Goal: Task Accomplishment & Management: Manage account settings

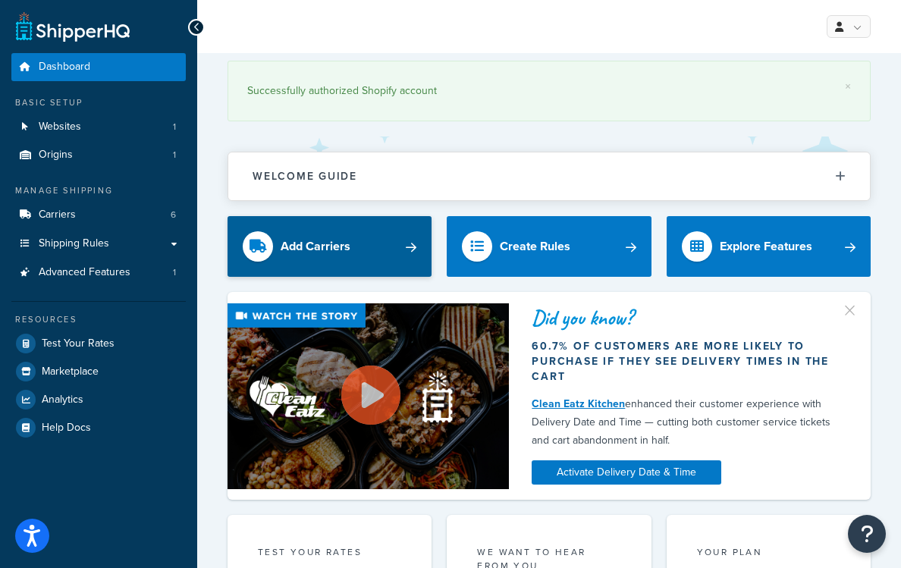
scroll to position [1, 0]
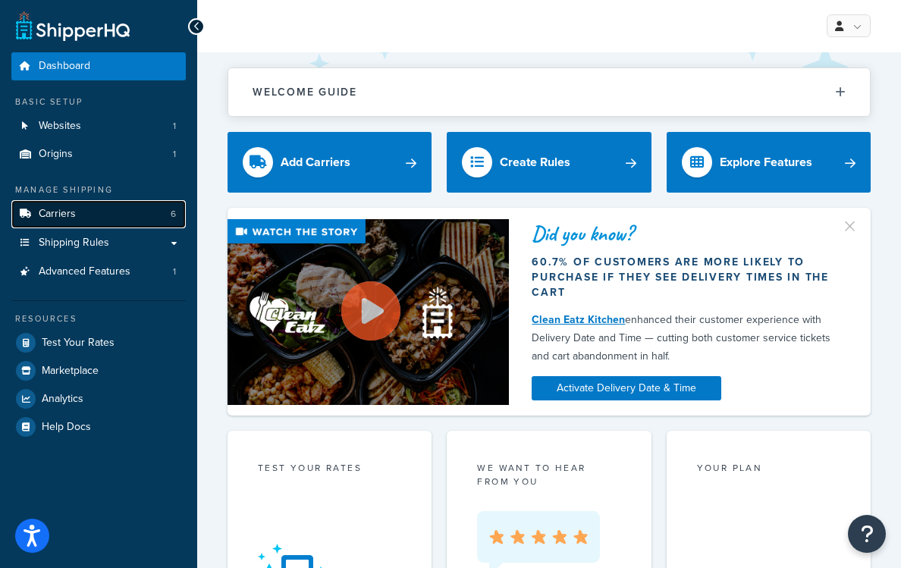
click at [93, 213] on link "Carriers 6" at bounding box center [98, 214] width 174 height 28
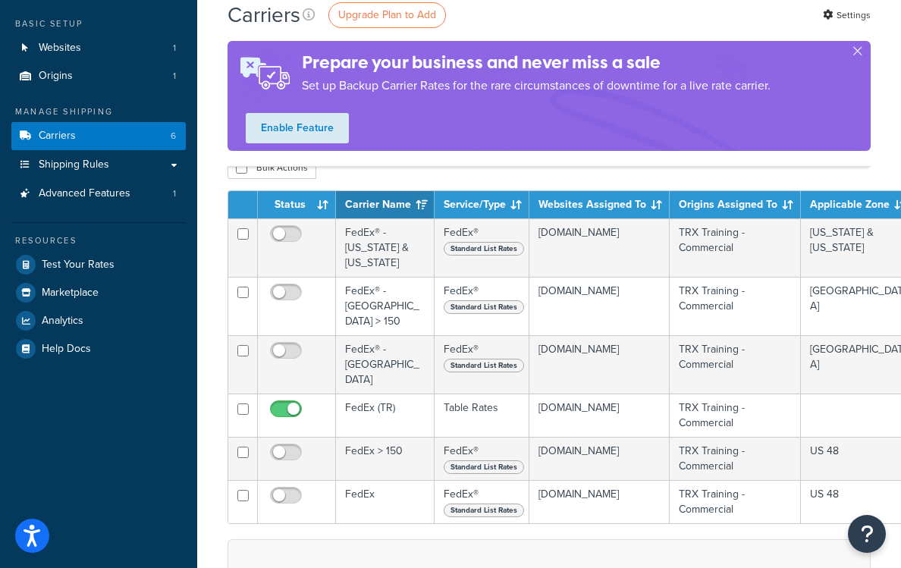
scroll to position [81, 0]
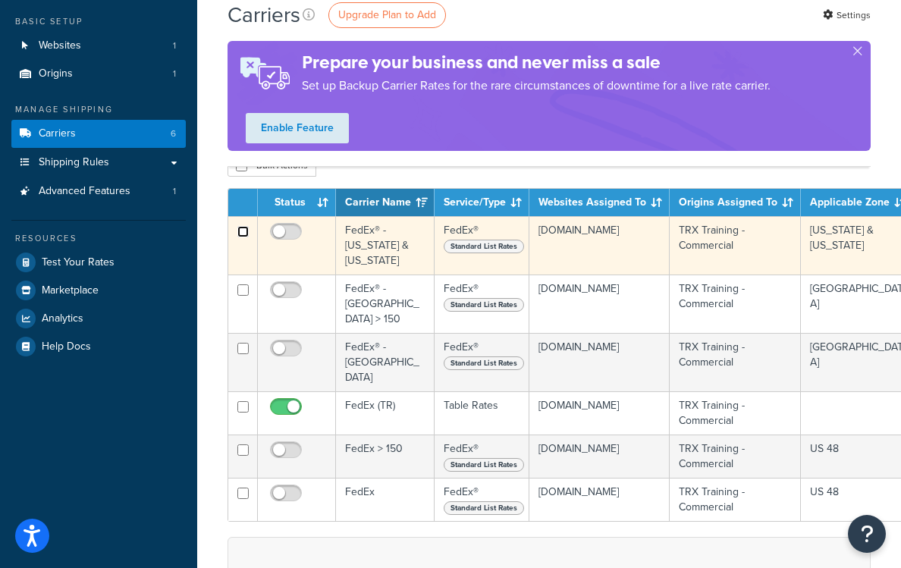
click at [245, 228] on input "checkbox" at bounding box center [242, 231] width 11 height 11
checkbox input "true"
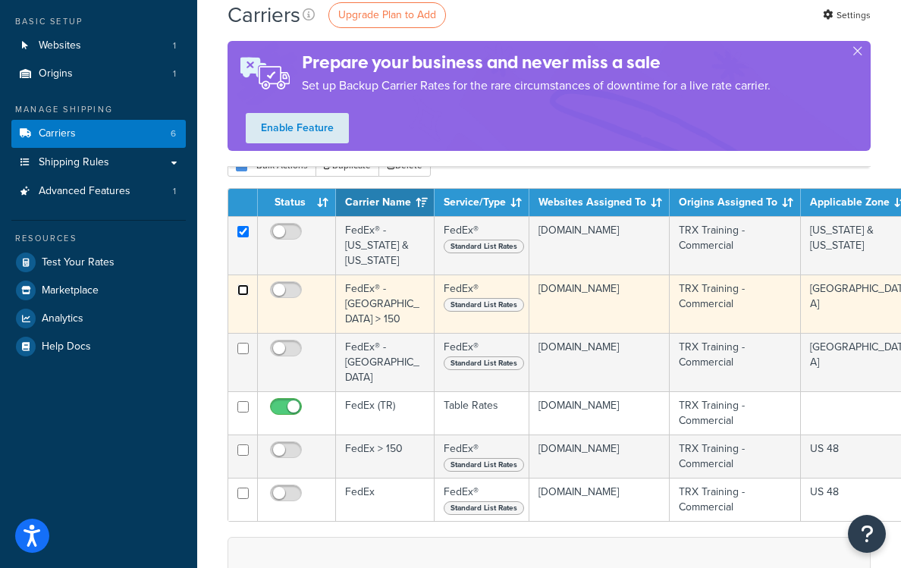
click at [244, 284] on input "checkbox" at bounding box center [242, 289] width 11 height 11
checkbox input "true"
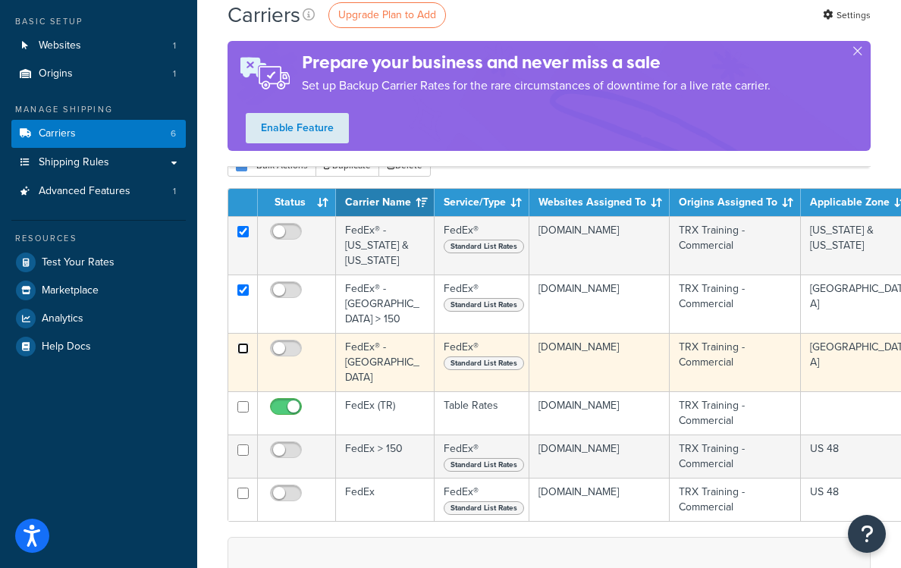
click at [244, 343] on input "checkbox" at bounding box center [242, 348] width 11 height 11
checkbox input "true"
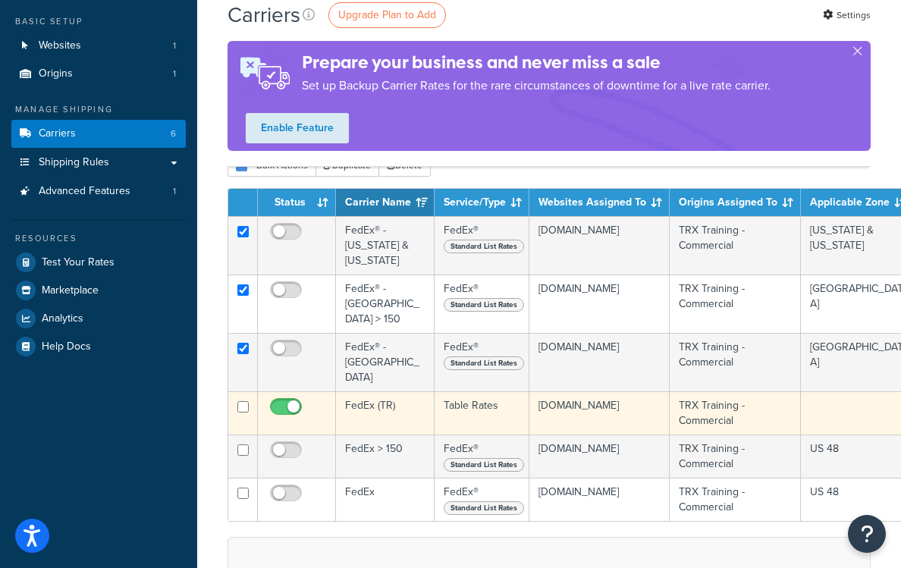
click at [397, 391] on td "FedEx (TR)" at bounding box center [385, 412] width 99 height 43
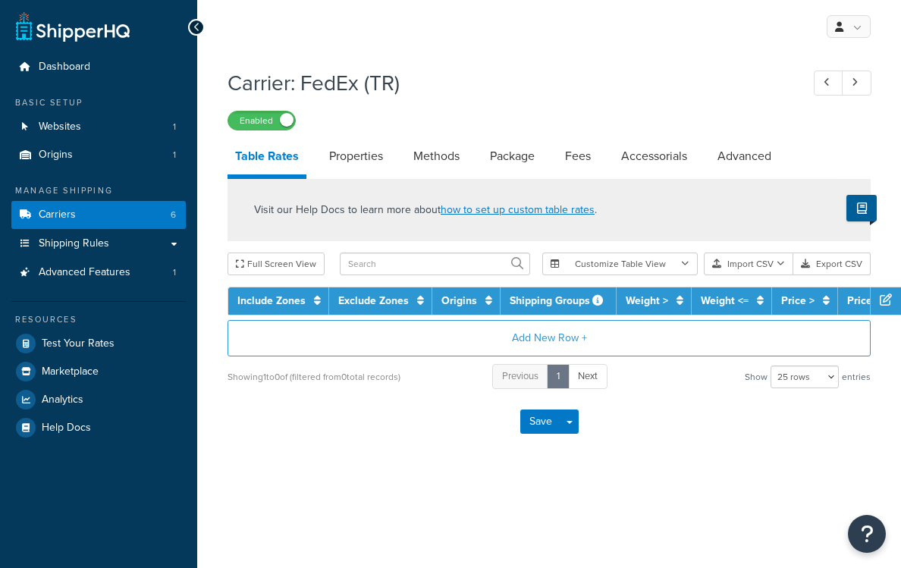
select select "25"
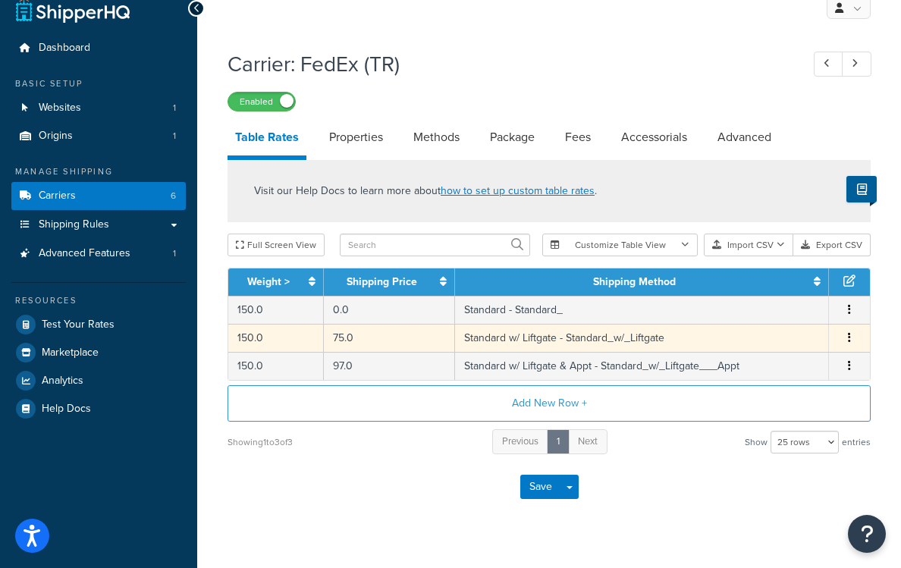
scroll to position [28, 0]
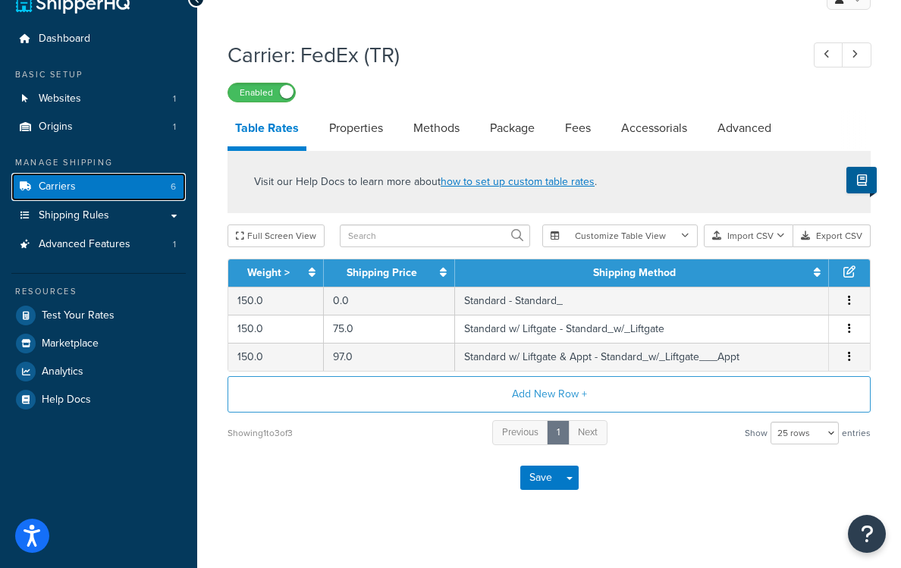
click at [155, 188] on link "Carriers 6" at bounding box center [98, 187] width 174 height 28
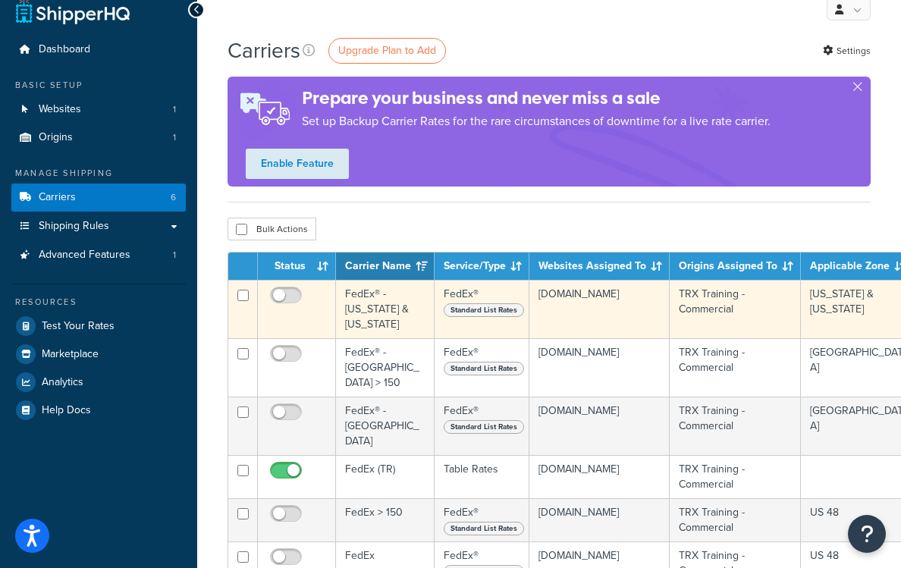
scroll to position [22, 0]
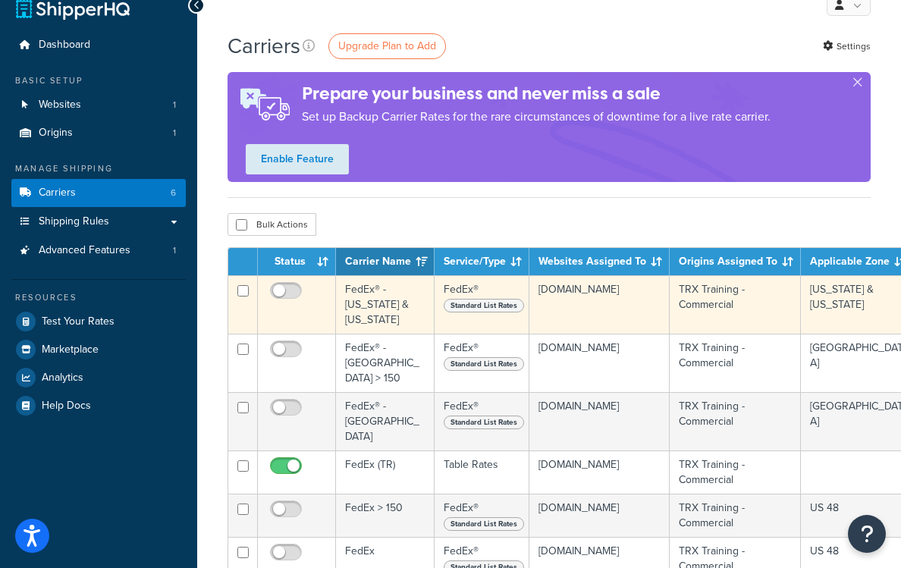
click at [425, 308] on td "FedEx® - [US_STATE] & [US_STATE]" at bounding box center [385, 304] width 99 height 58
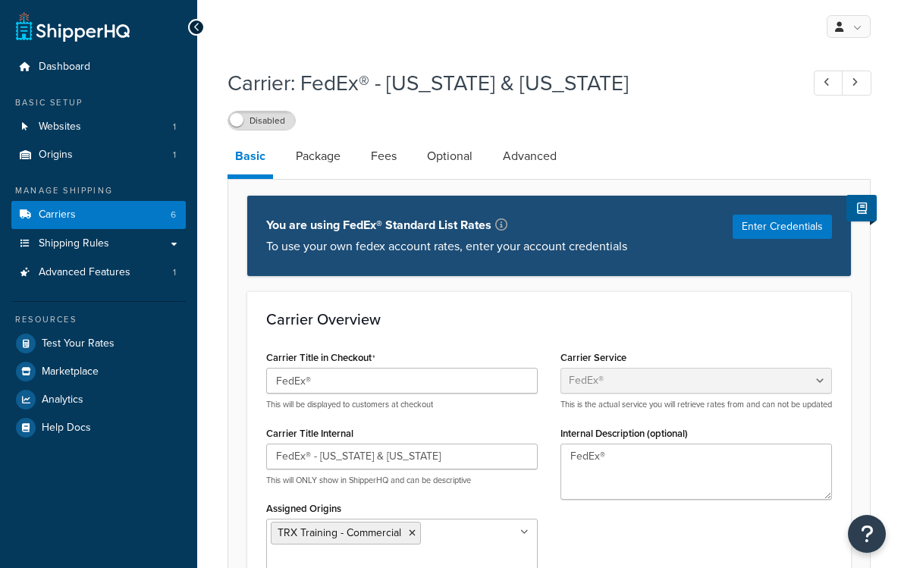
select select "fedEx"
select select "REGULAR_PICKUP"
select select "YOUR_PACKAGING"
click at [334, 155] on link "Package" at bounding box center [318, 156] width 60 height 36
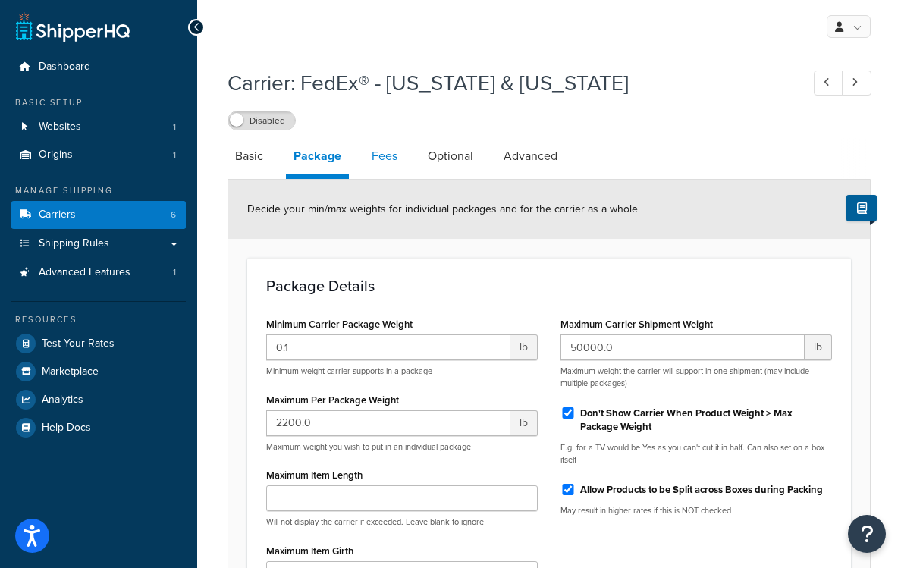
click at [381, 159] on link "Fees" at bounding box center [384, 156] width 41 height 36
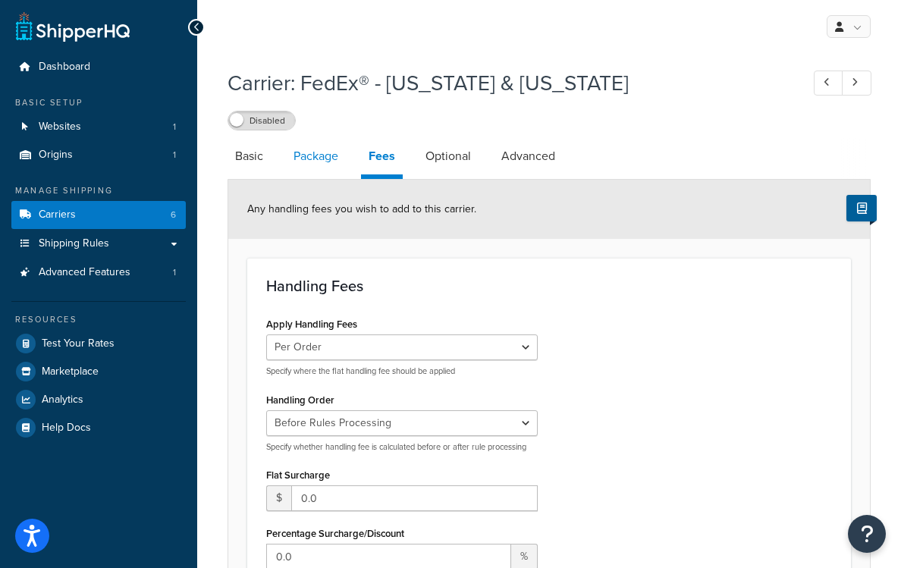
click at [319, 159] on link "Package" at bounding box center [316, 156] width 60 height 36
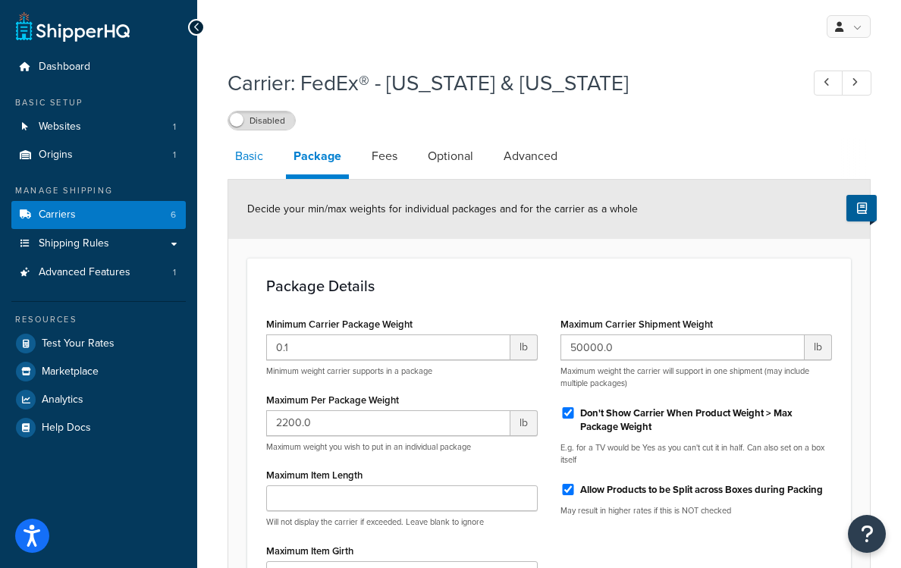
click at [250, 152] on link "Basic" at bounding box center [249, 156] width 43 height 36
select select "fedEx"
select select "REGULAR_PICKUP"
select select "YOUR_PACKAGING"
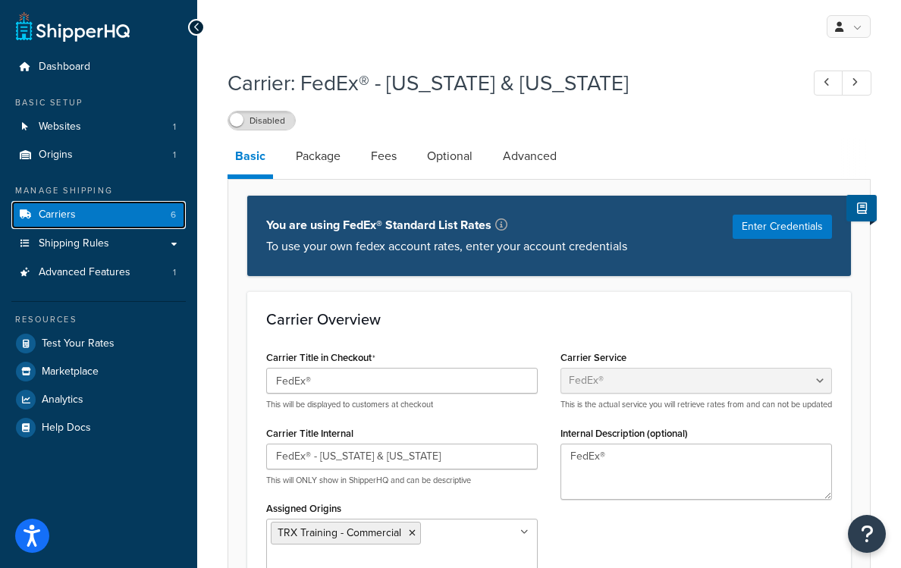
click at [119, 212] on link "Carriers 6" at bounding box center [98, 215] width 174 height 28
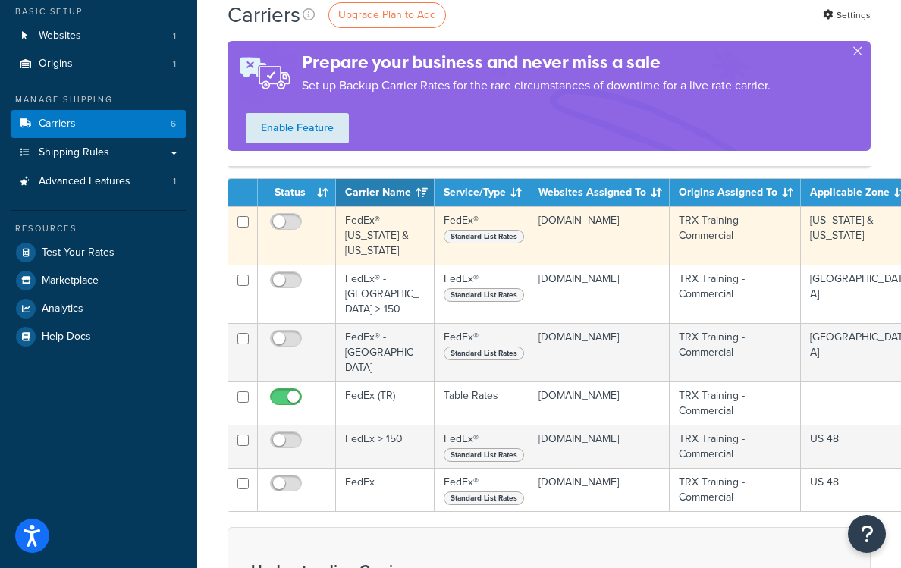
scroll to position [92, 0]
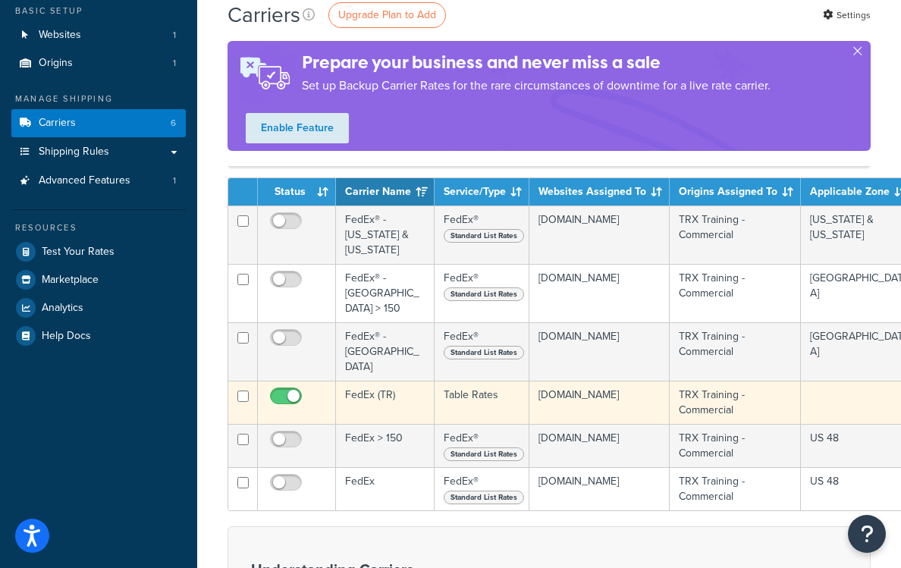
click at [405, 381] on td "FedEx (TR)" at bounding box center [385, 402] width 99 height 43
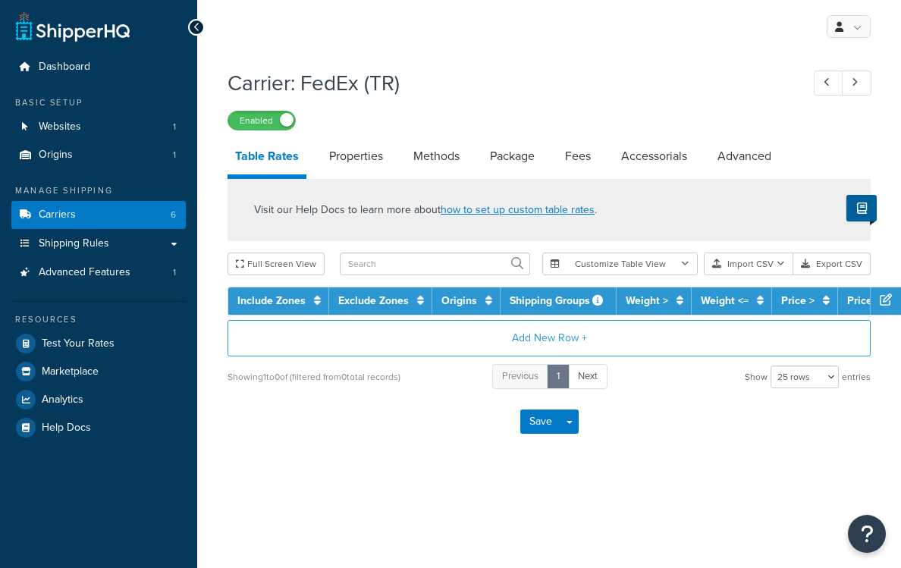
select select "25"
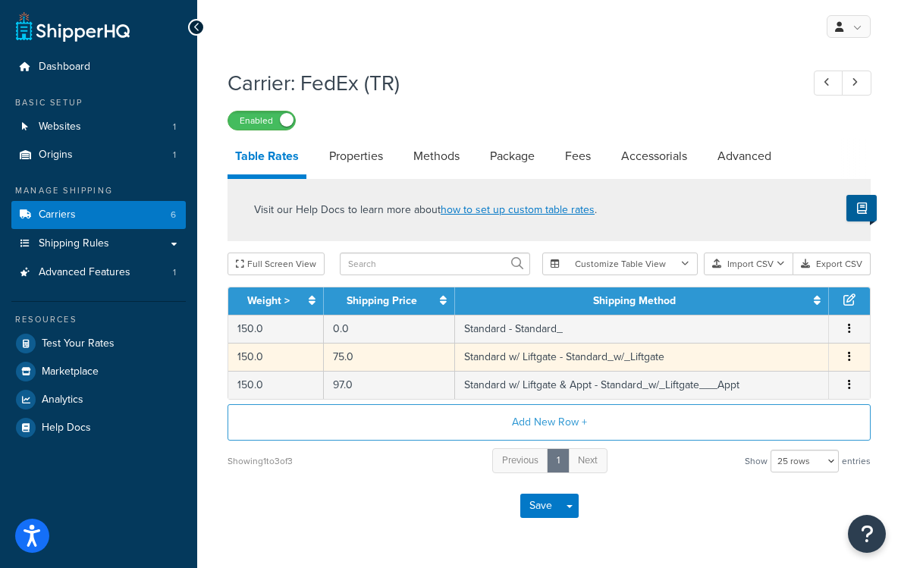
click at [480, 361] on td "Standard w/ Liftgate - Standard_w/_Liftgate" at bounding box center [642, 357] width 374 height 28
select select "181717"
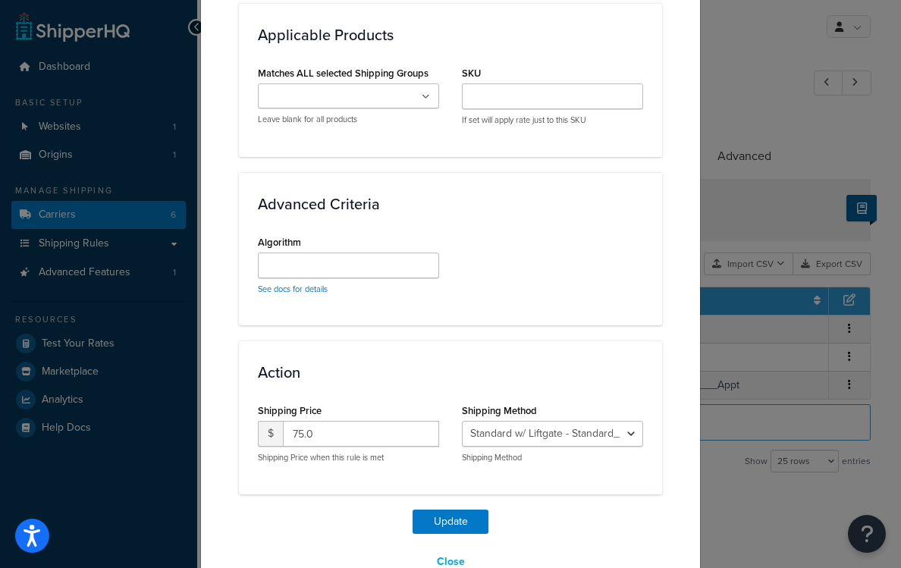
scroll to position [861, 0]
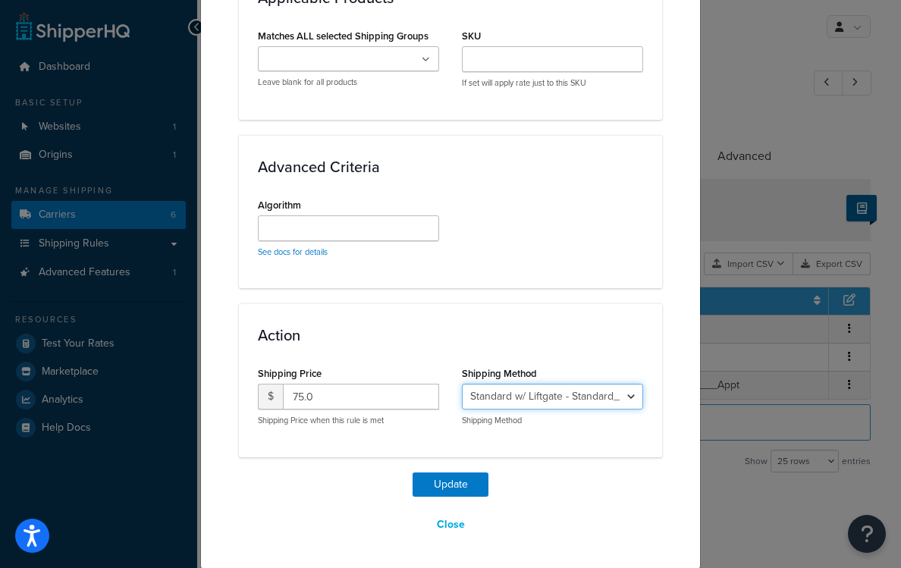
click at [541, 400] on select "Standard - Standard_ Standard w/ Liftgate - Standard_w/_Liftgate Standard w/ Li…" at bounding box center [552, 397] width 181 height 26
click at [746, 54] on div "Update Table Rate Applicable Zones See examples and learn more about how includ…" at bounding box center [450, 284] width 901 height 568
click at [448, 536] on div "Close" at bounding box center [450, 525] width 423 height 26
click at [453, 519] on button "Close" at bounding box center [451, 525] width 48 height 26
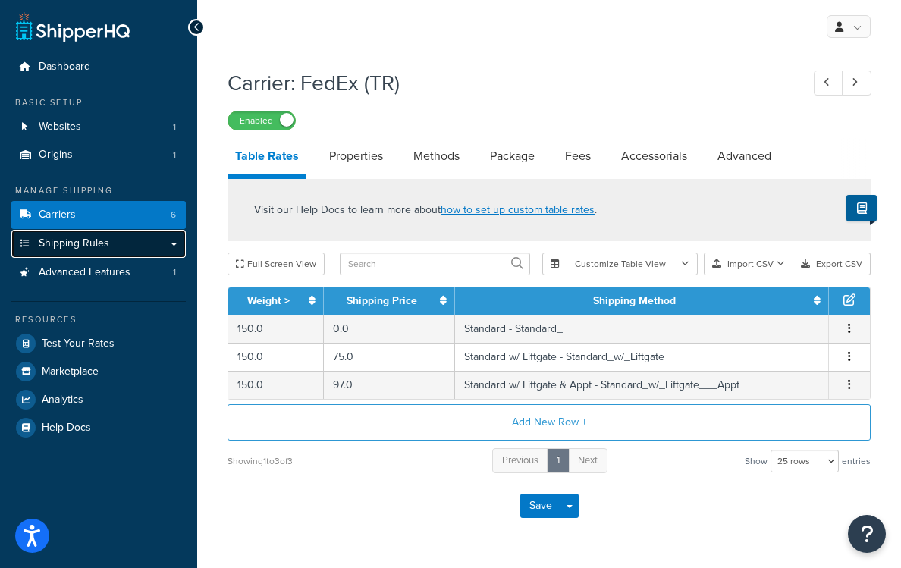
click at [149, 243] on link "Shipping Rules" at bounding box center [98, 244] width 174 height 28
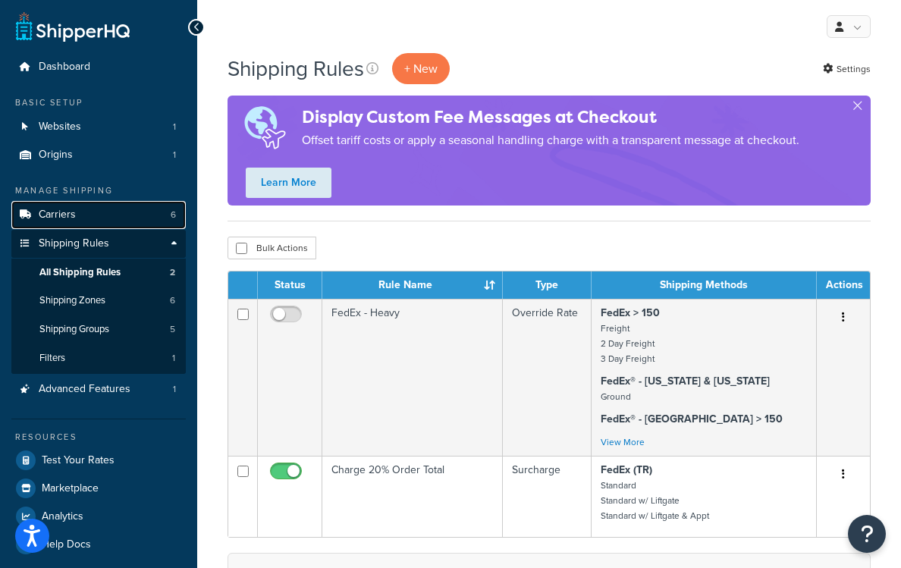
click at [104, 211] on link "Carriers 6" at bounding box center [98, 215] width 174 height 28
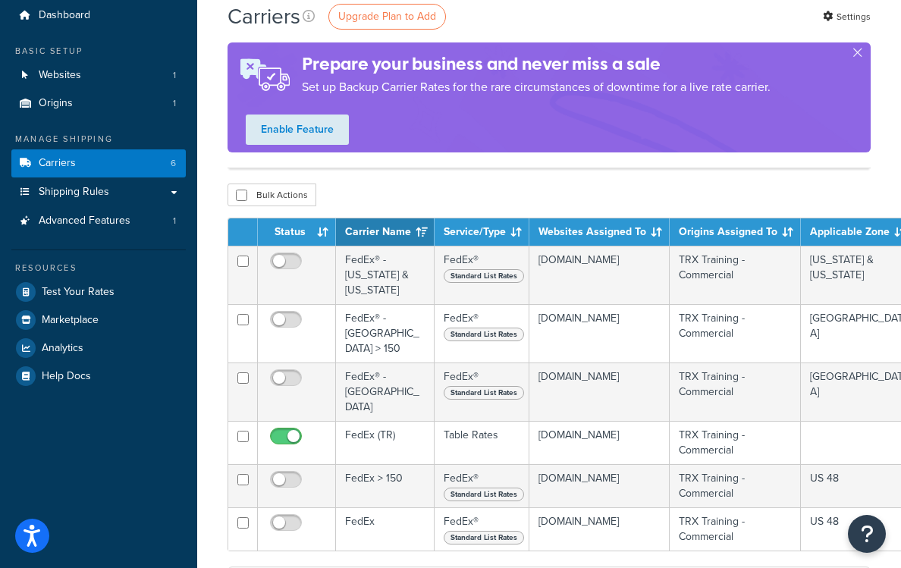
scroll to position [37, 0]
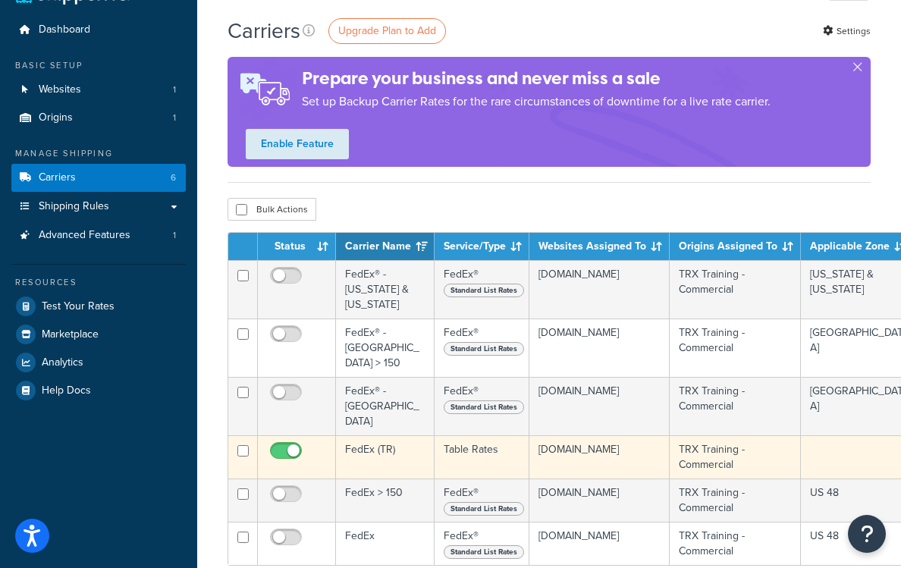
click at [379, 435] on td "FedEx (TR)" at bounding box center [385, 456] width 99 height 43
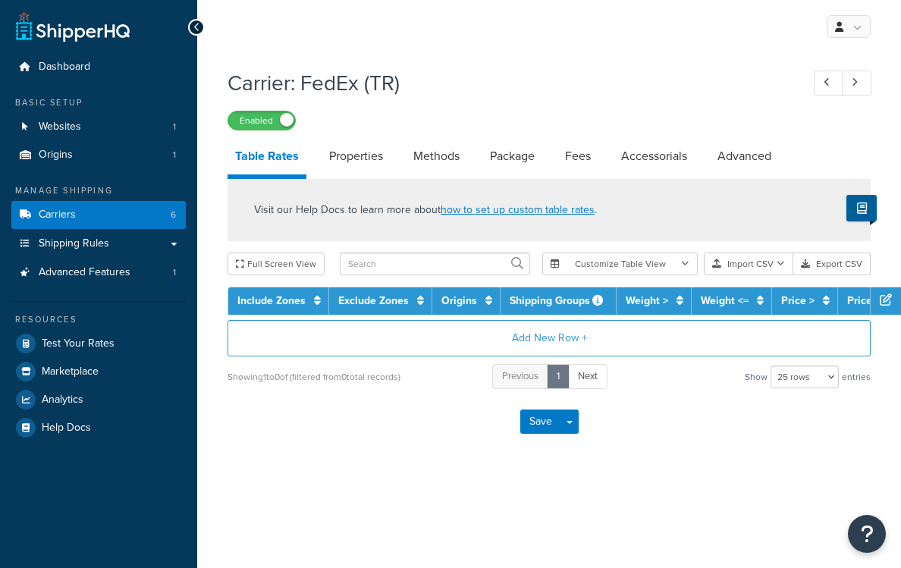
select select "25"
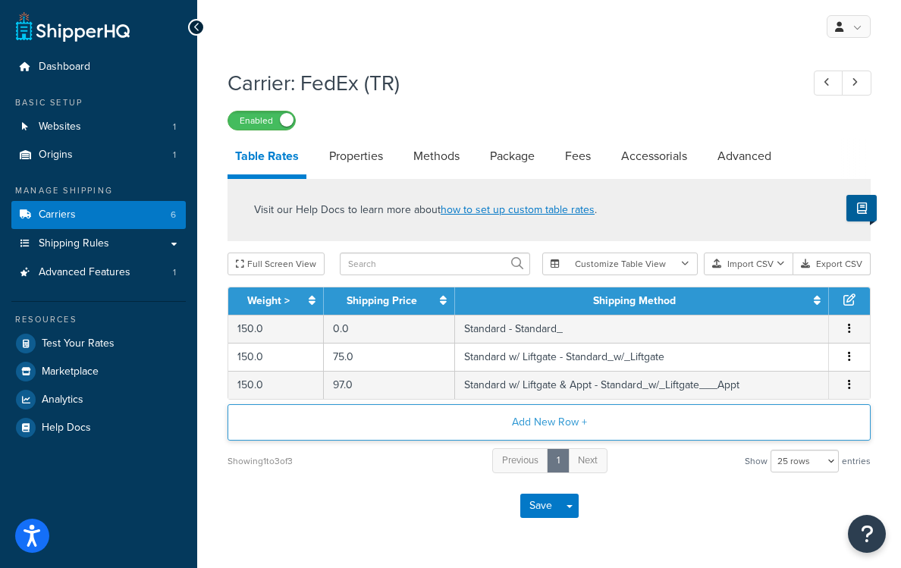
click at [470, 416] on button "Add New Row +" at bounding box center [549, 422] width 643 height 36
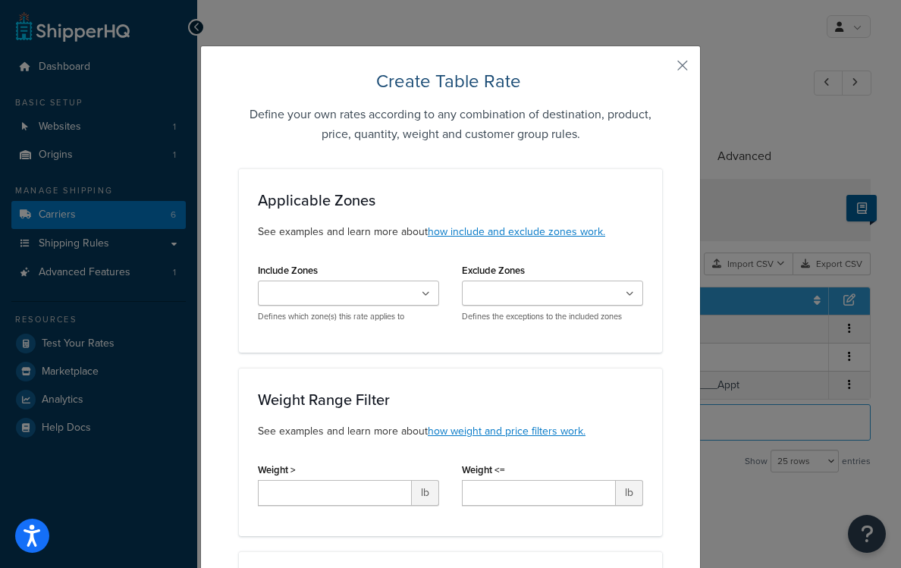
click at [352, 291] on input "Include Zones" at bounding box center [329, 294] width 134 height 17
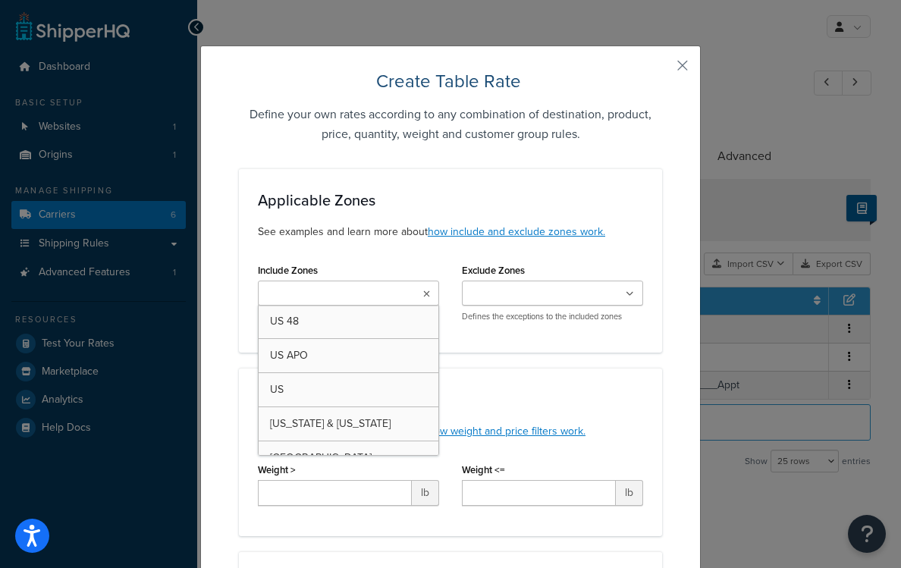
click at [390, 239] on p "See examples and learn more about how include and exclude zones work." at bounding box center [450, 232] width 385 height 17
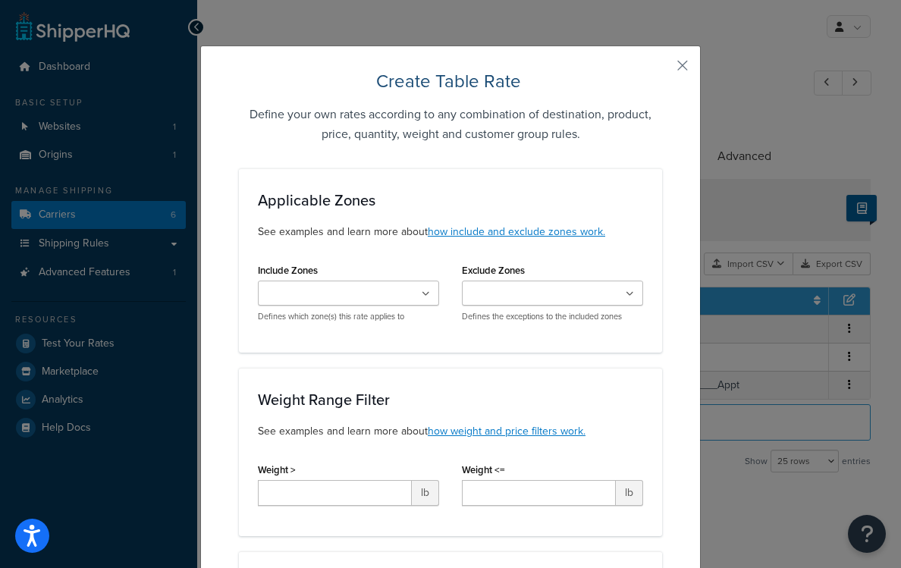
click at [369, 300] on input "Include Zones" at bounding box center [329, 294] width 134 height 17
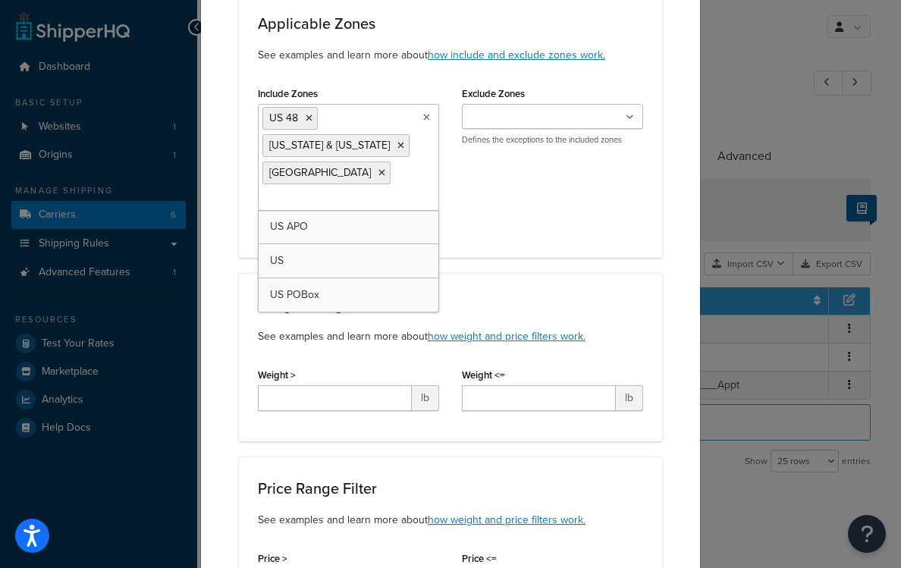
scroll to position [180, 0]
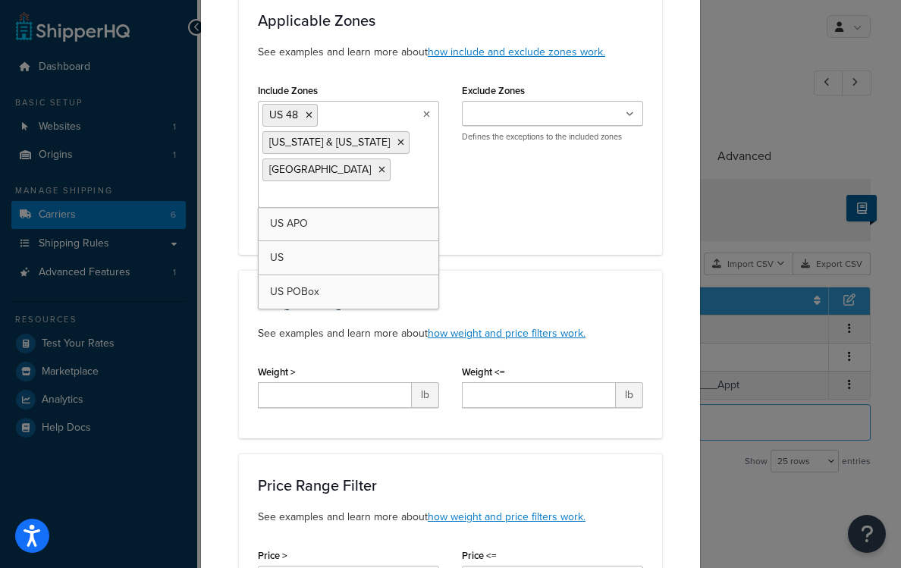
click at [489, 190] on div "Include Zones US 48 Hawaii & Alaska Canada US APO US US POBox Defines which zon…" at bounding box center [451, 158] width 408 height 156
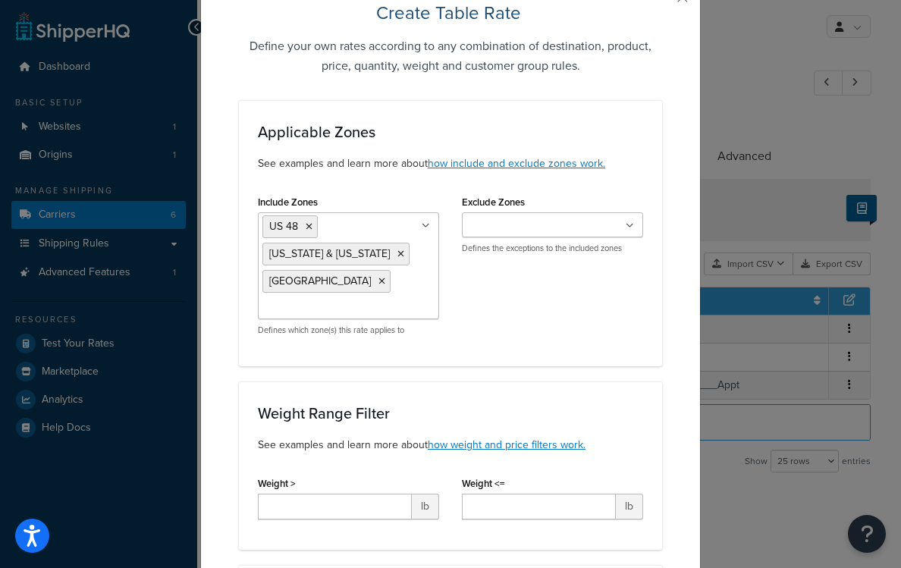
scroll to position [0, 0]
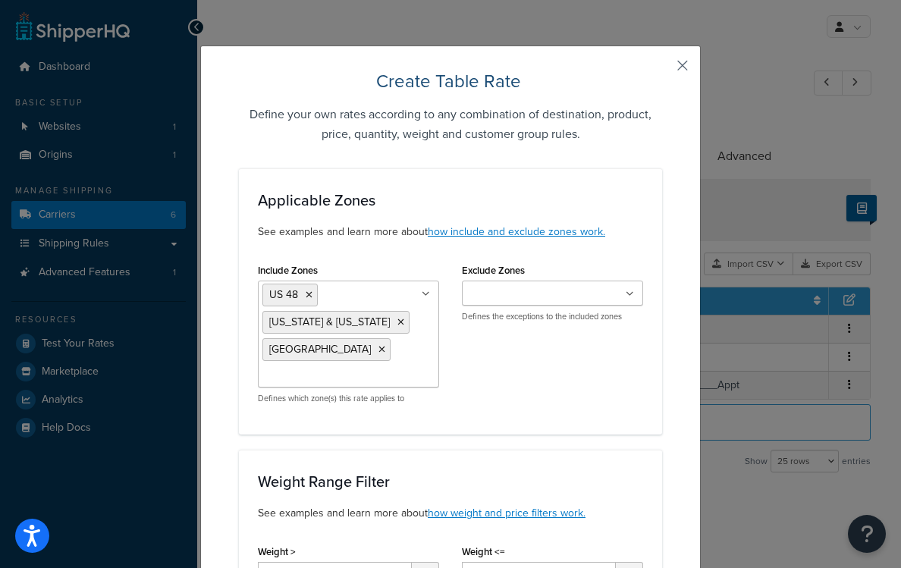
click at [662, 69] on button "button" at bounding box center [660, 71] width 4 height 4
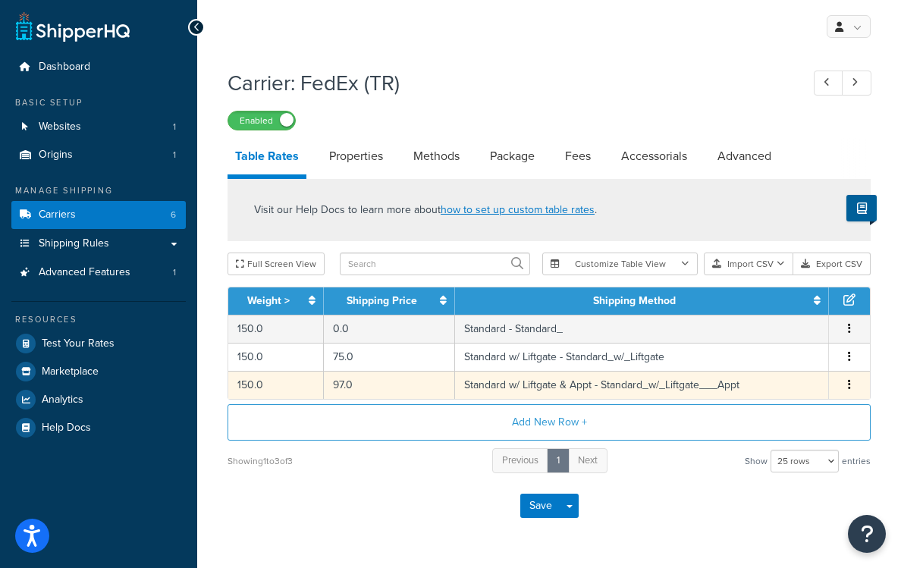
click at [416, 388] on td "97.0" at bounding box center [389, 385] width 131 height 28
select select "181719"
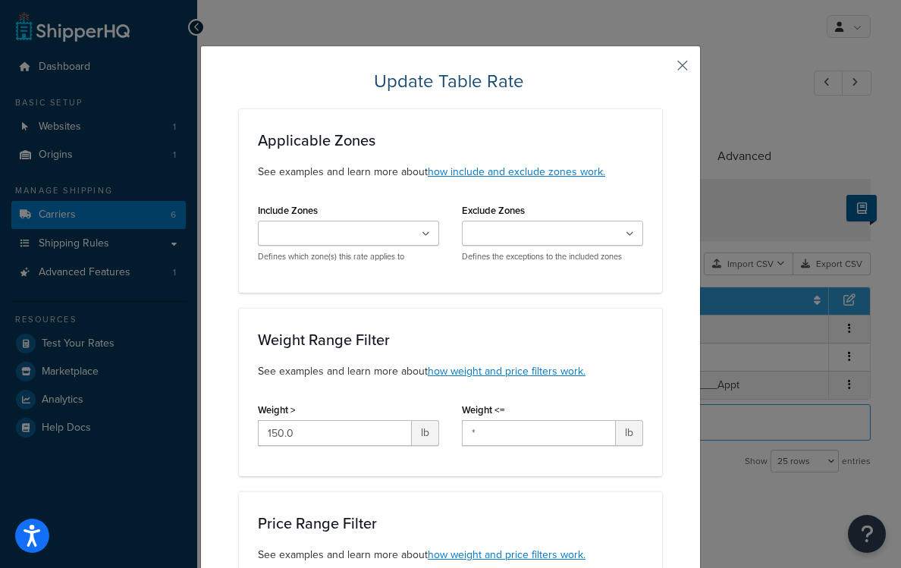
click at [662, 69] on button "button" at bounding box center [660, 71] width 4 height 4
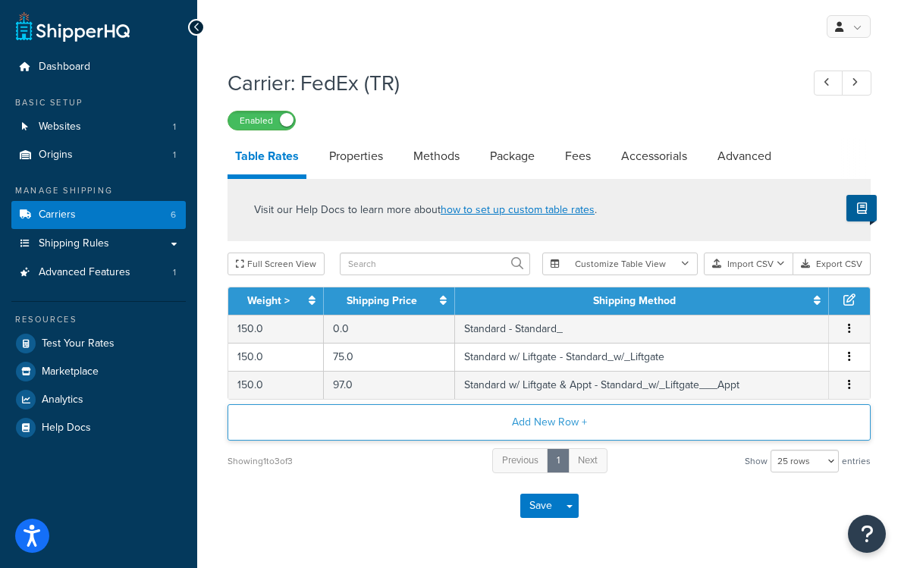
click at [464, 427] on button "Add New Row +" at bounding box center [549, 422] width 643 height 36
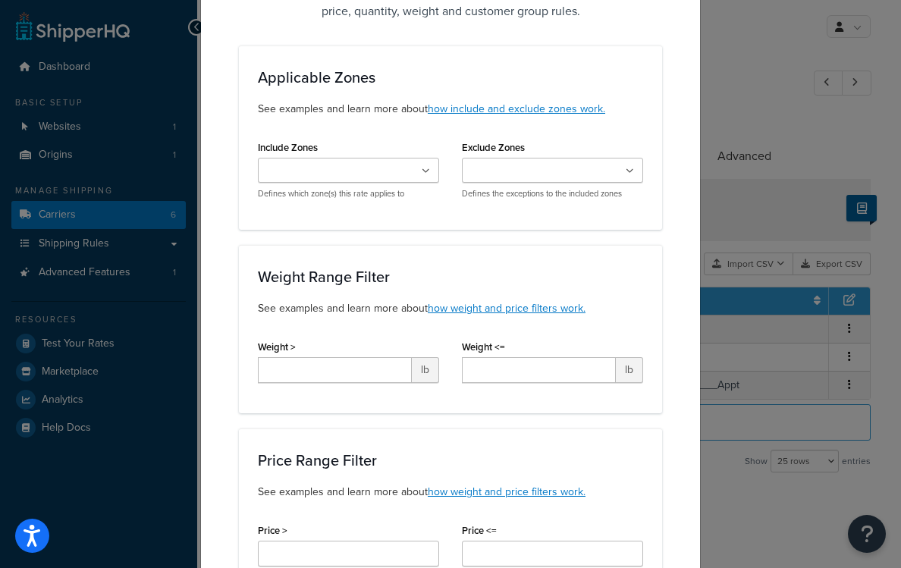
scroll to position [163, 0]
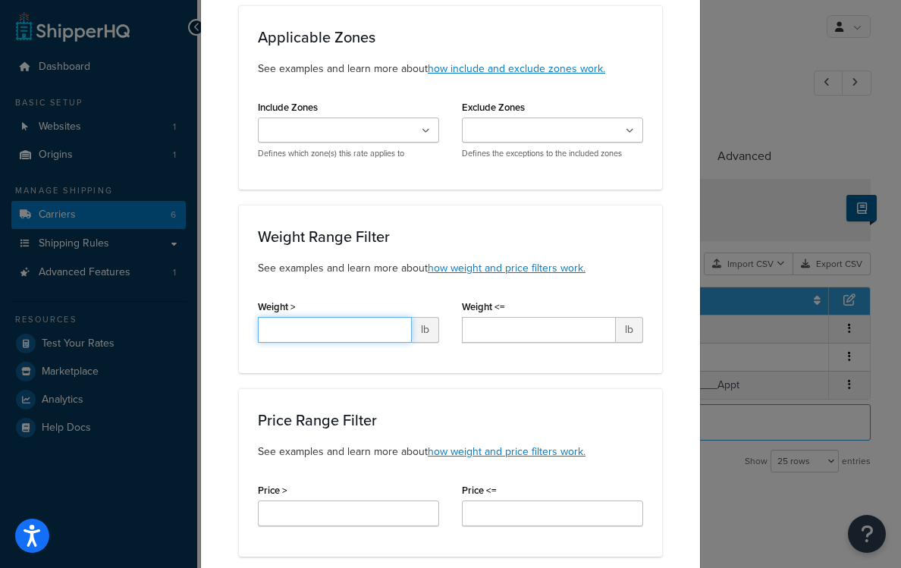
click at [356, 340] on input "Weight >" at bounding box center [335, 330] width 154 height 26
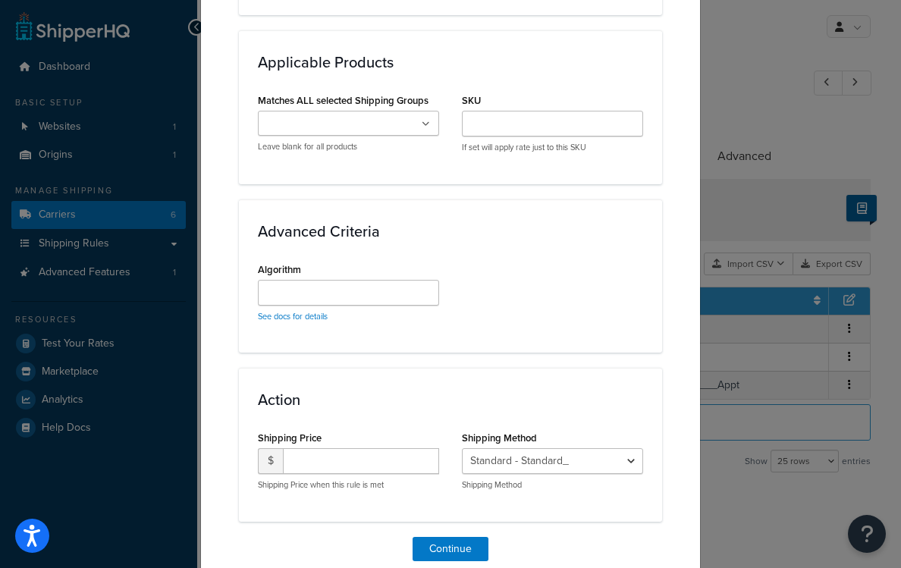
scroll to position [864, 0]
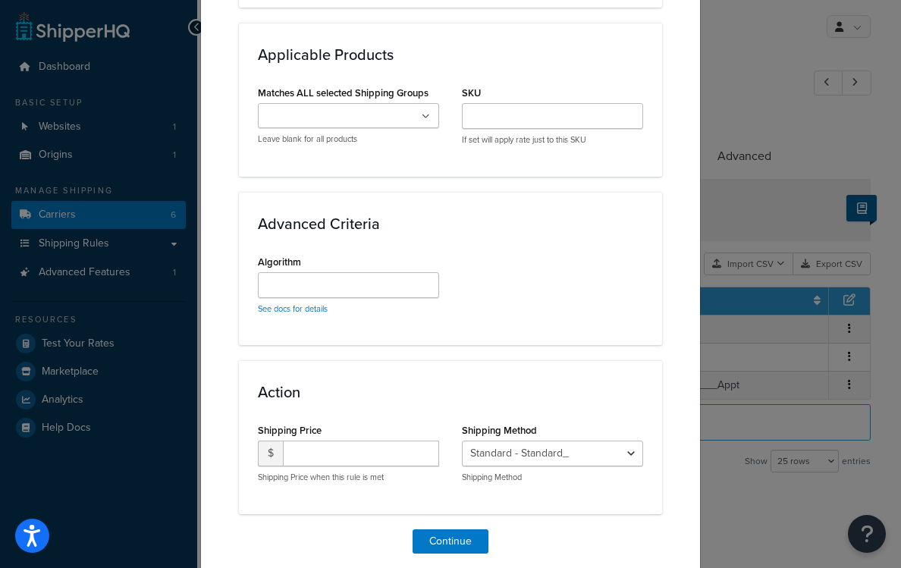
type input "150"
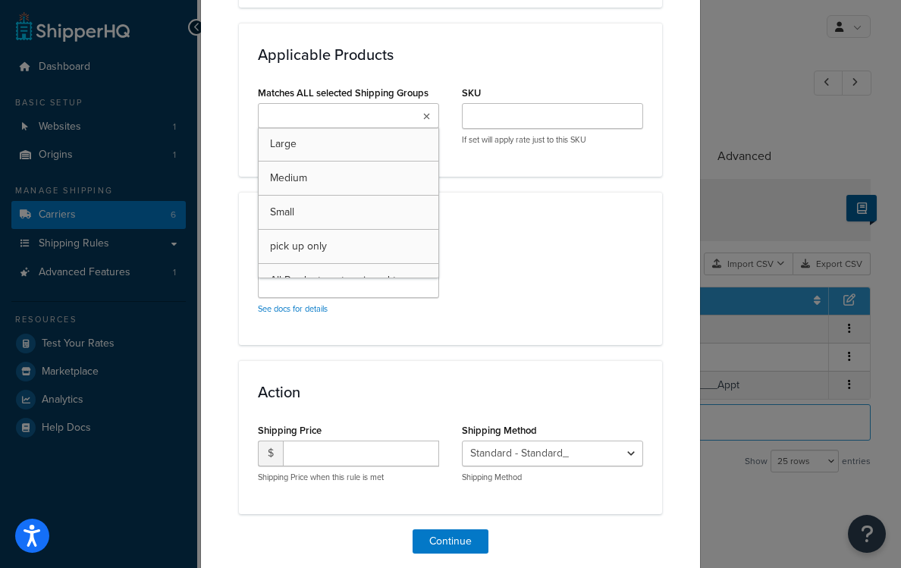
click at [369, 115] on input "Matches ALL selected Shipping Groups" at bounding box center [329, 116] width 134 height 17
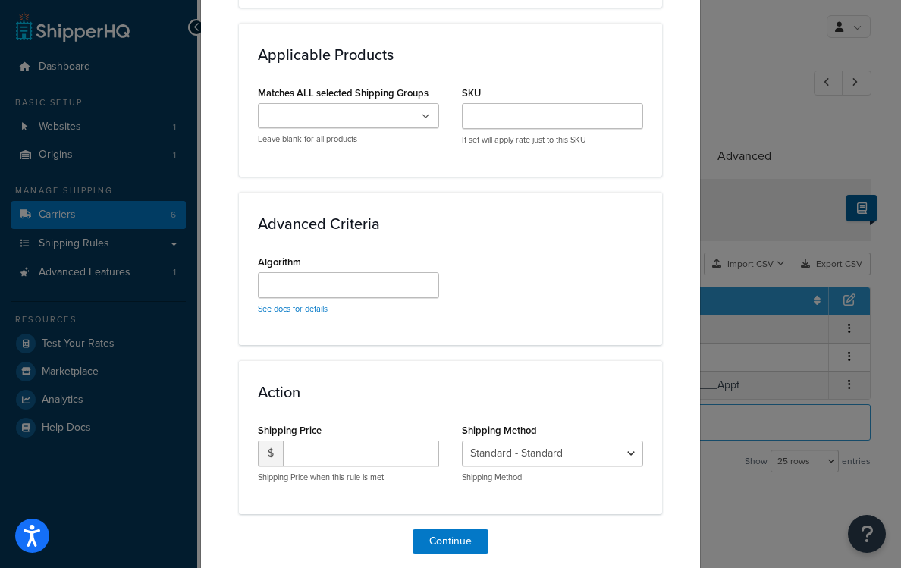
click at [520, 198] on div "Advanced Criteria Algorithm See docs for details" at bounding box center [450, 268] width 423 height 153
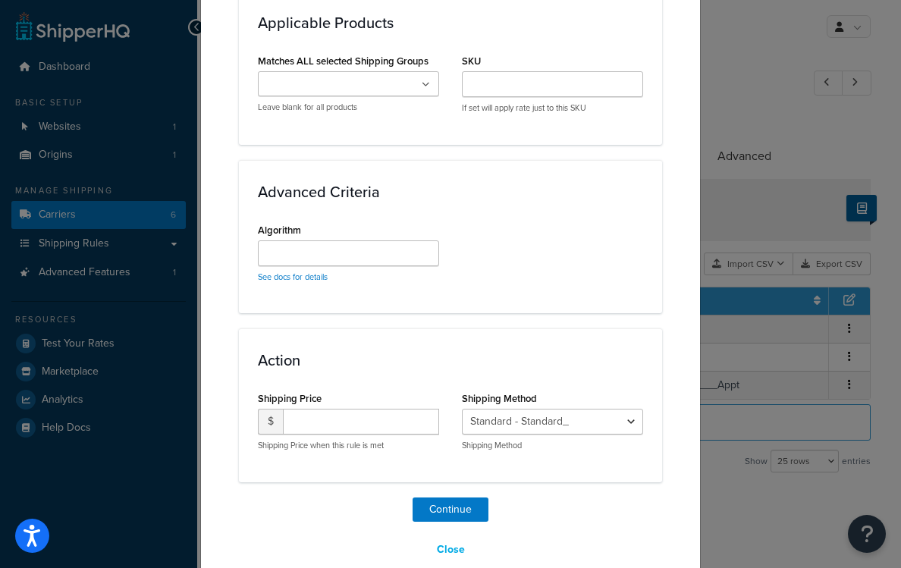
scroll to position [921, 0]
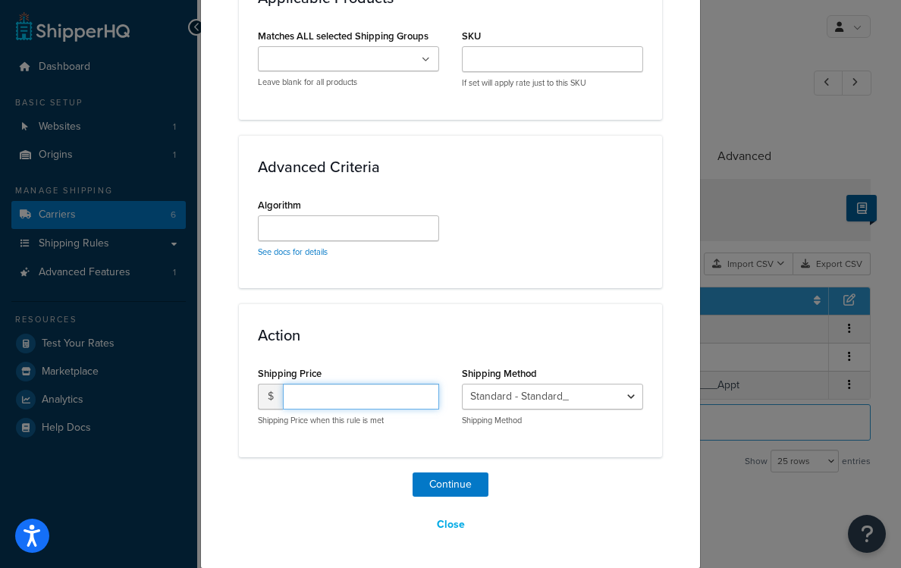
click at [375, 396] on input "number" at bounding box center [361, 397] width 156 height 26
type input "92"
click at [625, 390] on select "Standard - Standard_ Standard w/ Liftgate - Standard_w/_Liftgate Standard w/ Li…" at bounding box center [552, 397] width 181 height 26
click at [437, 476] on button "Continue" at bounding box center [451, 485] width 76 height 24
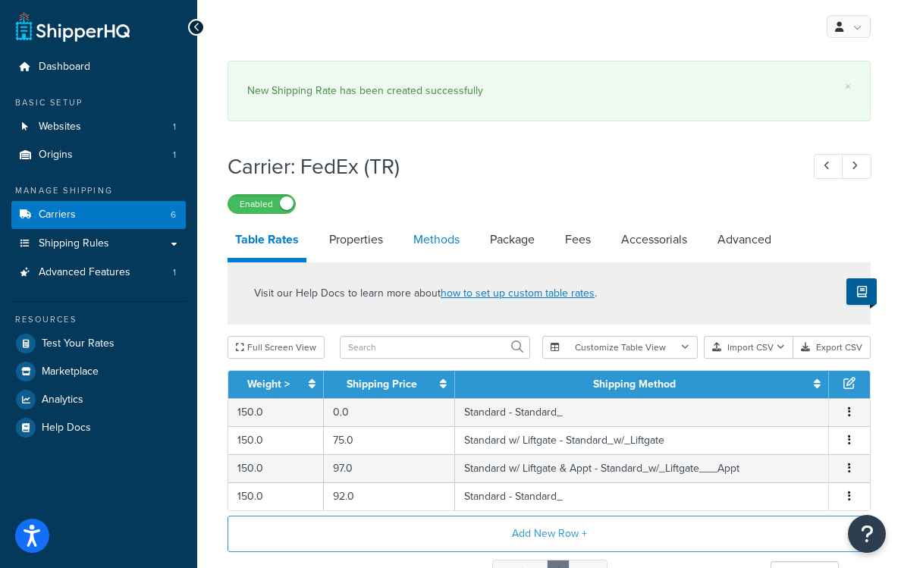
click at [447, 240] on link "Methods" at bounding box center [436, 240] width 61 height 36
select select "25"
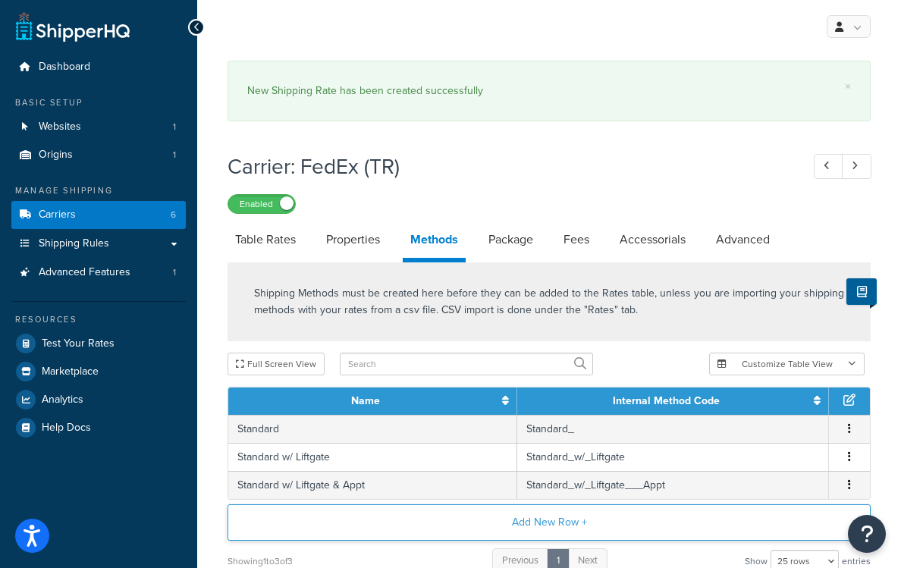
click at [537, 512] on button "Add New Row +" at bounding box center [549, 522] width 643 height 36
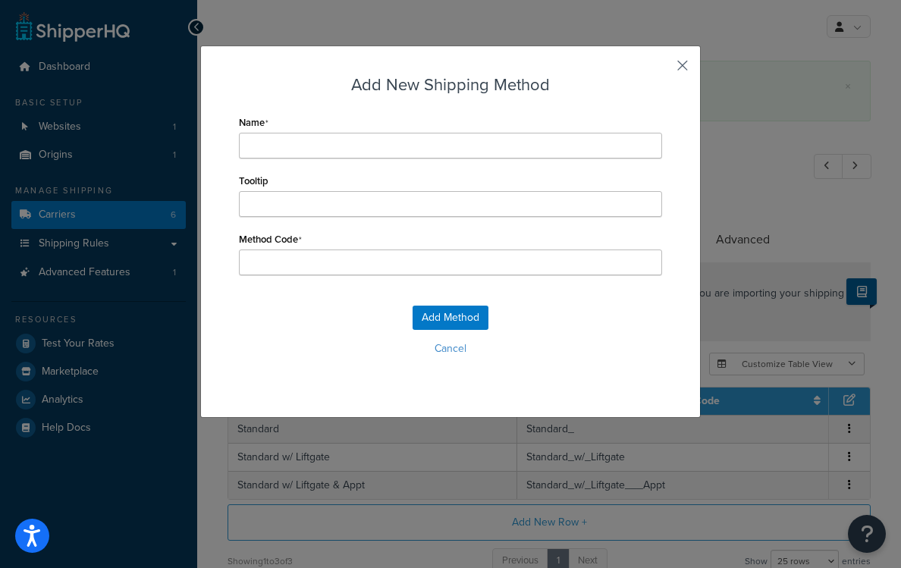
click at [662, 69] on button "button" at bounding box center [660, 71] width 4 height 4
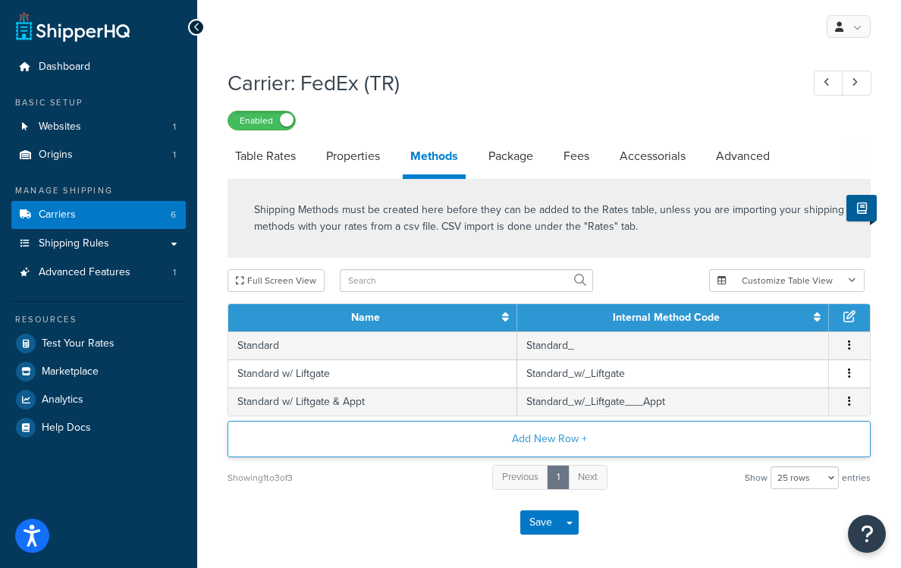
click at [533, 457] on button "Add New Row +" at bounding box center [549, 439] width 643 height 36
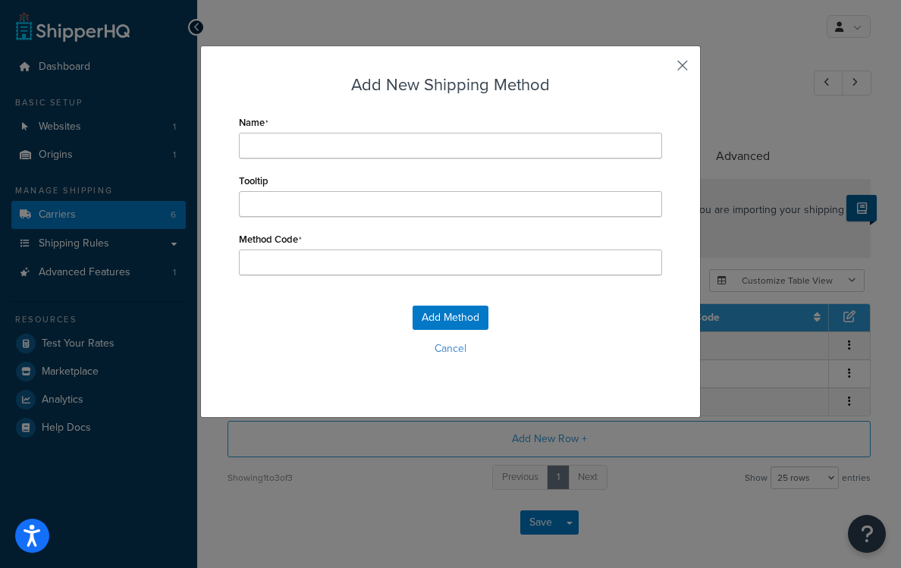
click at [662, 69] on button "button" at bounding box center [660, 71] width 4 height 4
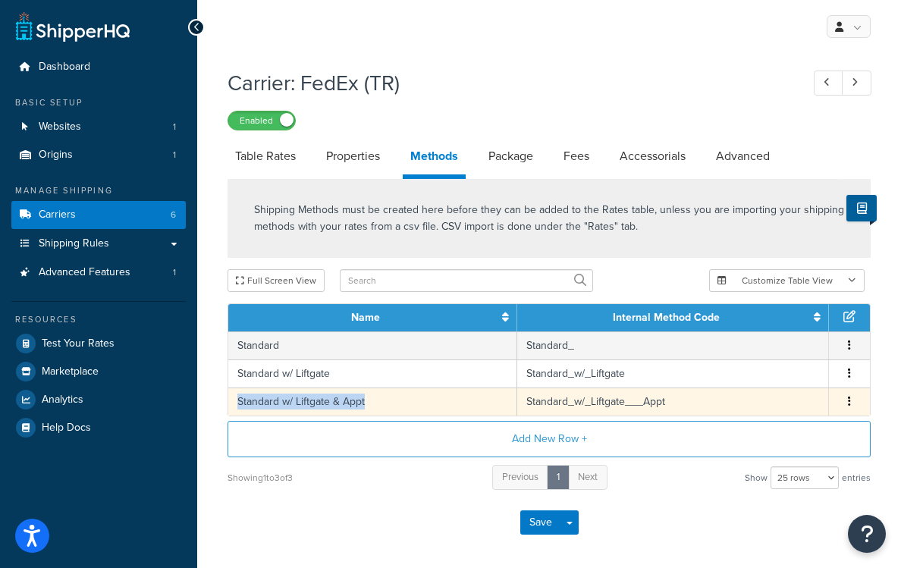
drag, startPoint x: 382, startPoint y: 402, endPoint x: 233, endPoint y: 402, distance: 148.7
click at [233, 402] on td "Standard w/ Liftgate & Appt" at bounding box center [372, 402] width 289 height 28
copy td "Standard w/ Liftgate & Appt"
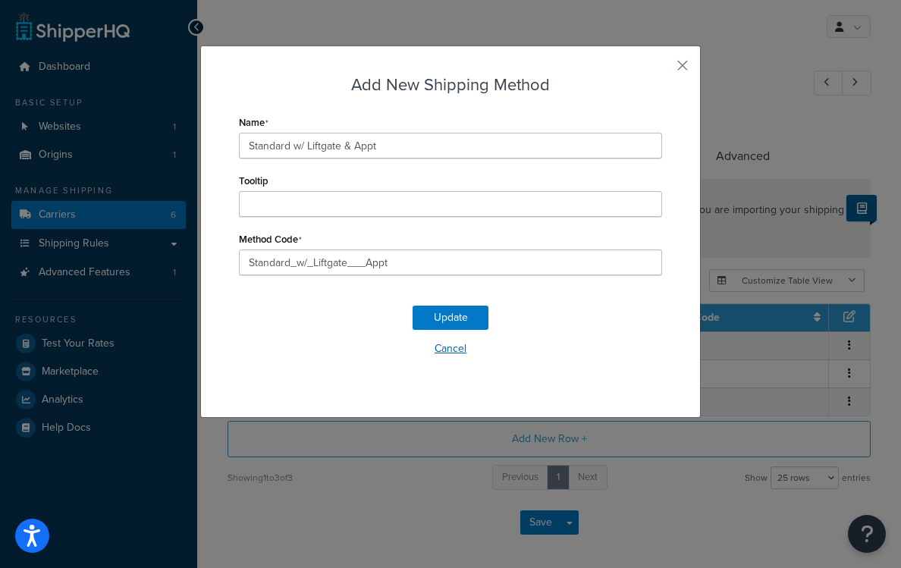
click at [443, 354] on button "Cancel" at bounding box center [450, 349] width 423 height 23
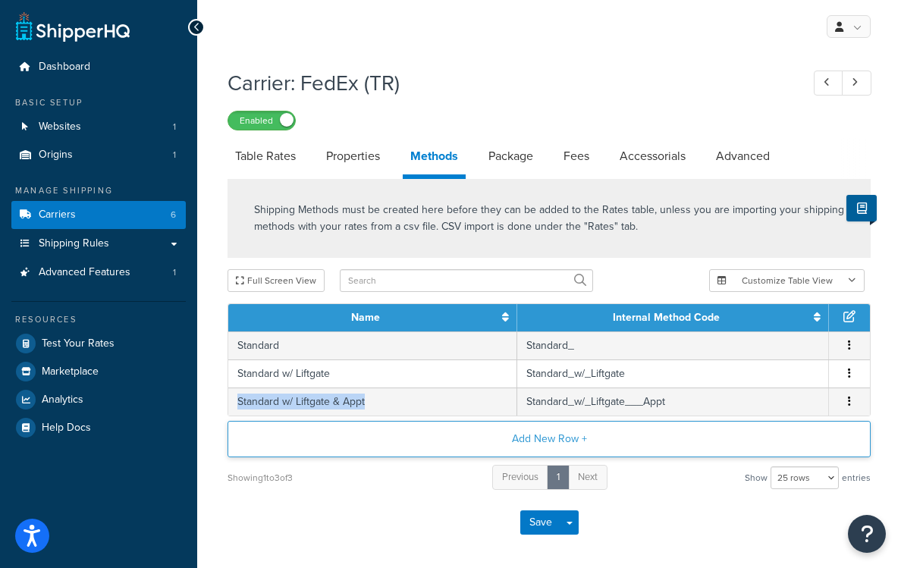
click at [556, 442] on button "Add New Row +" at bounding box center [549, 439] width 643 height 36
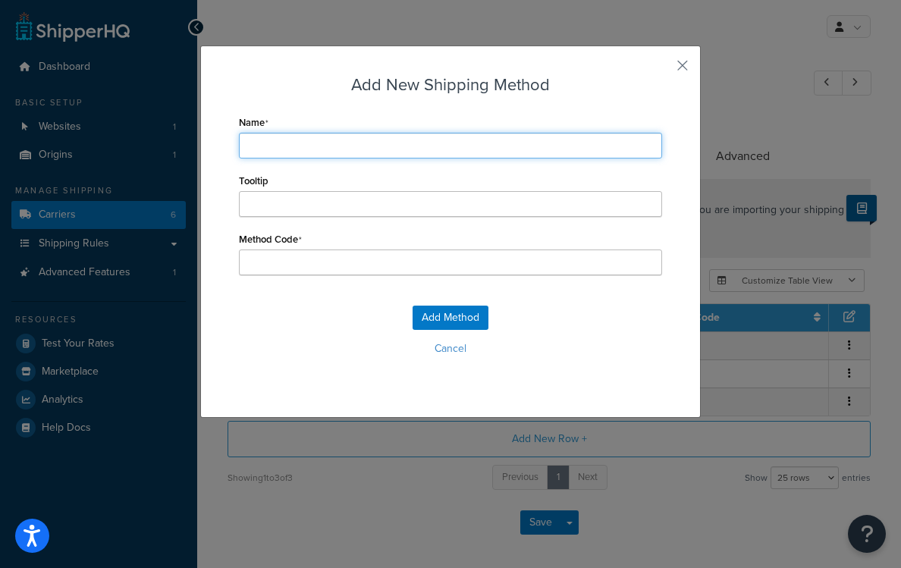
click at [343, 151] on input "Name" at bounding box center [450, 146] width 423 height 26
paste input "Standard w/ Liftgate & Appt"
type input "Standard w/ Liftgate & Appt"
type input "Standard_w/_Liftgate_&_Appt"
drag, startPoint x: 342, startPoint y: 149, endPoint x: 309, endPoint y: 149, distance: 33.4
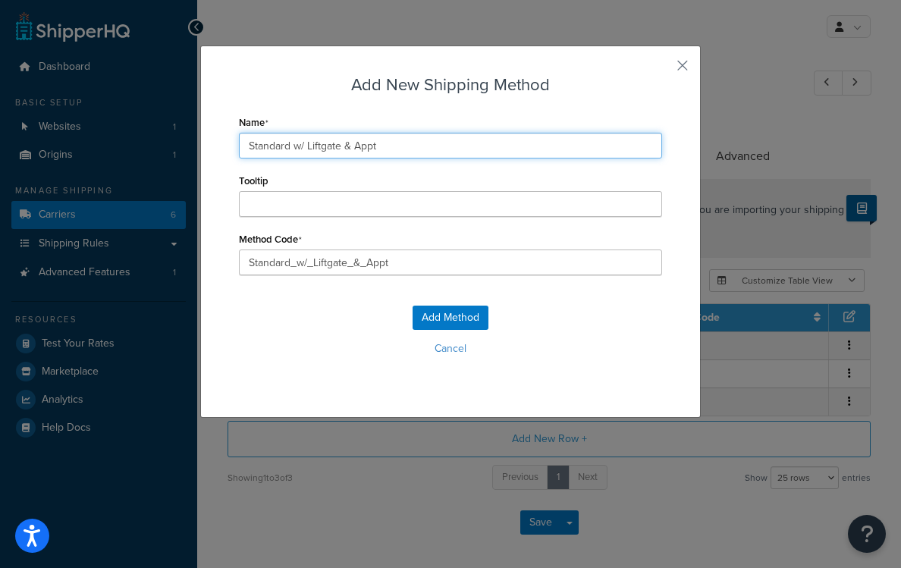
click at [309, 149] on input "Standard w/ Liftgate & Appt" at bounding box center [450, 146] width 423 height 26
type input "Standard w/ & Appt"
type input "Standard_w/__&_Appt"
type input "Standard w/ & Appt"
type input "Standard_w/_&_Appt"
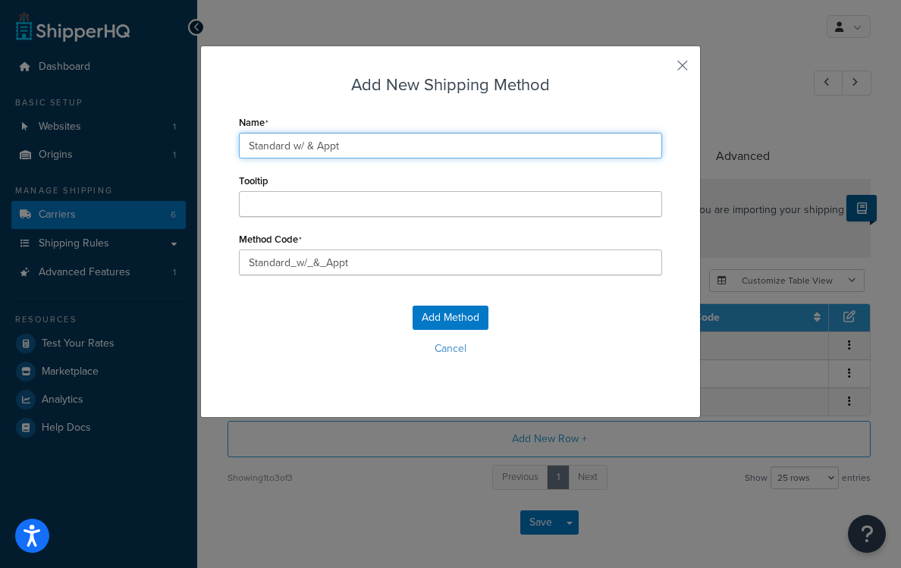
type input "Standard w/ Appt"
type input "Standard_w/__Appt"
type input "Standard w/ Appt"
type input "Standard_w/_Appt"
click at [369, 151] on input "Standard w/ Appt" at bounding box center [450, 146] width 423 height 26
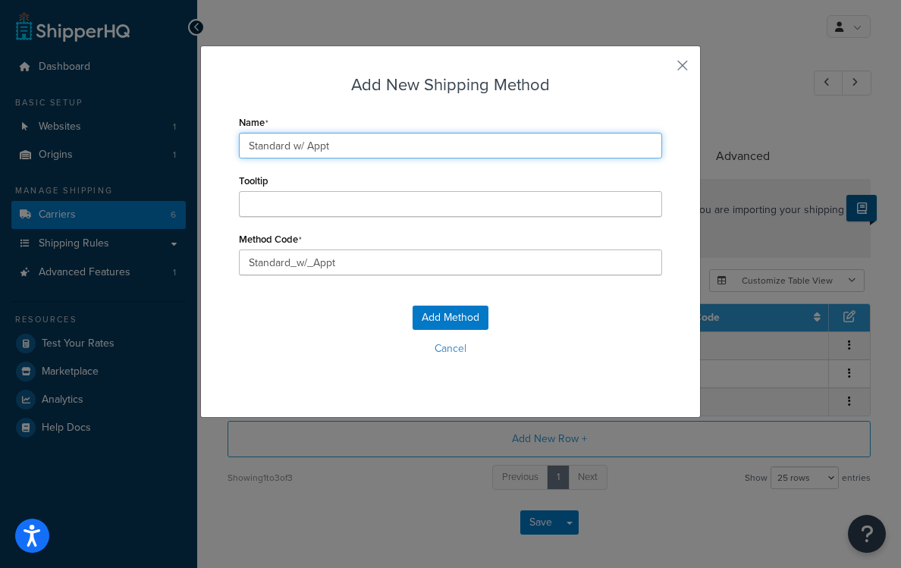
type input "Standard w/ Appt"
type input "Standard_w/_Appt_"
type input "Standard w/ Appt *"
type input "Standard_w/_Appt_*"
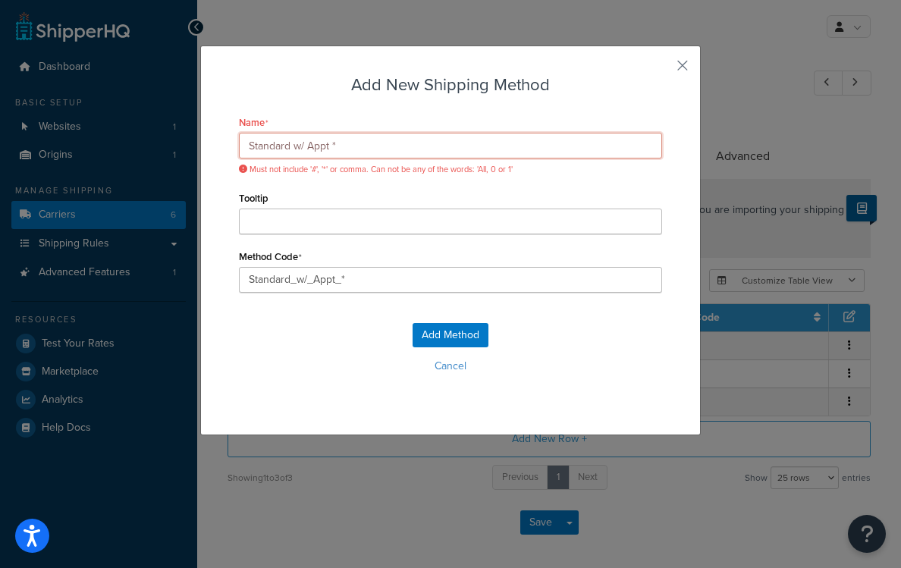
type input "Standard w/ Appt"
type input "Standard_w/_Appt_"
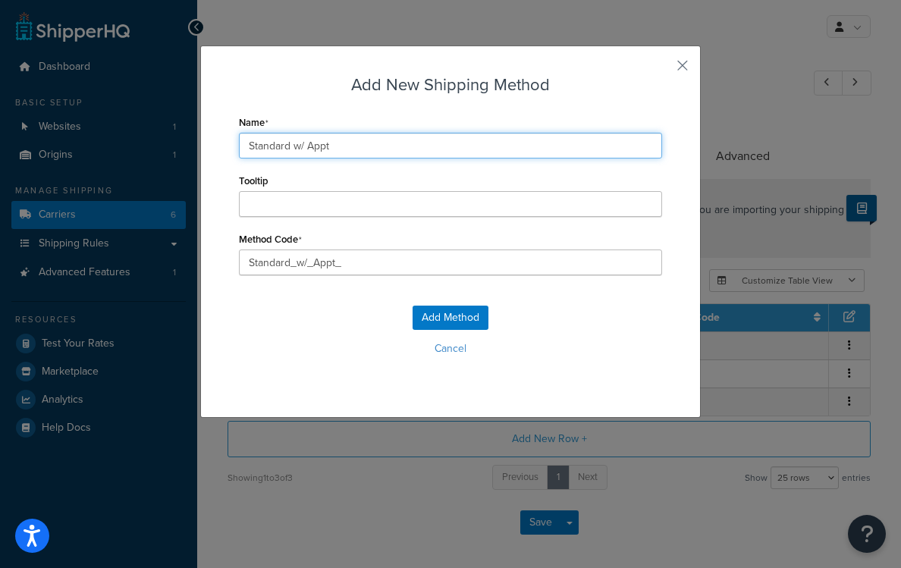
type input "Standard w/ Appt &"
type input "Standard_w/_Appt_&"
type input "Standard w/ Appt &"
type input "Standard_w/_Appt_&_"
type input "Standard w/ Appt & I"
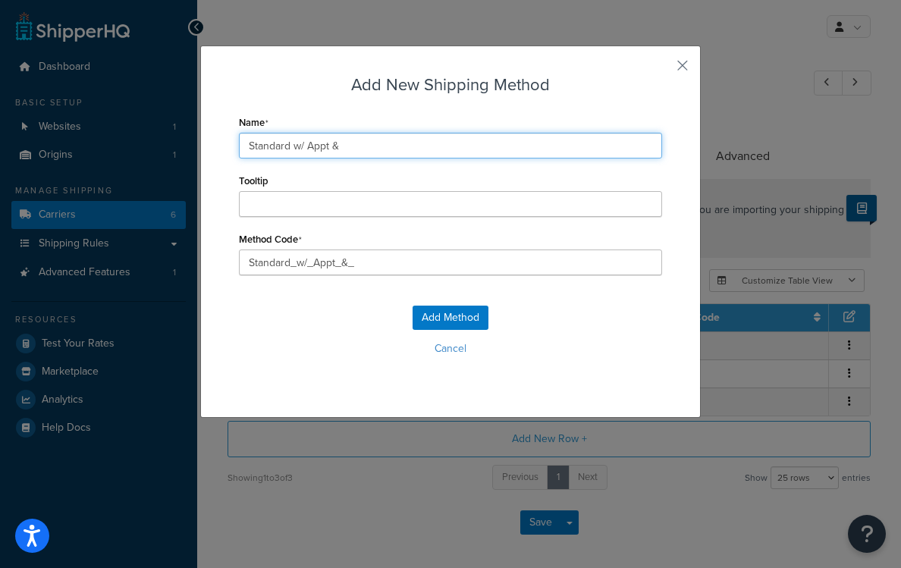
type input "Standard_w/_Appt_&_I"
type input "Standard w/ Appt & In"
type input "Standard_w/_Appt_&_In"
type input "Standard w/ Appt & Ins"
type input "Standard_w/_Appt_&_Ins"
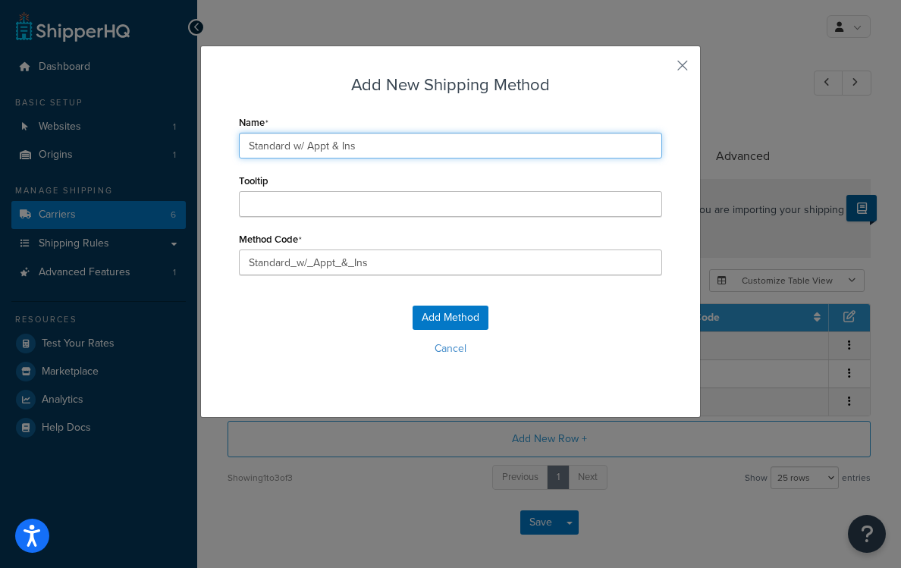
type input "Standard w/ Appt & Insi"
type input "Standard_w/_Appt_&_Insi"
type input "Standard w/ Appt & Insid"
type input "Standard_w/_Appt_&_Insid"
type input "Standard w/ Appt & Inside"
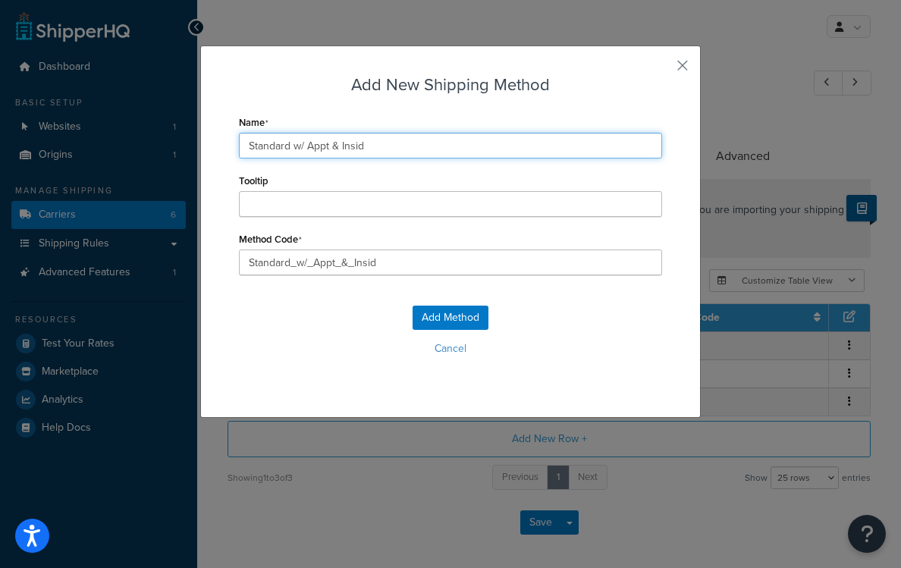
type input "Standard_w/_Appt_&_Inside"
type input "Standard w/ Appt & Inside"
type input "Standard_w/_Appt_&_Inside_"
type input "Standard w/ Appt & Inside D"
type input "Standard_w/_Appt_&_Inside_D"
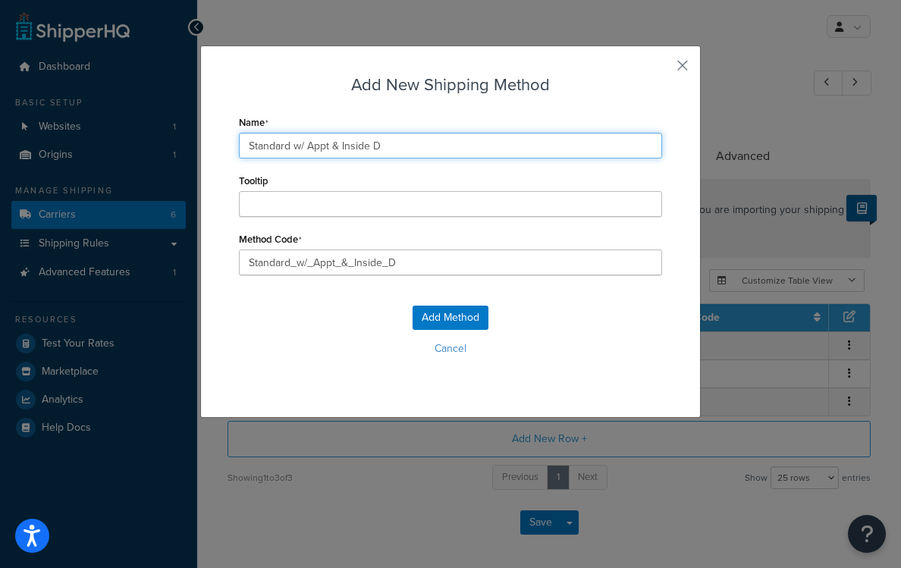
type input "Standard w/ Appt & Inside De"
type input "Standard_w/_Appt_&_Inside_De"
type input "Standard w/ Appt & Inside Delivery"
type input "Standard_w/_Appt_&_Inside_Delivery_"
type input "Standard w/ Appt & Inside Delivery"
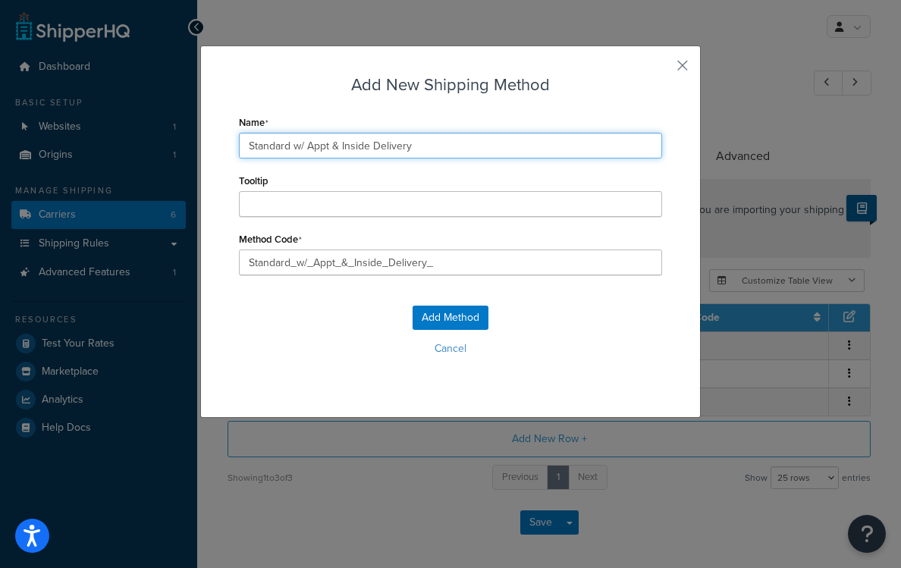
type input "Standard_w/_Appt_&_Inside_Delivery"
type input "Standard w/ Appt & Inside Delivery"
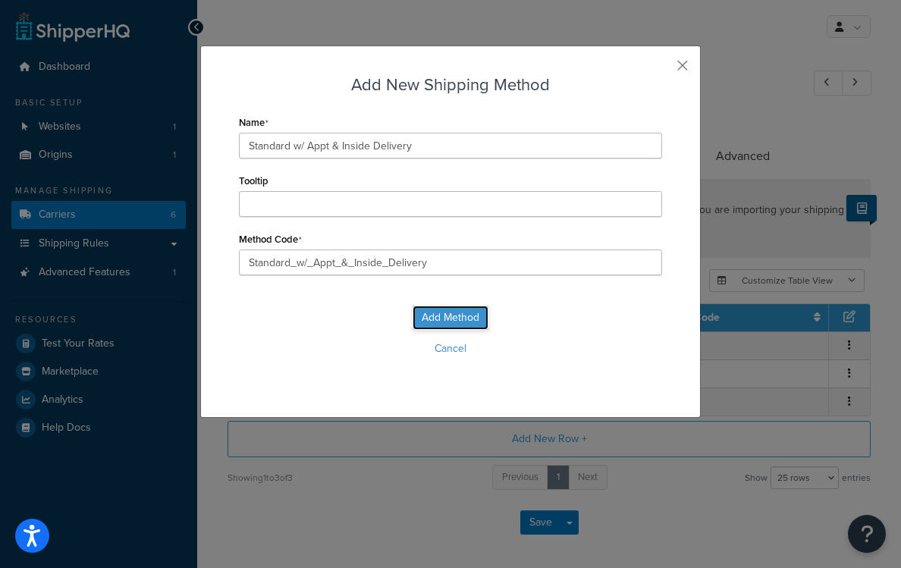
click at [454, 323] on button "Add Method" at bounding box center [451, 318] width 76 height 24
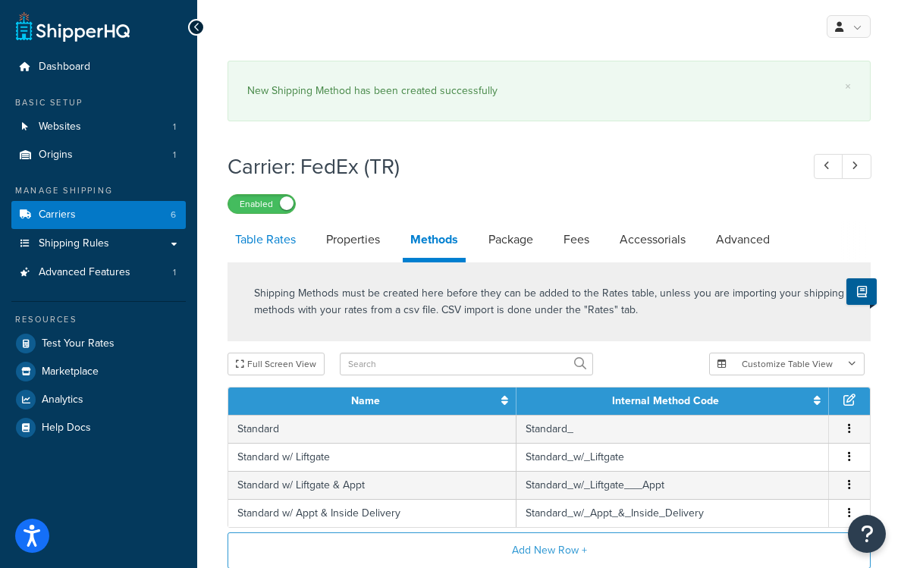
click at [254, 250] on link "Table Rates" at bounding box center [266, 240] width 76 height 36
select select "25"
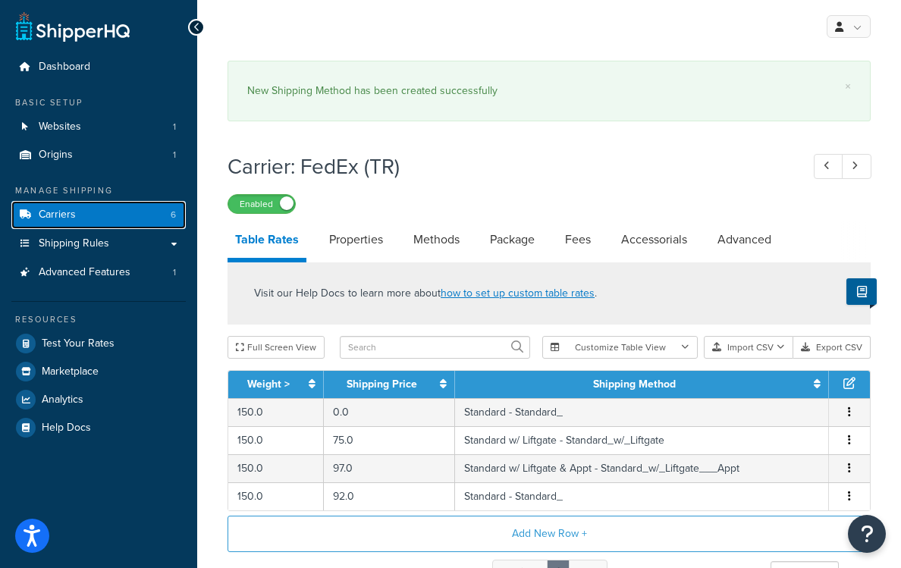
click at [143, 213] on link "Carriers 6" at bounding box center [98, 215] width 174 height 28
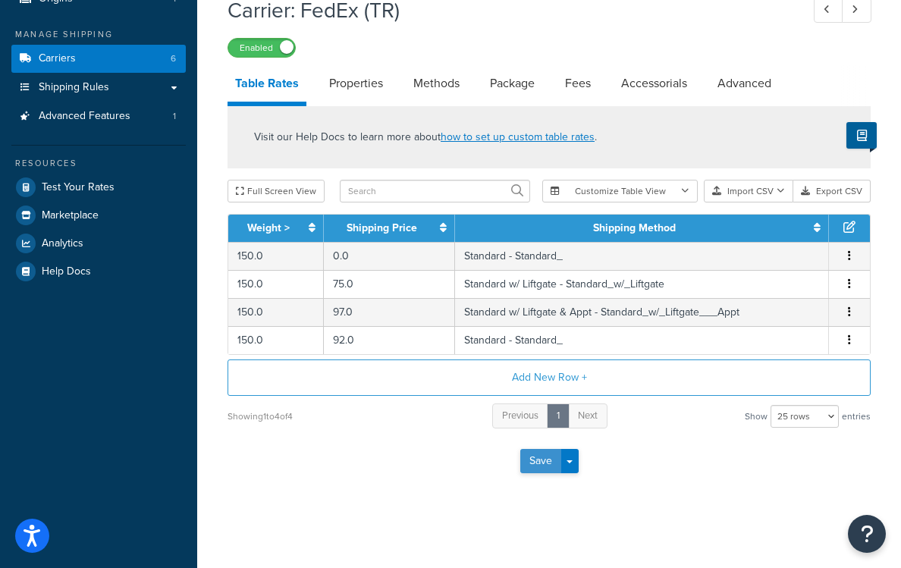
click at [542, 459] on button "Save" at bounding box center [540, 461] width 41 height 24
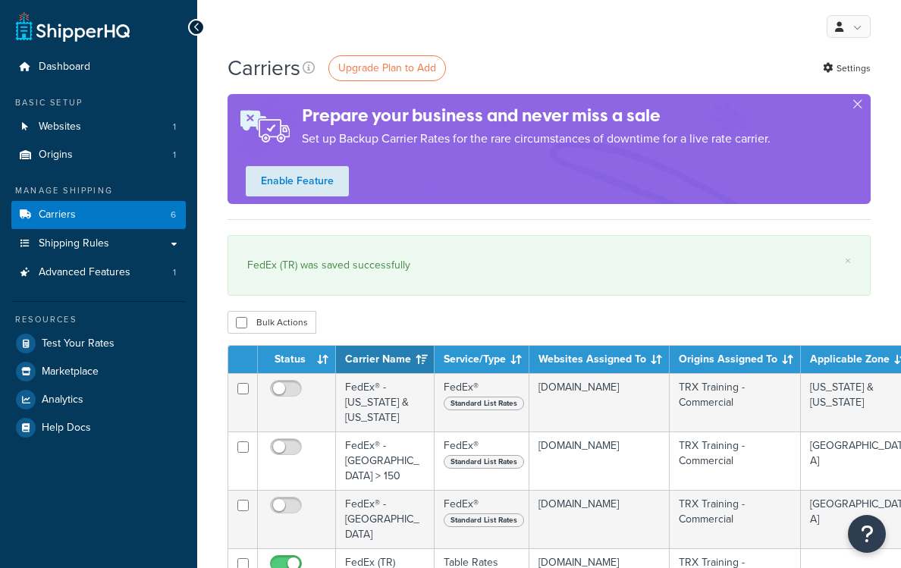
click at [167, 215] on link "Carriers 6" at bounding box center [98, 215] width 174 height 28
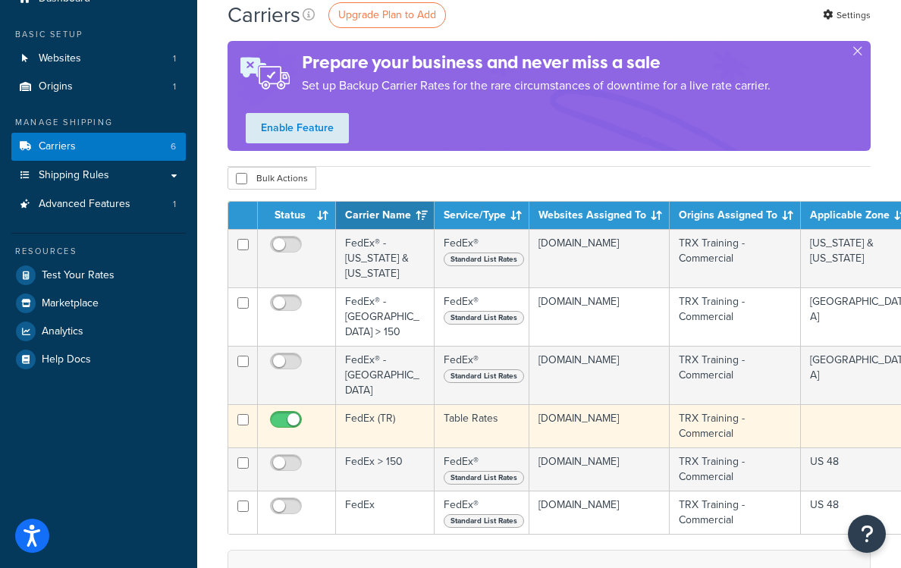
click at [380, 404] on td "FedEx (TR)" at bounding box center [385, 425] width 99 height 43
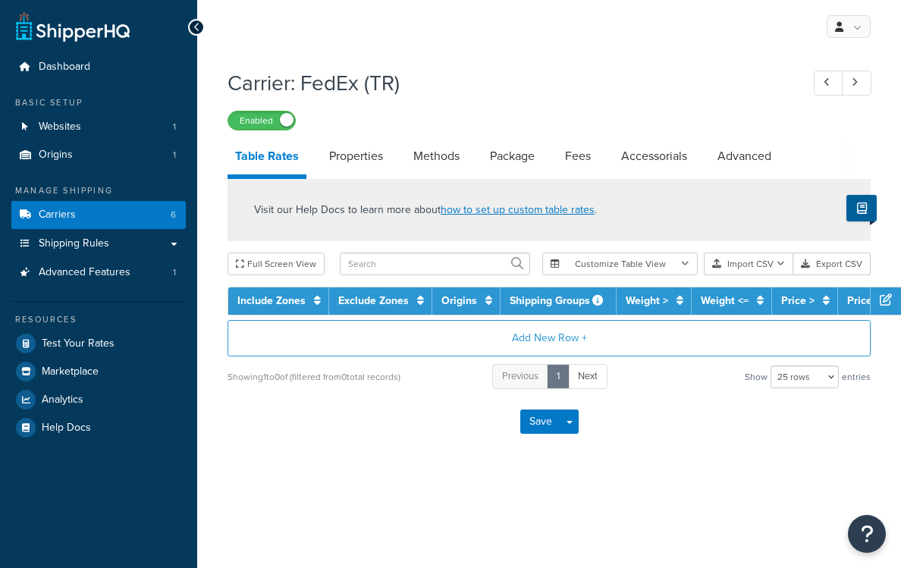
select select "25"
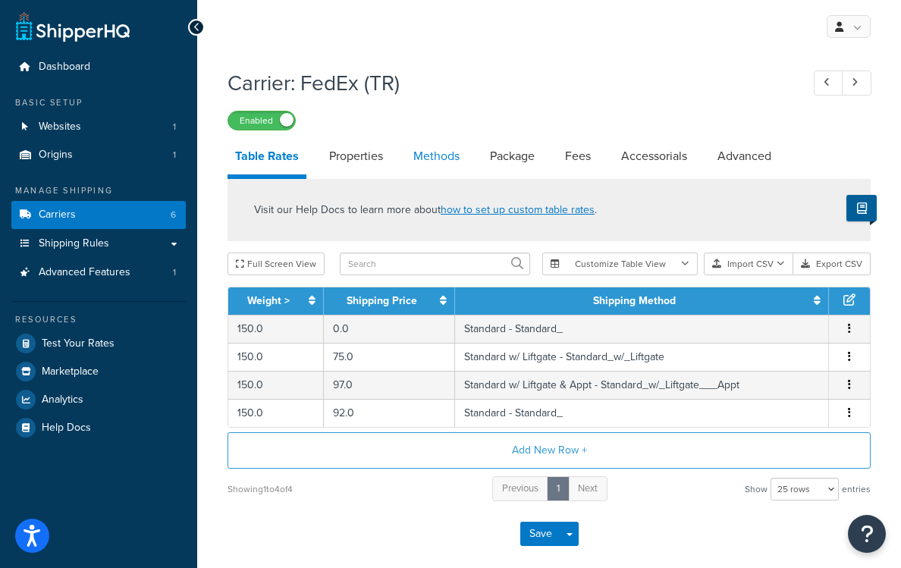
click at [438, 159] on link "Methods" at bounding box center [436, 156] width 61 height 36
select select "25"
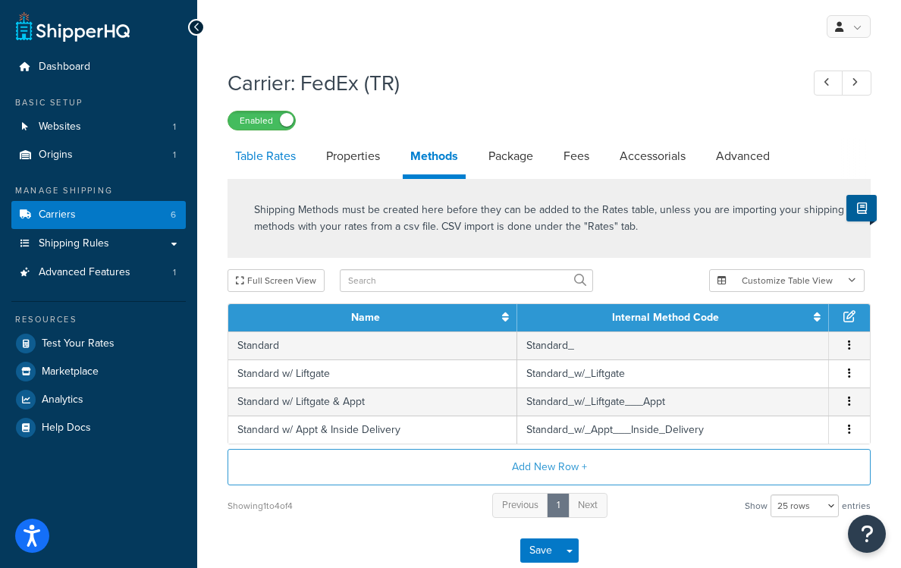
click at [271, 152] on link "Table Rates" at bounding box center [266, 156] width 76 height 36
select select "25"
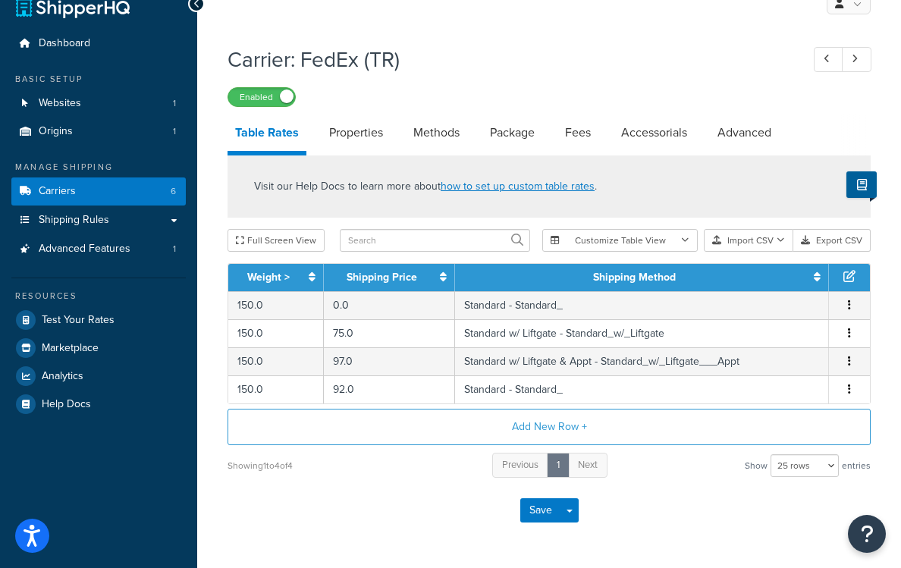
scroll to position [74, 0]
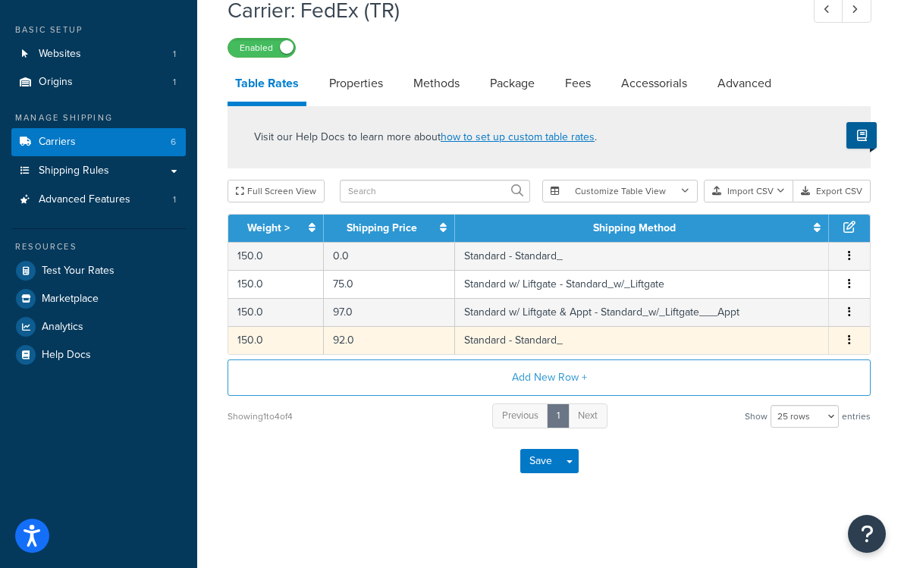
click at [500, 341] on td "Standard - Standard_" at bounding box center [642, 340] width 374 height 28
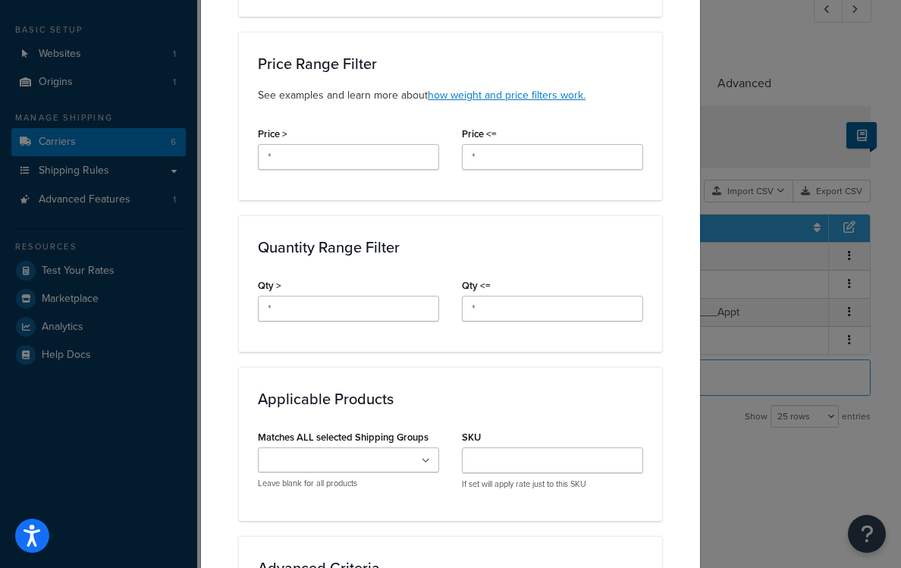
scroll to position [861, 0]
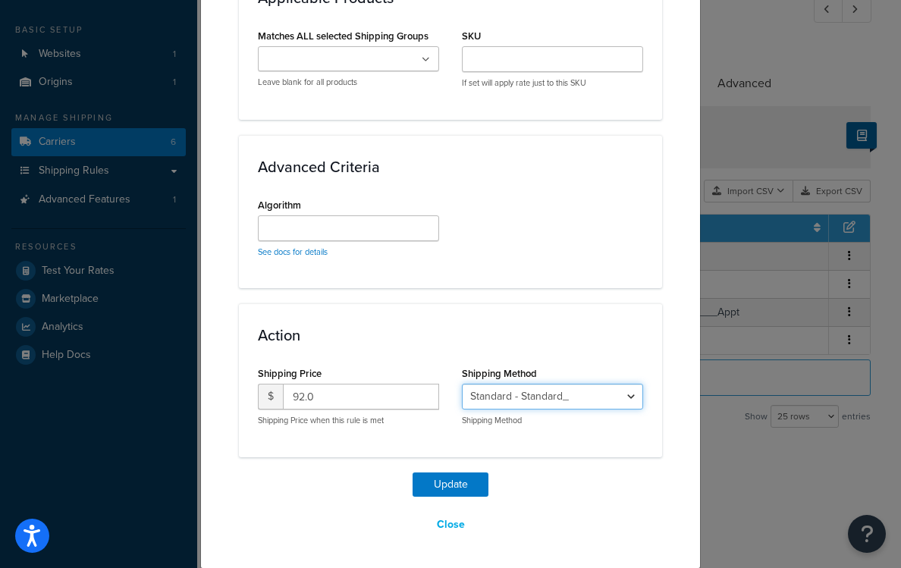
click at [514, 394] on select "Standard - Standard_ Standard w/ Liftgate - Standard_w/_Liftgate Standard w/ Li…" at bounding box center [552, 397] width 181 height 26
select select "182280"
click at [462, 384] on select "Standard - Standard_ Standard w/ Liftgate - Standard_w/_Liftgate Standard w/ Li…" at bounding box center [552, 397] width 181 height 26
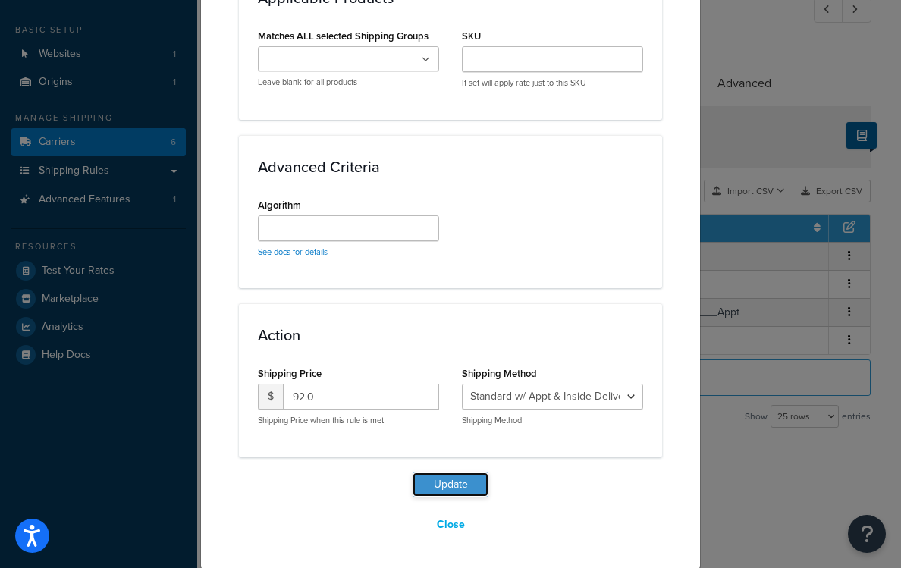
click at [466, 482] on button "Update" at bounding box center [451, 485] width 76 height 24
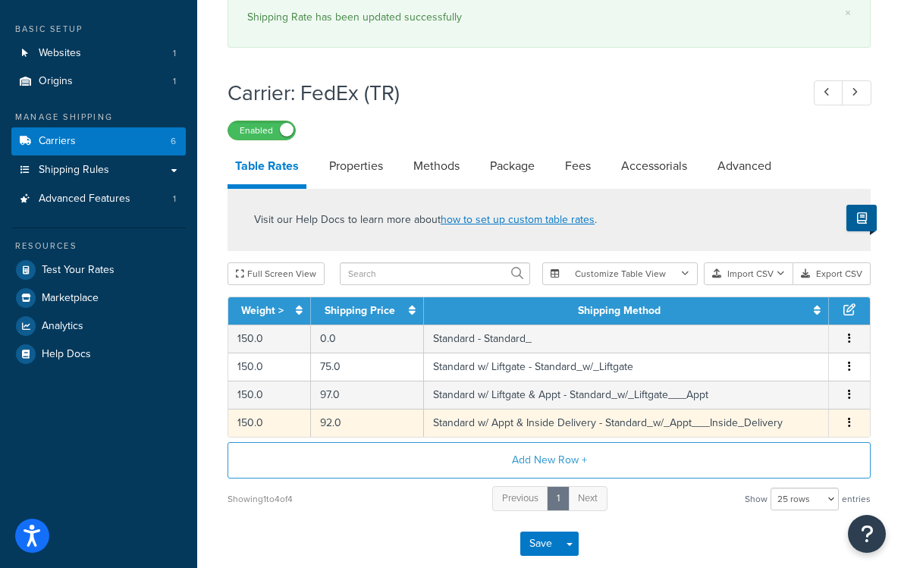
click at [486, 423] on td "Standard w/ Appt & Inside Delivery - Standard_w/_Appt___Inside_Delivery" at bounding box center [626, 423] width 405 height 28
select select "182280"
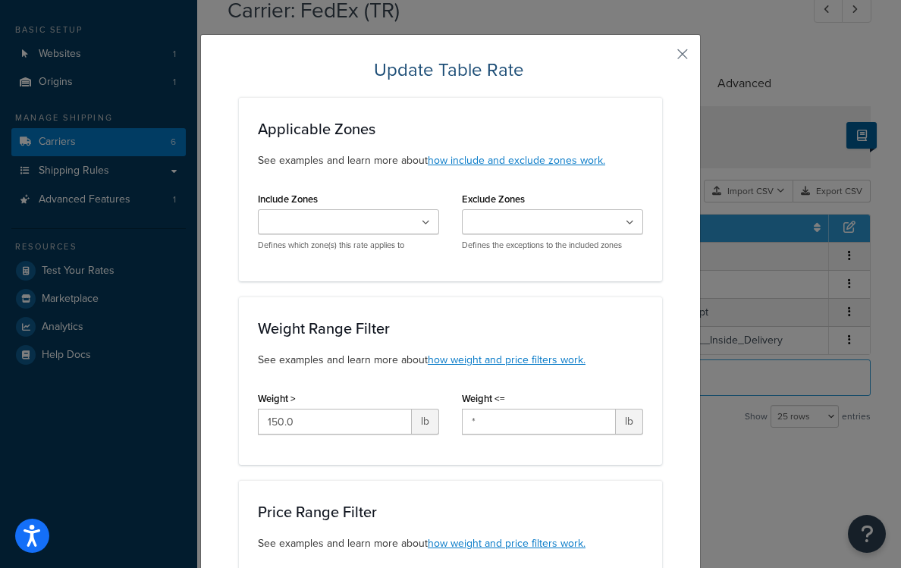
scroll to position [0, 0]
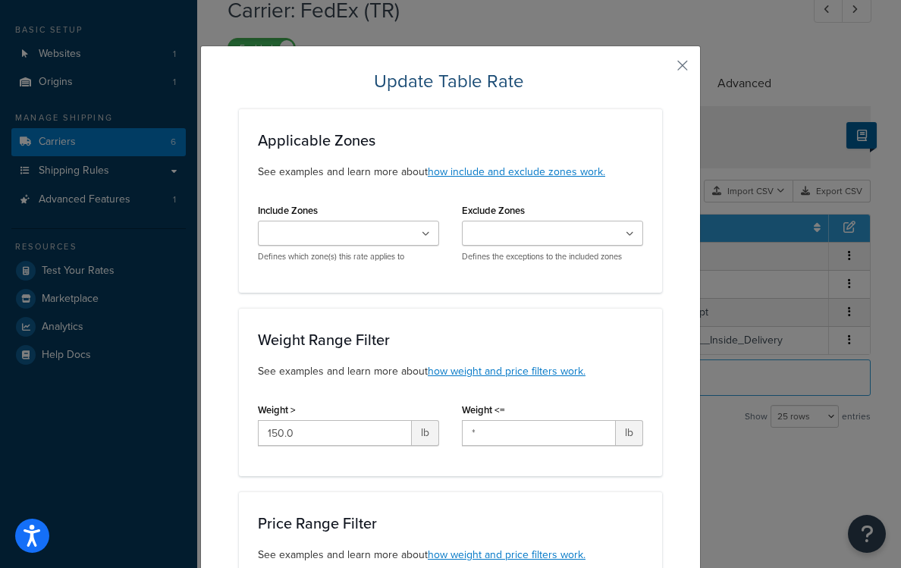
click at [395, 236] on ul at bounding box center [348, 233] width 181 height 25
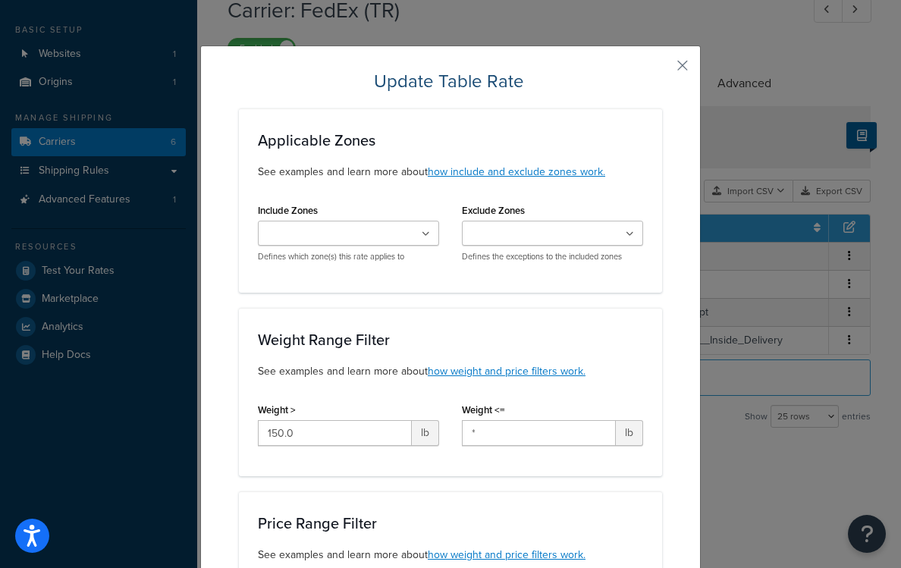
click at [662, 69] on button "button" at bounding box center [660, 71] width 4 height 4
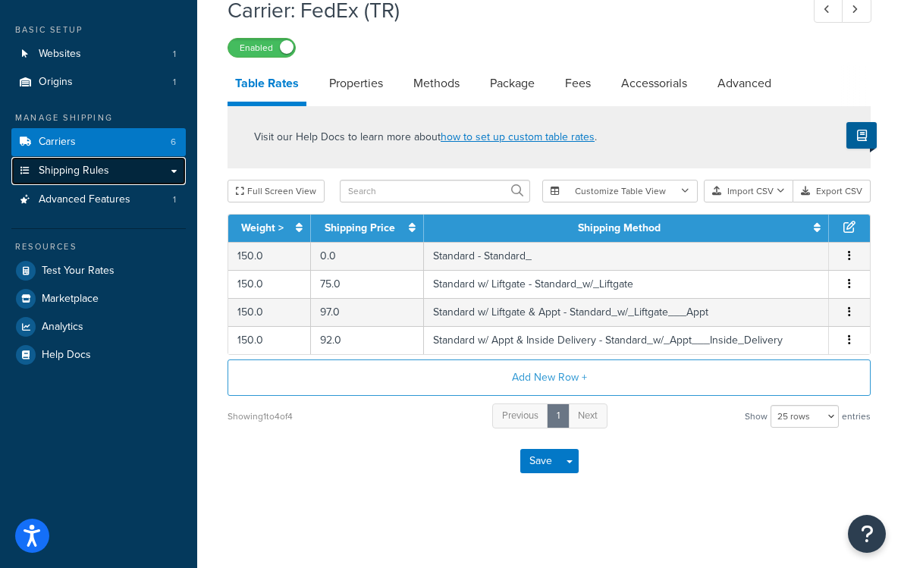
click at [105, 173] on span "Shipping Rules" at bounding box center [74, 171] width 71 height 13
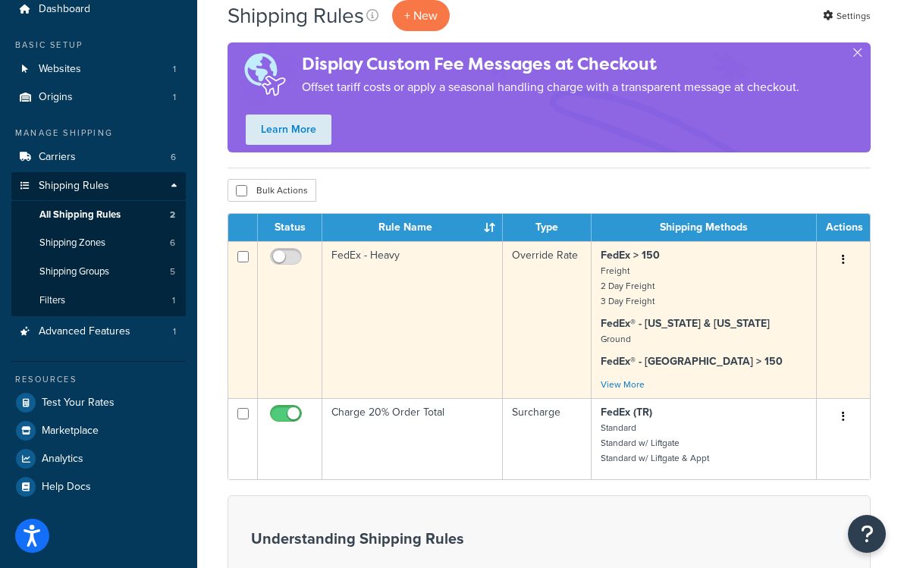
scroll to position [83, 0]
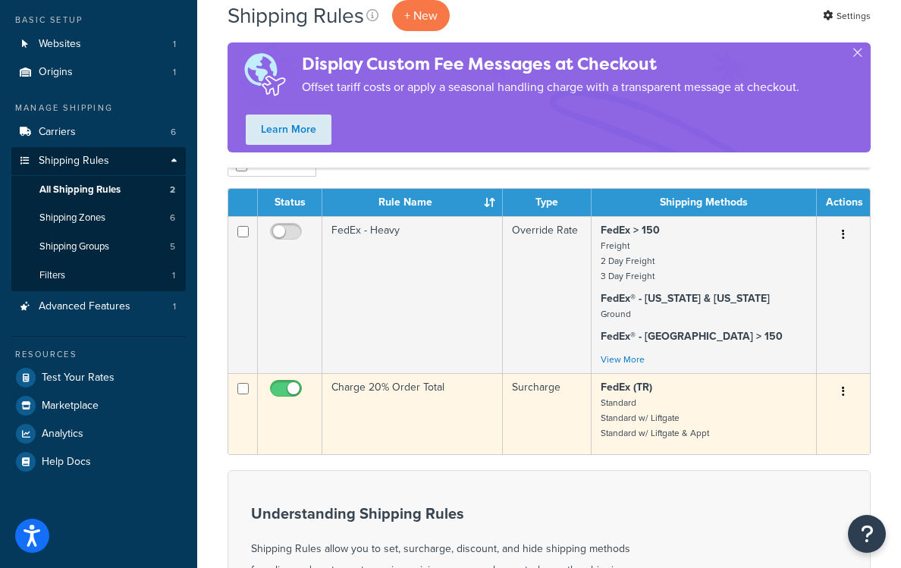
click at [435, 392] on td "Charge 20% Order Total" at bounding box center [412, 413] width 181 height 81
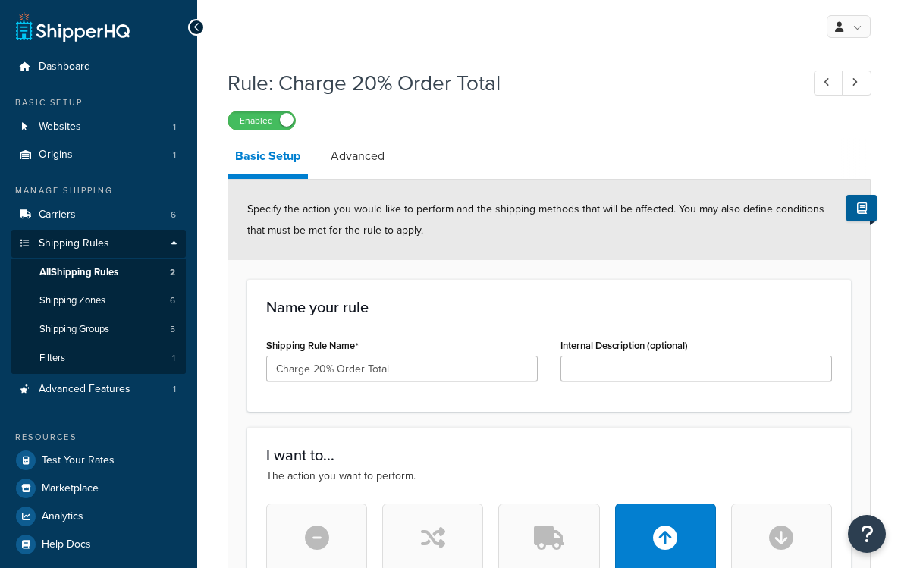
select select "PERCENTAGE"
select select "ORDER"
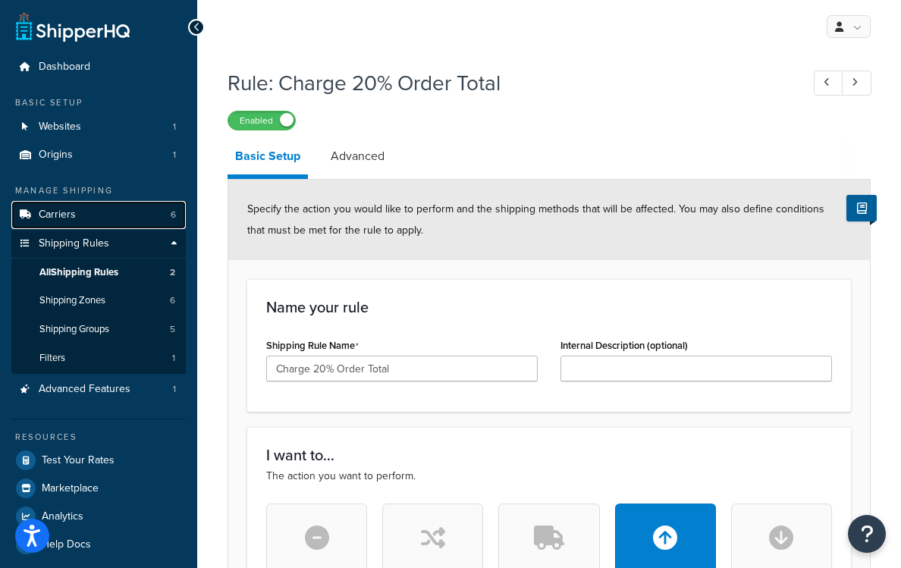
click at [118, 222] on link "Carriers 6" at bounding box center [98, 215] width 174 height 28
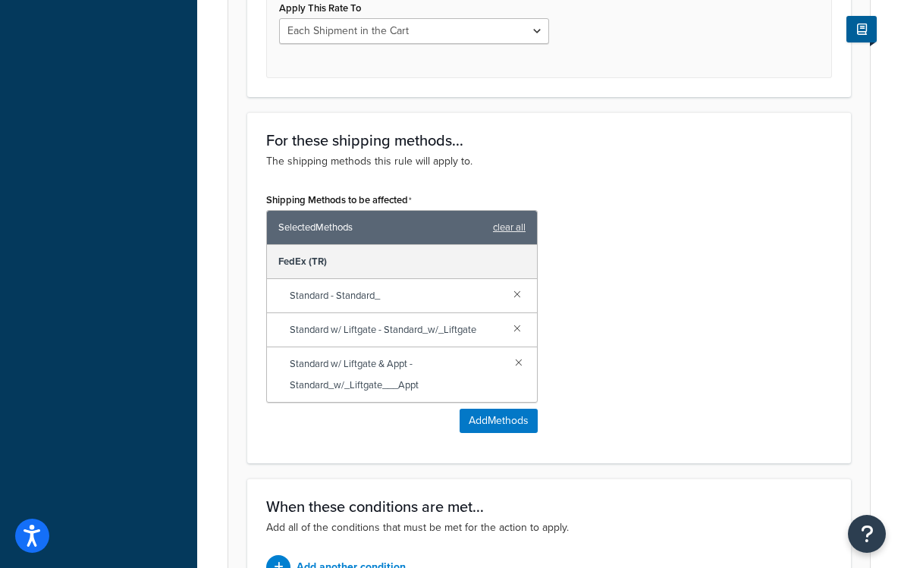
scroll to position [900, 0]
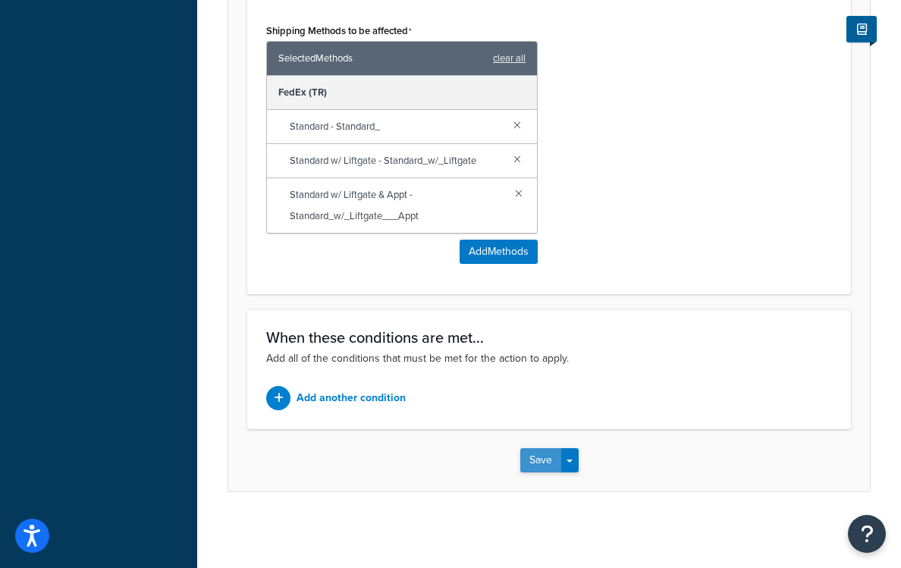
click at [545, 463] on button "Save" at bounding box center [540, 460] width 41 height 24
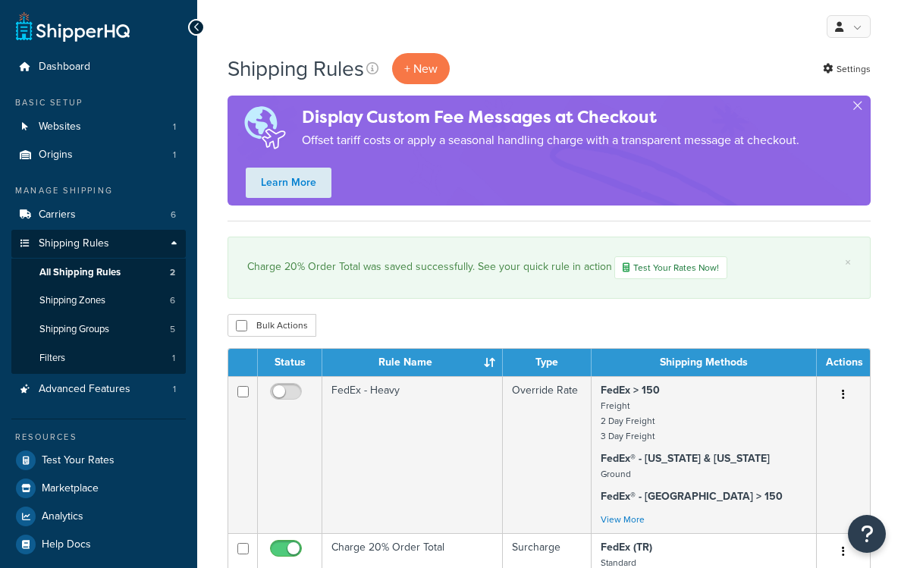
click at [85, 210] on link "Carriers 6" at bounding box center [98, 215] width 174 height 28
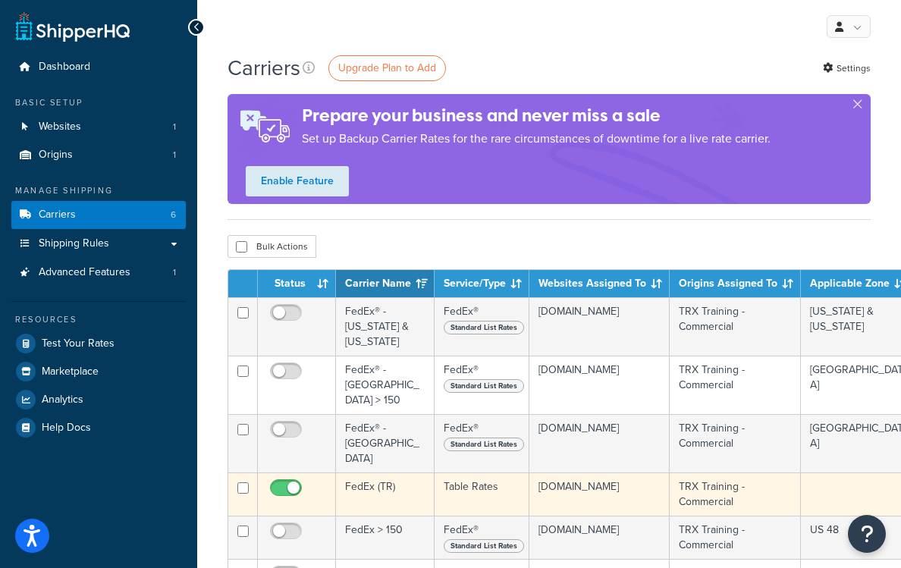
click at [376, 473] on td "FedEx (TR)" at bounding box center [385, 494] width 99 height 43
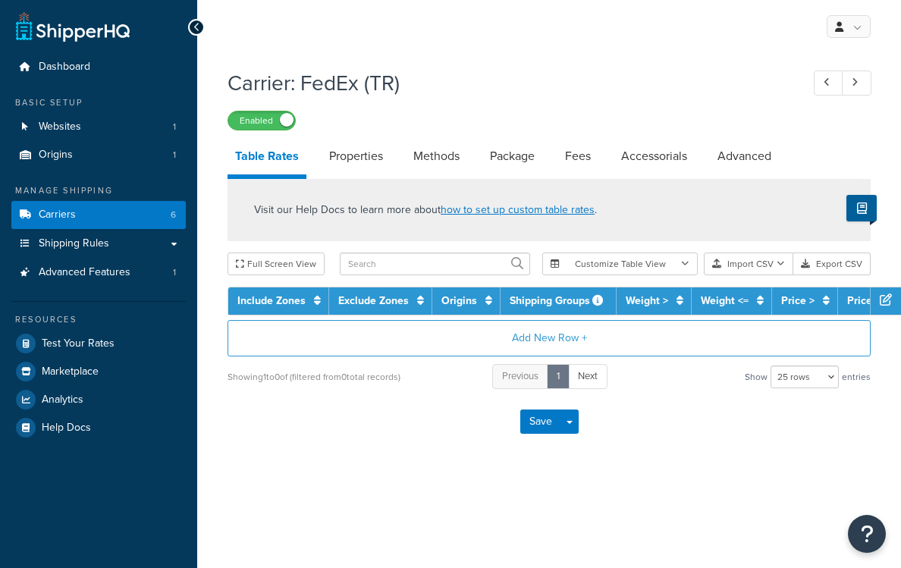
select select "25"
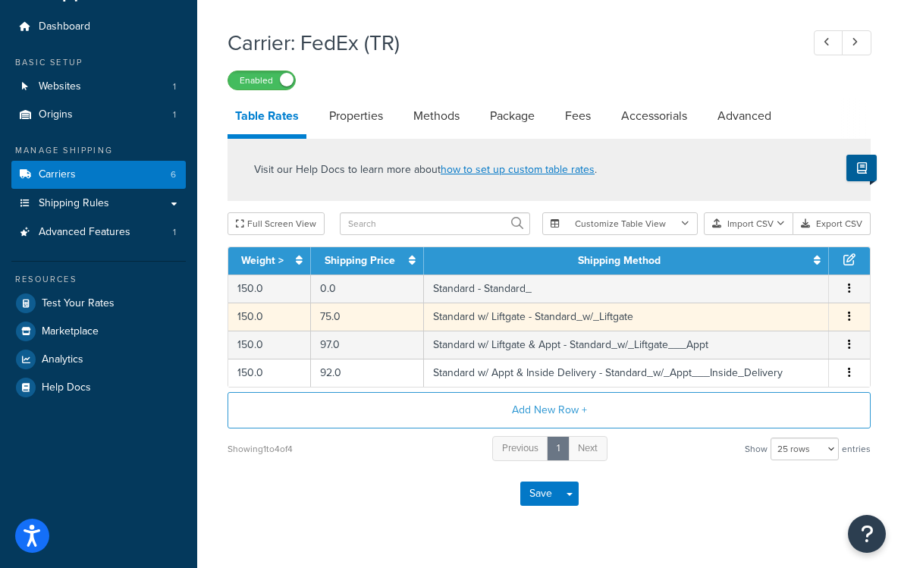
scroll to position [41, 0]
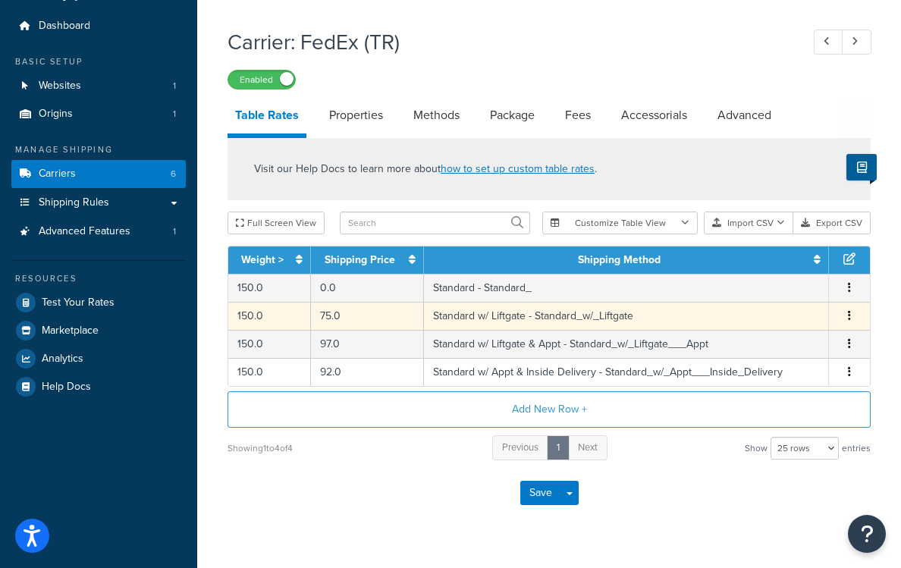
click at [846, 313] on button "button" at bounding box center [850, 316] width 12 height 17
click at [889, 345] on div "Carrier: FedEx (TR) Enabled Table Rates Properties Methods Package Fees Accesso…" at bounding box center [549, 291] width 704 height 542
click at [849, 313] on icon "button" at bounding box center [849, 315] width 3 height 11
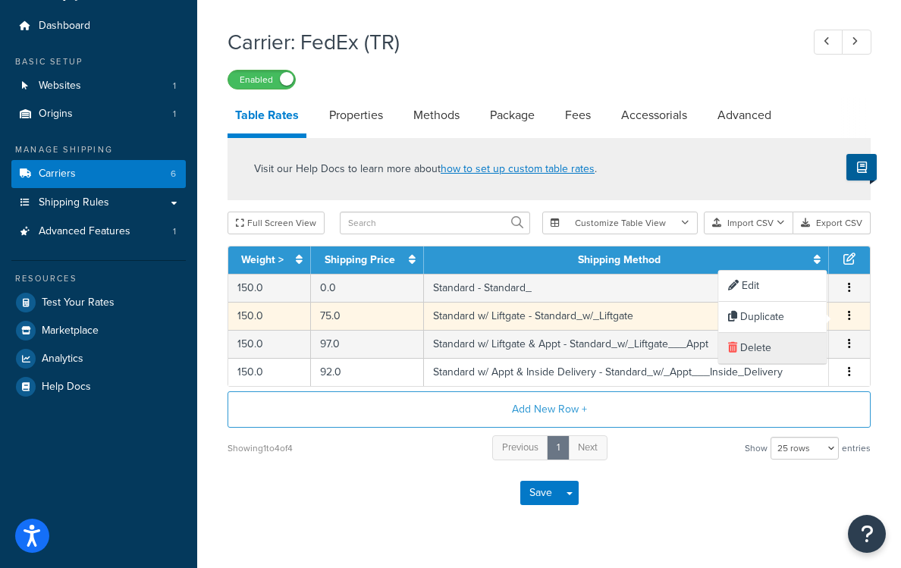
click at [781, 351] on div "Delete" at bounding box center [773, 348] width 108 height 31
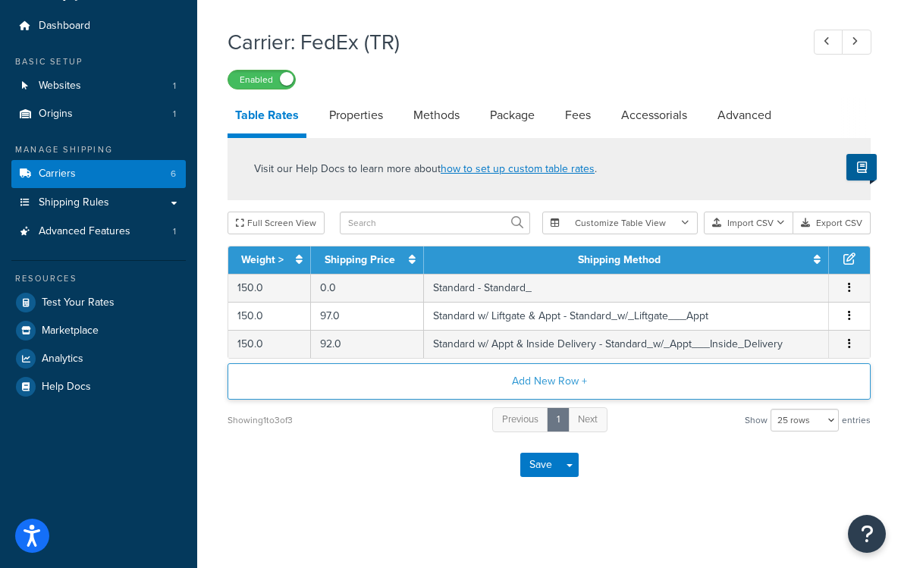
click at [535, 372] on button "Add New Row +" at bounding box center [549, 381] width 643 height 36
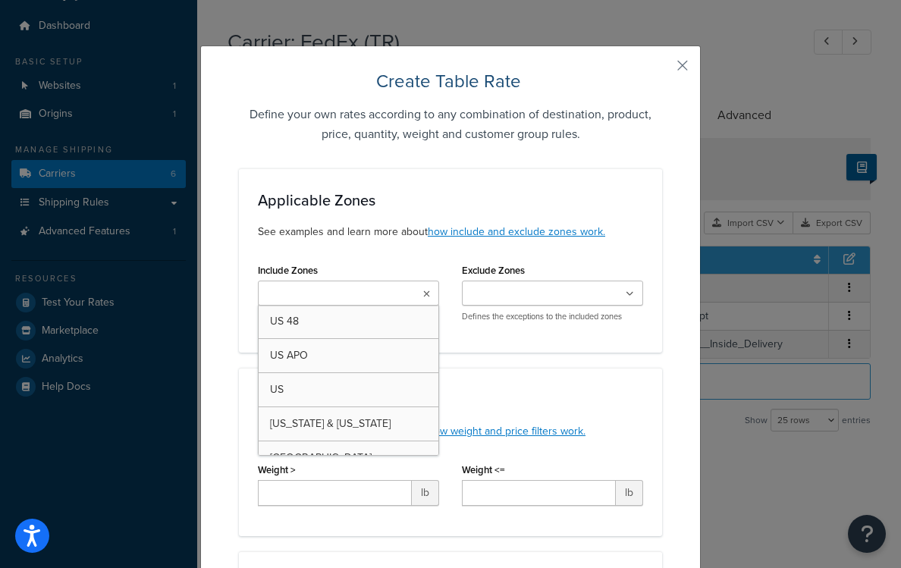
click at [363, 294] on input "Include Zones" at bounding box center [329, 294] width 134 height 17
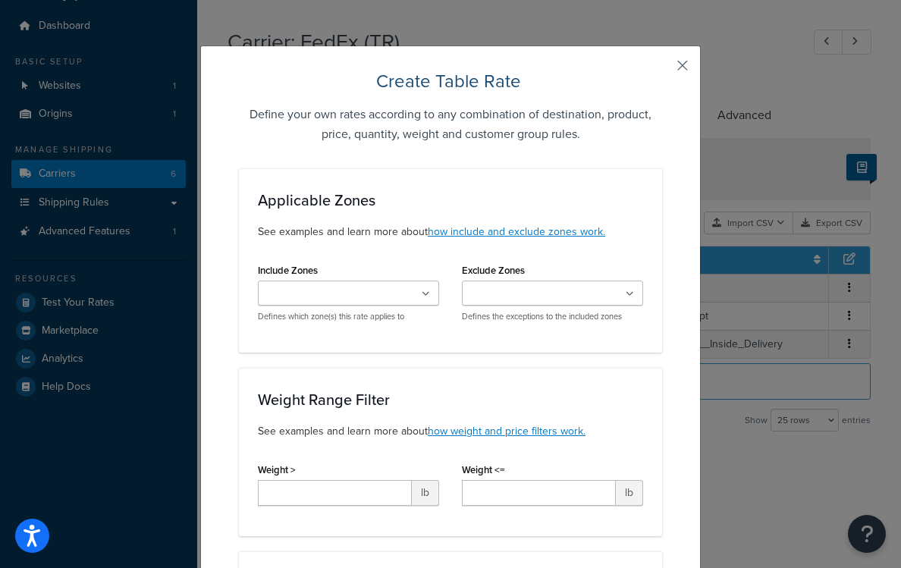
click at [662, 69] on button "button" at bounding box center [660, 71] width 4 height 4
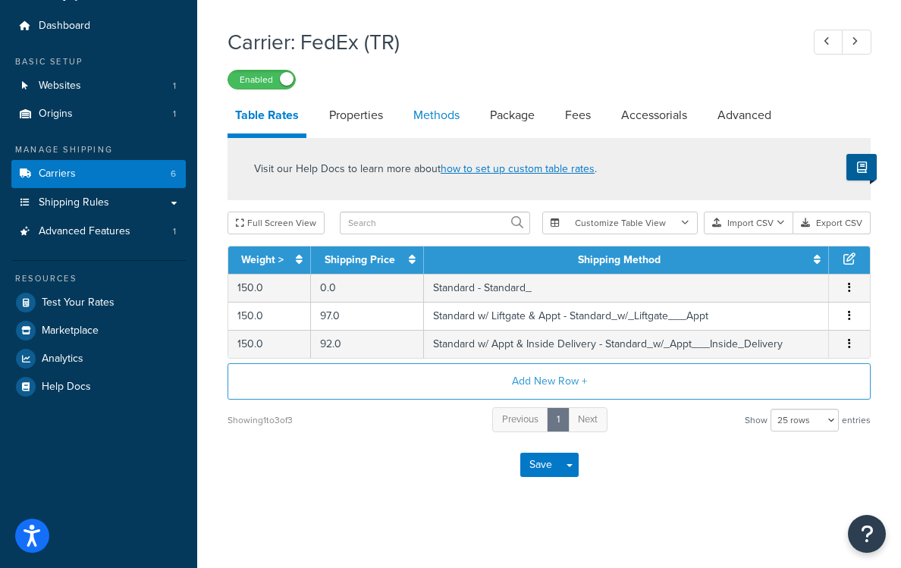
click at [439, 116] on link "Methods" at bounding box center [436, 115] width 61 height 36
select select "25"
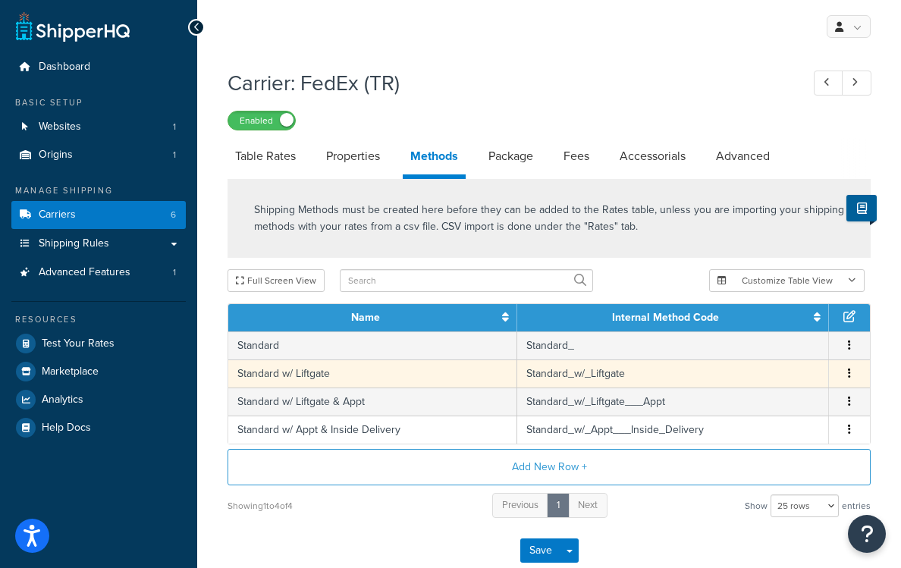
click at [850, 377] on icon "button" at bounding box center [849, 373] width 3 height 11
click at [798, 393] on div "Delete" at bounding box center [773, 391] width 108 height 31
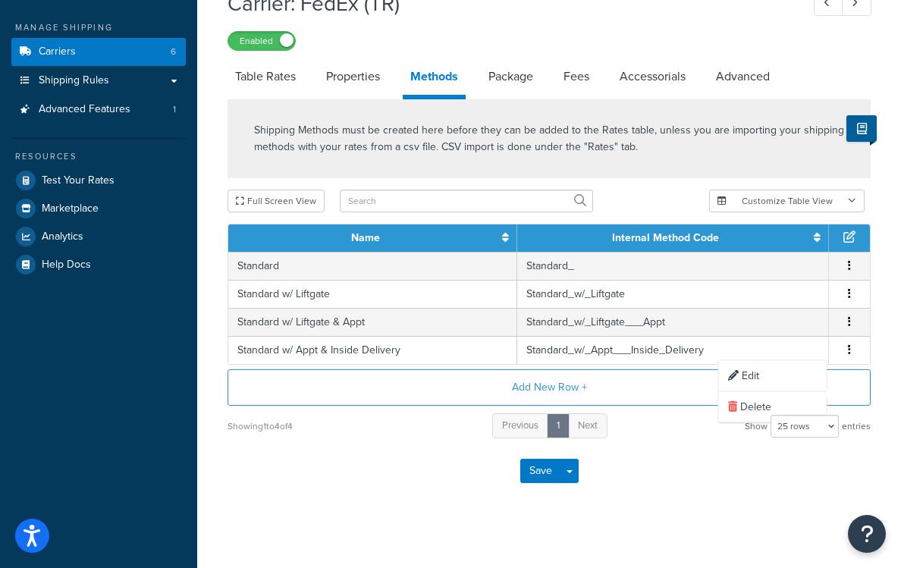
scroll to position [174, 0]
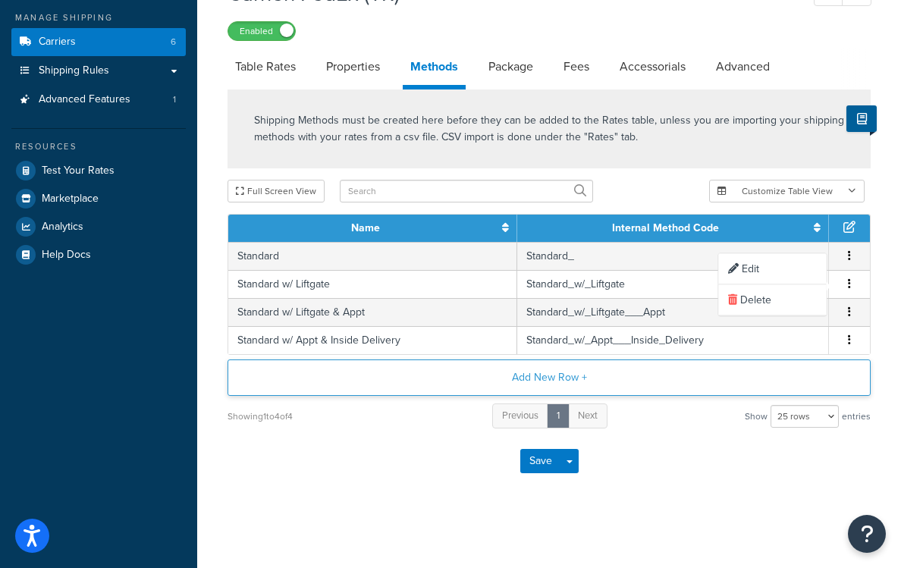
click at [539, 376] on button "Add New Row +" at bounding box center [549, 378] width 643 height 36
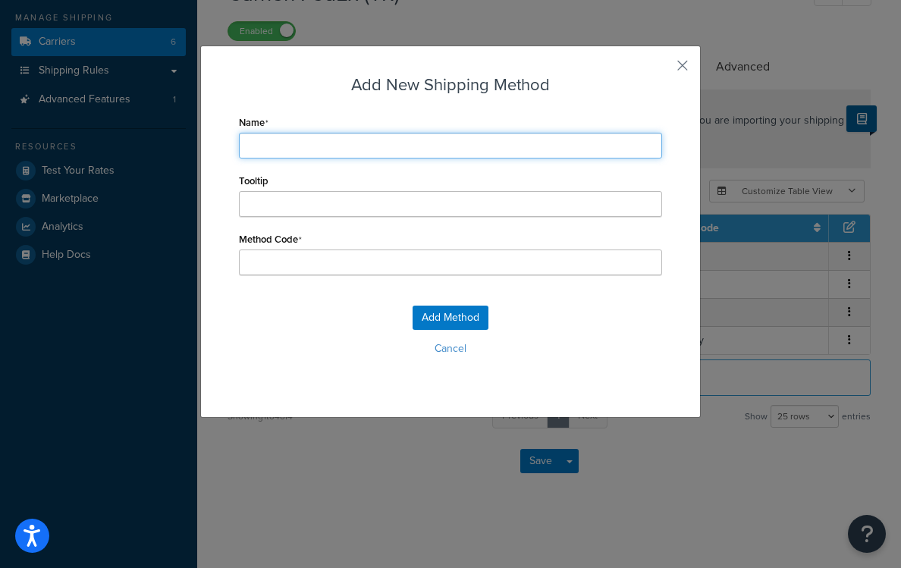
click at [367, 146] on input "Name" at bounding box center [450, 146] width 423 height 26
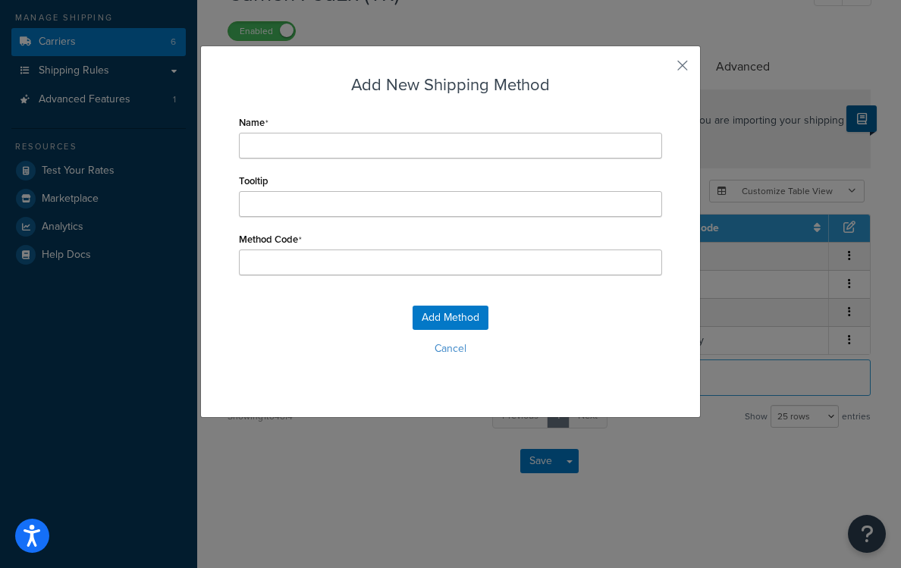
click at [671, 73] on div "Add New Shipping Method Name Tooltip Method Code Add Method Cancel" at bounding box center [450, 232] width 501 height 372
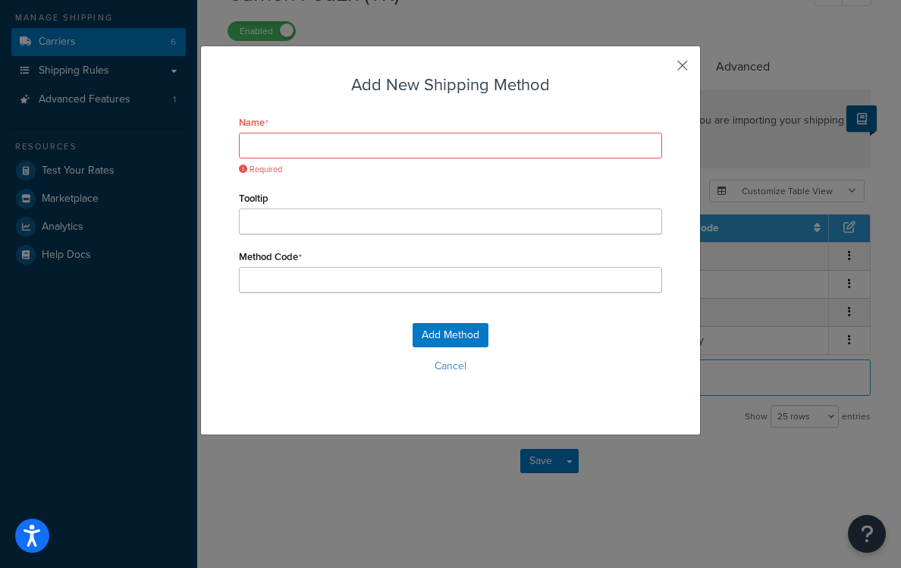
click at [662, 69] on button "button" at bounding box center [660, 71] width 4 height 4
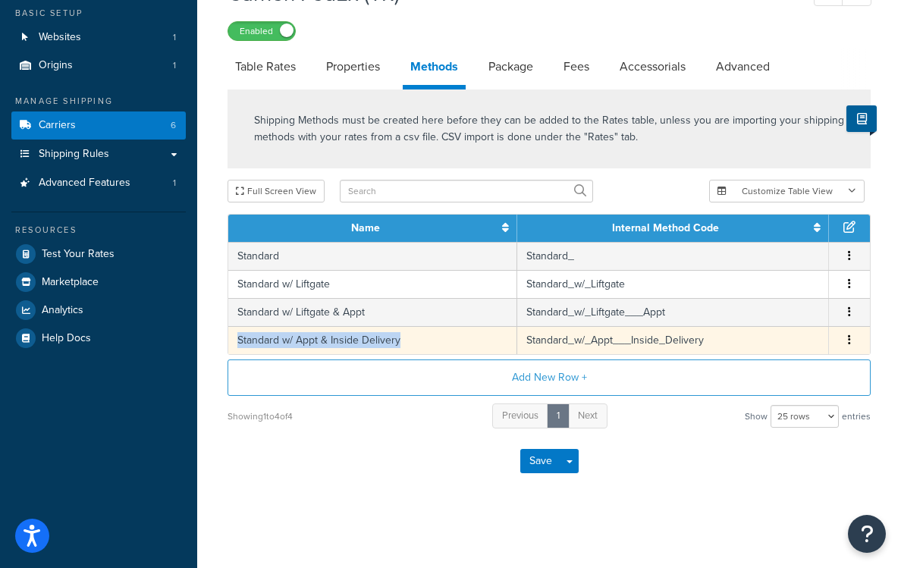
drag, startPoint x: 412, startPoint y: 342, endPoint x: 237, endPoint y: 341, distance: 174.5
click at [237, 341] on td "Standard w/ Appt & Inside Delivery" at bounding box center [372, 340] width 289 height 28
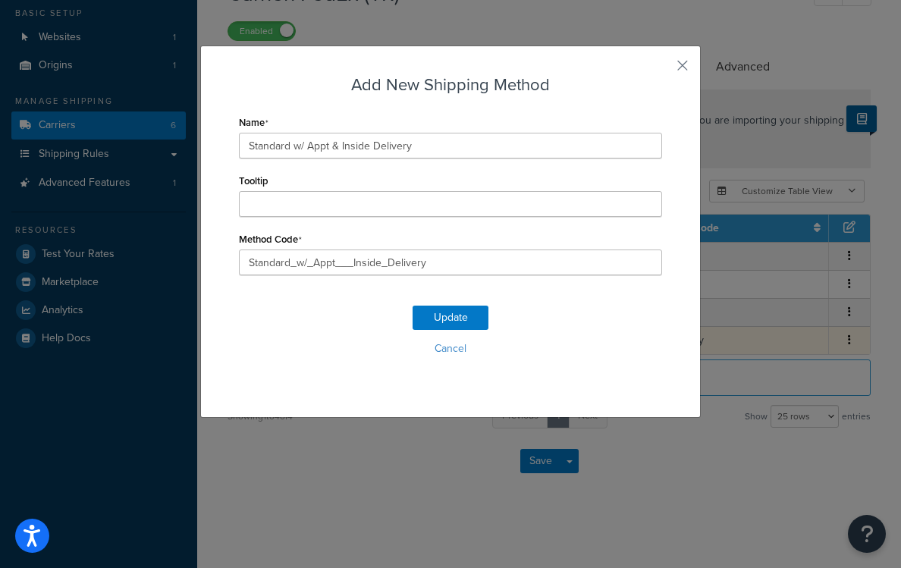
copy td "Standard w/ Appt & Inside Delivery"
click at [454, 355] on button "Cancel" at bounding box center [450, 349] width 423 height 23
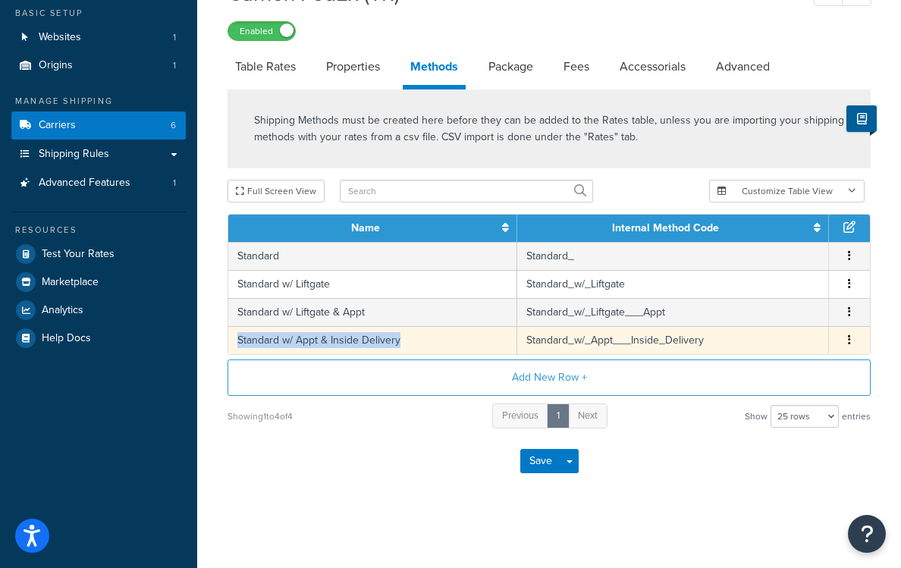
copy td "Standard w/ Appt & Inside Delivery"
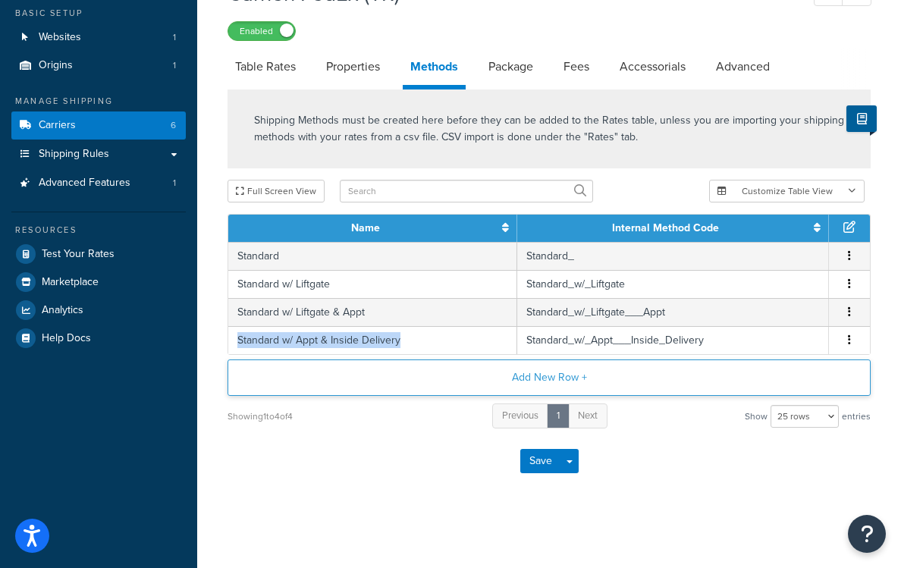
click at [556, 380] on button "Add New Row +" at bounding box center [549, 378] width 643 height 36
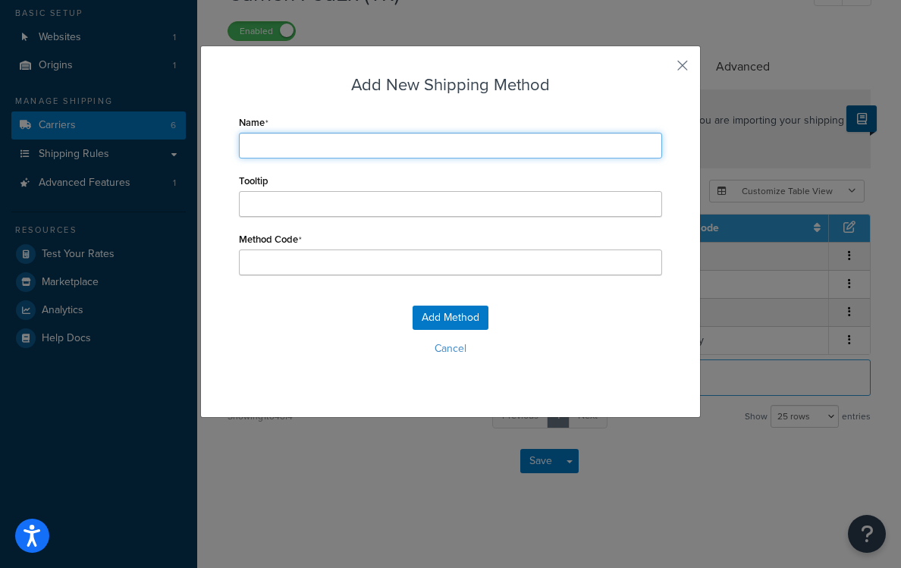
click at [382, 154] on input "Name" at bounding box center [450, 146] width 423 height 26
paste input "Standard w/ Appt & Inside Delivery"
type input "Standard w/ Appt & Inside Delivery"
type input "Standard_w/_Appt_&_Inside_Delivery"
type input "Standard w/ Appt & Inside Delivery"
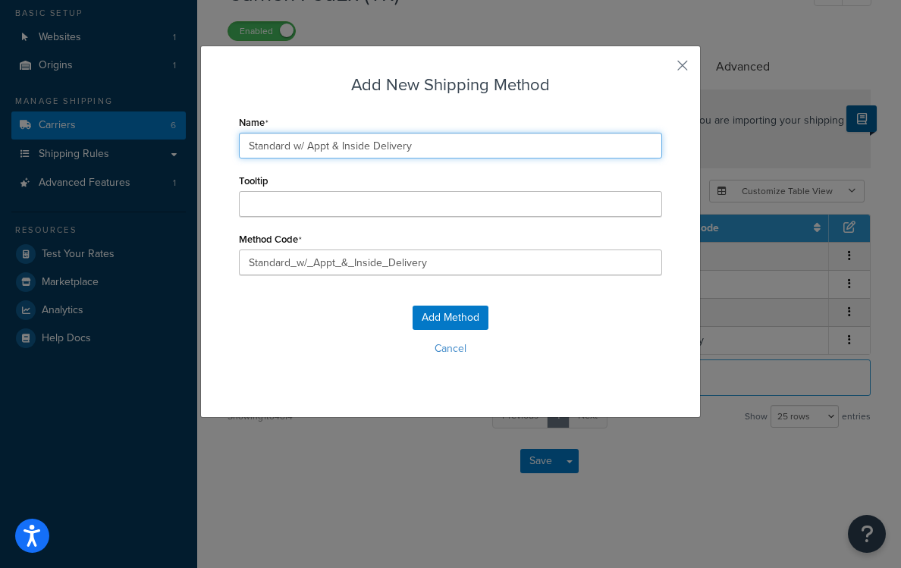
type input "Standard_w/_Appt_&_Inside_Delivery_"
type input "Standard w/ Appt & Inside Delivery &"
type input "Standard_w/_Appt_&_Inside_Delivery_&"
type input "Standard w/ Appt & Inside Delivery &"
type input "Standard_w/_Appt_&_Inside_Delivery_&_"
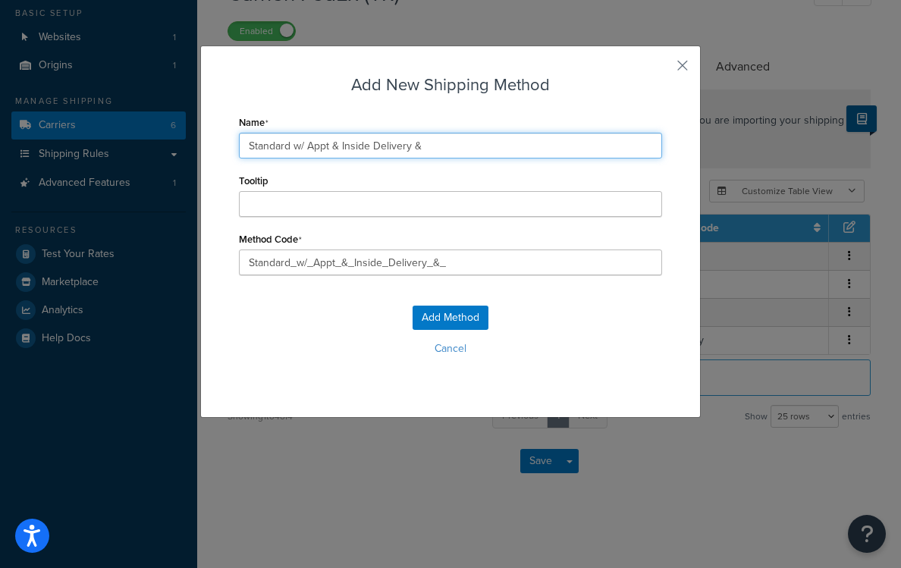
type input "Standard w/ Appt & Inside Delivery & L"
type input "Standard_w/_Appt_&_Inside_Delivery_&_L"
type input "Standard w/ Appt & Inside Delivery & Li"
type input "Standard_w/_Appt_&_Inside_Delivery_&_Li"
type input "Standard w/ Appt & Inside Delivery & Lif"
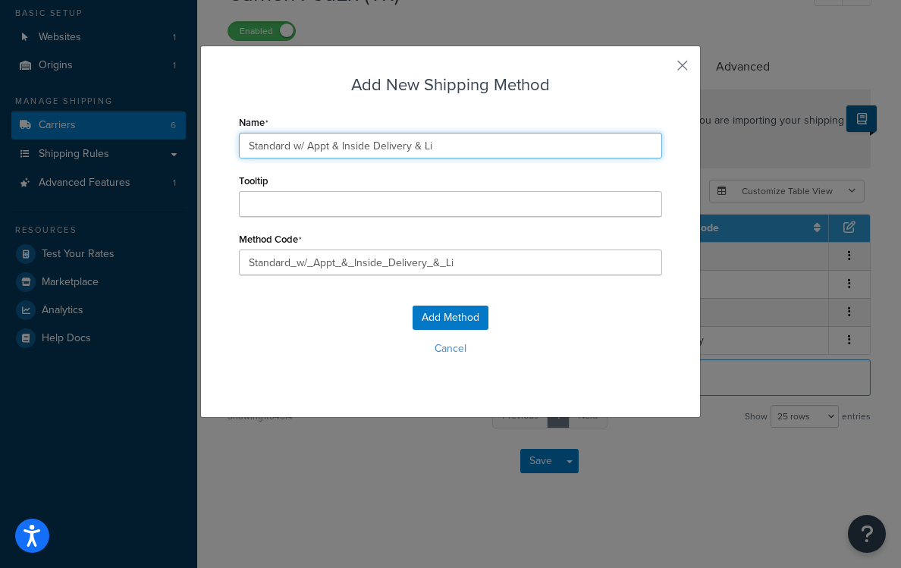
type input "Standard_w/_Appt_&_Inside_Delivery_&_Lif"
type input "Standard w/ Appt & Inside Delivery & Lift"
type input "Standard_w/_Appt_&_Inside_Delivery_&_Lift"
type input "Standard w/ Appt & Inside Delivery & Liftg"
type input "Standard_w/_Appt_&_Inside_Delivery_&_Liftg"
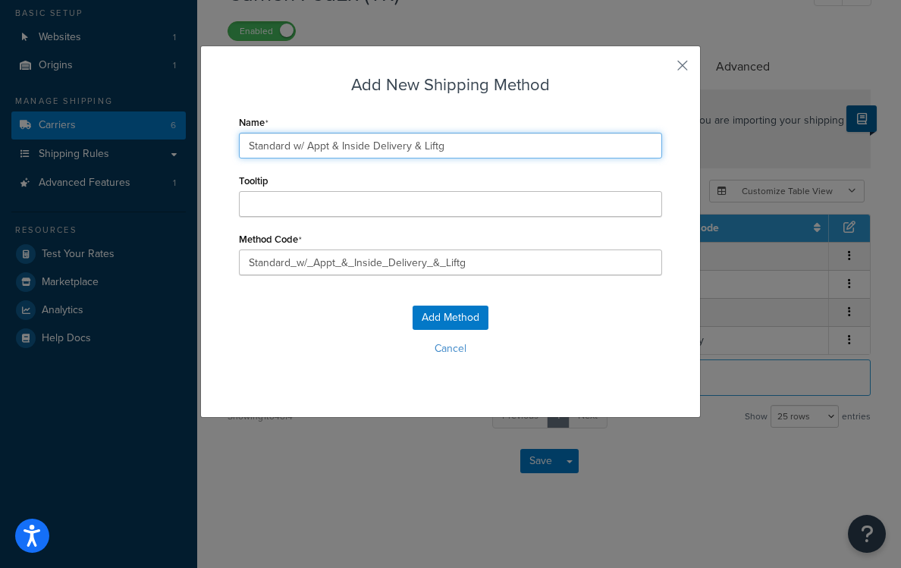
type input "Standard w/ Appt & Inside Delivery & Liftga"
type input "Standard_w/_Appt_&_Inside_Delivery_&_Liftga"
type input "Standard w/ Appt & Inside Delivery & Liftgag"
type input "Standard_w/_Appt_&_Inside_Delivery_&_Liftgag"
type input "Standard w/ Appt & Inside Delivery & Liftgagt"
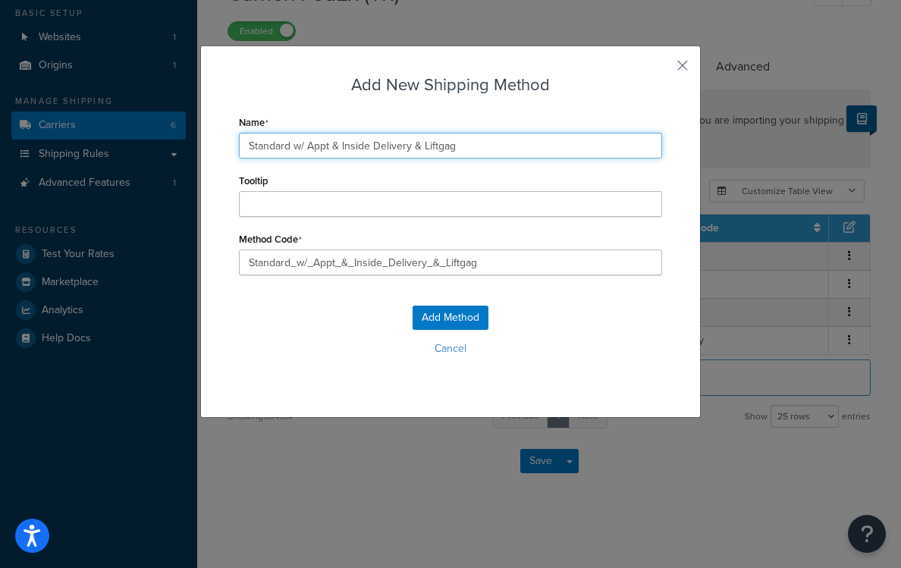
type input "Standard_w/_Appt_&_Inside_Delivery_&_Liftgagt"
type input "Standard w/ Appt & Inside Delivery & Liftgag"
type input "Standard_w/_Appt_&_Inside_Delivery_&_Liftgag"
type input "Standard w/ Appt & Inside Delivery & Liftga"
type input "Standard_w/_Appt_&_Inside_Delivery_&_Liftga"
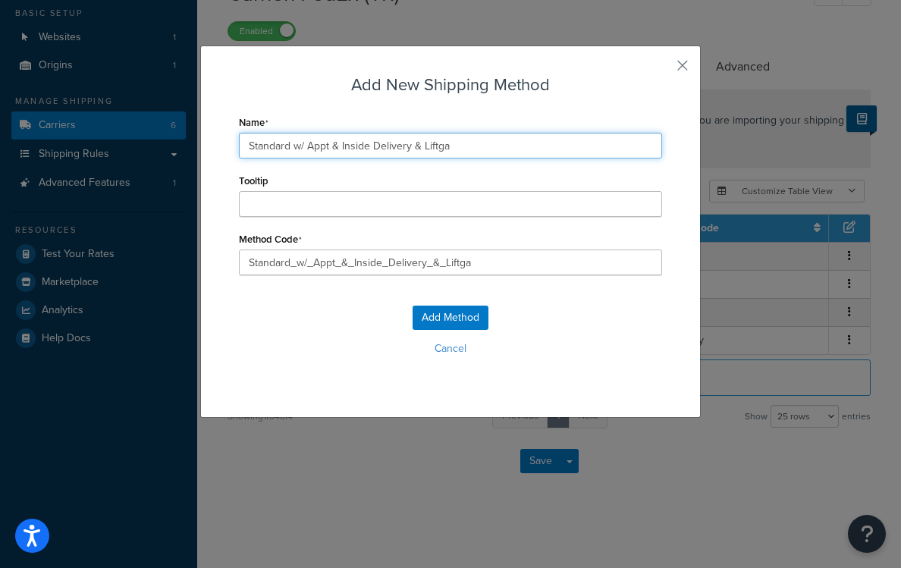
type input "Standard w/ Appt & Inside Delivery & Liftgat"
type input "Standard_w/_Appt_&_Inside_Delivery_&_Liftgat"
type input "Standard w/ Appt & Inside Delivery & Liftgate"
type input "Standard_w/_Appt_&_Inside_Delivery_&_Liftgate"
type input "Standard w/ Appt & Inside Delivery & Liftgate"
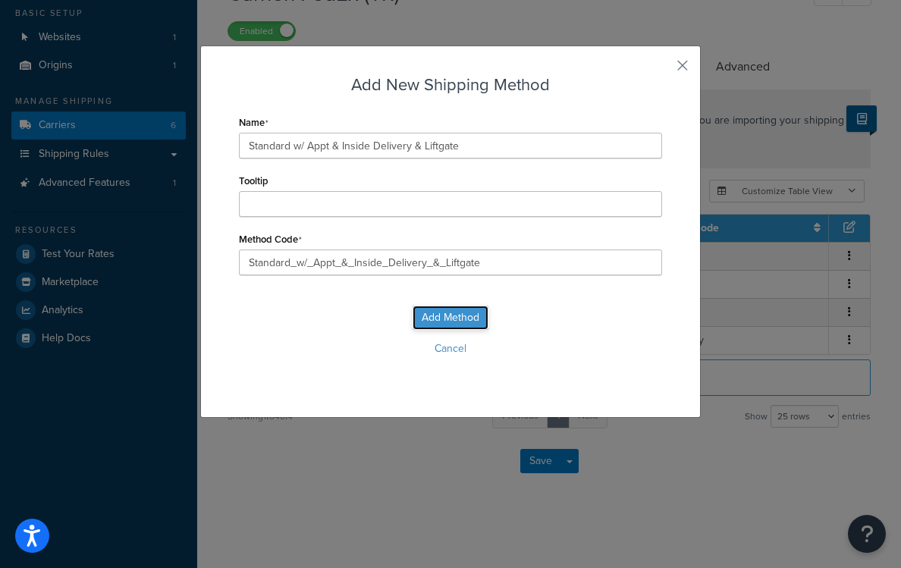
click at [447, 316] on button "Add Method" at bounding box center [451, 318] width 76 height 24
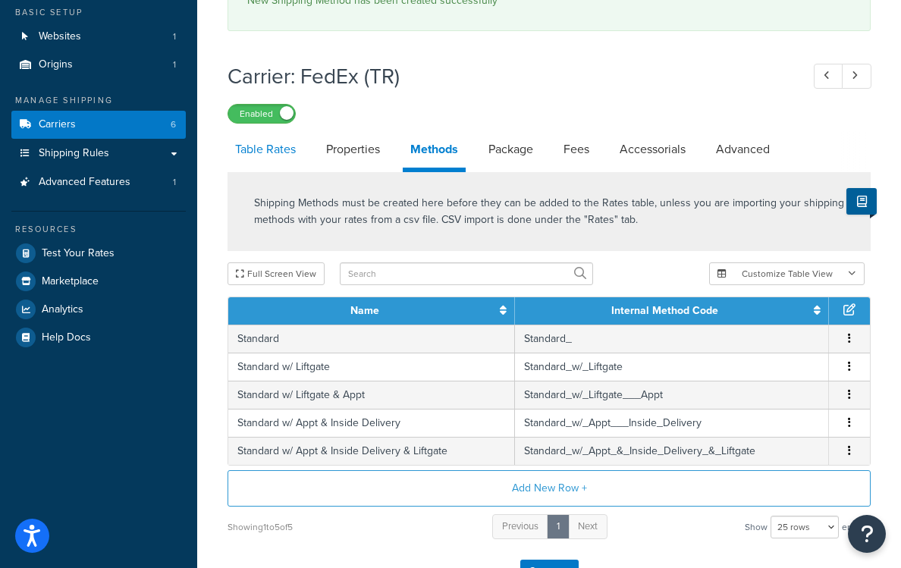
click at [285, 159] on link "Table Rates" at bounding box center [266, 149] width 76 height 36
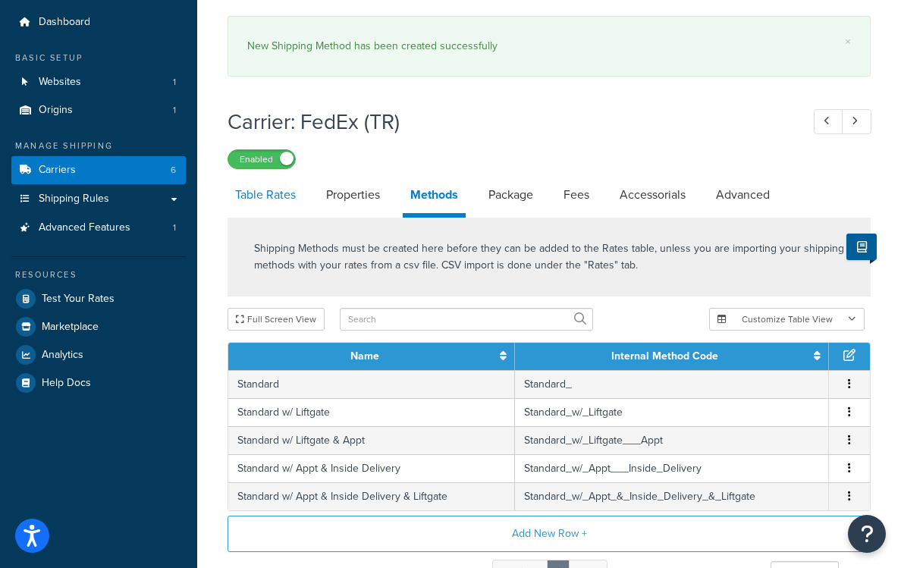
select select "25"
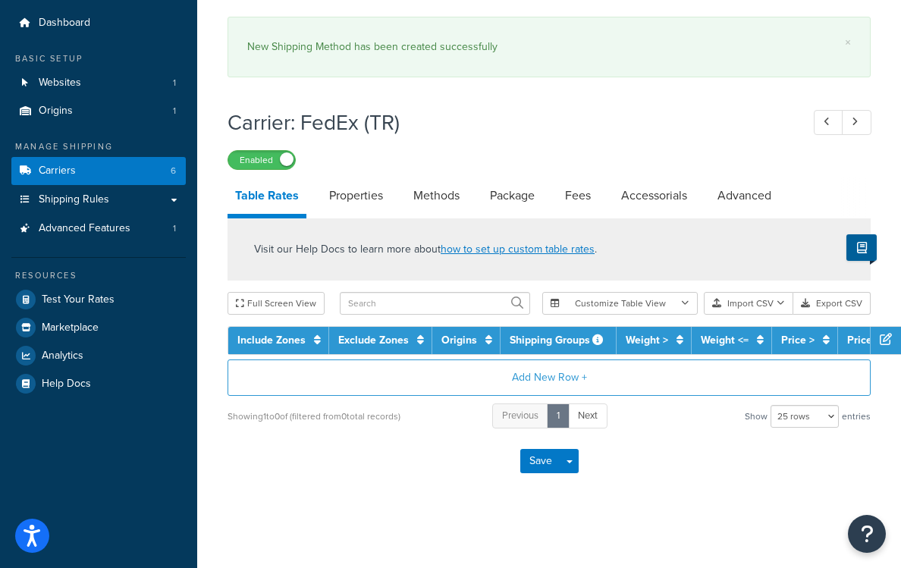
scroll to position [90, 0]
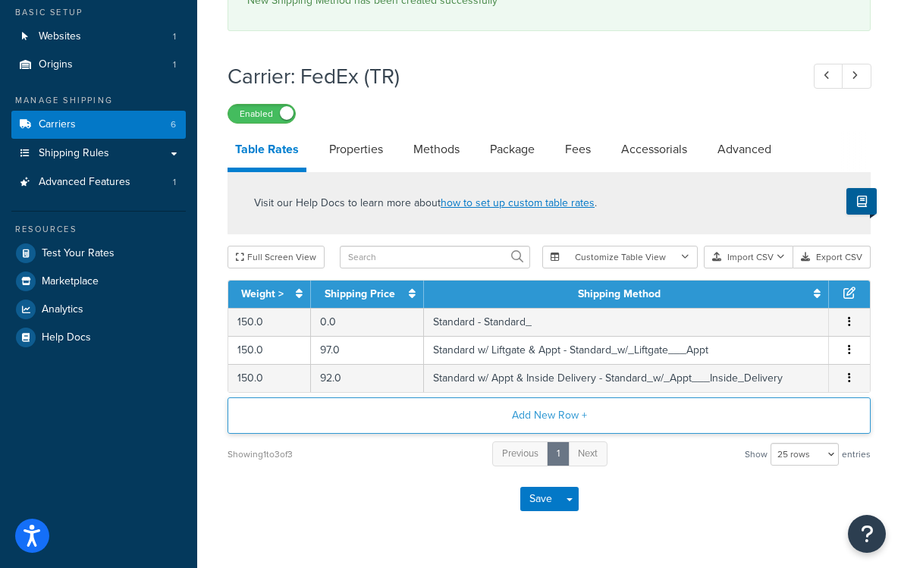
click at [533, 415] on button "Add New Row +" at bounding box center [549, 416] width 643 height 36
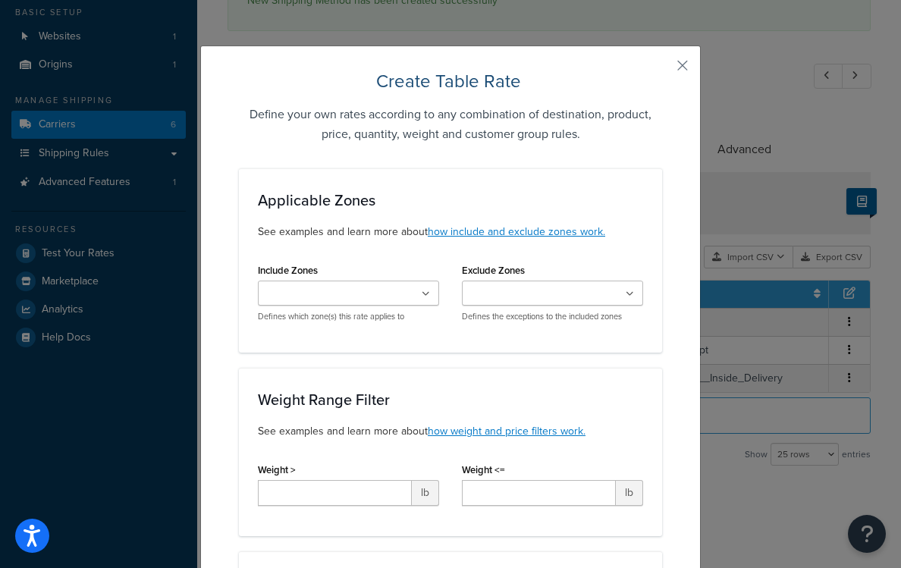
scroll to position [119, 0]
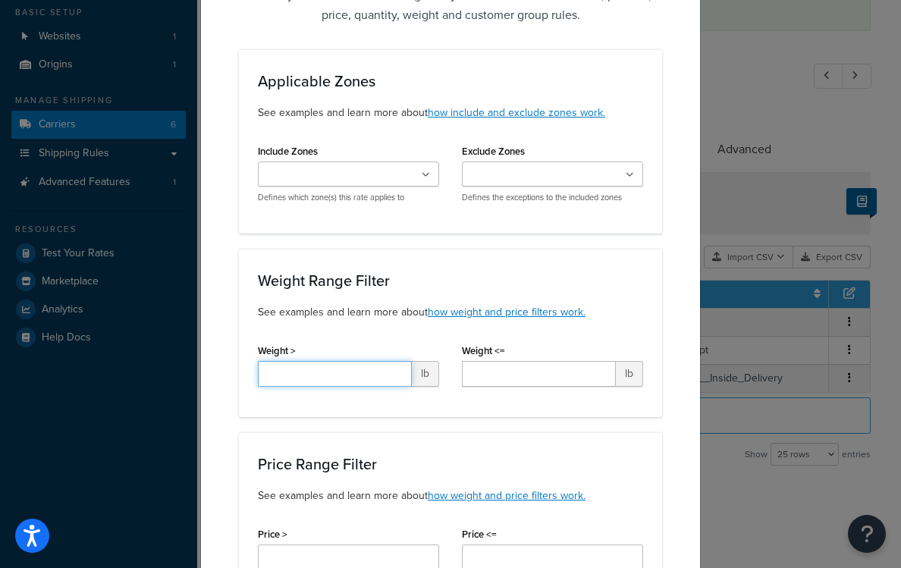
click at [330, 370] on input "Weight >" at bounding box center [335, 374] width 154 height 26
type input "150"
click at [430, 417] on div "Weight Range Filter See examples and learn more about how weight and price filt…" at bounding box center [450, 333] width 423 height 168
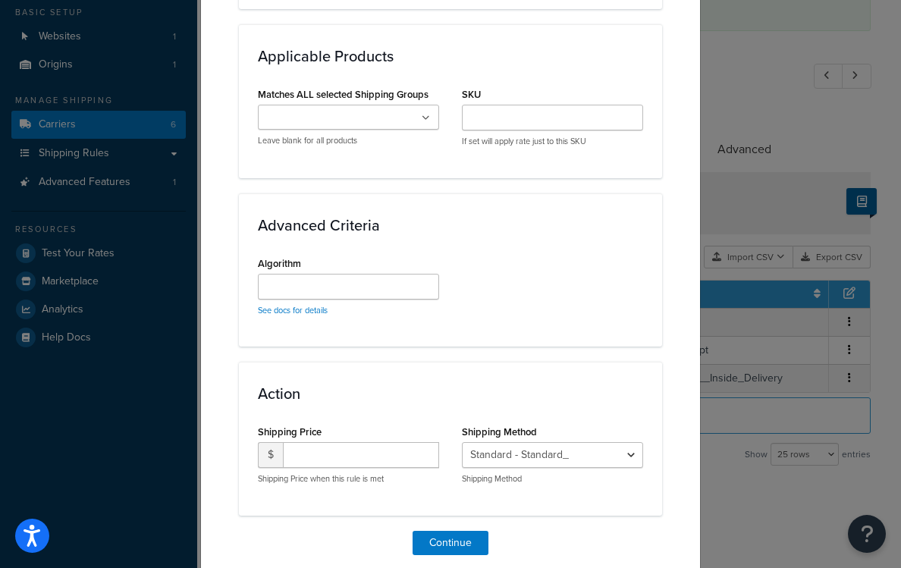
scroll to position [921, 0]
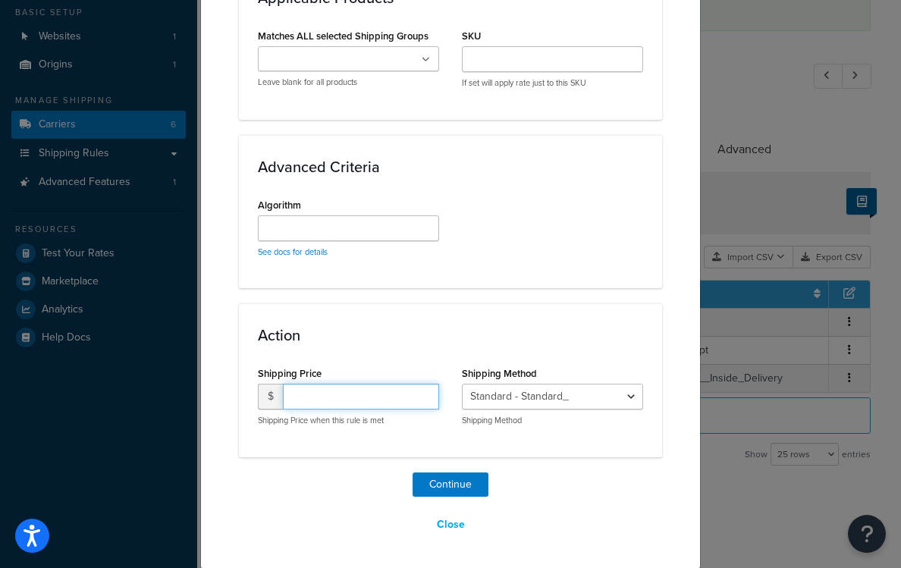
click at [398, 404] on input "number" at bounding box center [361, 397] width 156 height 26
click at [504, 391] on select "Standard - Standard_ Standard w/ Liftgate - Standard_w/_Liftgate Standard w/ Li…" at bounding box center [552, 397] width 181 height 26
click at [367, 399] on input "number" at bounding box center [361, 397] width 156 height 26
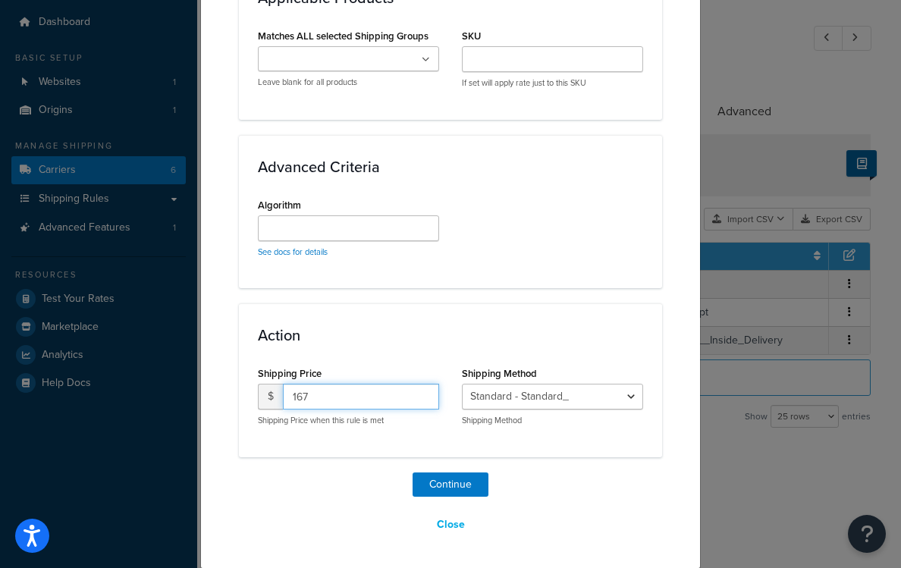
type input "167"
click at [548, 401] on select "Standard - Standard_ Standard w/ Liftgate - Standard_w/_Liftgate Standard w/ Li…" at bounding box center [552, 397] width 181 height 26
select select "182281"
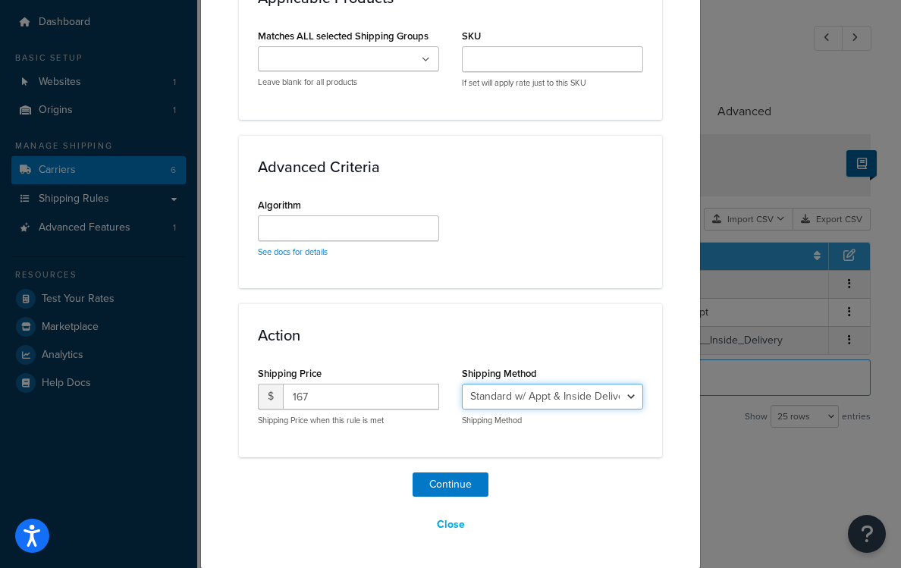
click at [462, 384] on select "Standard - Standard_ Standard w/ Liftgate - Standard_w/_Liftgate Standard w/ Li…" at bounding box center [552, 397] width 181 height 26
click at [476, 486] on button "Continue" at bounding box center [451, 485] width 76 height 24
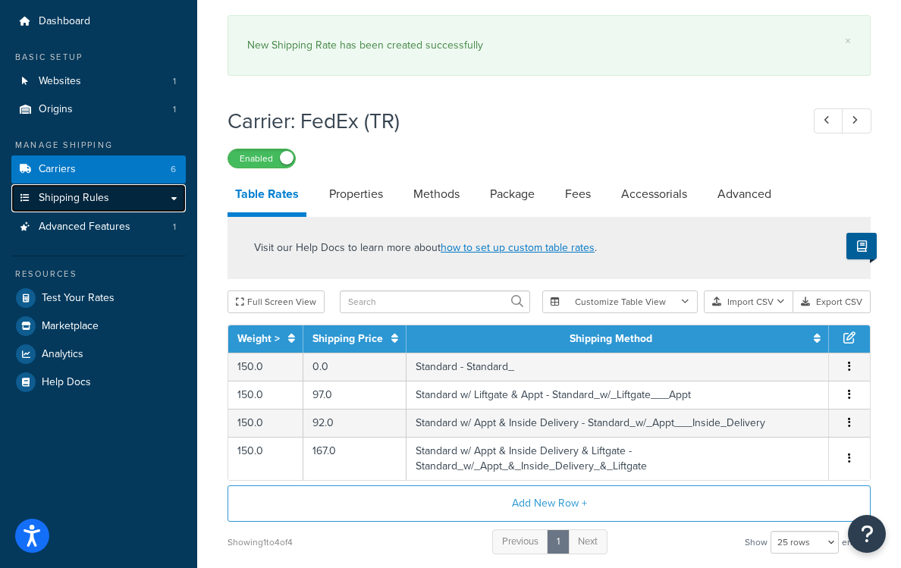
click at [116, 203] on link "Shipping Rules" at bounding box center [98, 198] width 174 height 28
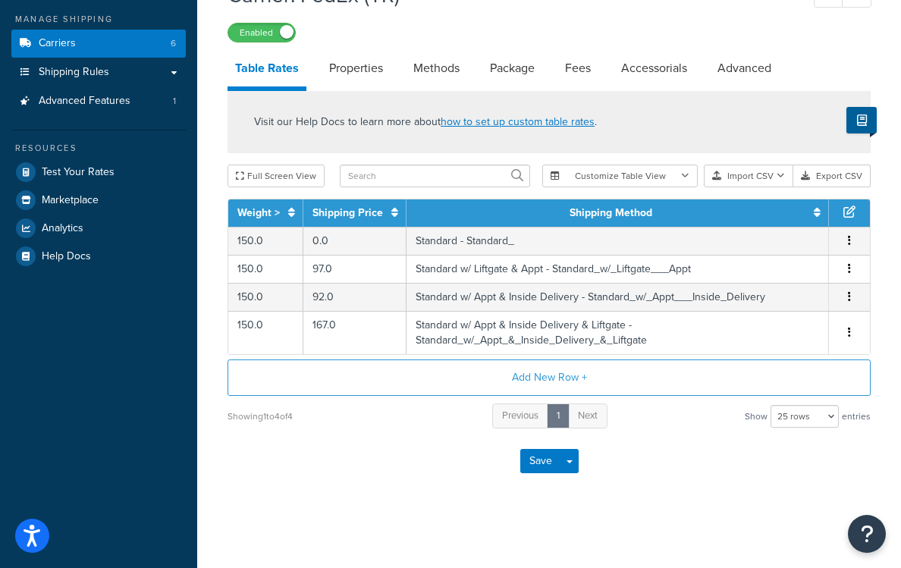
click at [549, 444] on div "Save Save Dropdown Save and Edit" at bounding box center [549, 461] width 643 height 62
click at [549, 456] on button "Save" at bounding box center [540, 461] width 41 height 24
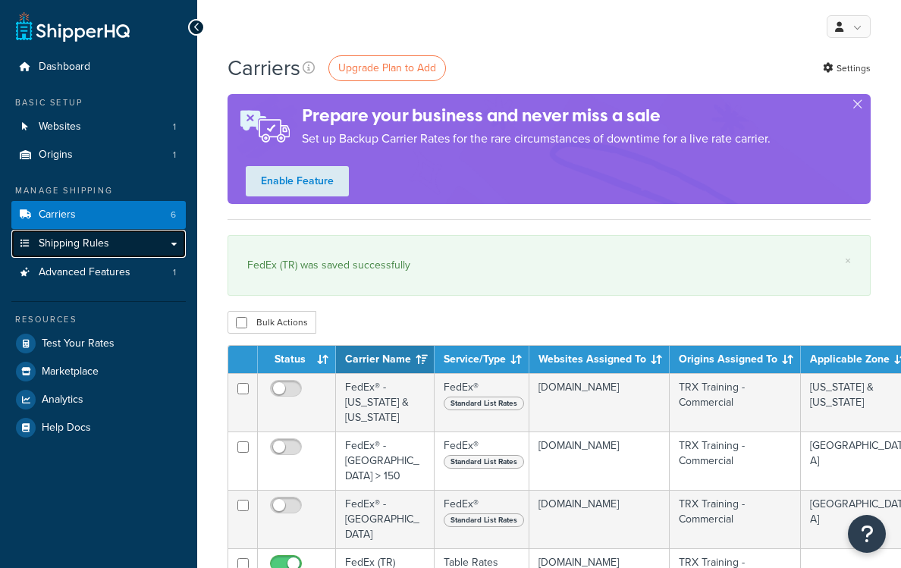
click at [102, 245] on span "Shipping Rules" at bounding box center [74, 243] width 71 height 13
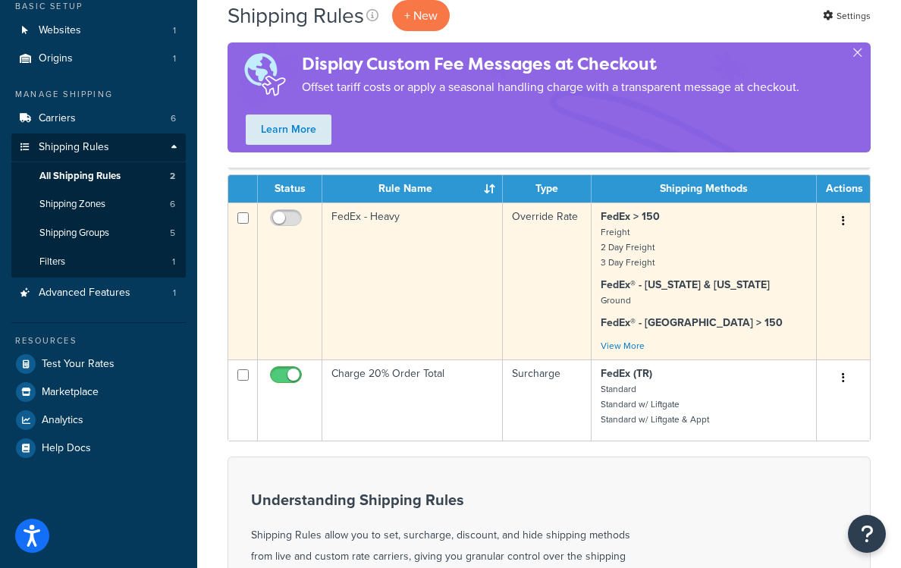
scroll to position [121, 0]
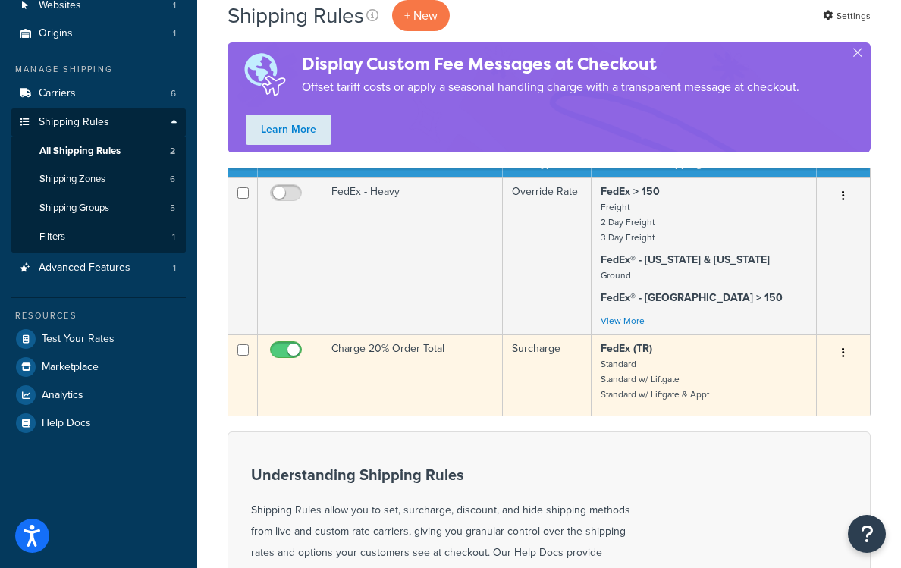
click at [387, 347] on td "Charge 20% Order Total" at bounding box center [412, 375] width 181 height 81
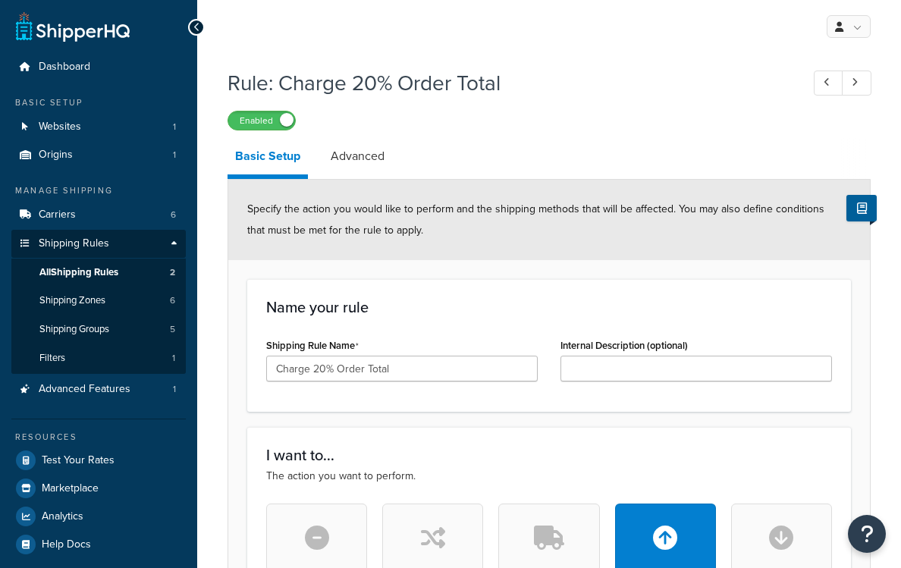
select select "PERCENTAGE"
select select "ORDER"
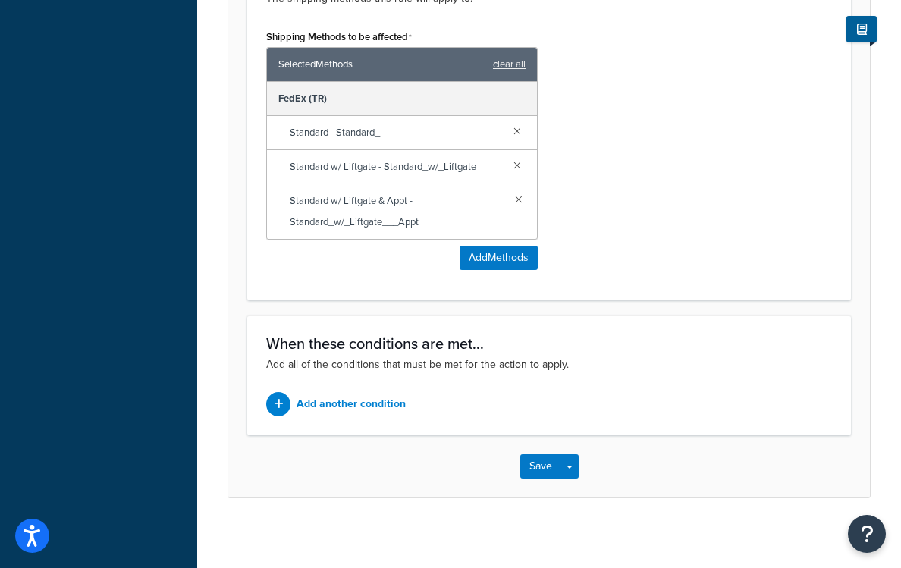
scroll to position [900, 0]
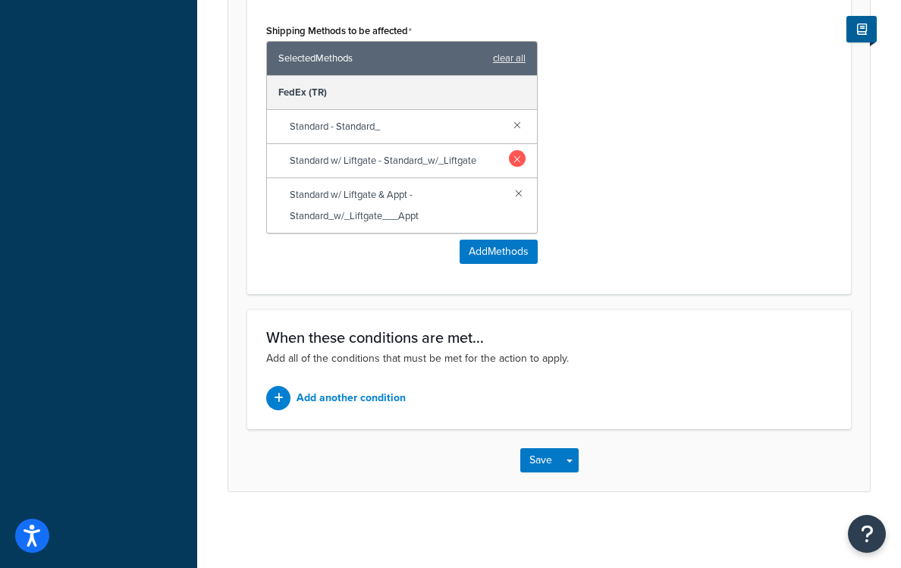
click at [520, 159] on link at bounding box center [517, 158] width 17 height 17
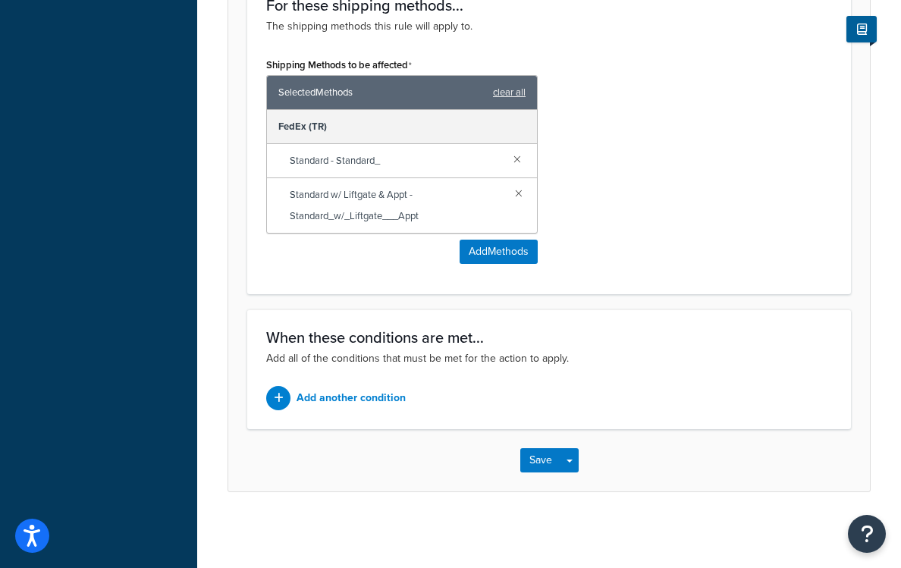
scroll to position [866, 0]
click at [511, 248] on button "Add Methods" at bounding box center [499, 252] width 78 height 24
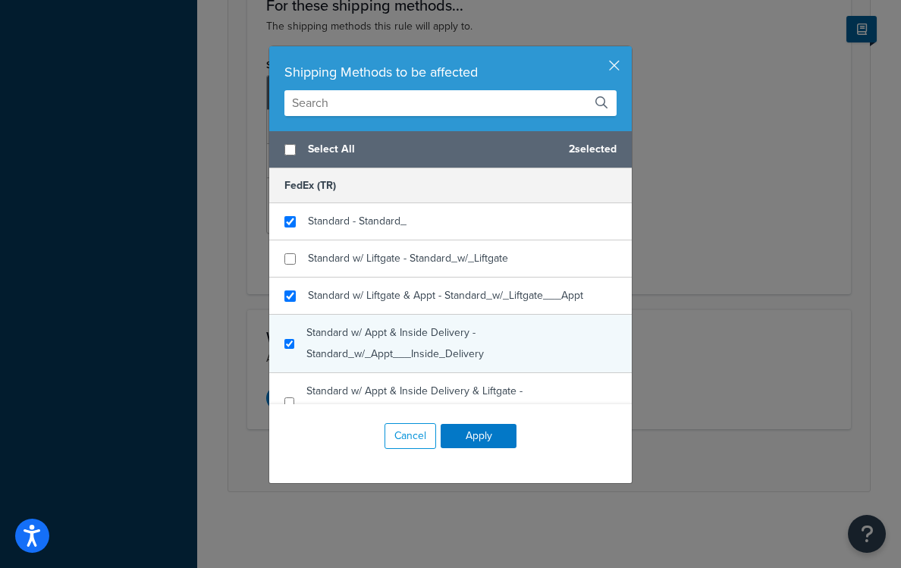
checkbox input "true"
click at [370, 358] on span "Standard w/ Appt & Inside Delivery - Standard_w/_Appt___Inside_Delivery" at bounding box center [395, 343] width 178 height 37
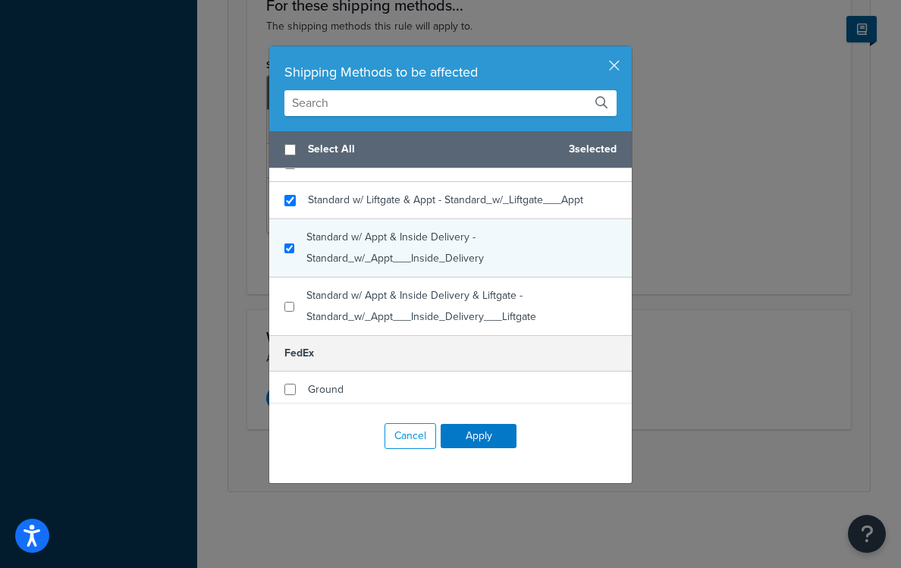
scroll to position [102, 0]
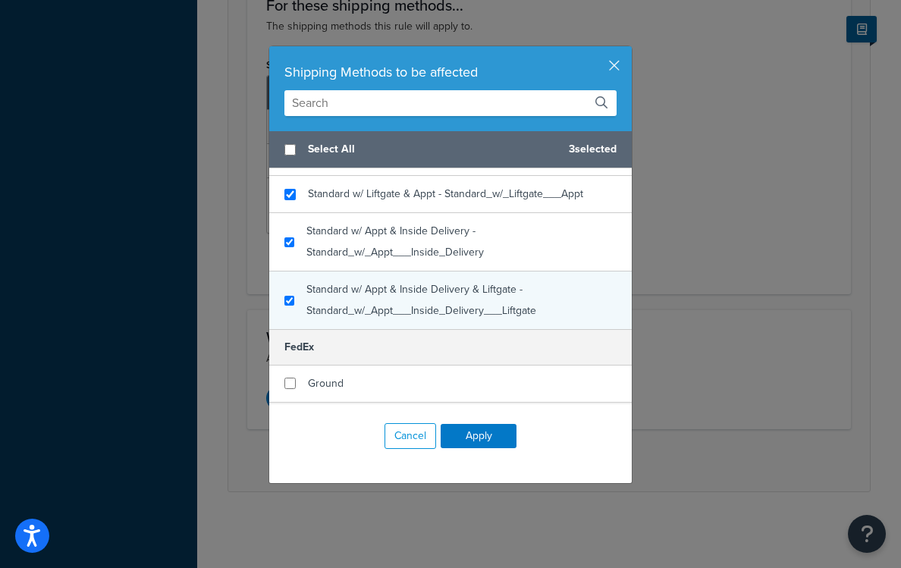
checkbox input "true"
click at [368, 311] on span "Standard w/ Appt & Inside Delivery & Liftgate - Standard_w/_Appt___Inside_Deliv…" at bounding box center [421, 299] width 230 height 37
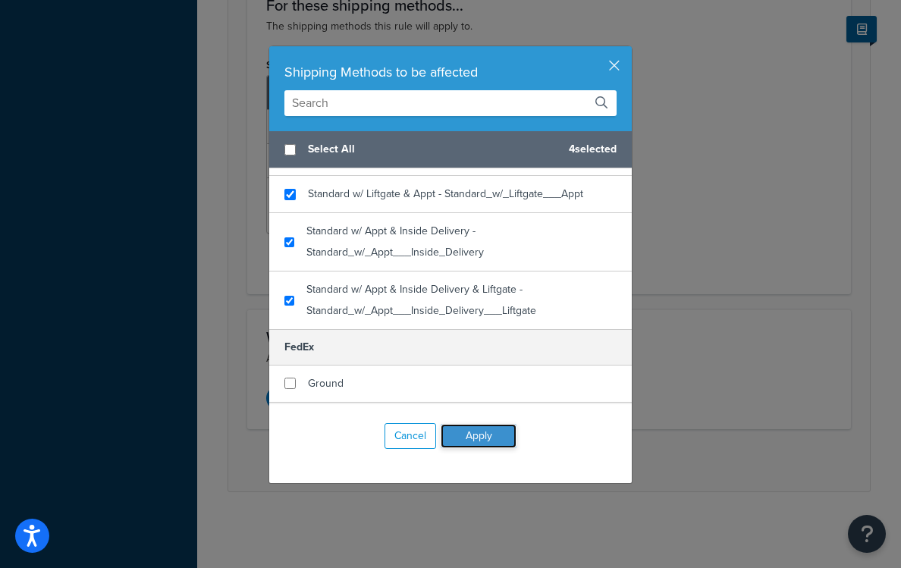
click at [486, 431] on button "Apply" at bounding box center [479, 436] width 76 height 24
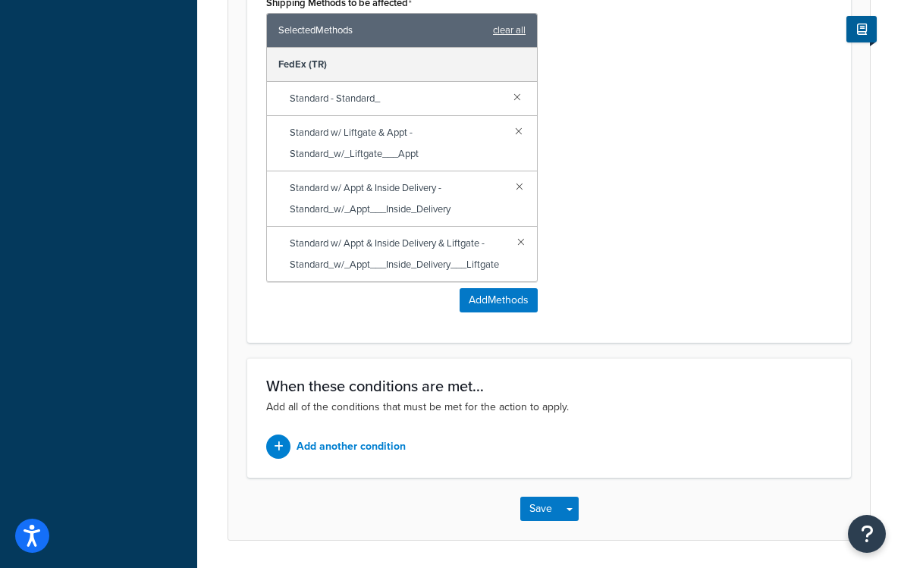
scroll to position [977, 0]
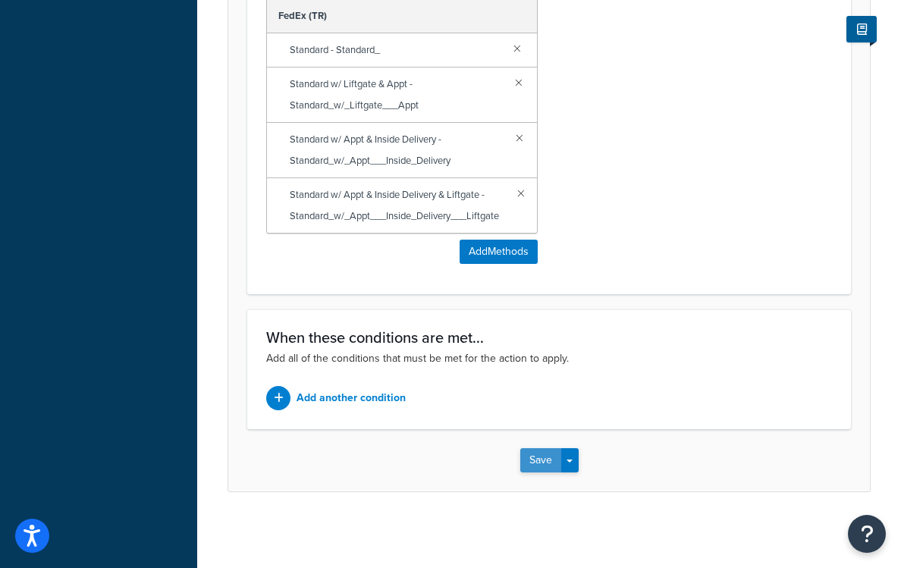
click at [542, 460] on button "Save" at bounding box center [540, 460] width 41 height 24
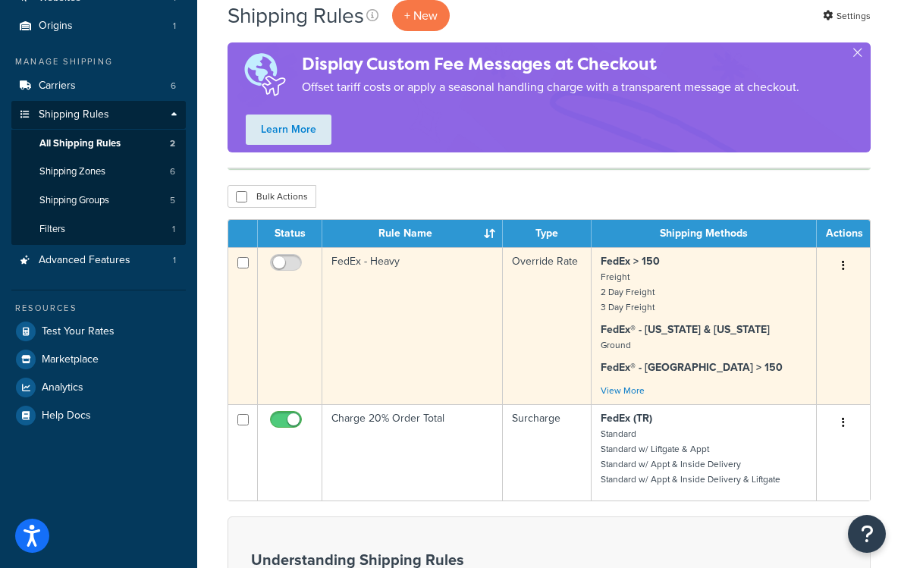
scroll to position [130, 0]
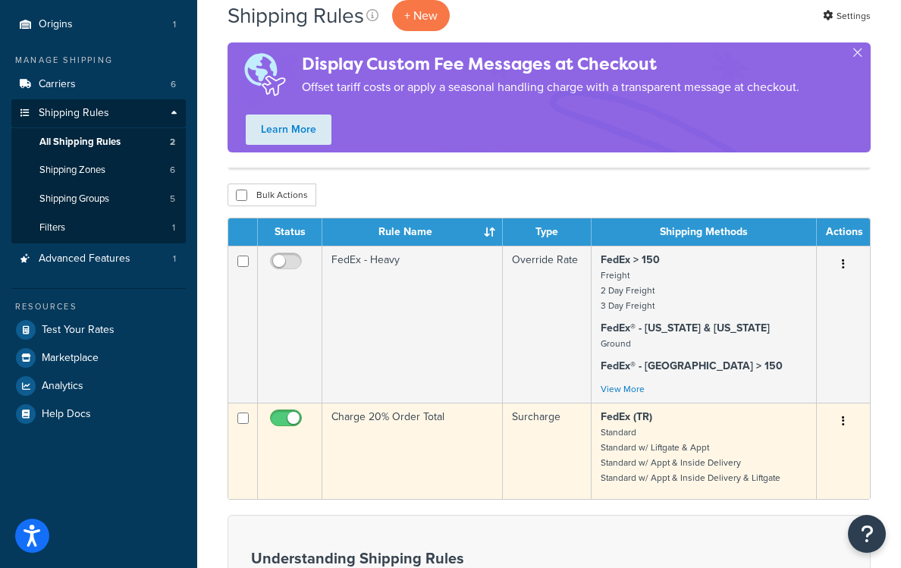
click at [408, 414] on td "Charge 20% Order Total" at bounding box center [412, 451] width 181 height 96
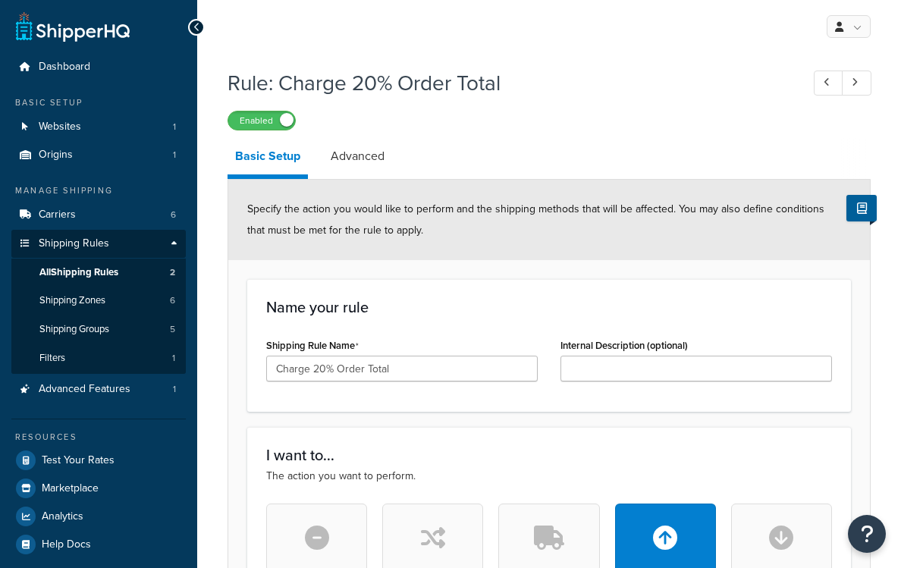
select select "PERCENTAGE"
select select "ORDER"
click at [115, 237] on link "Shipping Rules" at bounding box center [98, 244] width 174 height 28
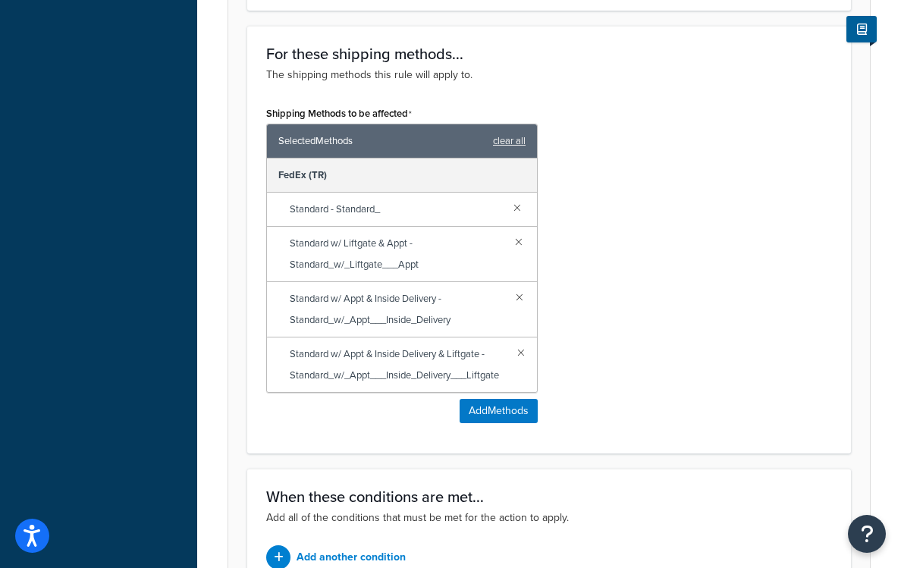
scroll to position [977, 0]
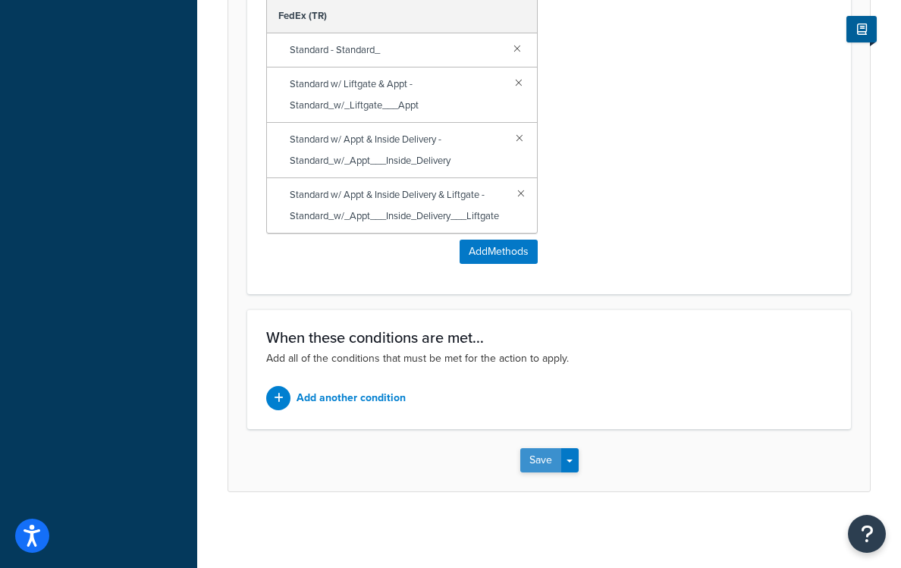
click at [553, 455] on button "Save" at bounding box center [540, 460] width 41 height 24
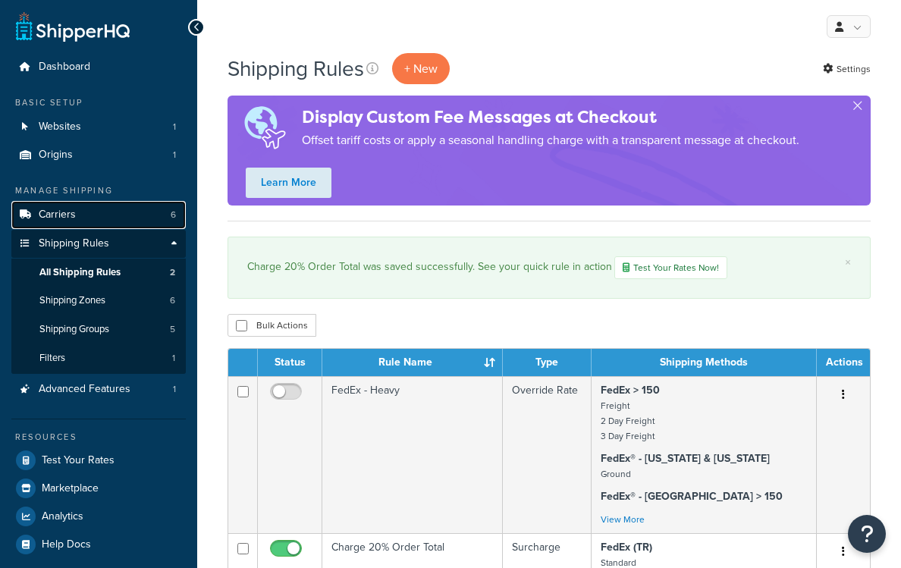
click at [86, 213] on link "Carriers 6" at bounding box center [98, 215] width 174 height 28
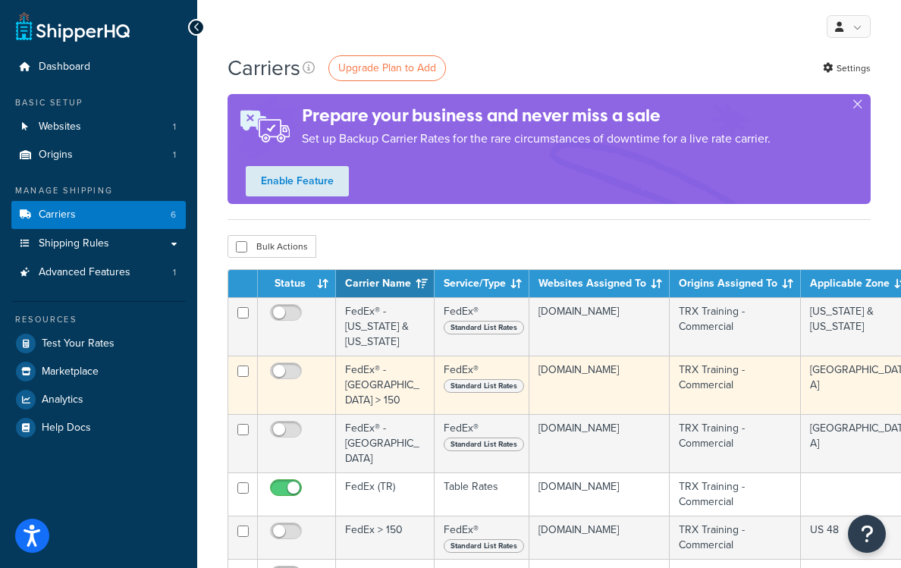
scroll to position [76, 0]
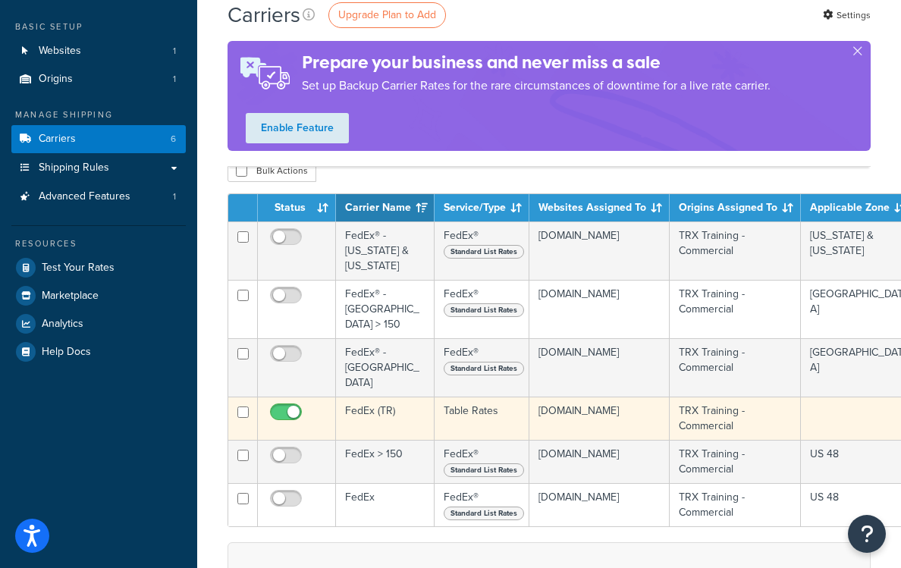
click at [380, 397] on td "FedEx (TR)" at bounding box center [385, 418] width 99 height 43
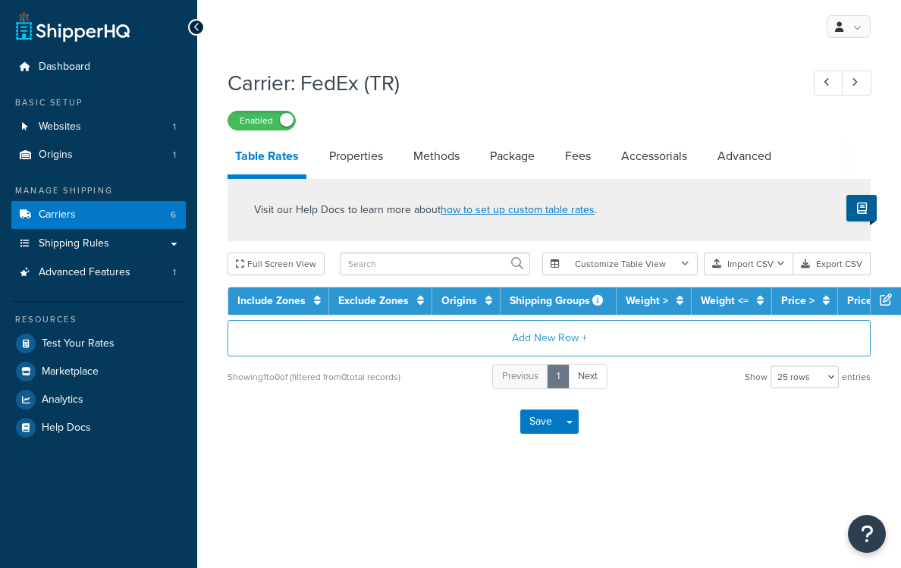
select select "25"
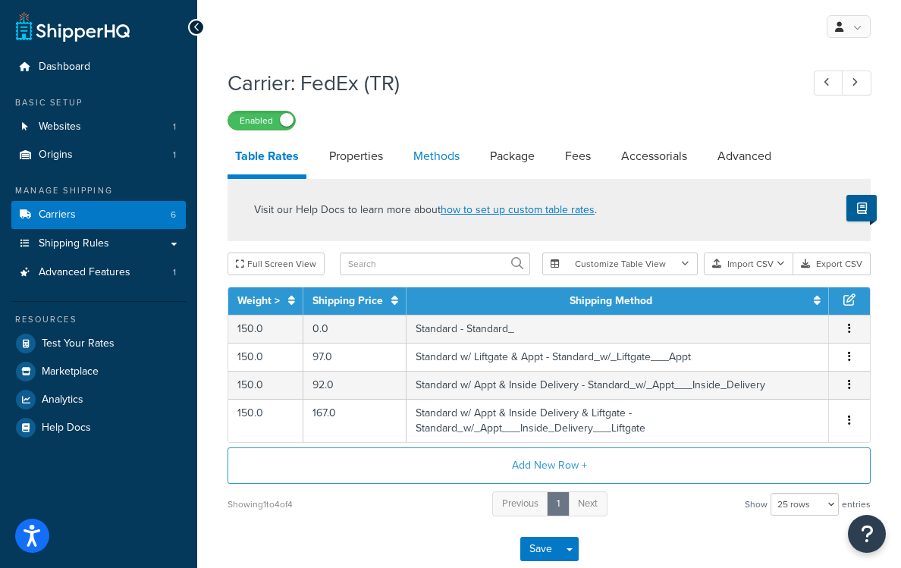
click at [431, 157] on link "Methods" at bounding box center [436, 156] width 61 height 36
select select "25"
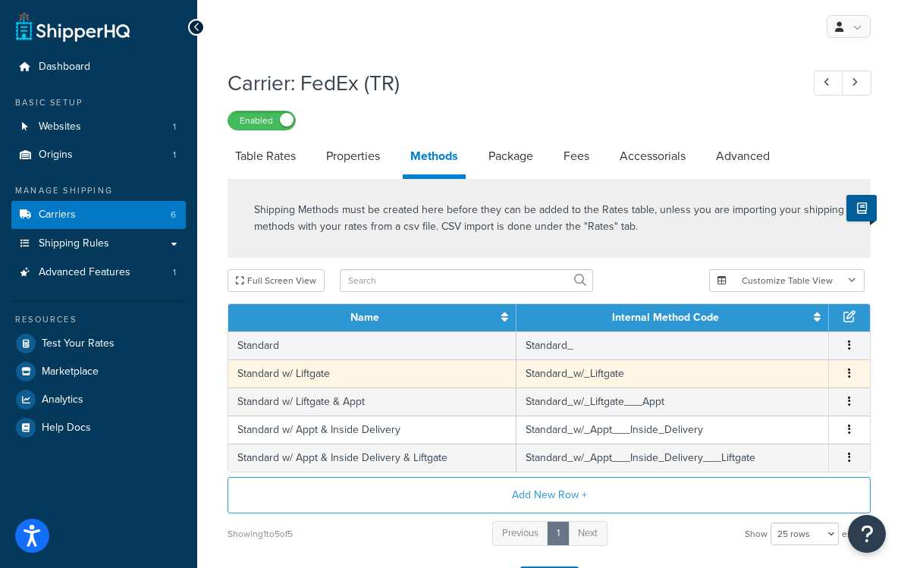
click at [857, 367] on span "Edit Delete" at bounding box center [849, 374] width 23 height 17
click at [852, 378] on button "button" at bounding box center [850, 374] width 12 height 17
click at [784, 396] on div "Delete" at bounding box center [773, 391] width 108 height 31
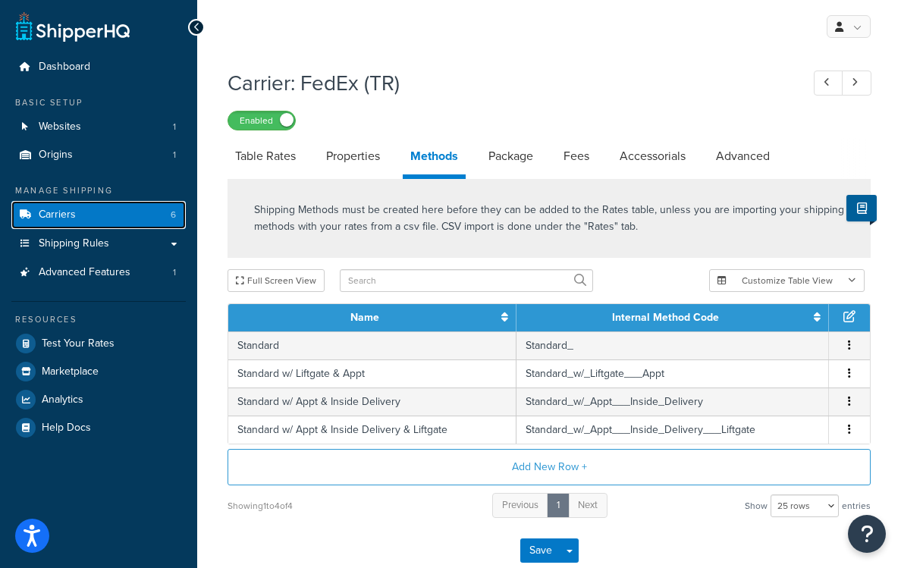
click at [126, 209] on link "Carriers 6" at bounding box center [98, 215] width 174 height 28
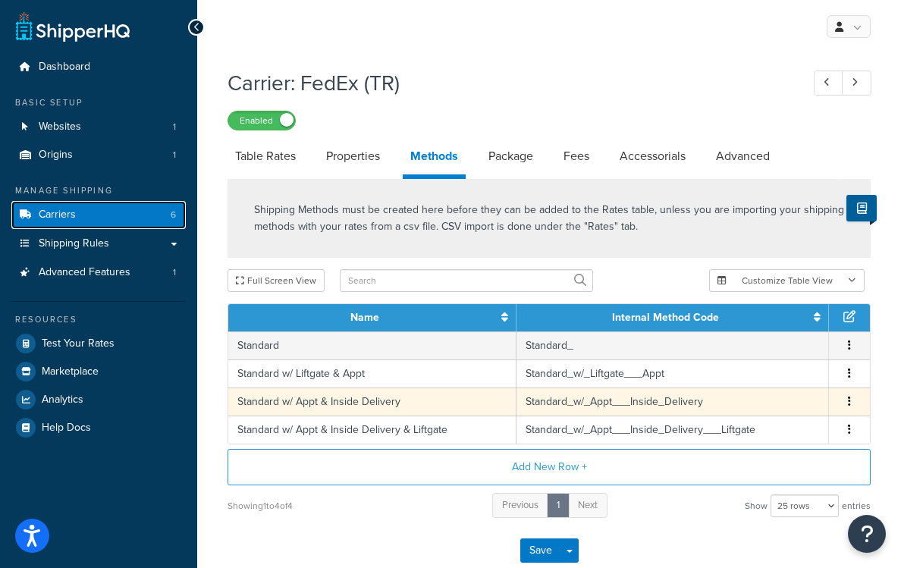
scroll to position [90, 0]
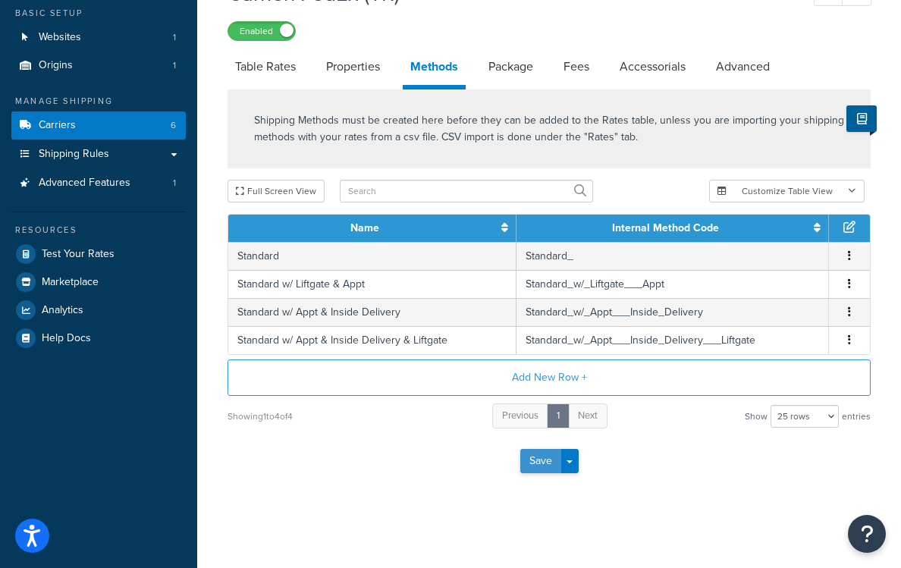
click at [539, 463] on button "Save" at bounding box center [540, 461] width 41 height 24
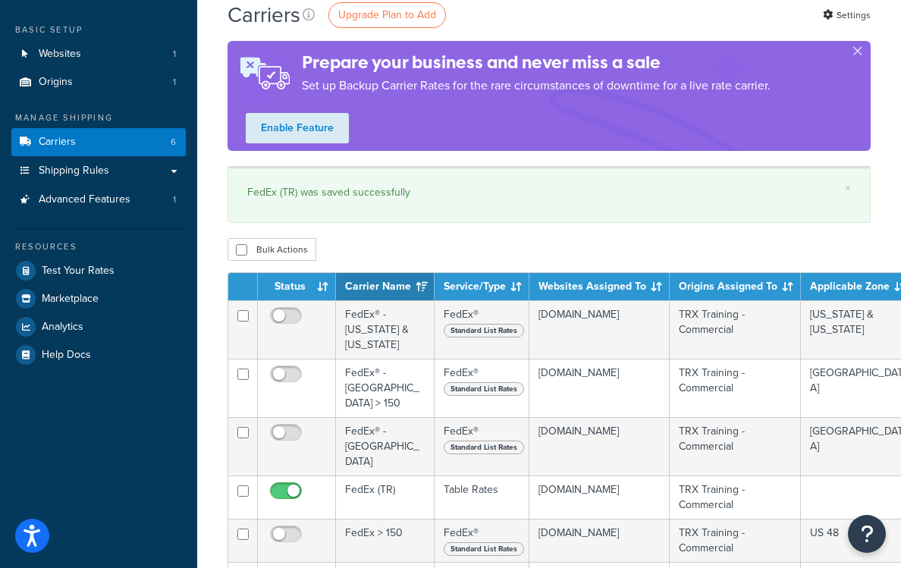
scroll to position [109, 0]
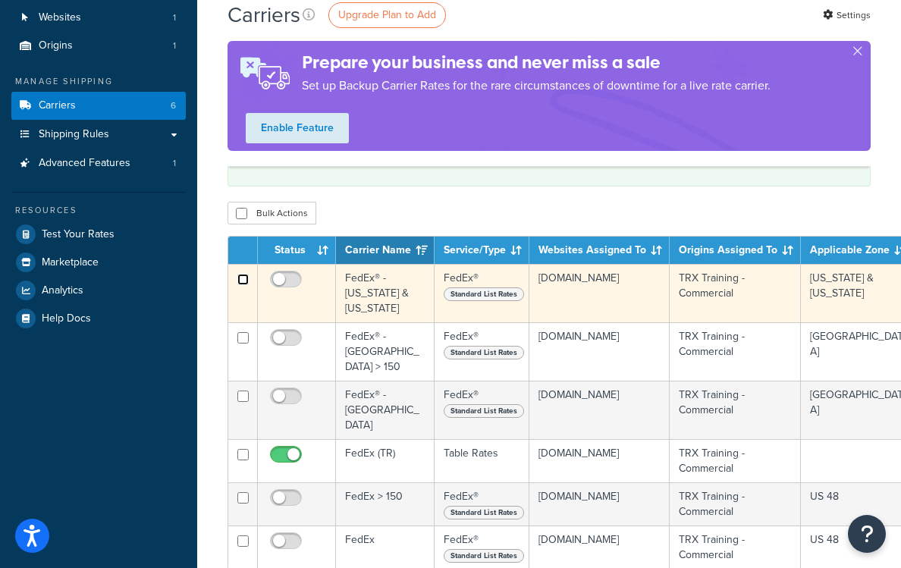
click at [247, 276] on input "checkbox" at bounding box center [242, 279] width 11 height 11
checkbox input "true"
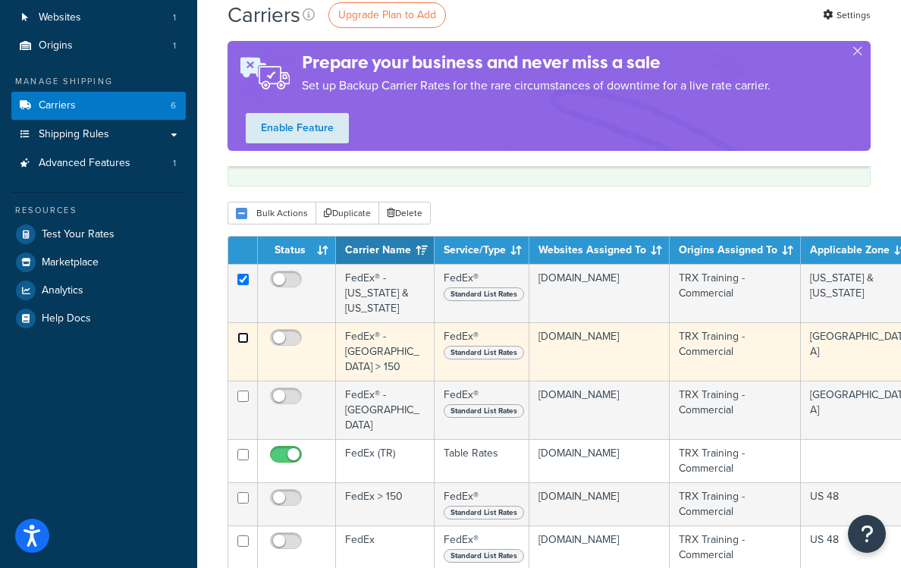
click at [244, 332] on input "checkbox" at bounding box center [242, 337] width 11 height 11
checkbox input "true"
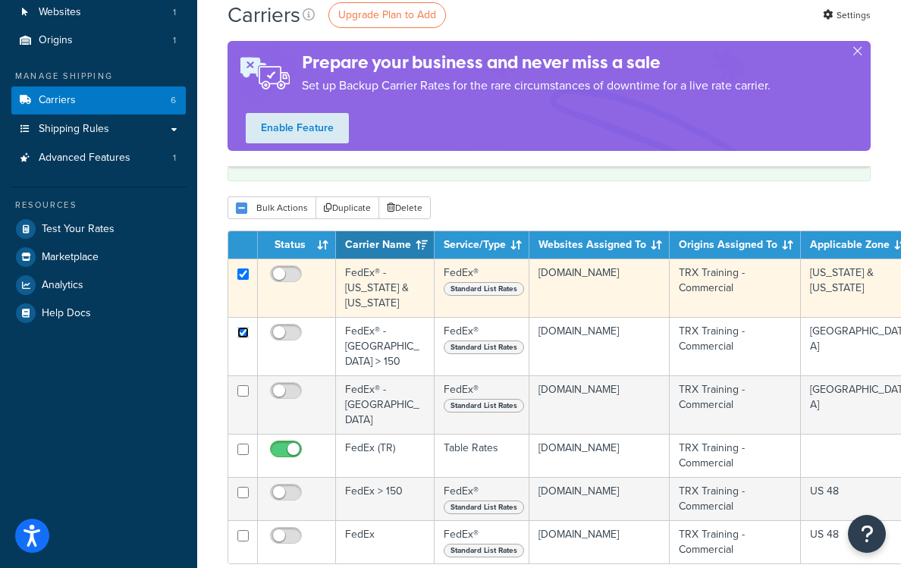
scroll to position [122, 0]
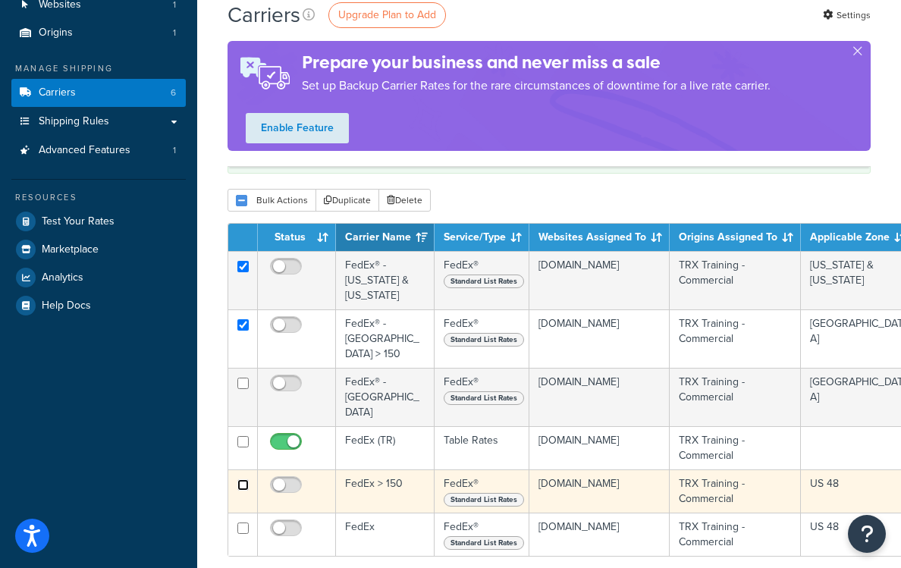
click at [241, 479] on input "checkbox" at bounding box center [242, 484] width 11 height 11
checkbox input "true"
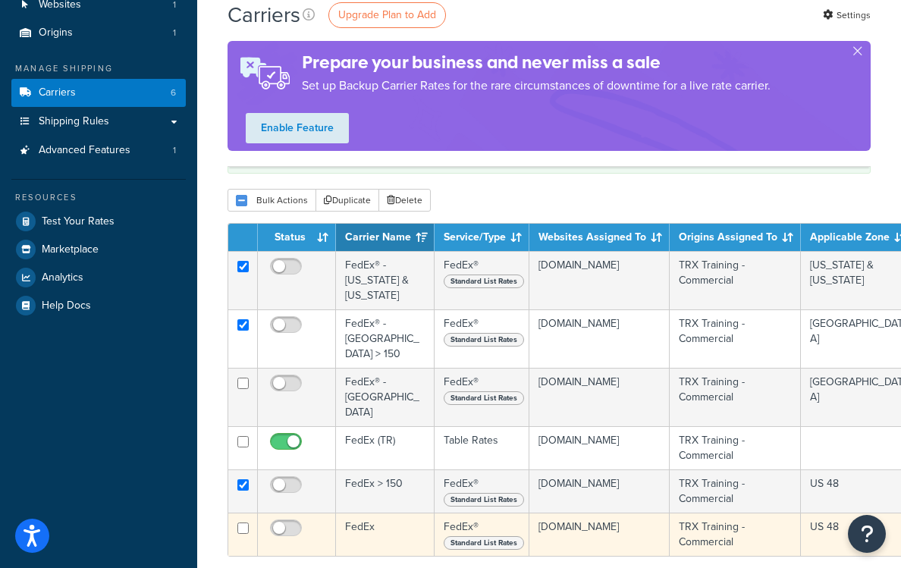
click at [251, 513] on td at bounding box center [243, 534] width 30 height 43
checkbox input "true"
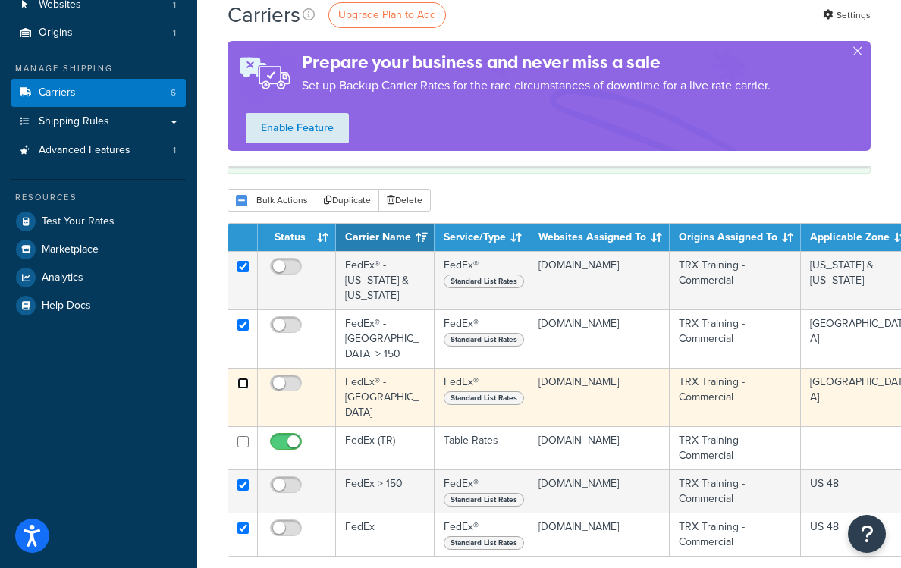
click at [245, 378] on input "checkbox" at bounding box center [242, 383] width 11 height 11
checkbox input "true"
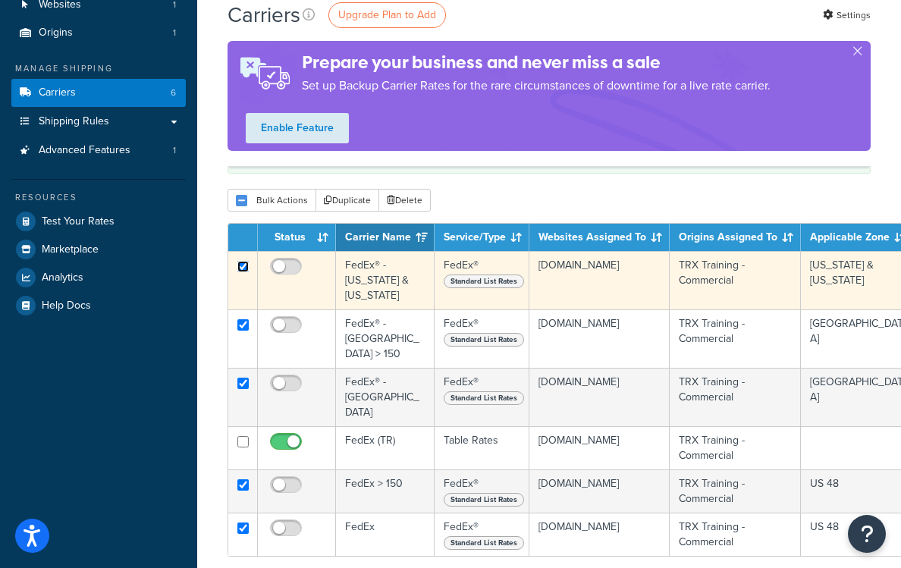
click at [240, 263] on input "checkbox" at bounding box center [242, 266] width 11 height 11
checkbox input "false"
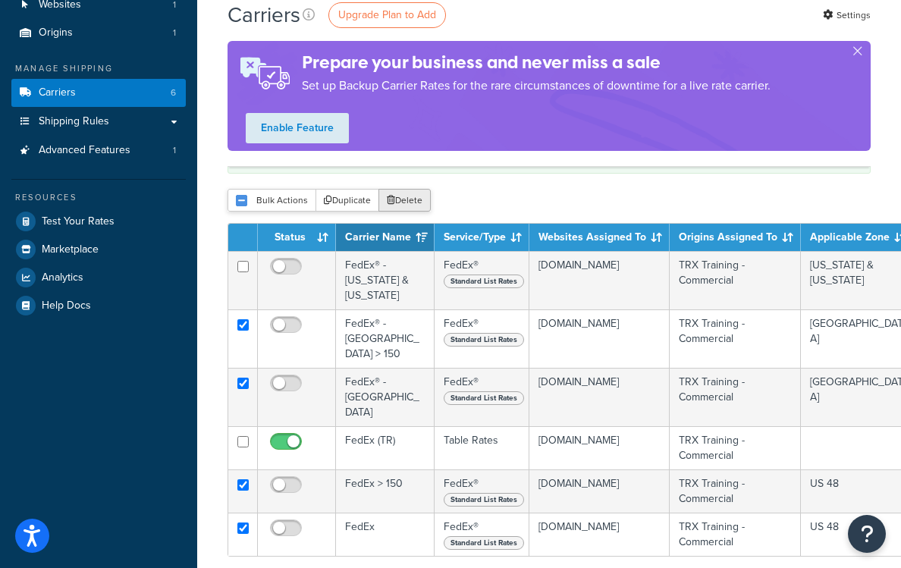
click at [404, 203] on button "Delete" at bounding box center [405, 200] width 52 height 23
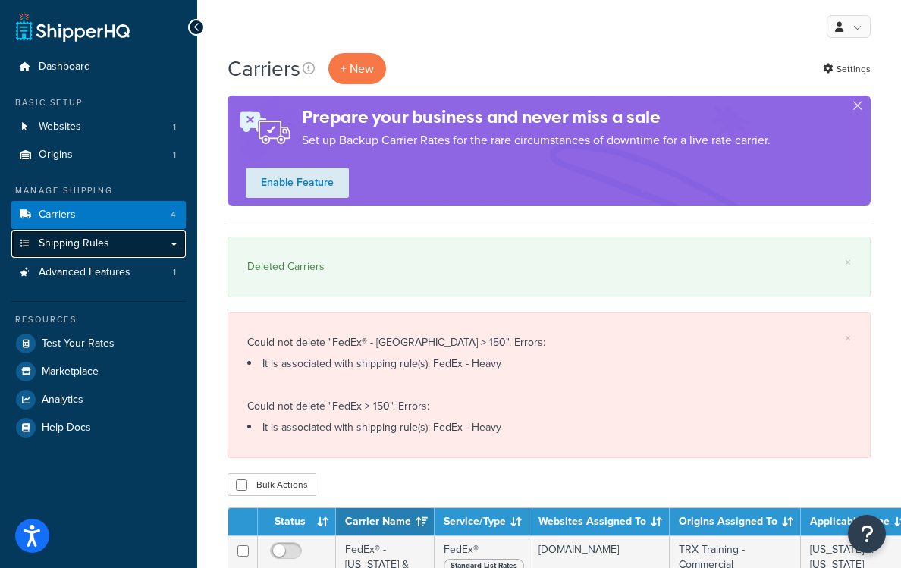
click at [90, 244] on span "Shipping Rules" at bounding box center [74, 243] width 71 height 13
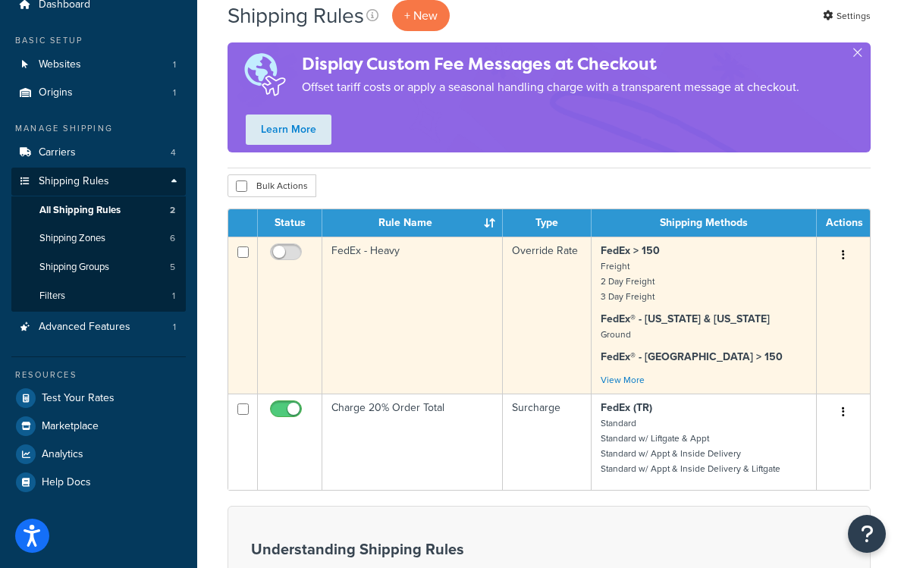
scroll to position [63, 0]
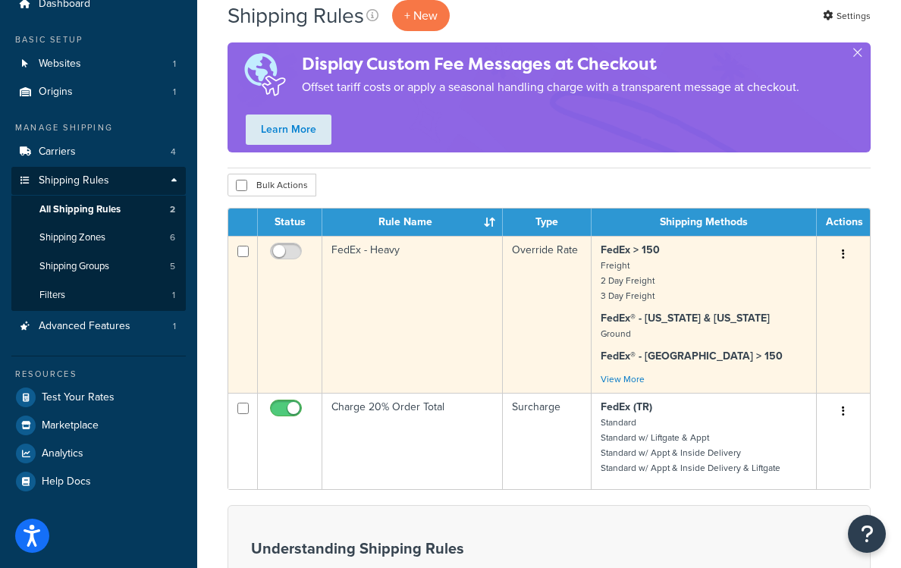
click at [429, 284] on td "FedEx - Heavy" at bounding box center [412, 314] width 181 height 157
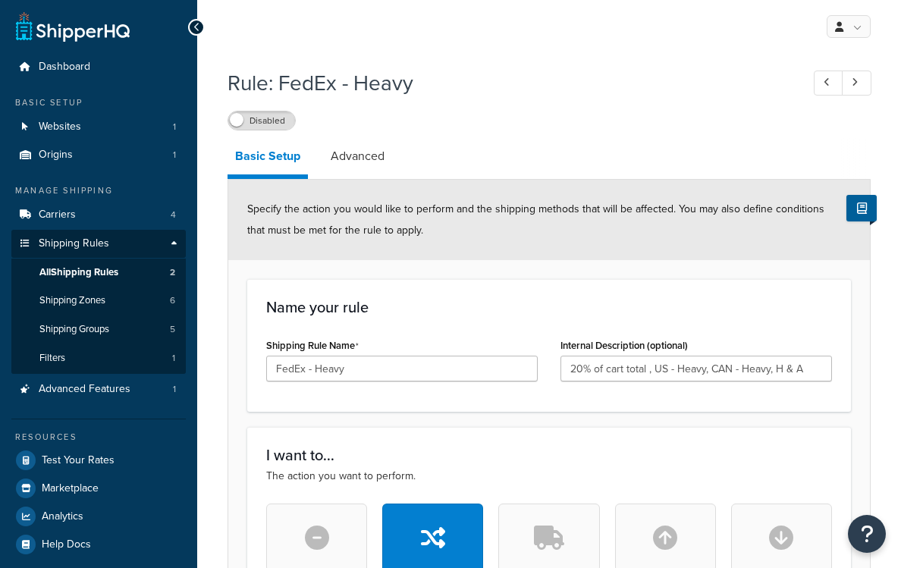
select select "PERCENTAGE"
click at [98, 239] on span "Shipping Rules" at bounding box center [74, 243] width 71 height 13
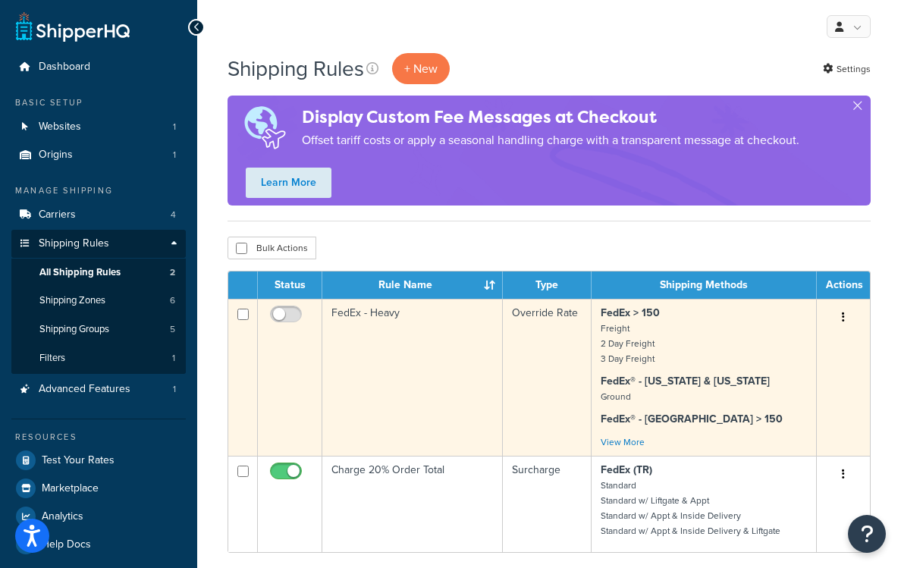
click at [243, 317] on input "checkbox" at bounding box center [242, 314] width 11 height 11
checkbox input "true"
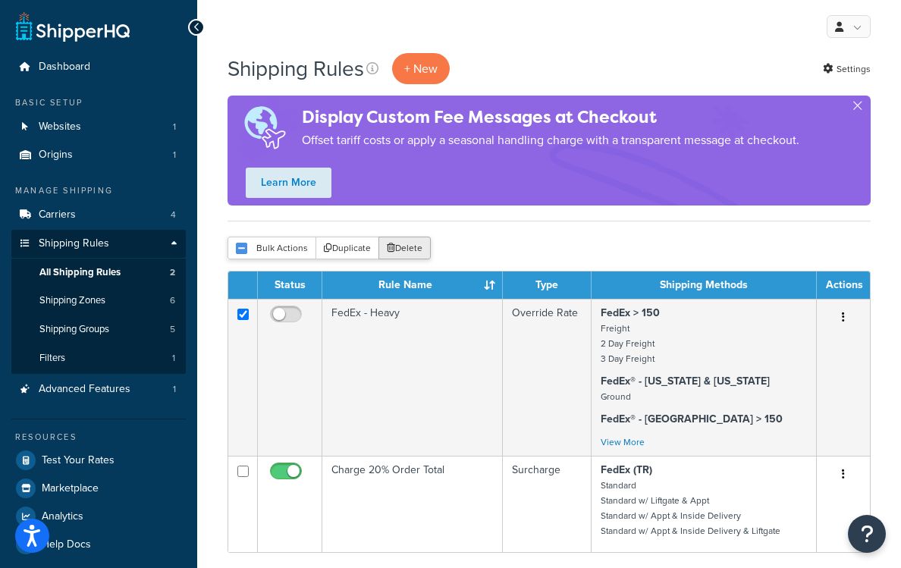
click at [410, 247] on button "Delete" at bounding box center [405, 248] width 52 height 23
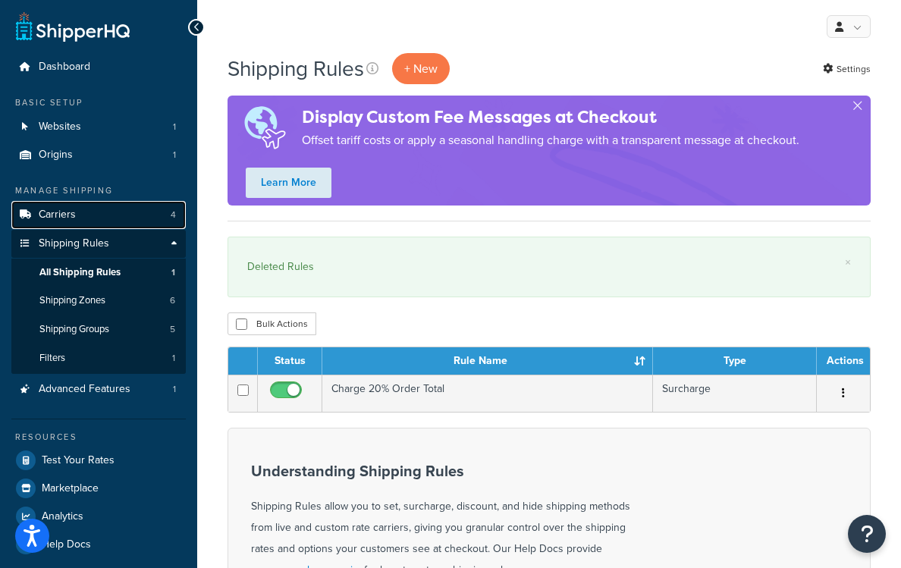
click at [114, 216] on link "Carriers 4" at bounding box center [98, 215] width 174 height 28
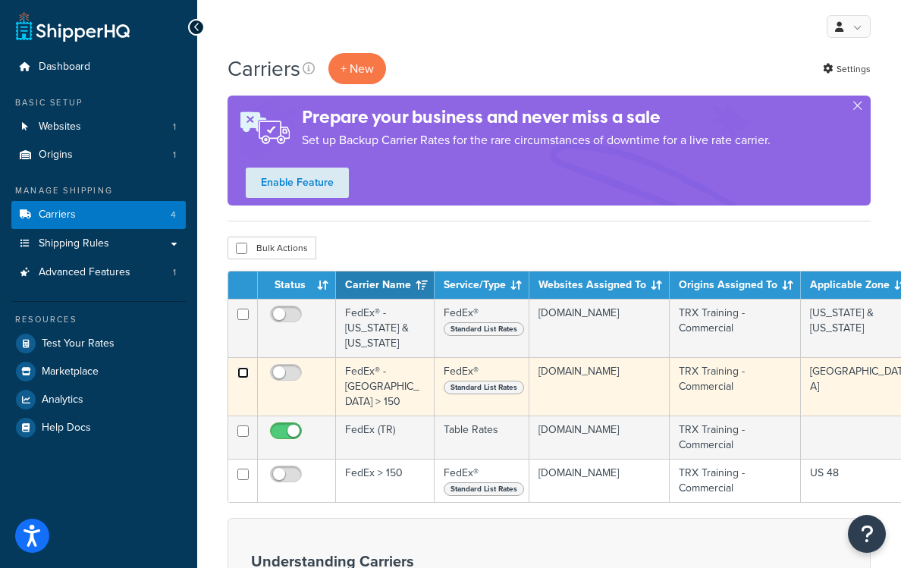
click at [242, 367] on input "checkbox" at bounding box center [242, 372] width 11 height 11
checkbox input "true"
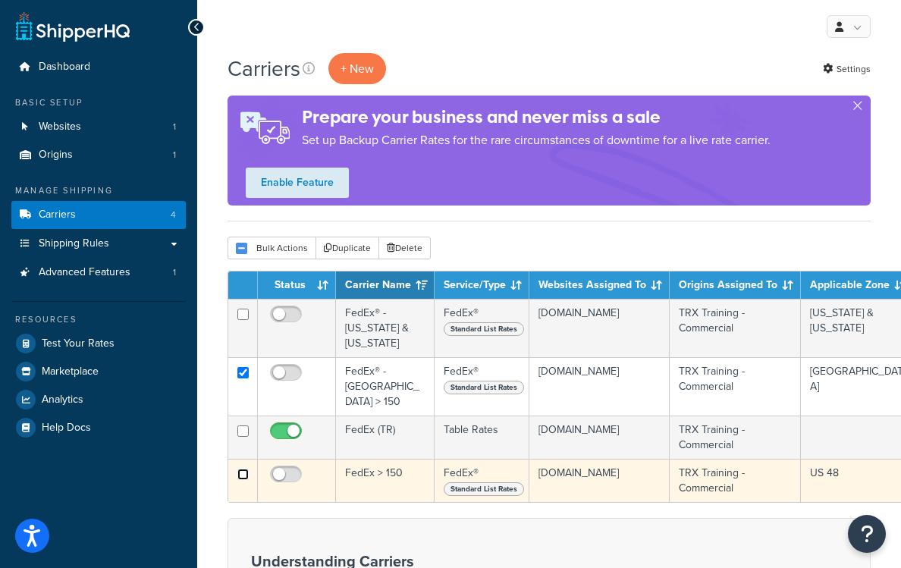
click at [242, 469] on input "checkbox" at bounding box center [242, 474] width 11 height 11
checkbox input "true"
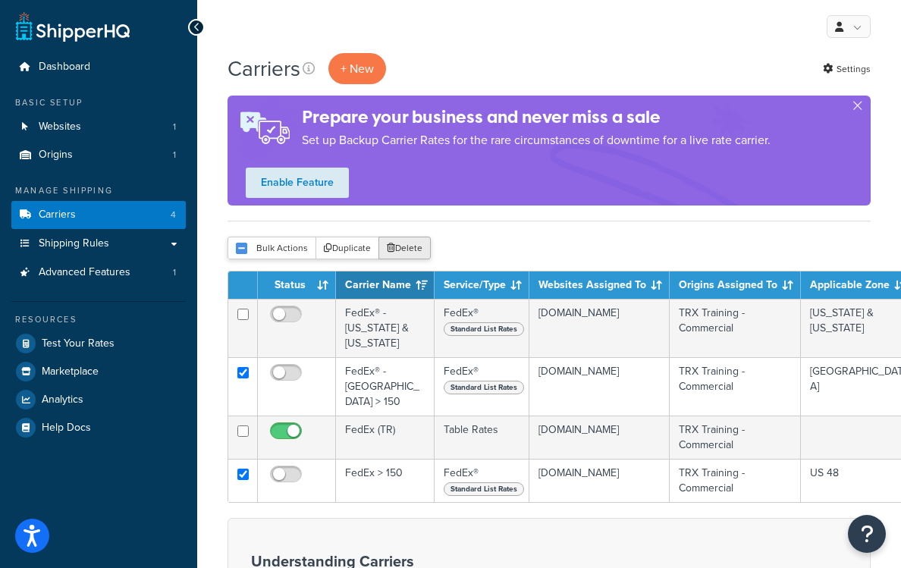
click at [391, 249] on icon "submit" at bounding box center [391, 248] width 8 height 9
click at [411, 249] on button "Delete" at bounding box center [405, 248] width 52 height 23
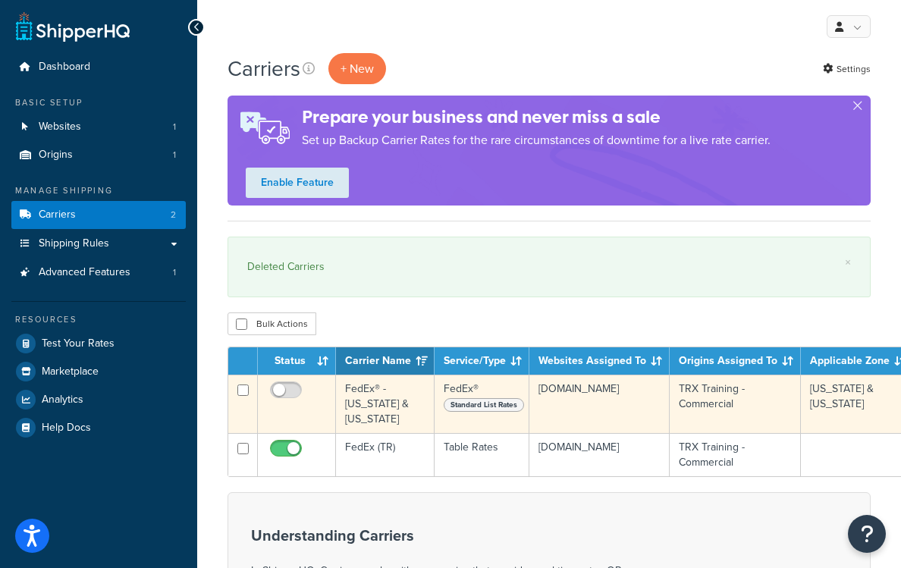
click at [386, 393] on td "FedEx® - [US_STATE] & [US_STATE]" at bounding box center [385, 404] width 99 height 58
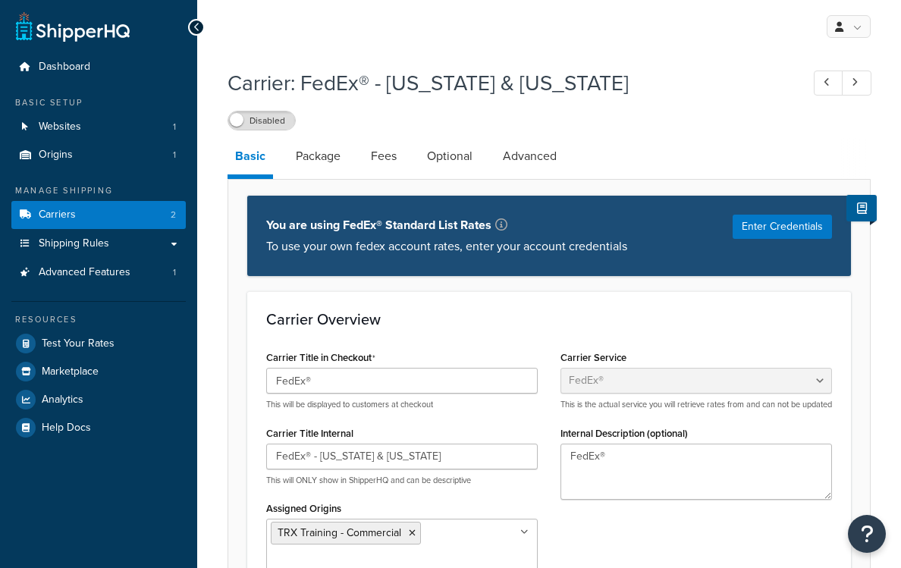
select select "fedEx"
select select "REGULAR_PICKUP"
select select "YOUR_PACKAGING"
click at [321, 165] on link "Package" at bounding box center [318, 156] width 60 height 36
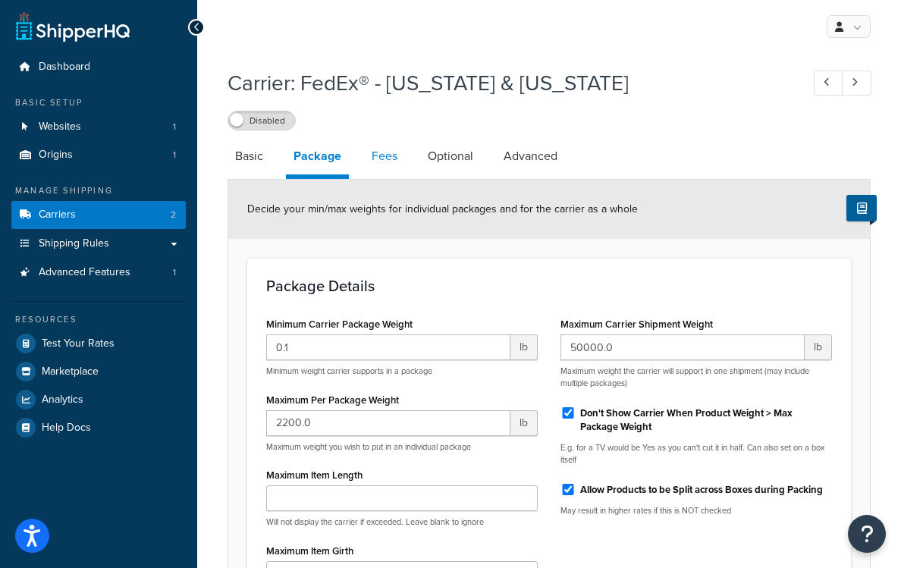
click at [383, 155] on link "Fees" at bounding box center [384, 156] width 41 height 36
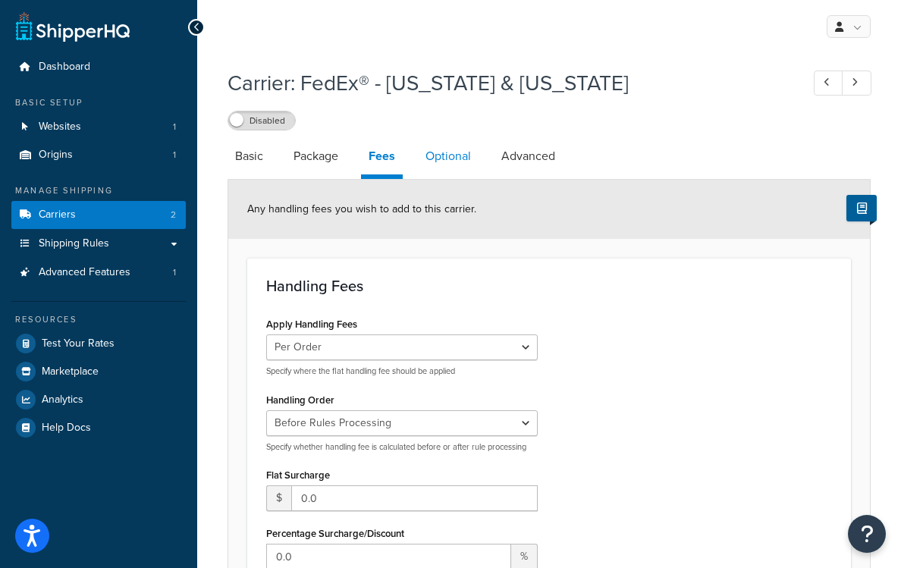
click at [448, 162] on link "Optional" at bounding box center [448, 156] width 61 height 36
select select "business"
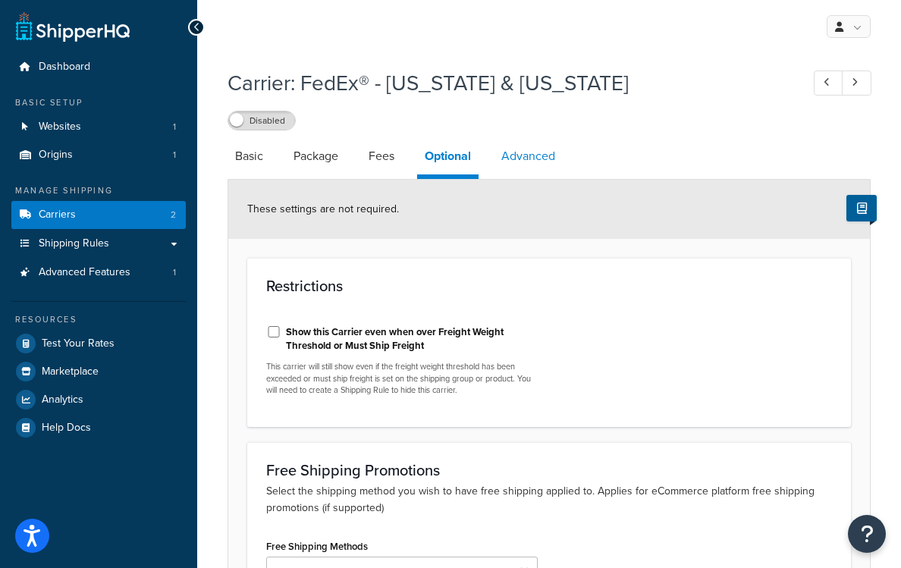
click at [508, 149] on link "Advanced" at bounding box center [528, 156] width 69 height 36
select select "false"
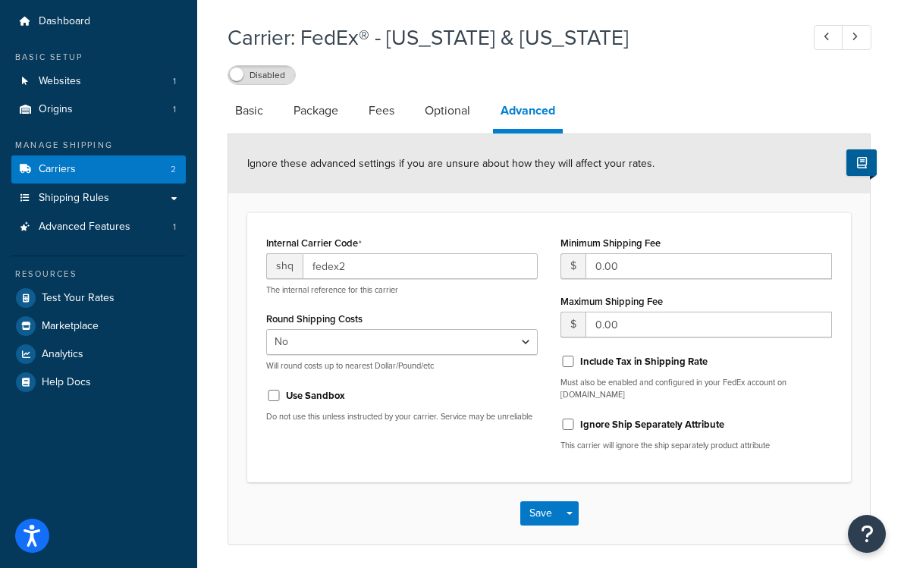
scroll to position [34, 0]
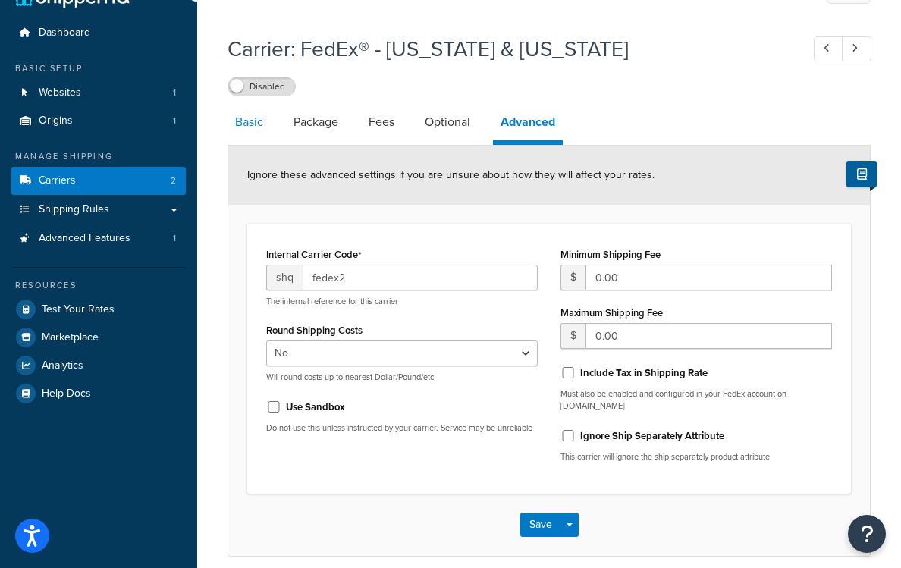
click at [254, 127] on link "Basic" at bounding box center [249, 122] width 43 height 36
select select "fedEx"
select select "REGULAR_PICKUP"
select select "YOUR_PACKAGING"
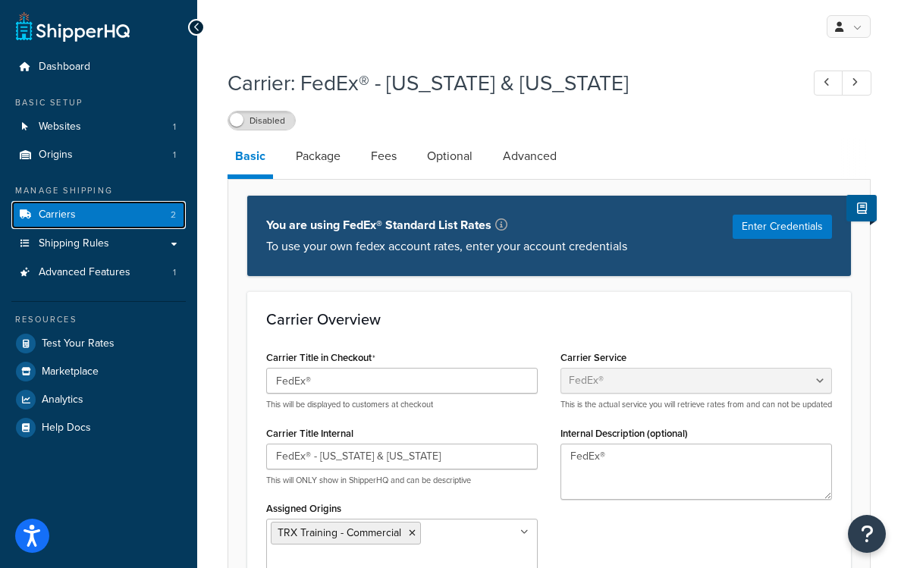
click at [133, 220] on link "Carriers 2" at bounding box center [98, 215] width 174 height 28
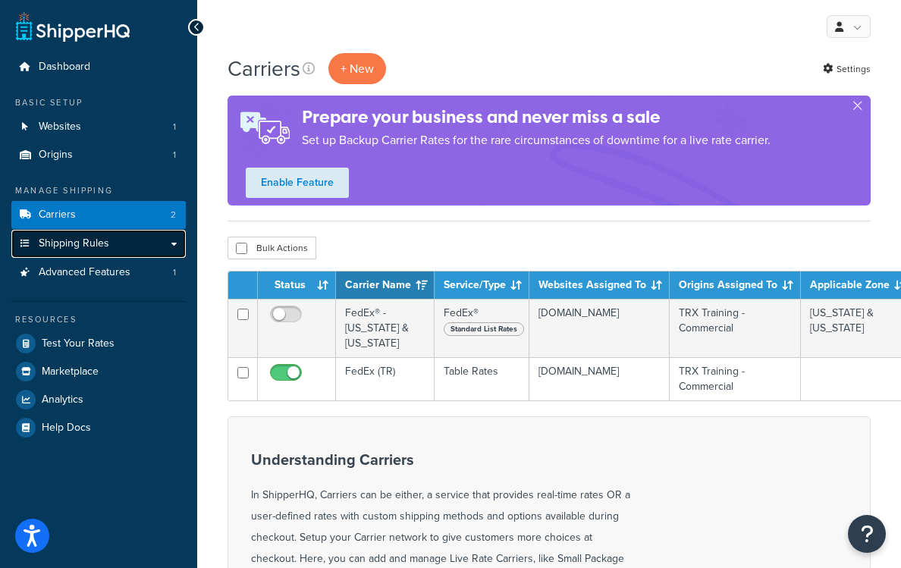
click at [102, 244] on span "Shipping Rules" at bounding box center [74, 243] width 71 height 13
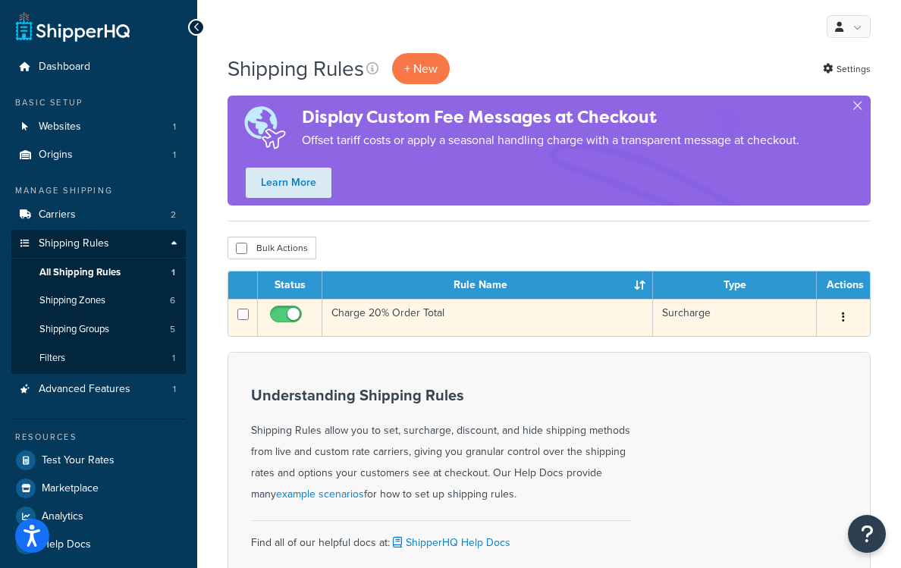
click at [450, 321] on td "Charge 20% Order Total" at bounding box center [487, 317] width 331 height 37
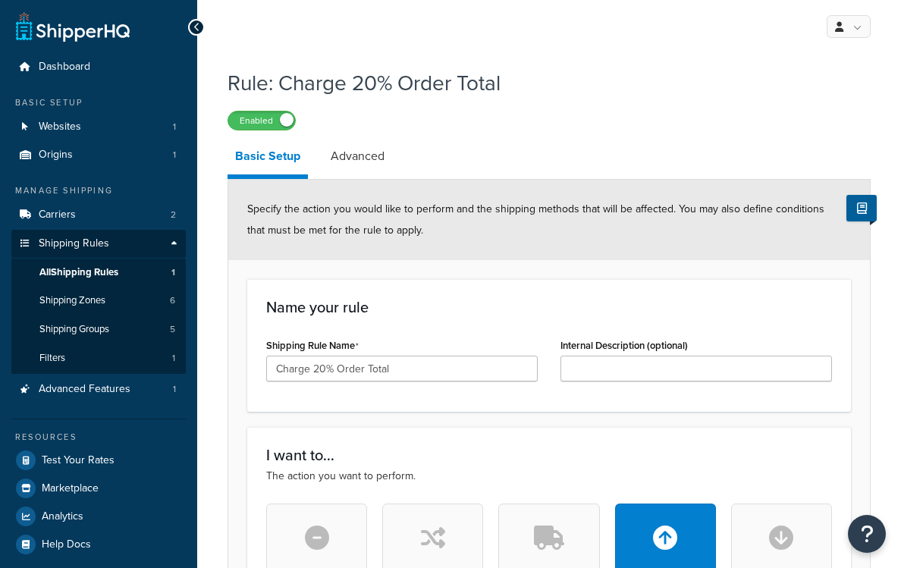
select select "PERCENTAGE"
select select "ORDER"
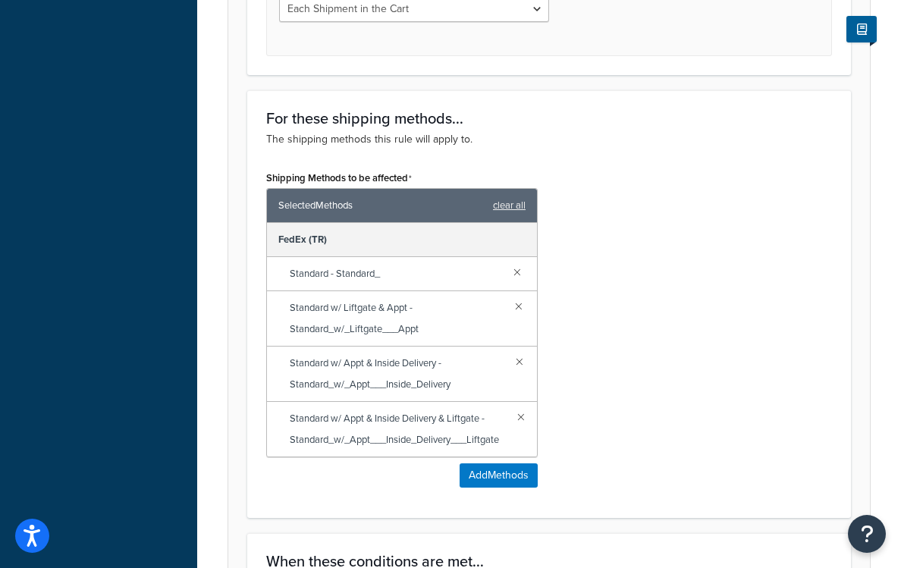
scroll to position [753, 0]
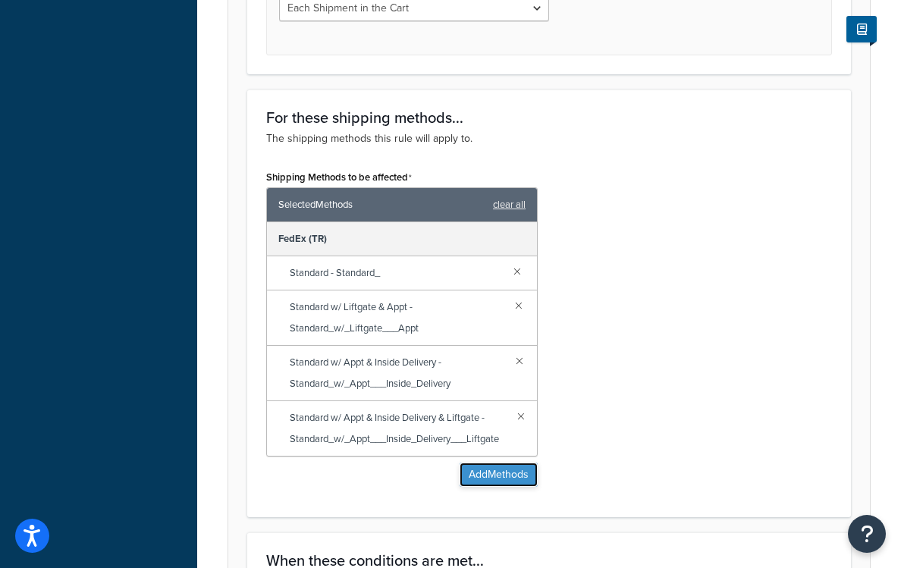
click at [487, 482] on button "Add Methods" at bounding box center [499, 475] width 78 height 24
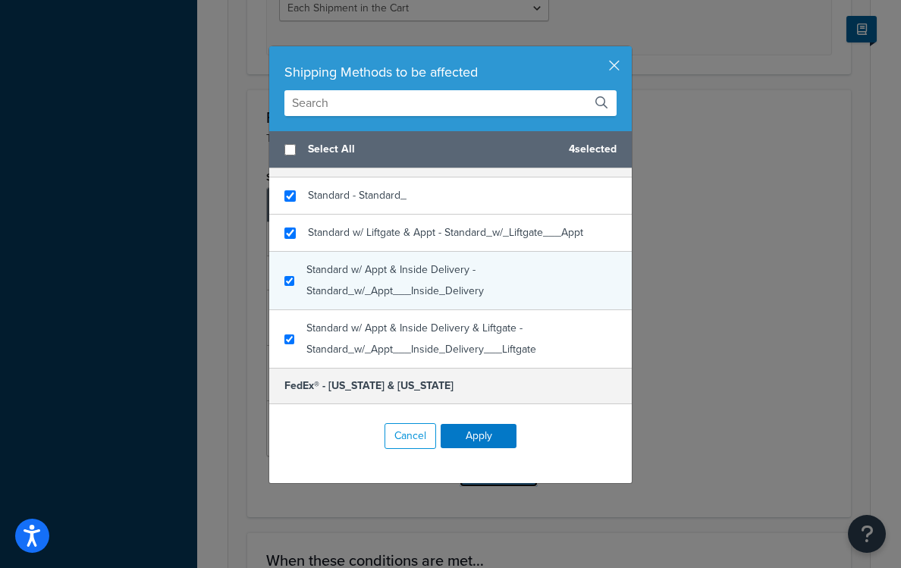
scroll to position [62, 0]
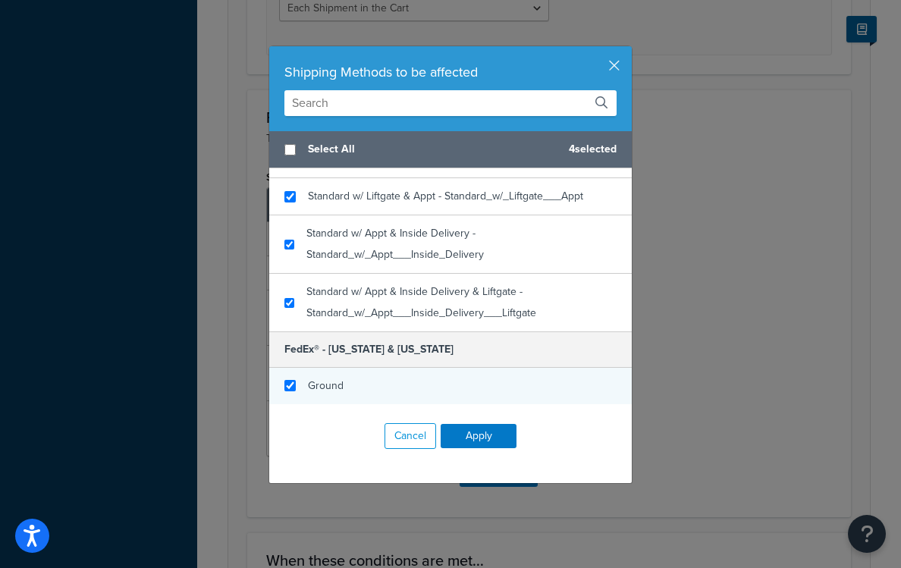
checkbox input "true"
click at [327, 379] on span "Ground" at bounding box center [326, 386] width 36 height 16
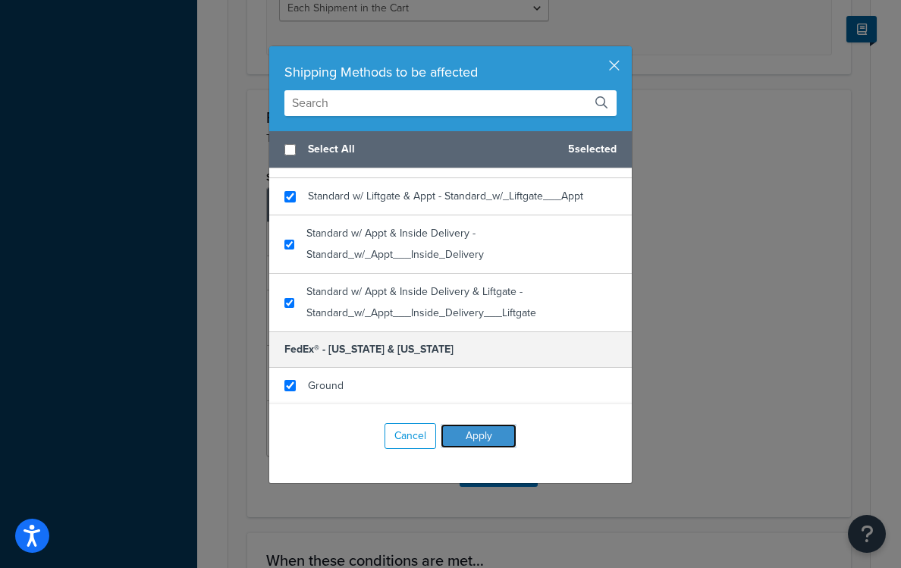
click at [470, 434] on button "Apply" at bounding box center [479, 436] width 76 height 24
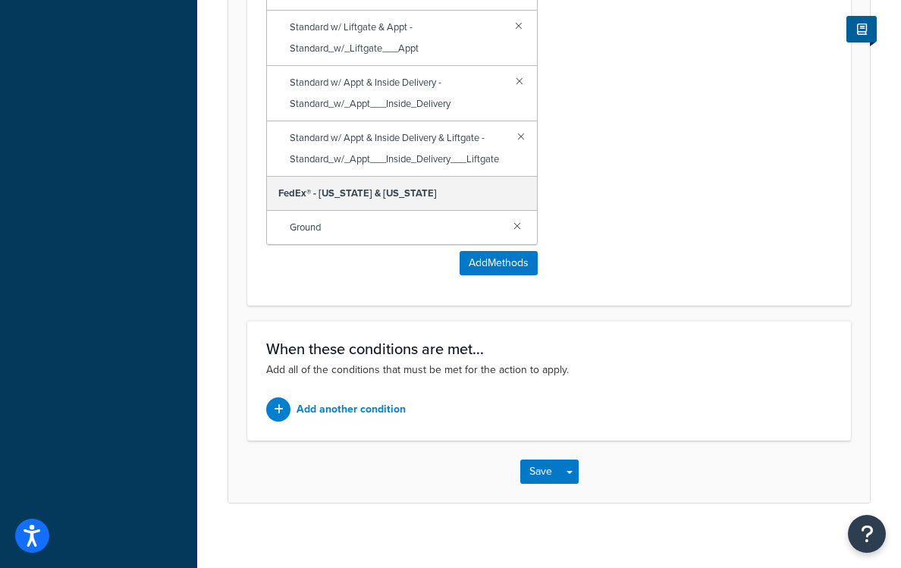
scroll to position [1032, 0]
click at [540, 477] on button "Save" at bounding box center [540, 472] width 41 height 24
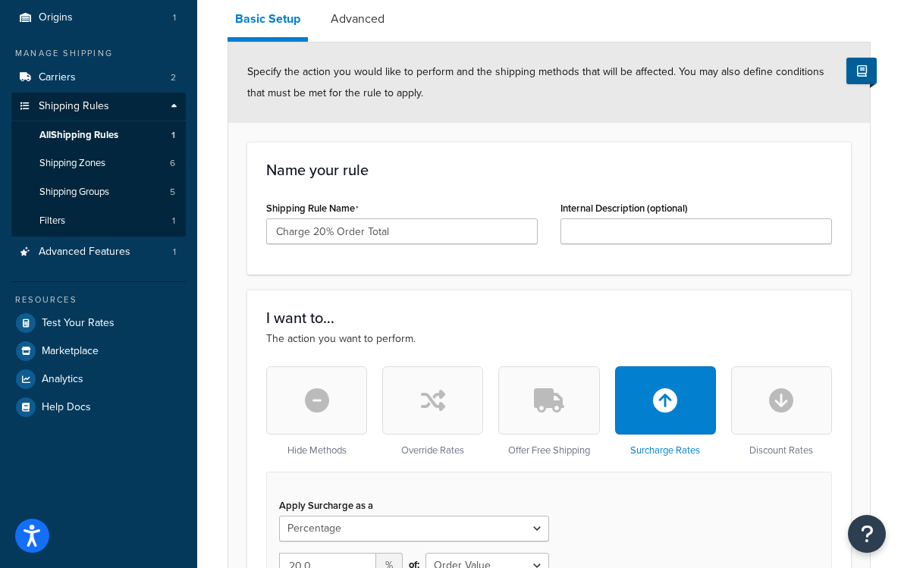
scroll to position [153, 0]
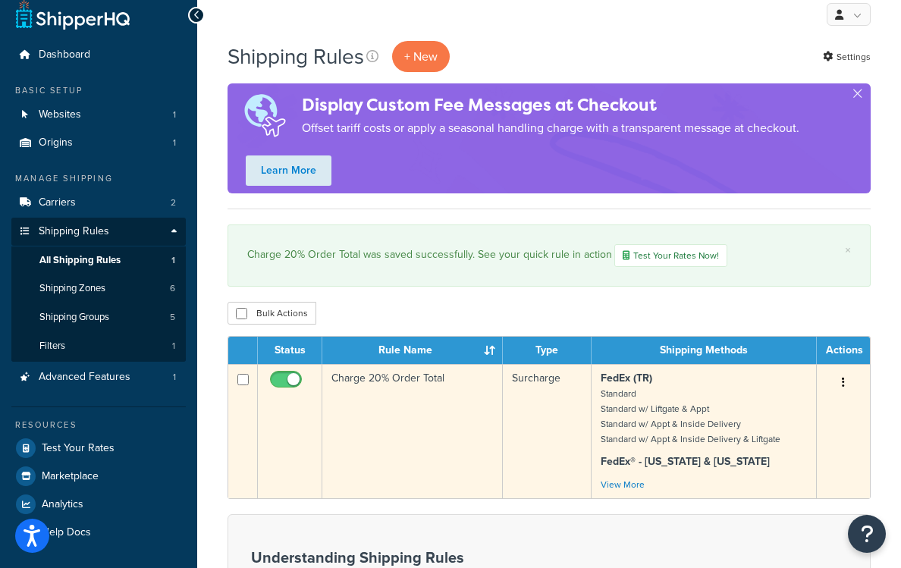
scroll to position [13, 0]
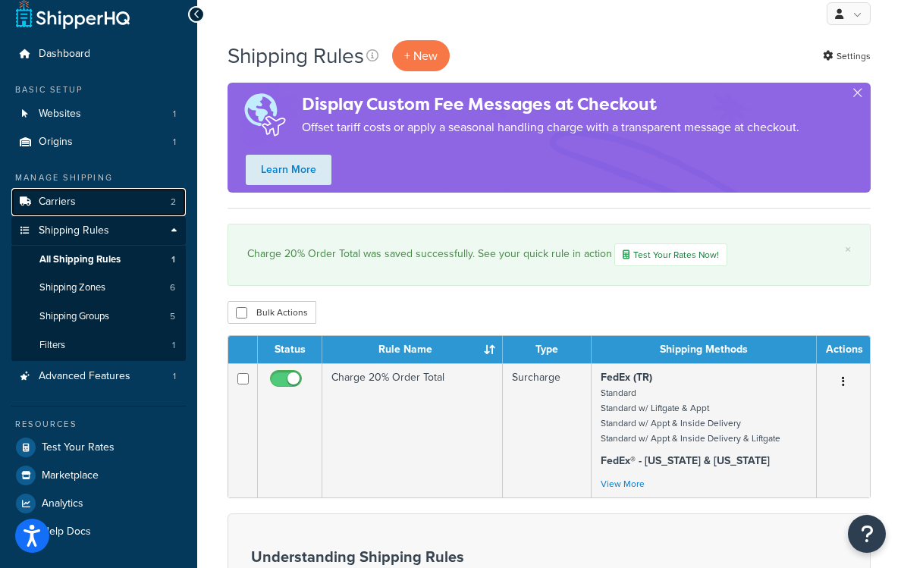
click at [99, 208] on link "Carriers 2" at bounding box center [98, 202] width 174 height 28
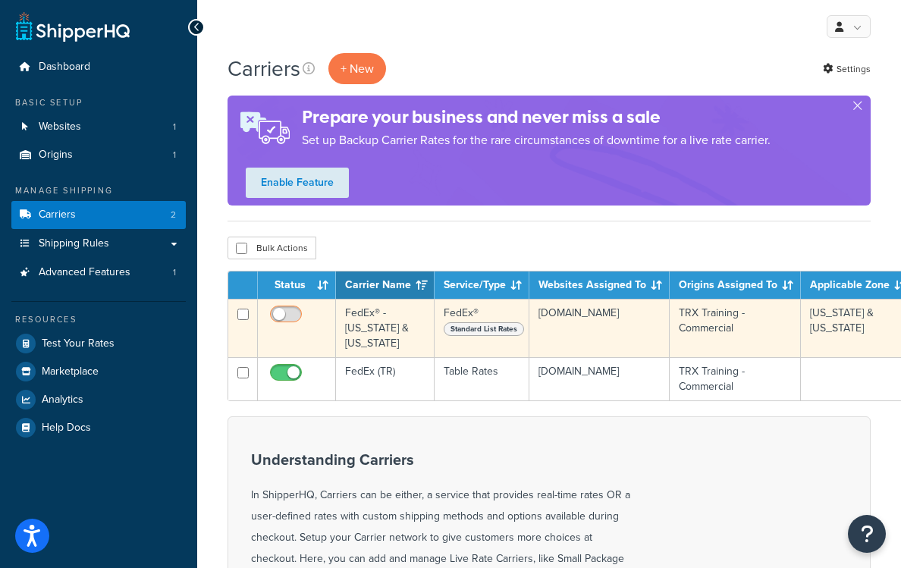
click at [291, 315] on input "checkbox" at bounding box center [288, 318] width 42 height 19
checkbox input "true"
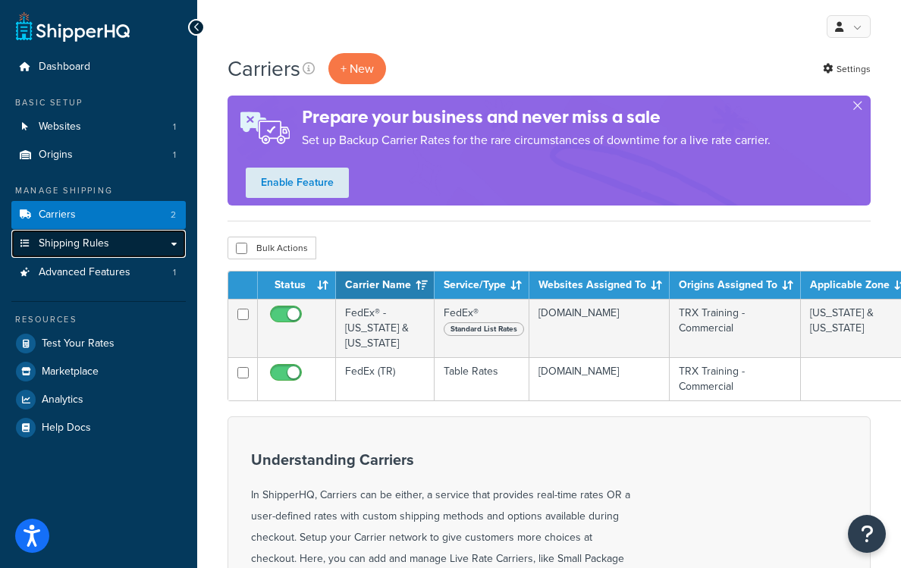
click at [124, 243] on link "Shipping Rules" at bounding box center [98, 244] width 174 height 28
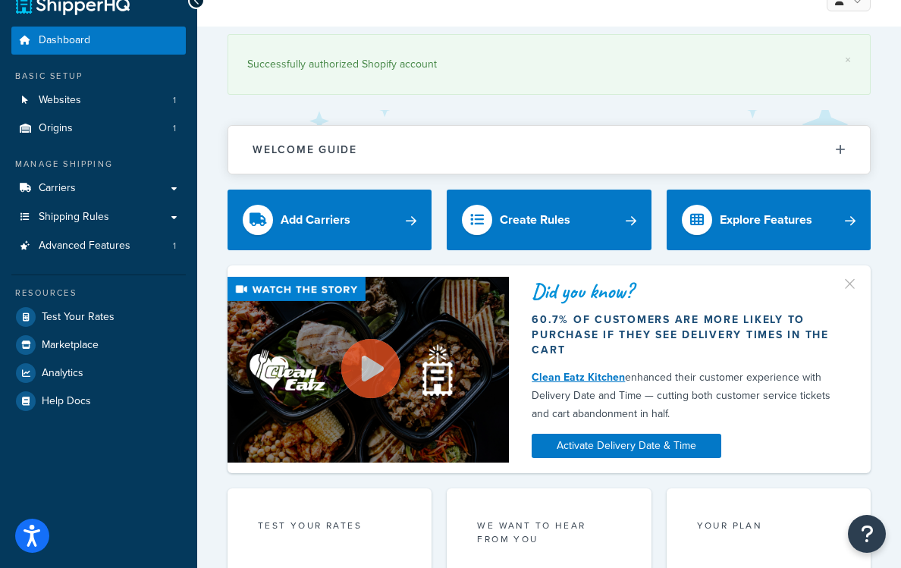
scroll to position [28, 0]
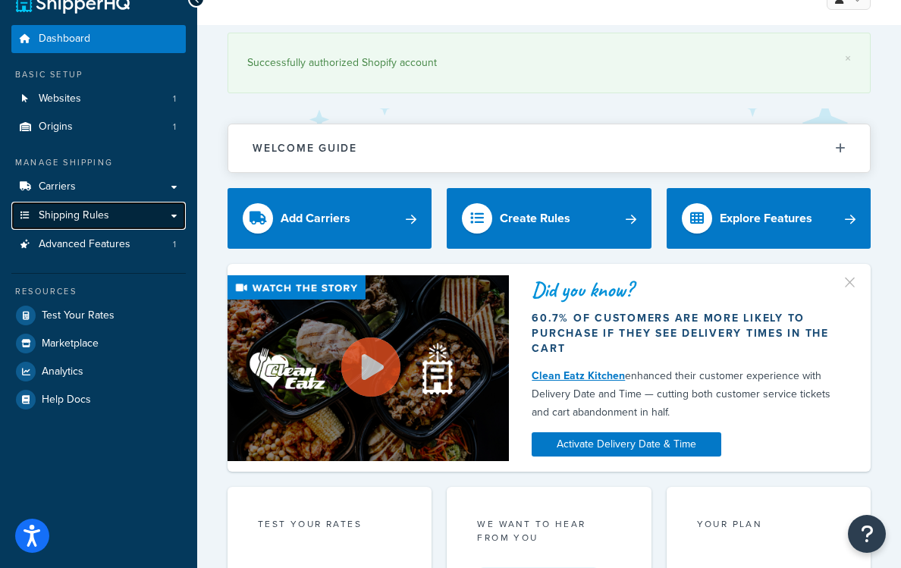
click at [115, 220] on link "Shipping Rules" at bounding box center [98, 216] width 174 height 28
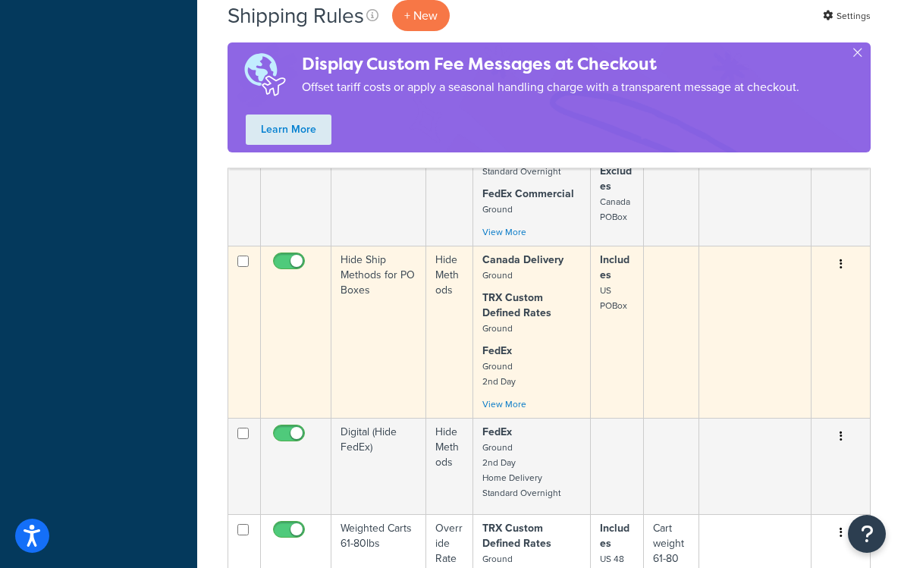
scroll to position [951, 0]
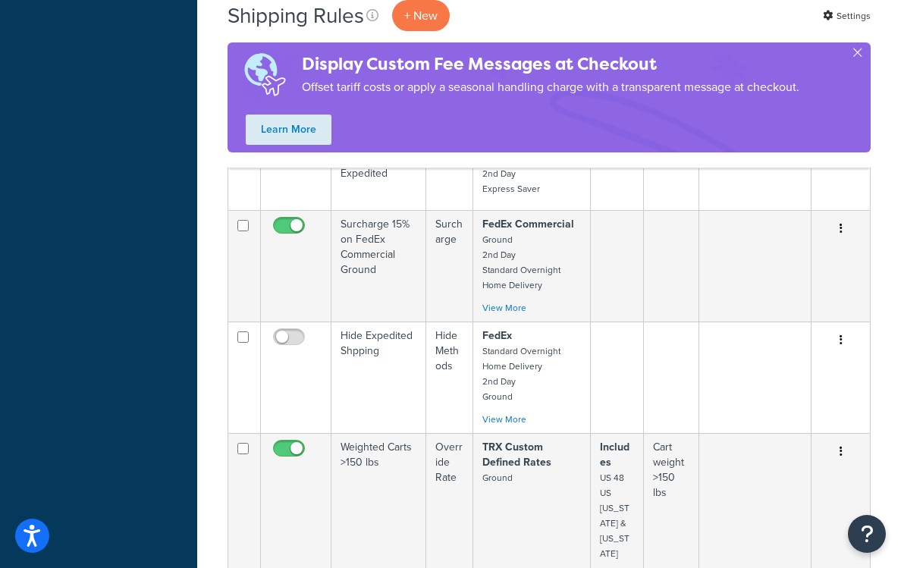
scroll to position [909, 0]
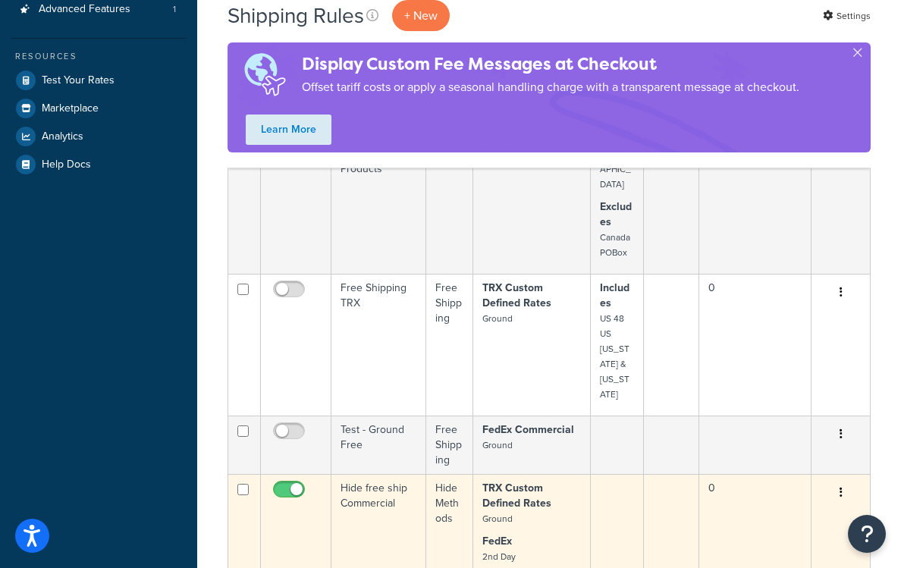
scroll to position [401, 0]
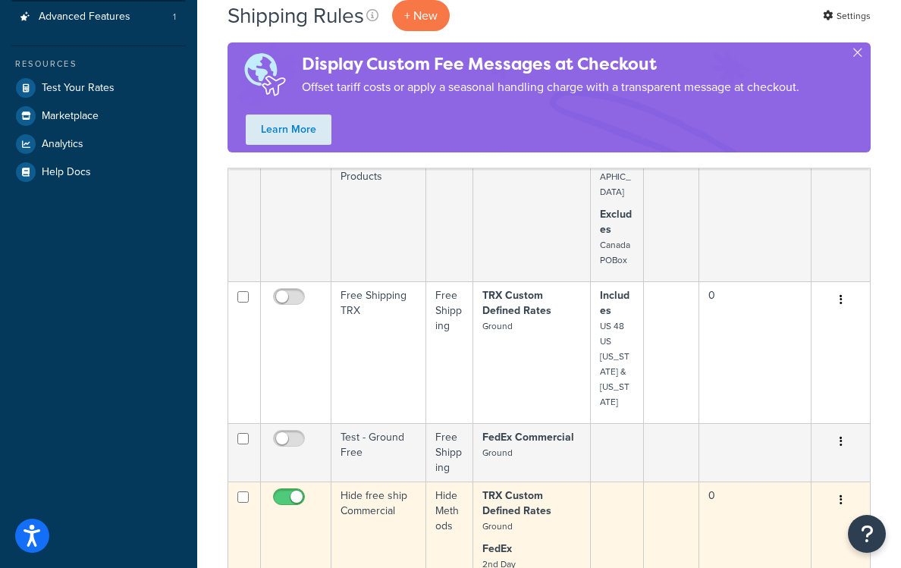
click at [419, 482] on td "Hide free ship Commercial" at bounding box center [379, 549] width 95 height 134
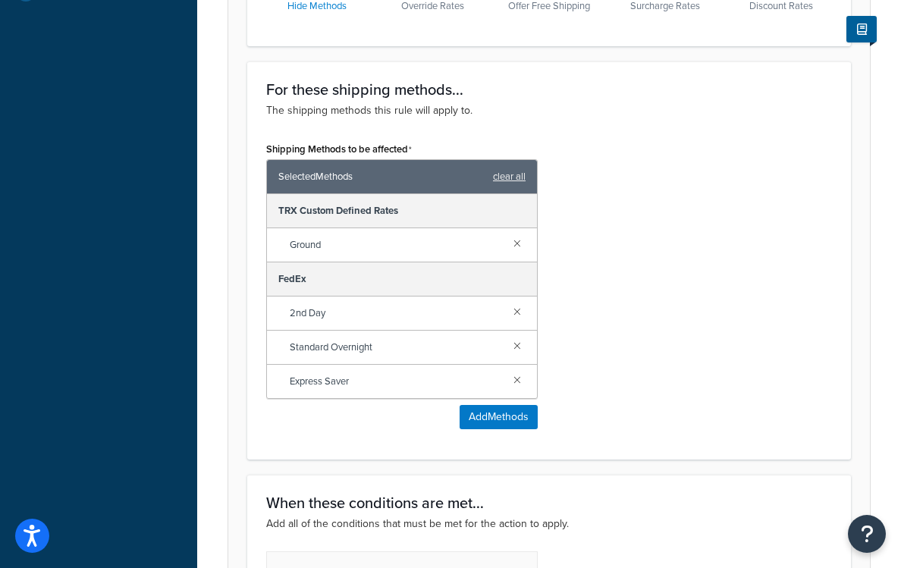
scroll to position [586, 0]
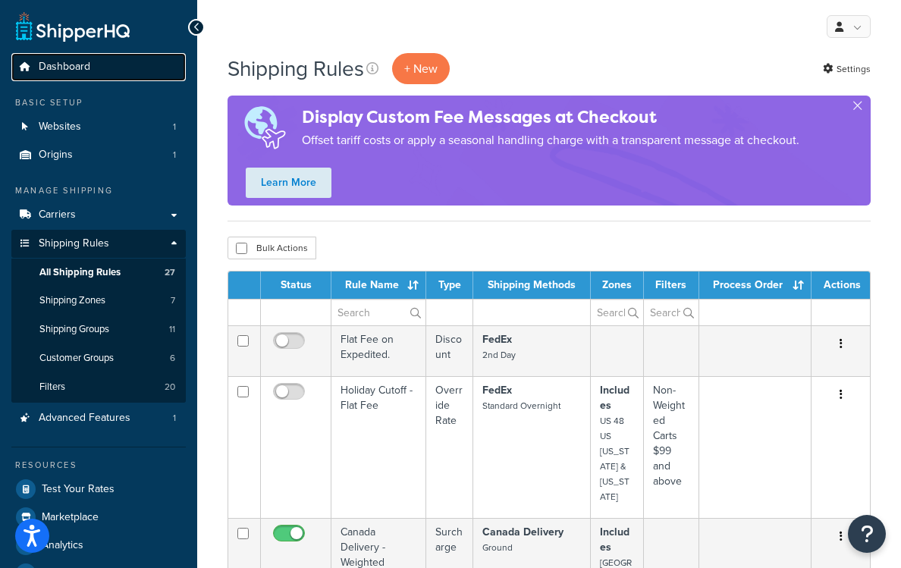
click at [99, 66] on link "Dashboard" at bounding box center [98, 67] width 174 height 28
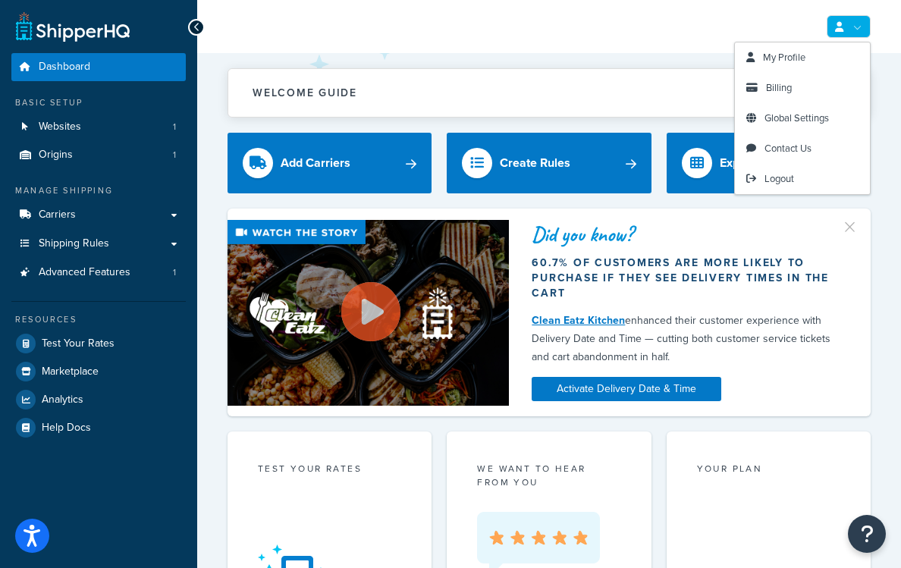
click at [857, 27] on link at bounding box center [849, 26] width 44 height 23
click at [809, 59] on link "My Profile" at bounding box center [802, 57] width 135 height 30
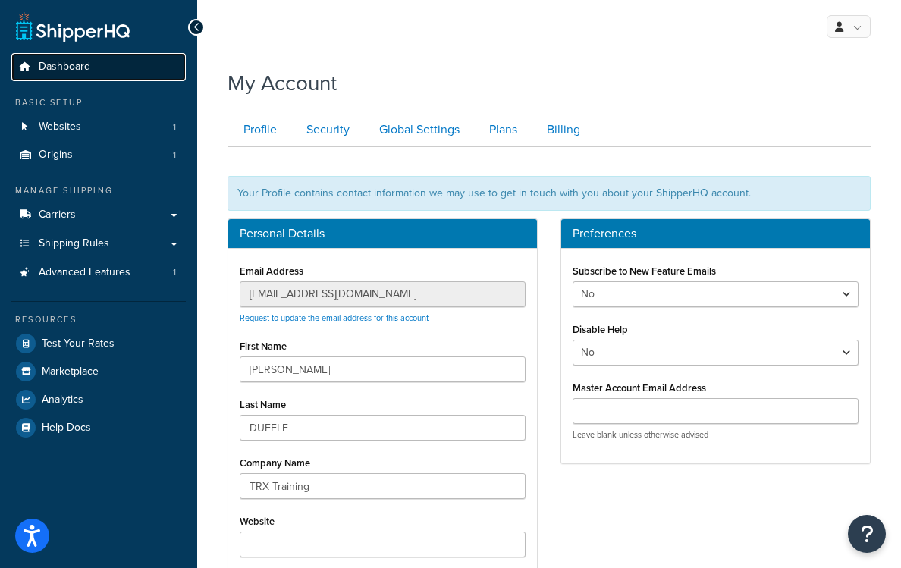
click at [90, 61] on link "Dashboard" at bounding box center [98, 67] width 174 height 28
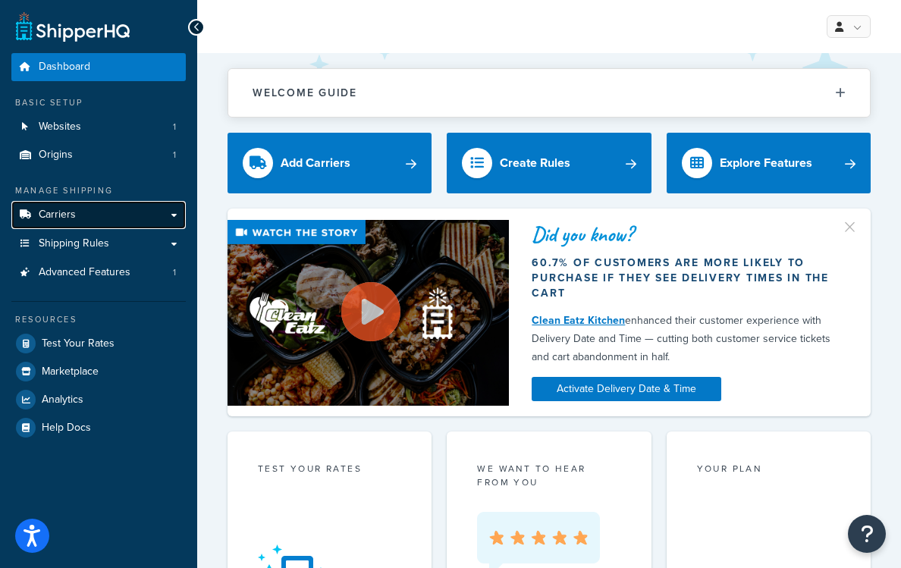
click at [58, 223] on link "Carriers" at bounding box center [98, 215] width 174 height 28
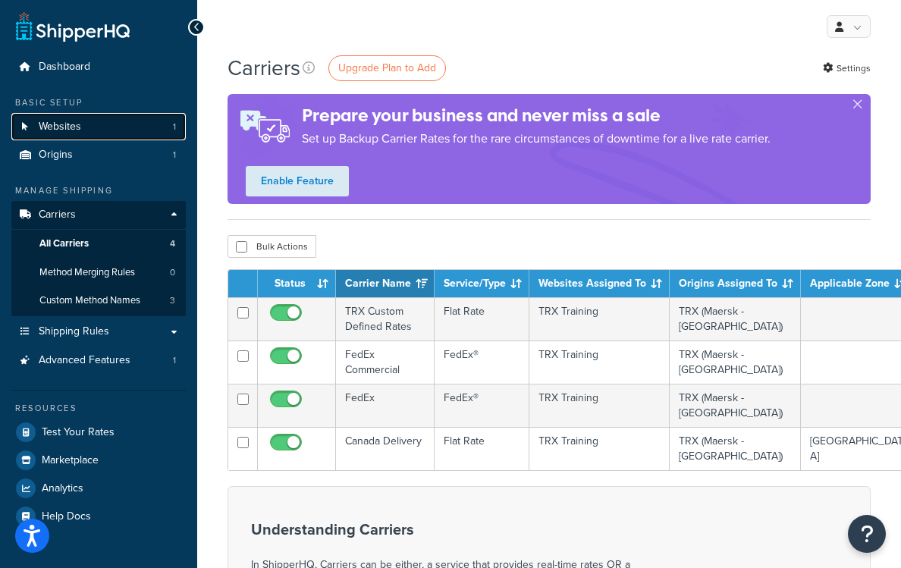
click at [85, 123] on link "Websites 1" at bounding box center [98, 127] width 174 height 28
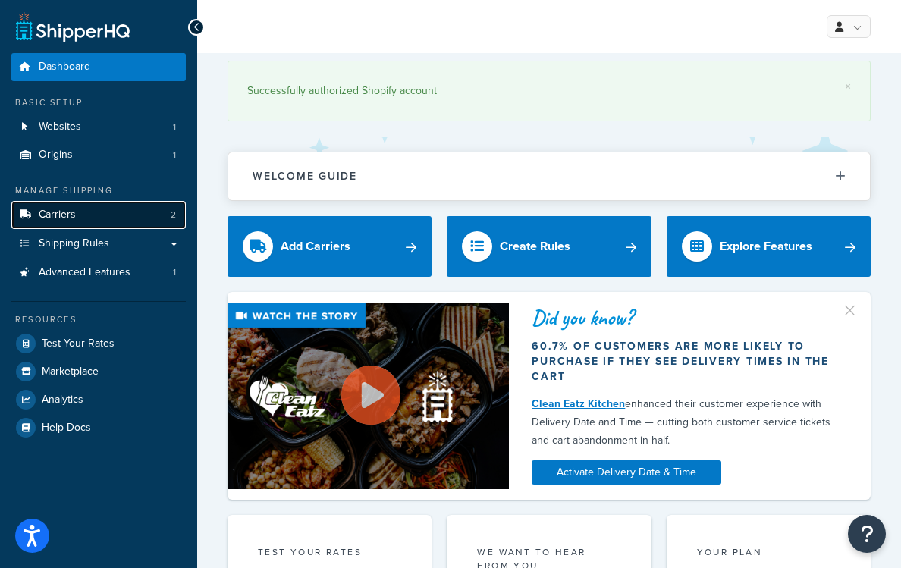
click at [91, 215] on link "Carriers 2" at bounding box center [98, 215] width 174 height 28
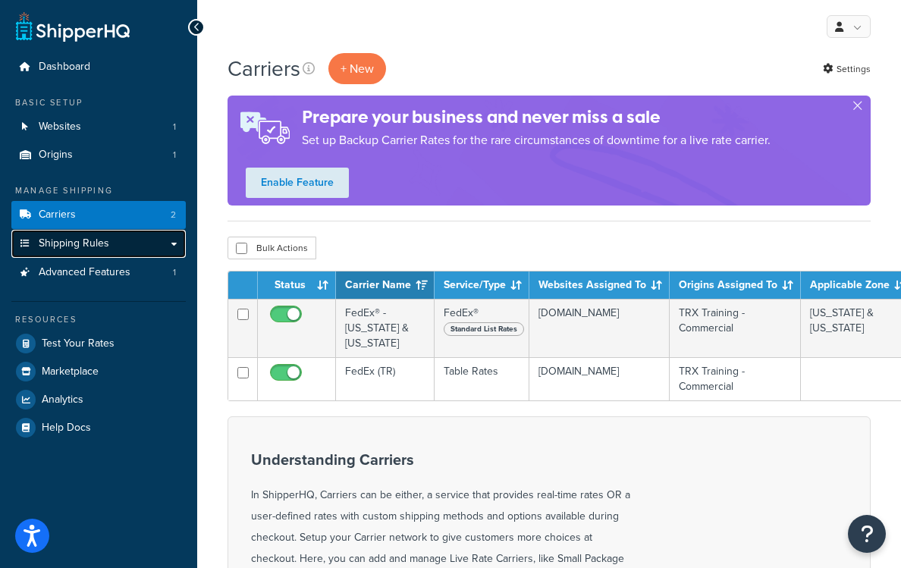
click at [118, 245] on link "Shipping Rules" at bounding box center [98, 244] width 174 height 28
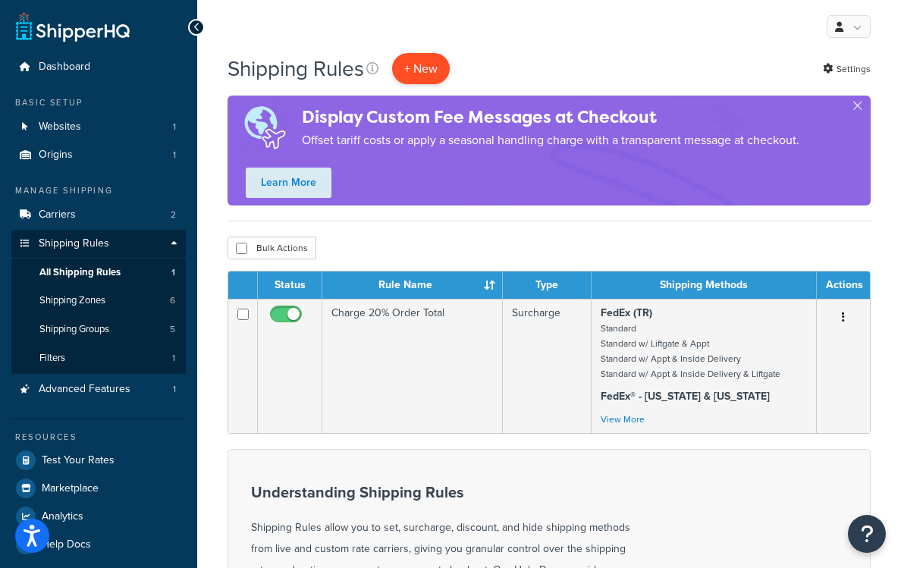
click at [409, 61] on p "+ New" at bounding box center [421, 68] width 58 height 31
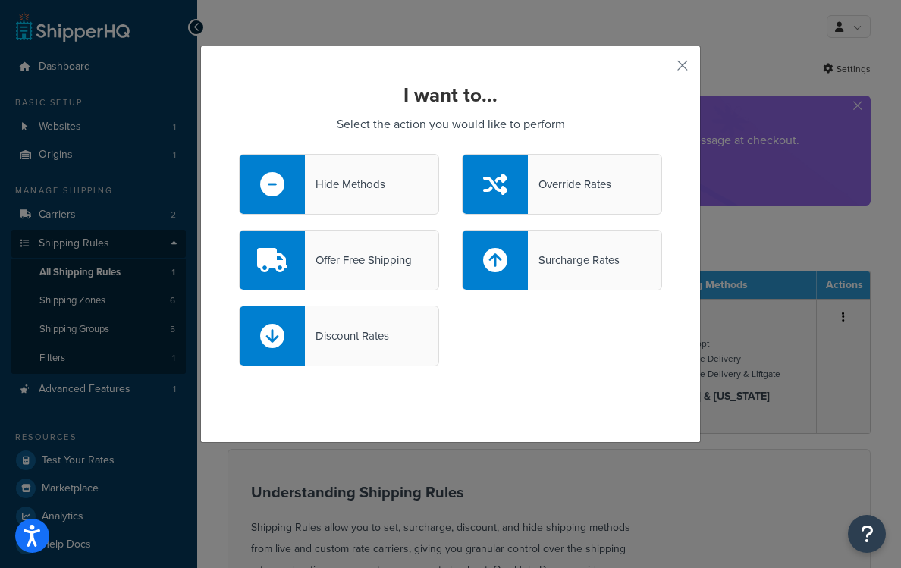
click at [356, 176] on div "Hide Methods" at bounding box center [345, 184] width 80 height 21
click at [0, 0] on input "Hide Methods" at bounding box center [0, 0] width 0 height 0
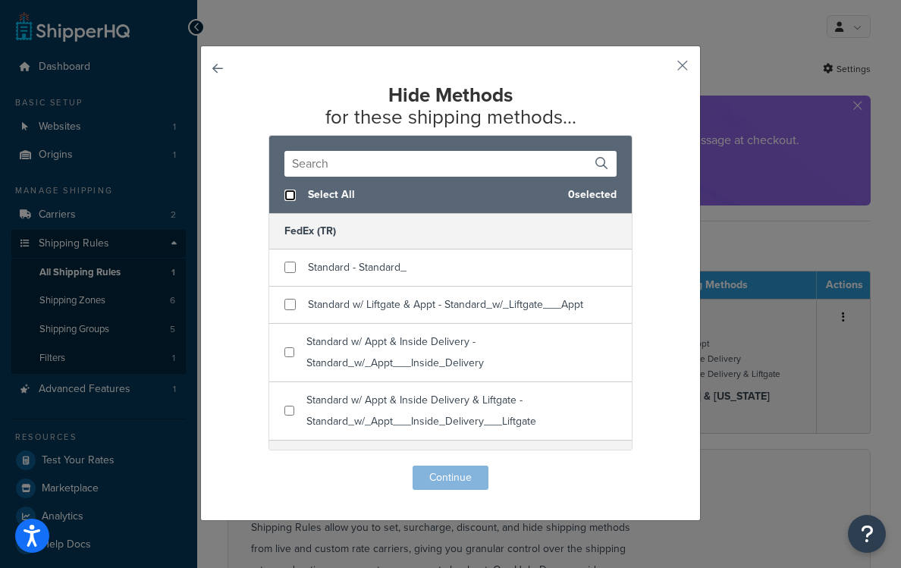
click at [289, 196] on input "checkbox" at bounding box center [289, 195] width 11 height 11
checkbox input "true"
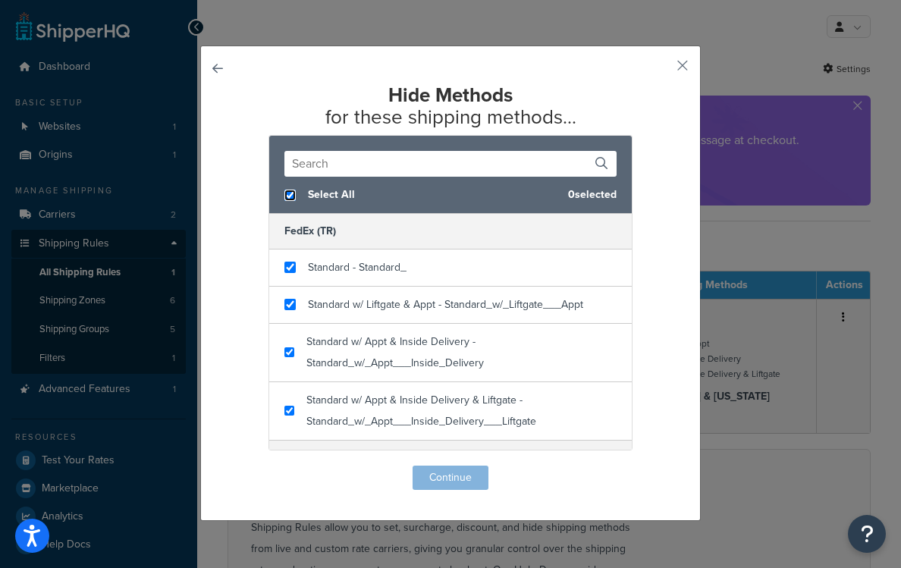
checkbox input "true"
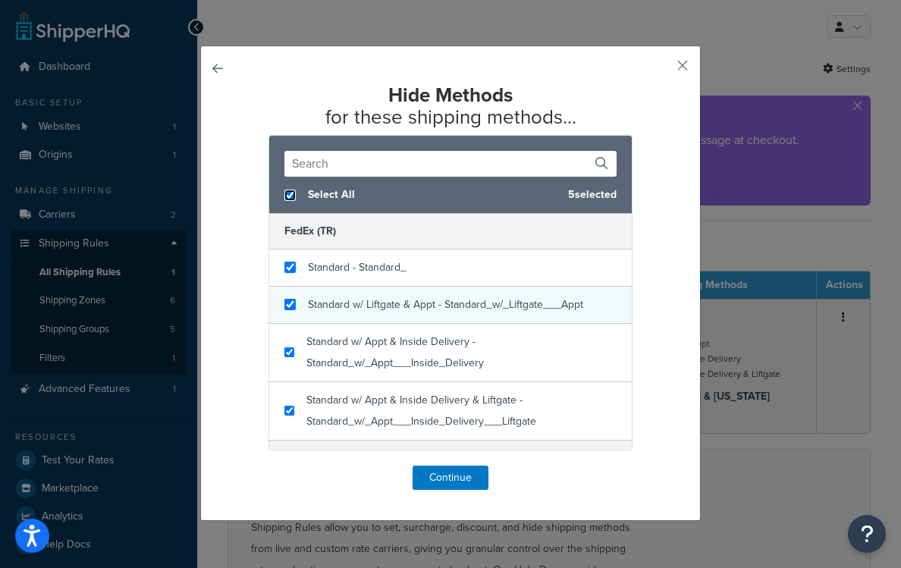
scroll to position [62, 0]
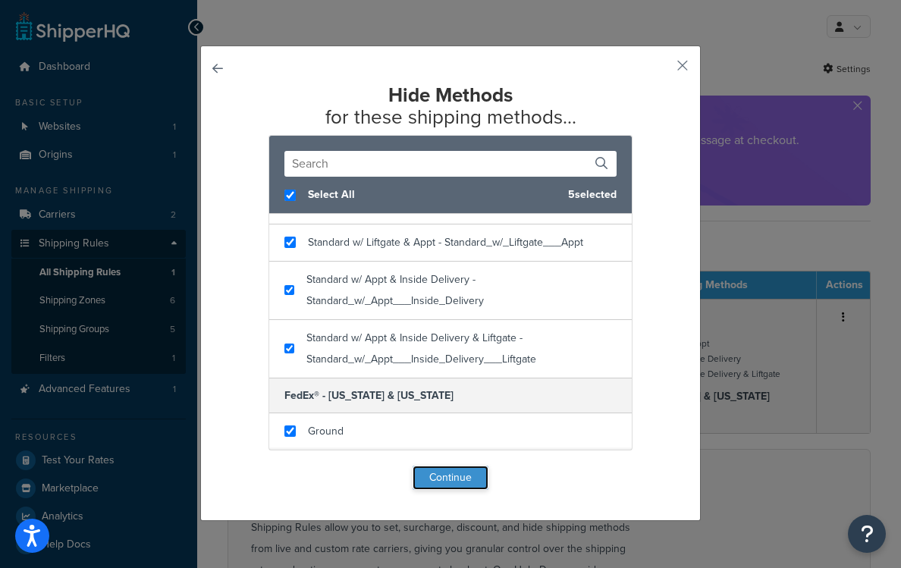
click at [442, 476] on button "Continue" at bounding box center [451, 478] width 76 height 24
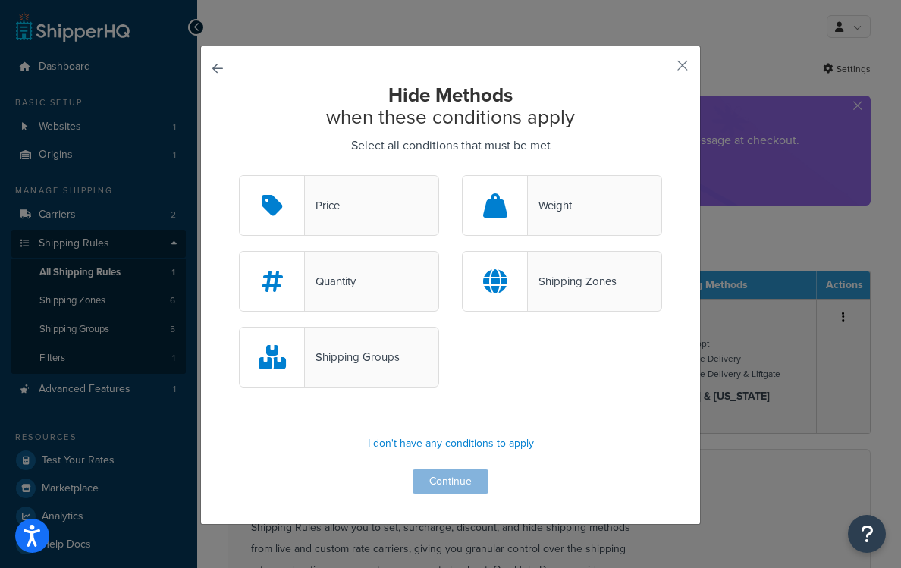
click at [495, 211] on icon at bounding box center [495, 205] width 24 height 24
click at [0, 0] on input "Weight" at bounding box center [0, 0] width 0 height 0
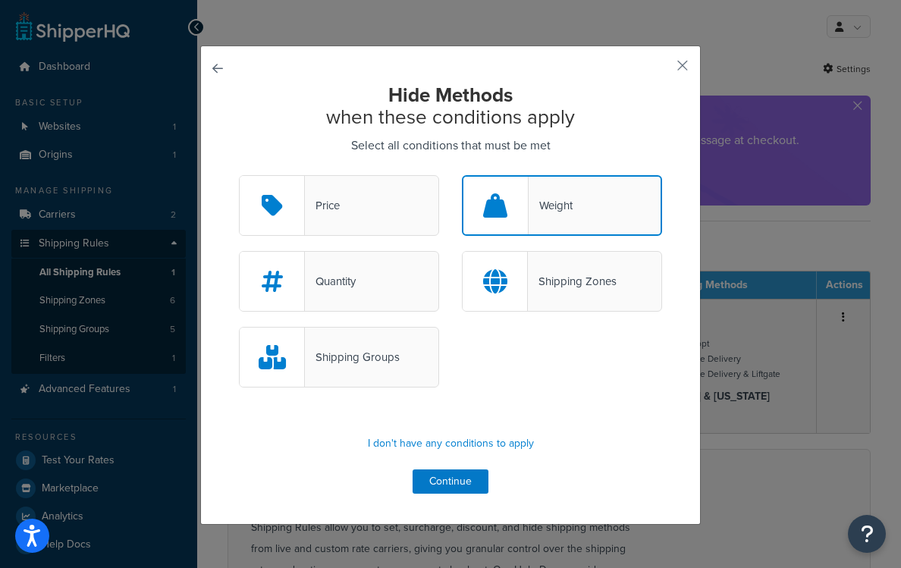
click at [518, 275] on div at bounding box center [495, 281] width 65 height 59
click at [0, 0] on input "Shipping Zones" at bounding box center [0, 0] width 0 height 0
click at [408, 341] on div "Shipping Groups" at bounding box center [339, 357] width 200 height 61
click at [0, 0] on input "Shipping Groups" at bounding box center [0, 0] width 0 height 0
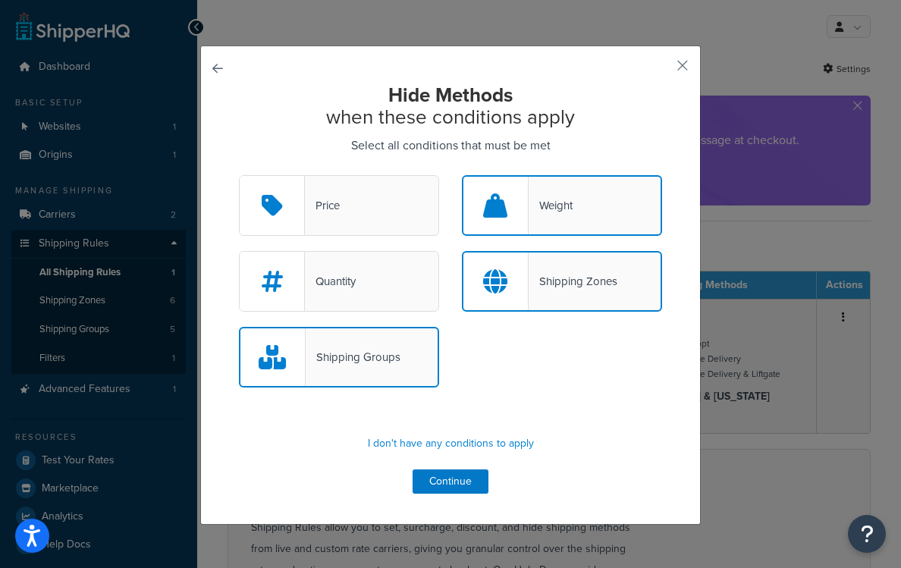
click at [398, 278] on div "Quantity" at bounding box center [339, 281] width 200 height 61
click at [0, 0] on input "Quantity" at bounding box center [0, 0] width 0 height 0
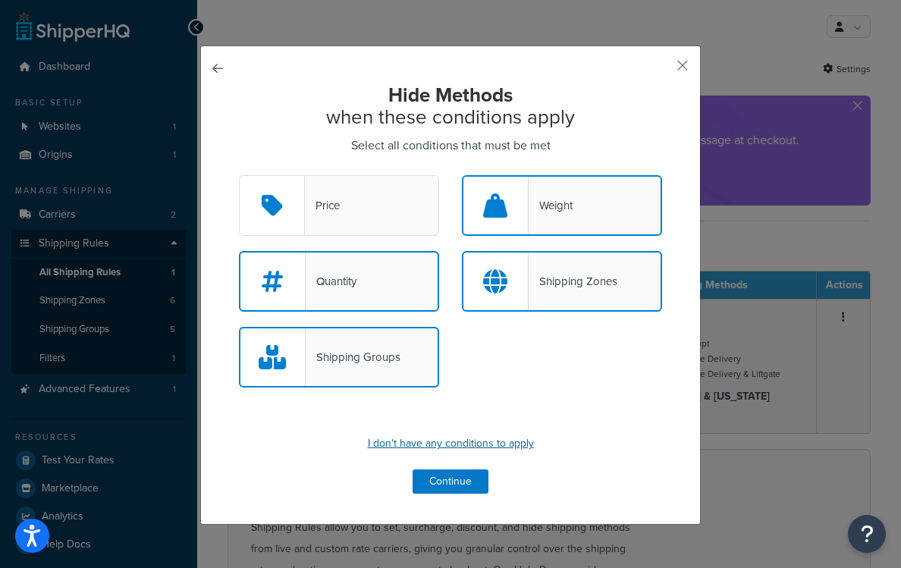
click at [460, 438] on p "I don't have any conditions to apply" at bounding box center [450, 443] width 423 height 21
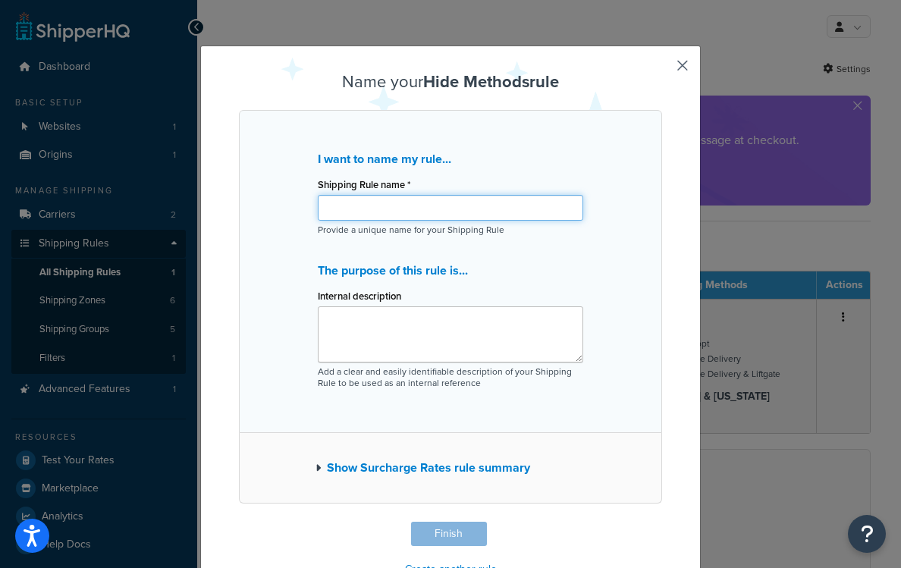
click at [412, 209] on input "Shipping Rule name *" at bounding box center [451, 208] width 266 height 26
type input "Hide Free Ship"
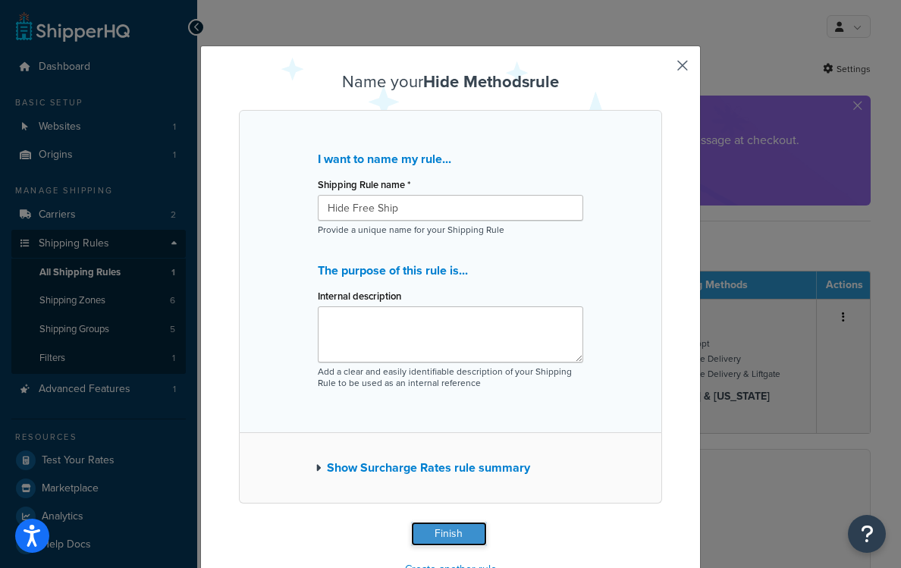
click at [438, 528] on button "Finish" at bounding box center [449, 534] width 76 height 24
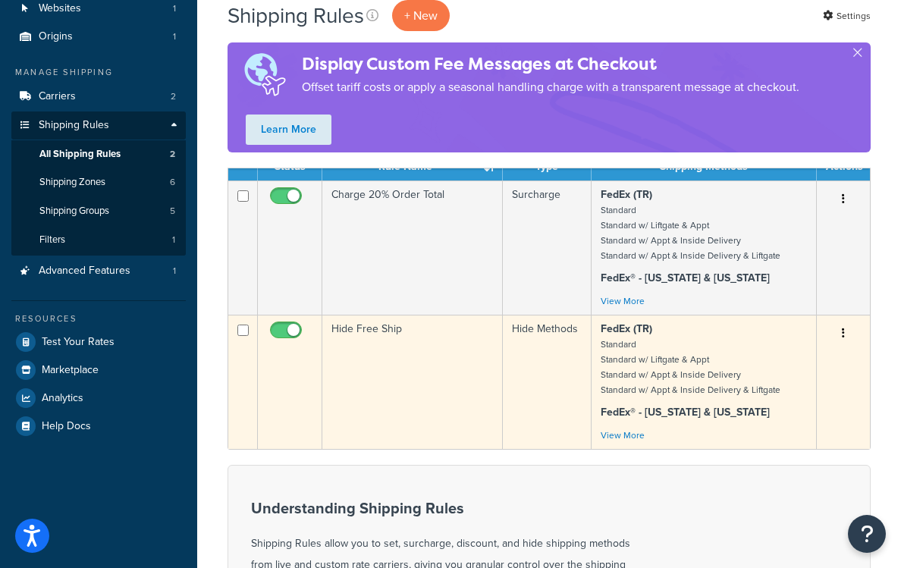
scroll to position [121, 0]
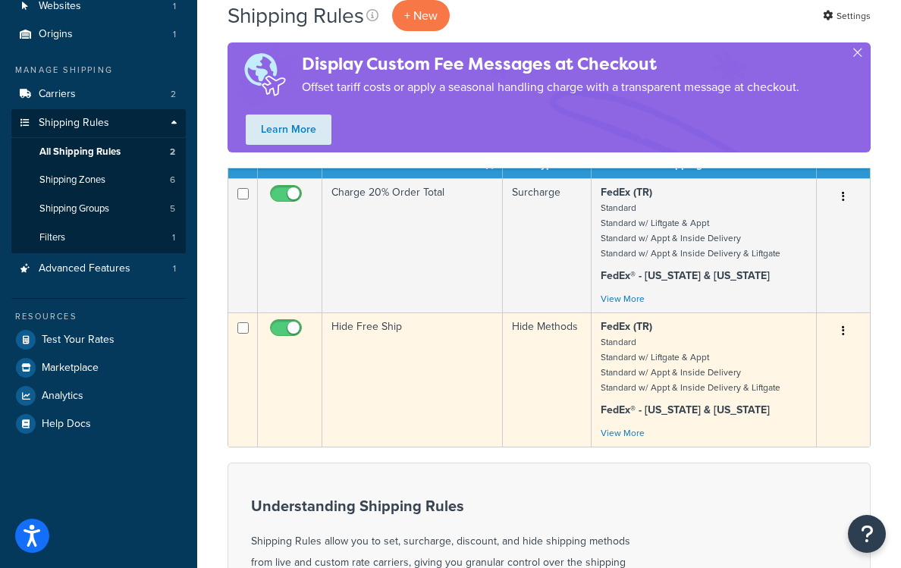
click at [385, 338] on td "Hide Free Ship" at bounding box center [412, 380] width 181 height 134
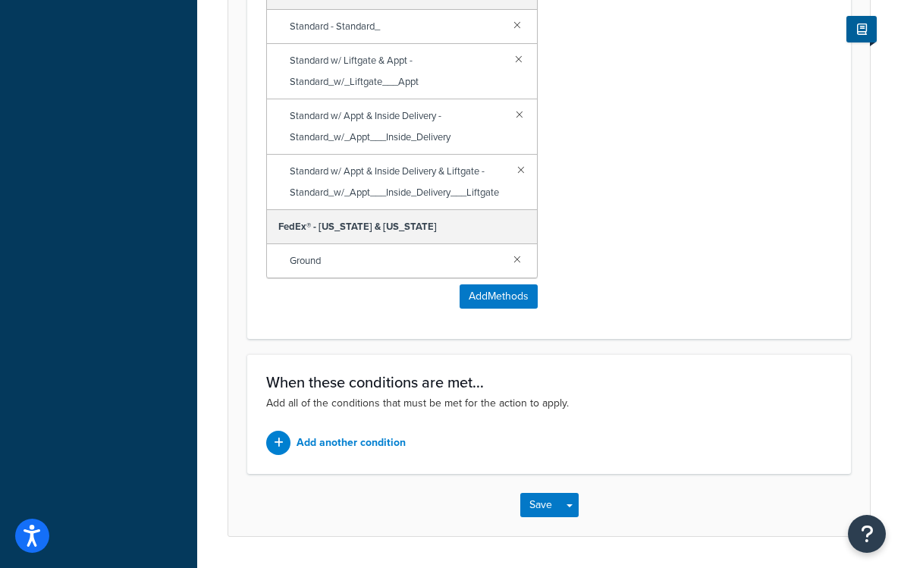
scroll to position [846, 0]
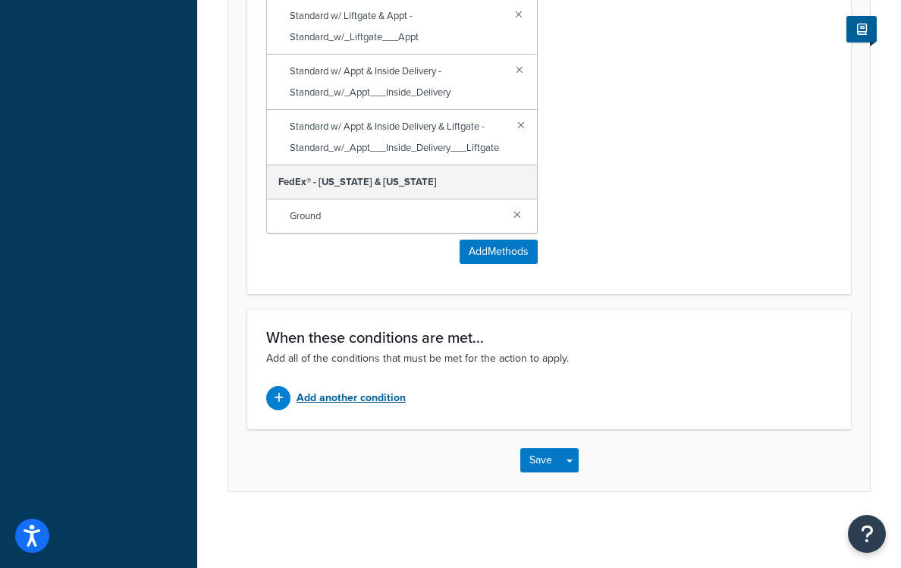
click at [366, 406] on p "Add another condition" at bounding box center [351, 398] width 109 height 21
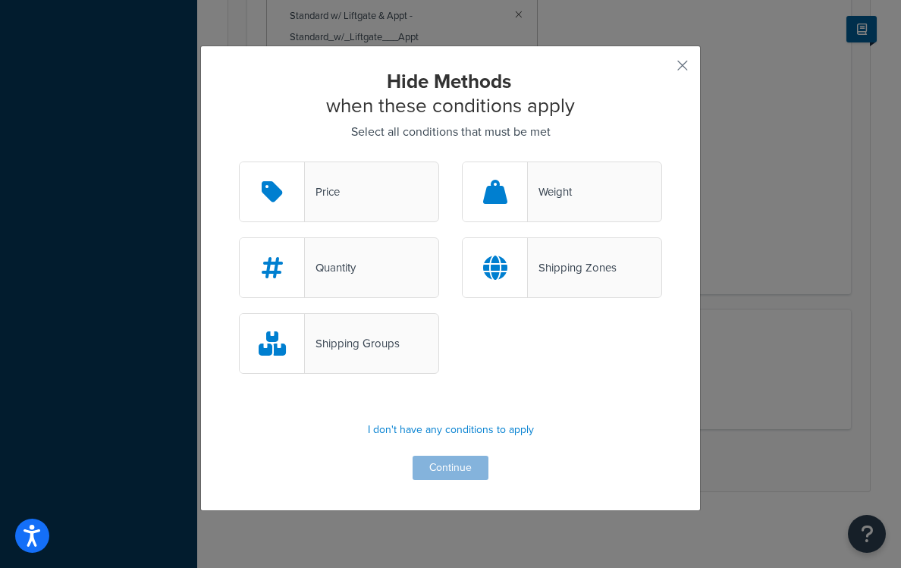
click at [672, 73] on div "Hide Methods when these conditions apply Select all conditions that must be met…" at bounding box center [450, 279] width 501 height 466
click at [662, 71] on button "button" at bounding box center [660, 71] width 4 height 4
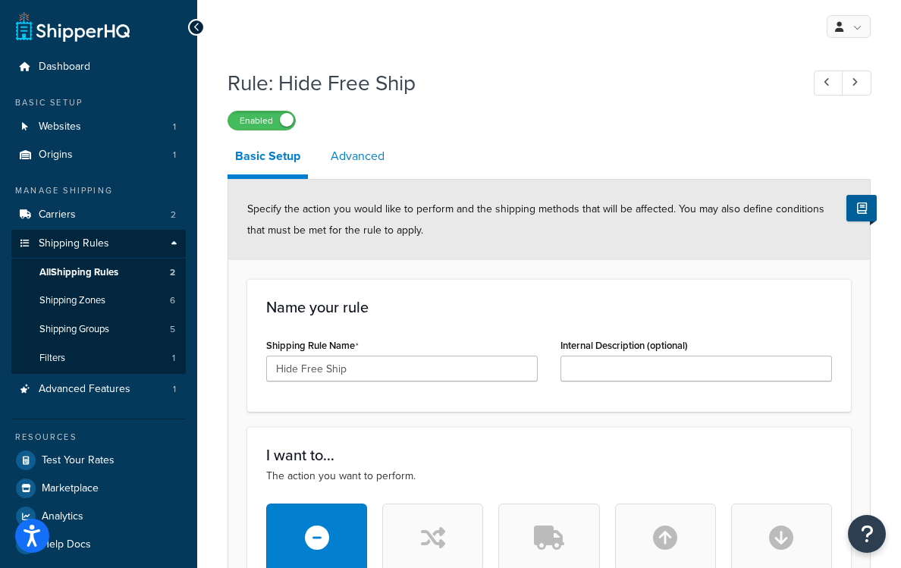
click at [339, 156] on link "Advanced" at bounding box center [357, 156] width 69 height 36
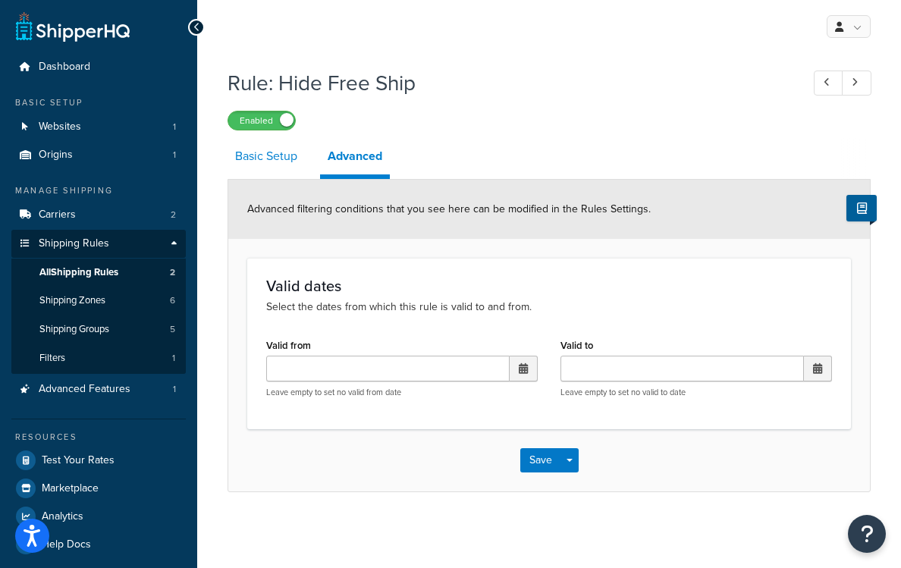
click at [259, 162] on link "Basic Setup" at bounding box center [266, 156] width 77 height 36
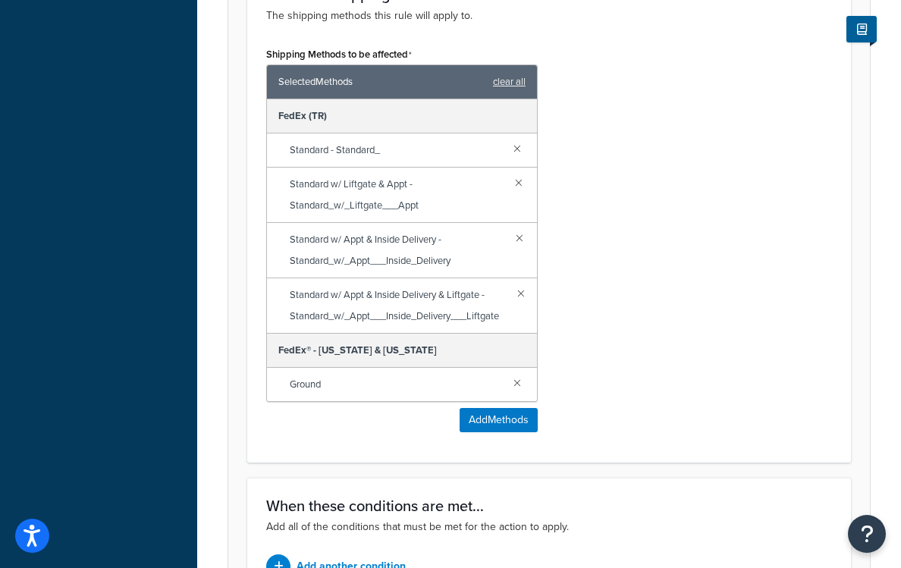
scroll to position [680, 0]
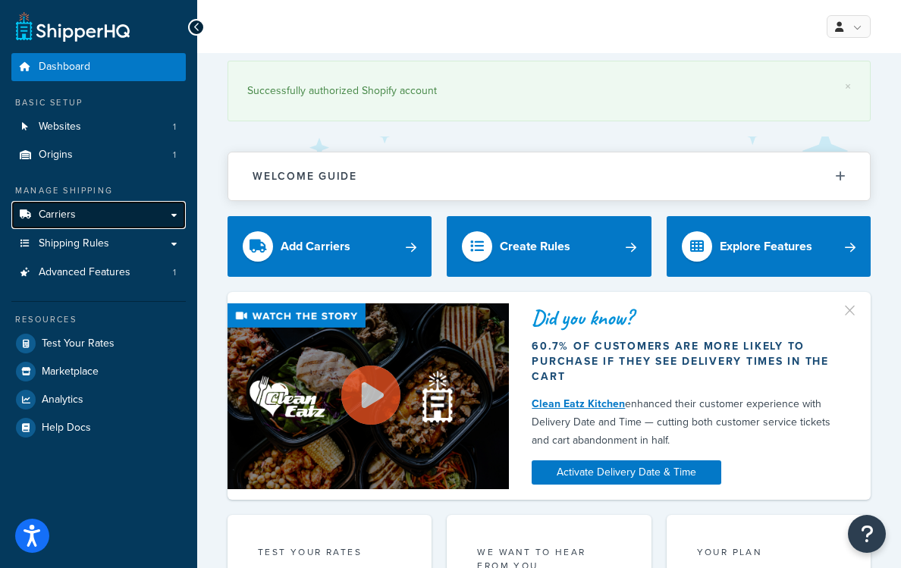
click at [71, 214] on span "Carriers" at bounding box center [57, 215] width 37 height 13
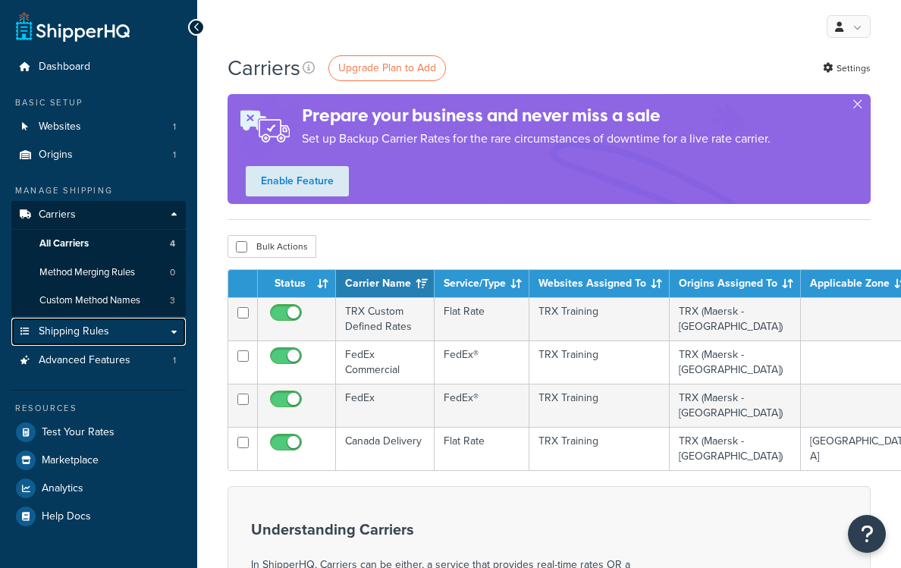
click at [66, 325] on span "Shipping Rules" at bounding box center [74, 331] width 71 height 13
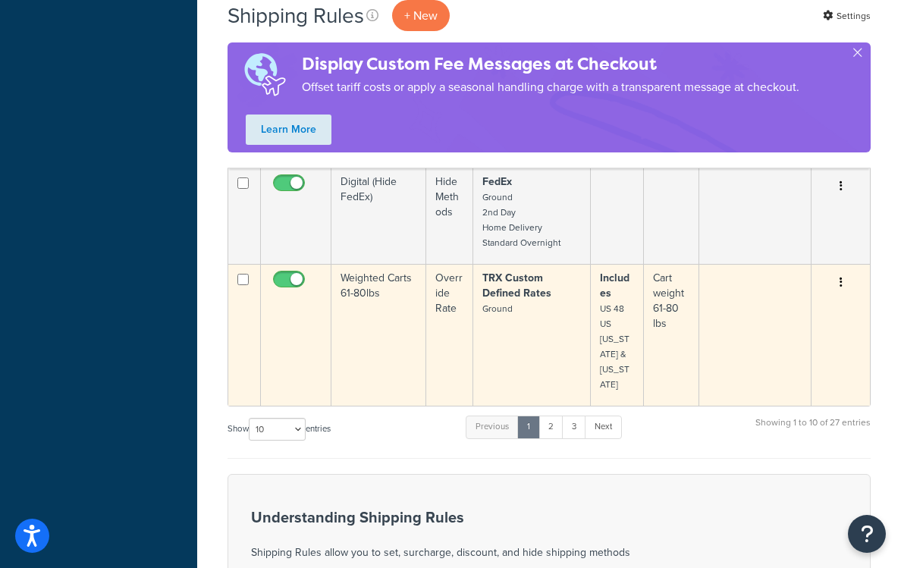
scroll to position [1117, 0]
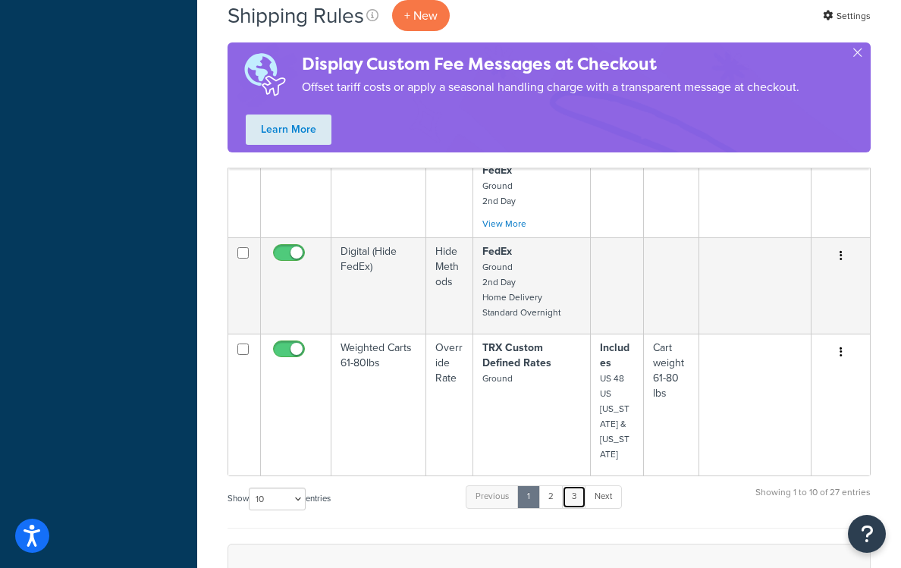
click at [575, 486] on link "3" at bounding box center [574, 497] width 24 height 23
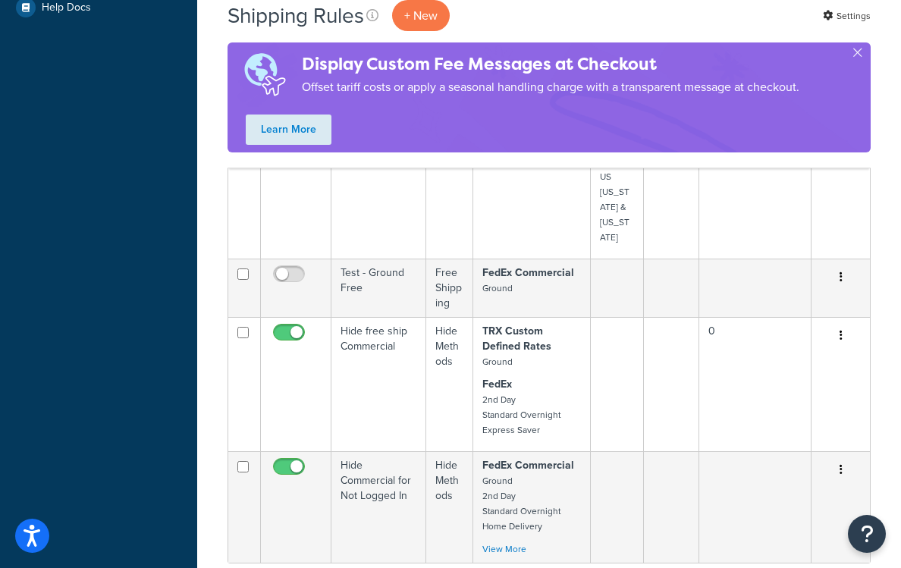
scroll to position [524, 0]
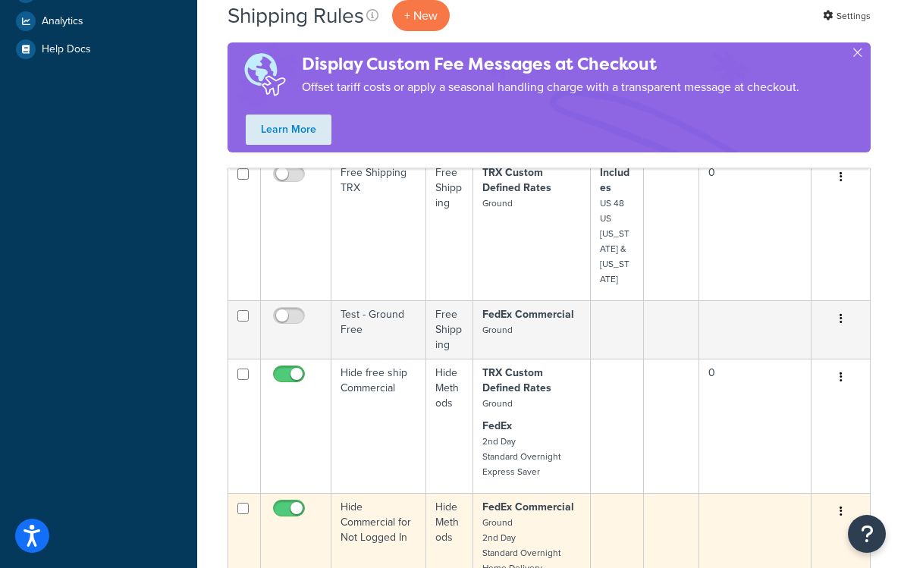
click at [391, 493] on td "Hide Commercial for Not Logged In" at bounding box center [379, 549] width 95 height 112
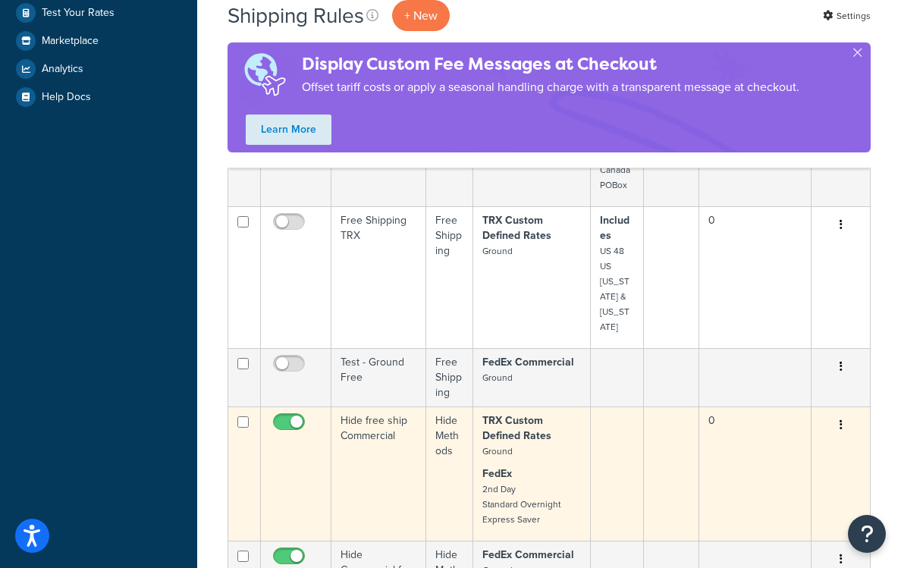
scroll to position [475, 0]
click at [410, 408] on td "Hide free ship Commercial" at bounding box center [379, 475] width 95 height 134
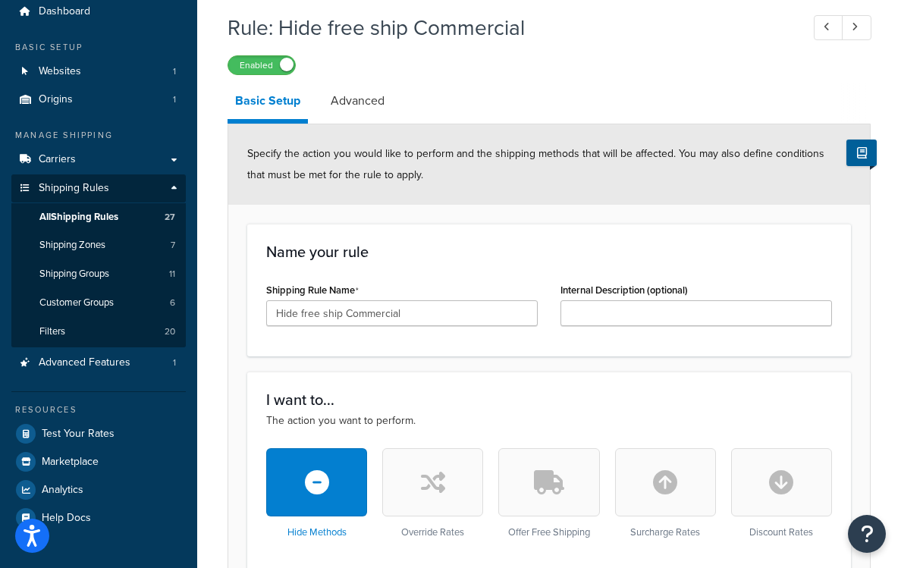
scroll to position [52, 0]
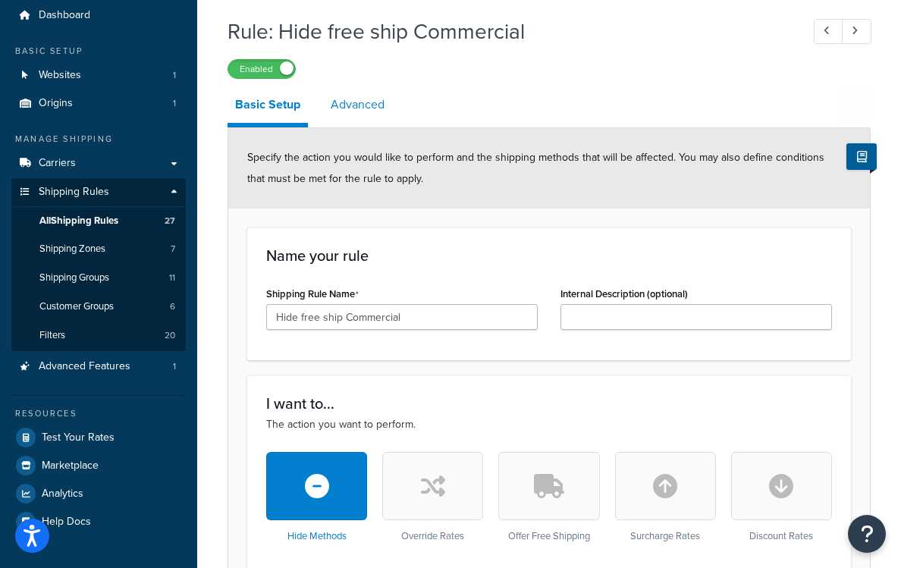
click at [347, 108] on link "Advanced" at bounding box center [357, 104] width 69 height 36
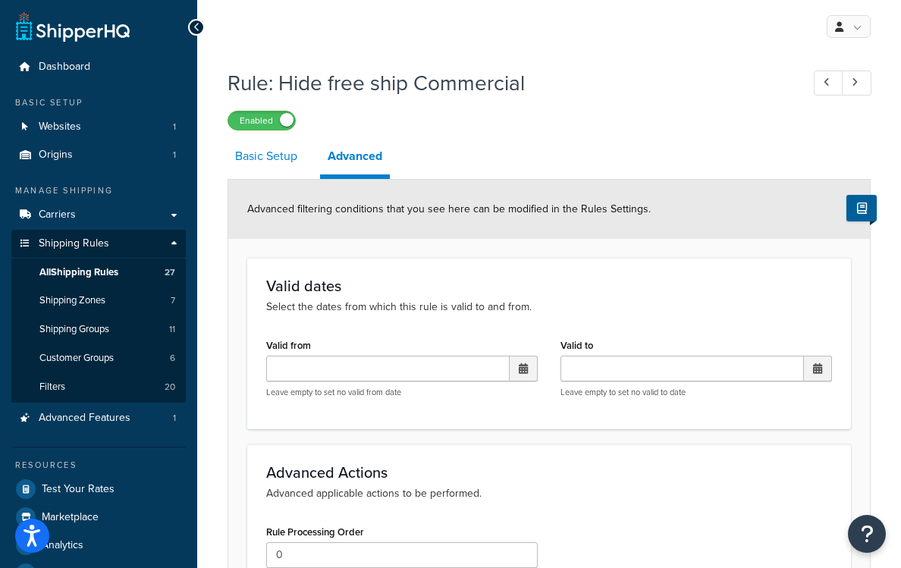
click at [278, 162] on link "Basic Setup" at bounding box center [266, 156] width 77 height 36
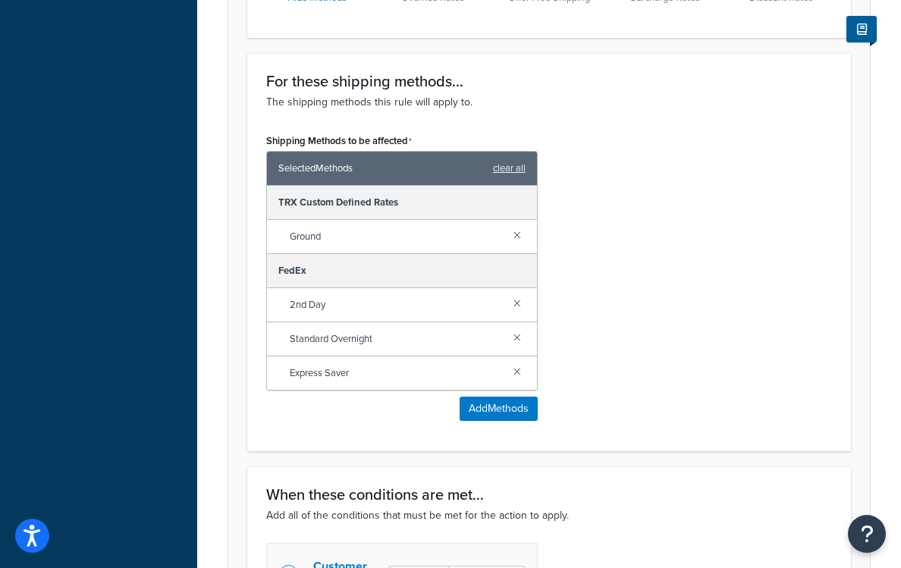
scroll to position [593, 0]
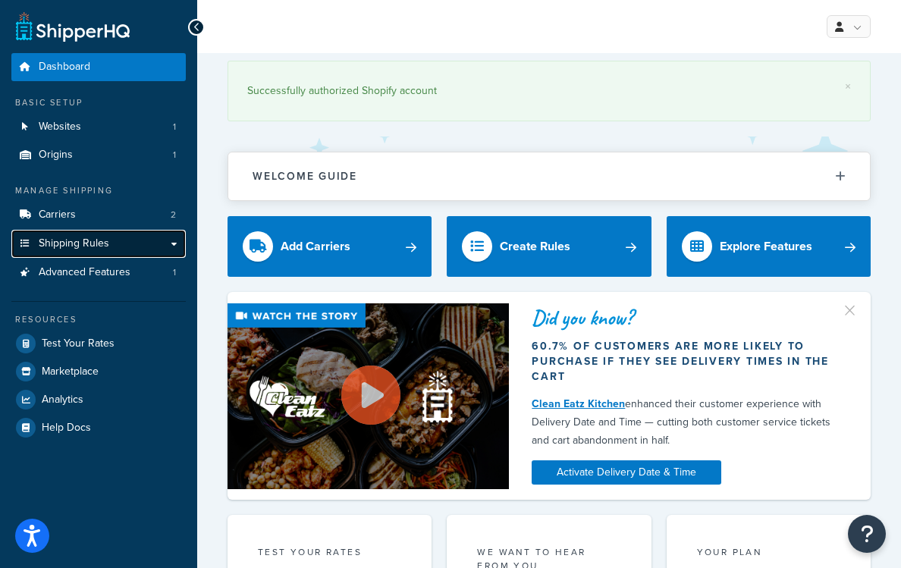
click at [91, 239] on span "Shipping Rules" at bounding box center [74, 243] width 71 height 13
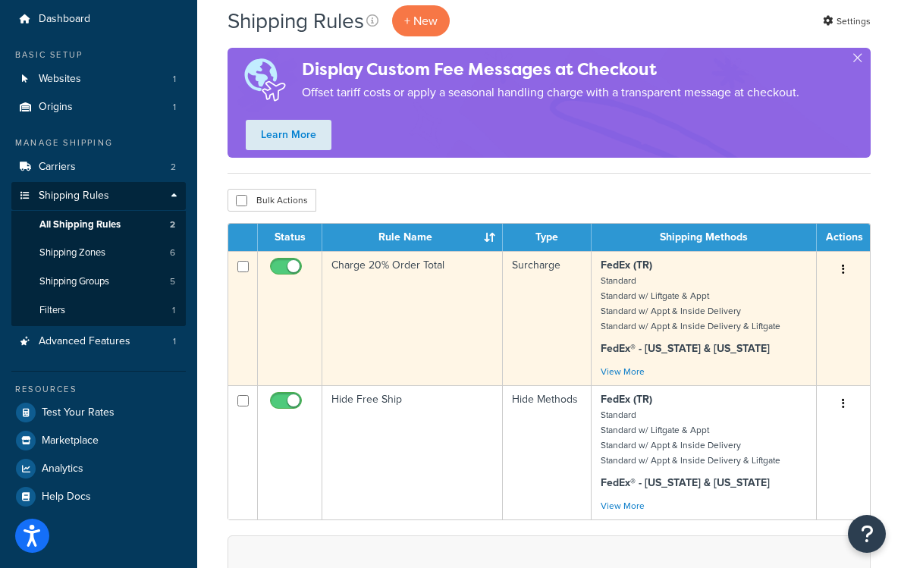
scroll to position [67, 0]
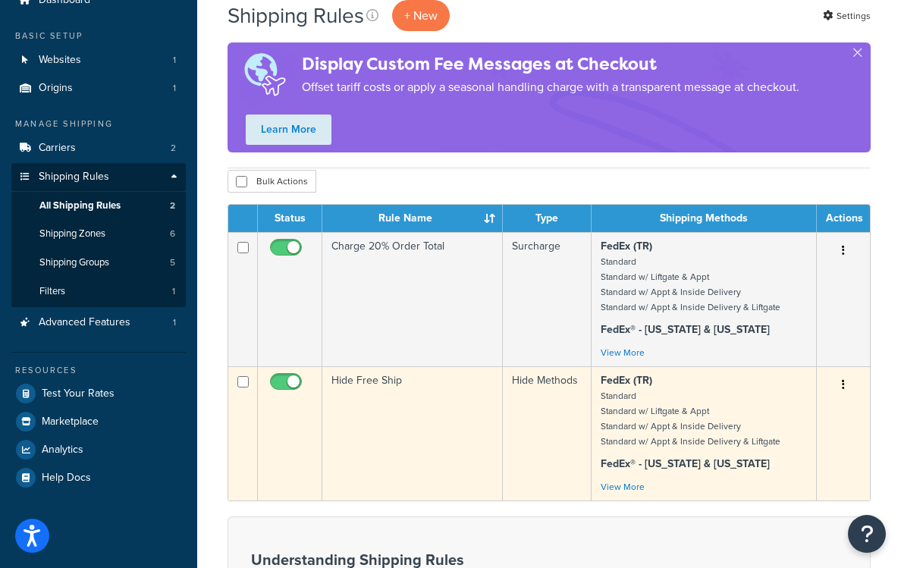
click at [445, 407] on td "Hide Free Ship" at bounding box center [412, 433] width 181 height 134
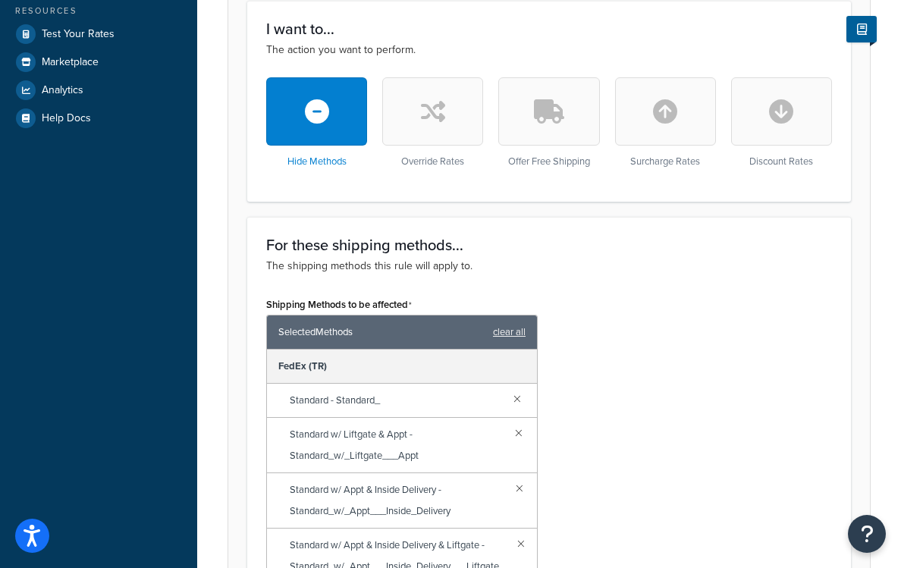
scroll to position [429, 0]
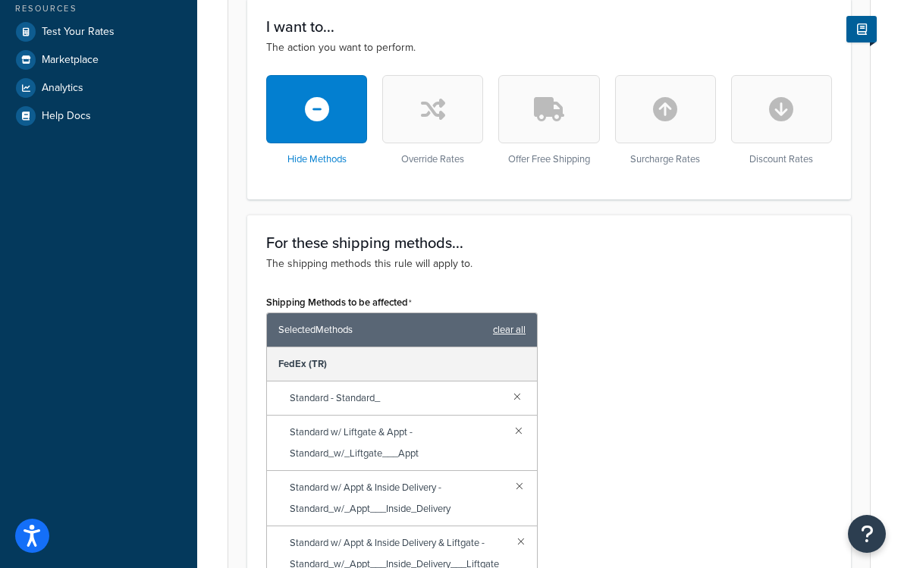
click at [504, 329] on link "clear all" at bounding box center [509, 329] width 33 height 21
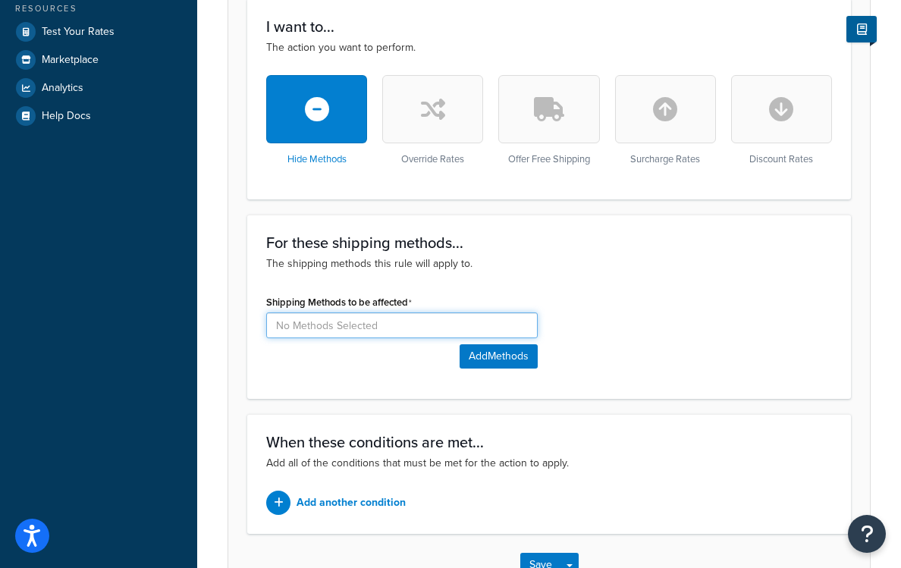
click at [448, 334] on input at bounding box center [402, 326] width 272 height 26
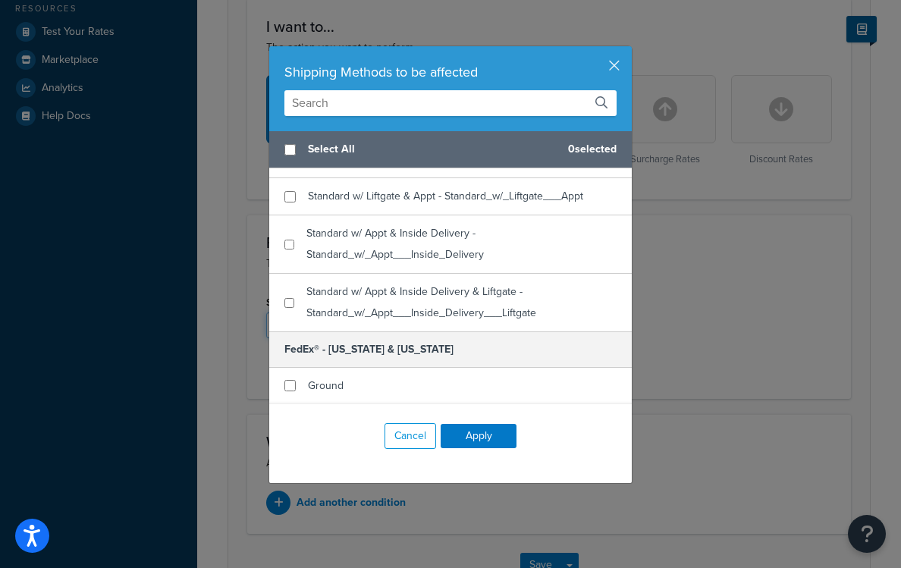
scroll to position [0, 0]
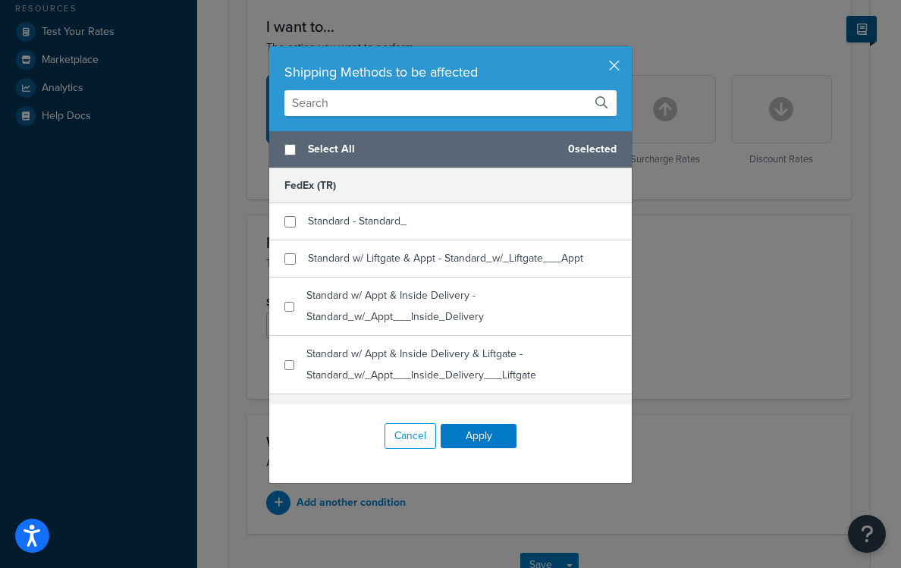
click at [693, 251] on div "Shipping Methods to be affected Select All 0 selected FedEx (TR) Standard - Sta…" at bounding box center [450, 284] width 901 height 568
click at [628, 50] on button "button" at bounding box center [630, 48] width 4 height 4
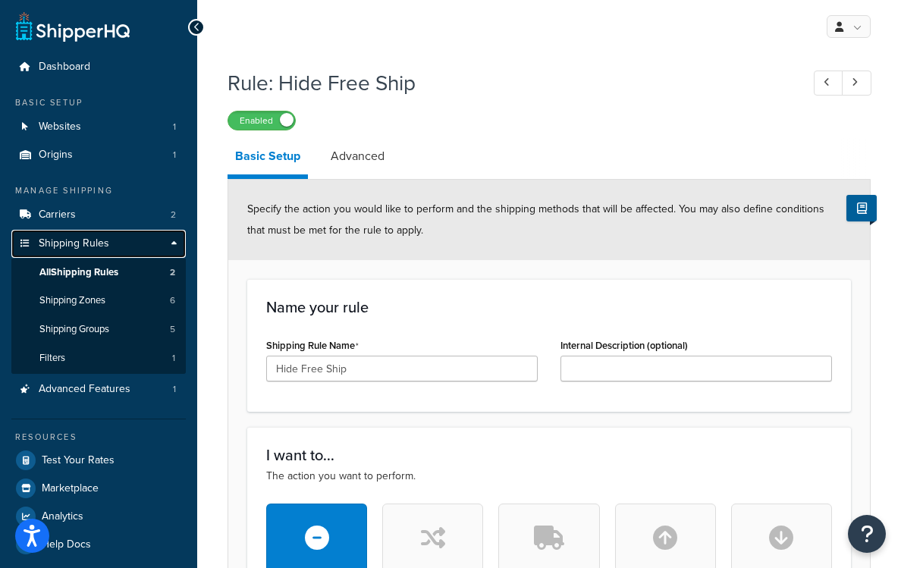
click at [73, 244] on span "Shipping Rules" at bounding box center [74, 243] width 71 height 13
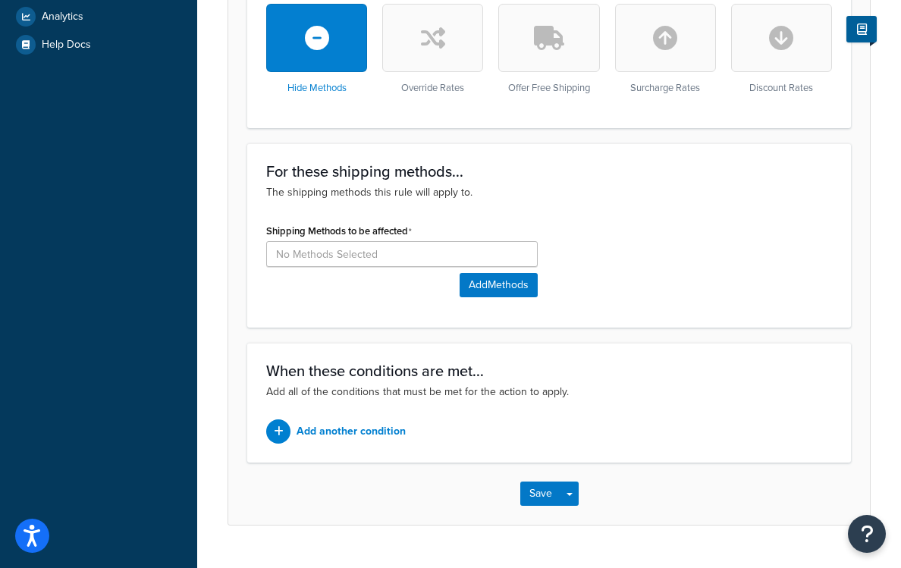
scroll to position [534, 0]
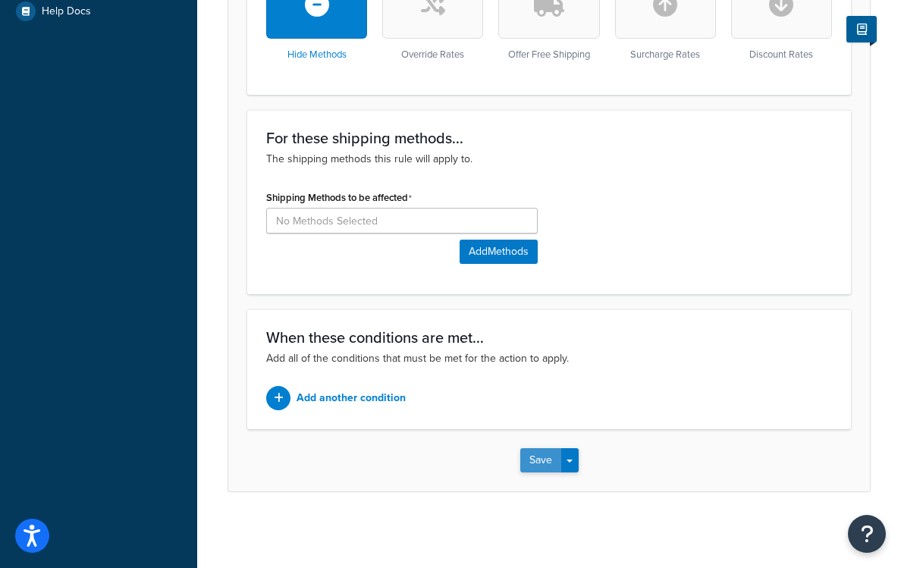
click at [537, 455] on button "Save" at bounding box center [540, 460] width 41 height 24
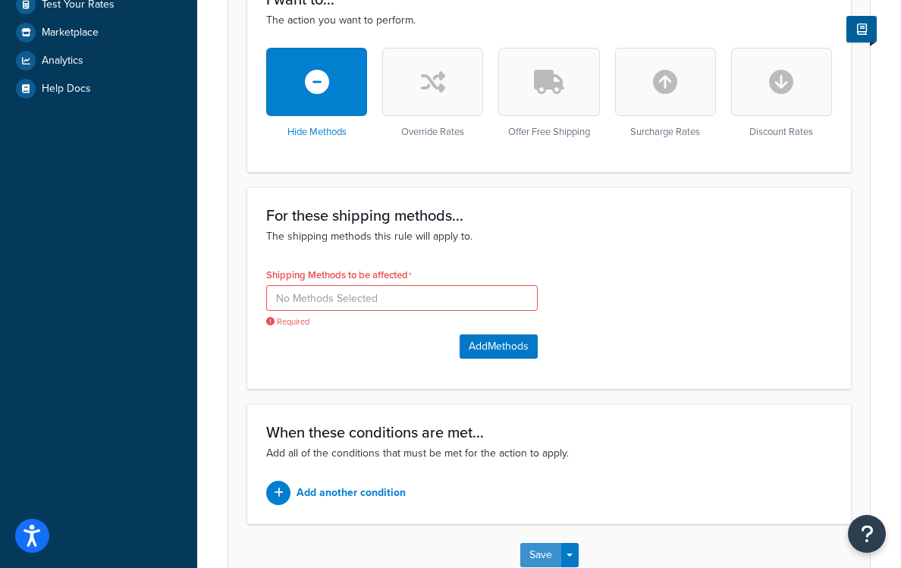
scroll to position [423, 0]
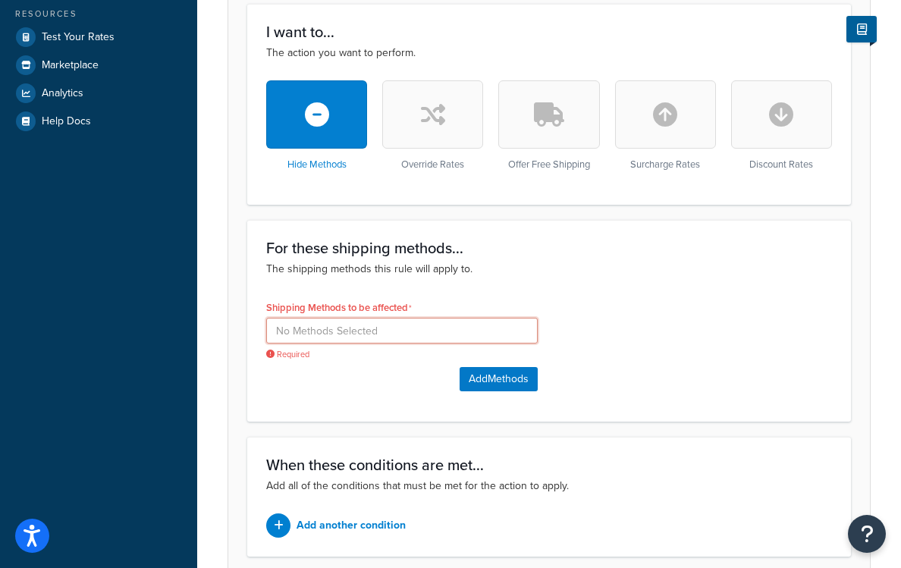
click at [372, 343] on input at bounding box center [402, 331] width 272 height 26
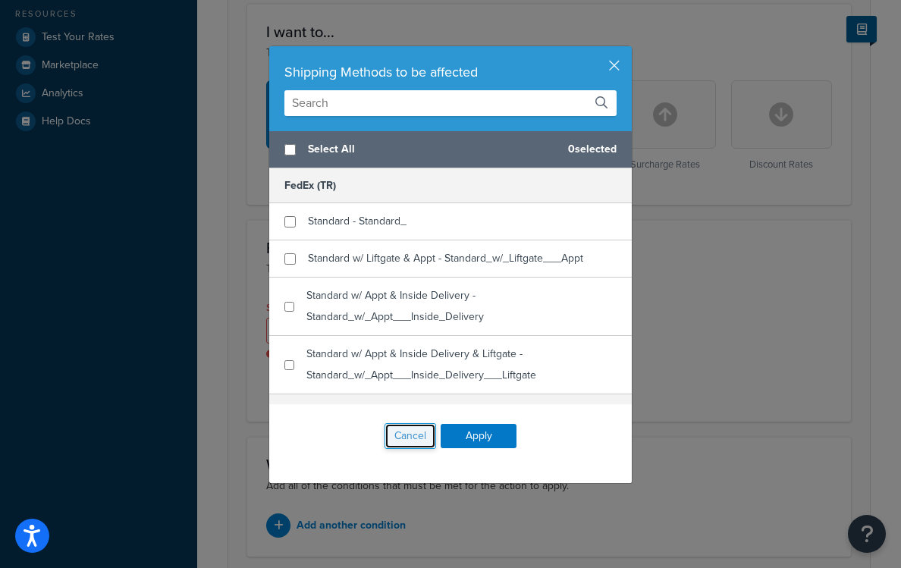
click at [400, 425] on button "Cancel" at bounding box center [411, 436] width 52 height 26
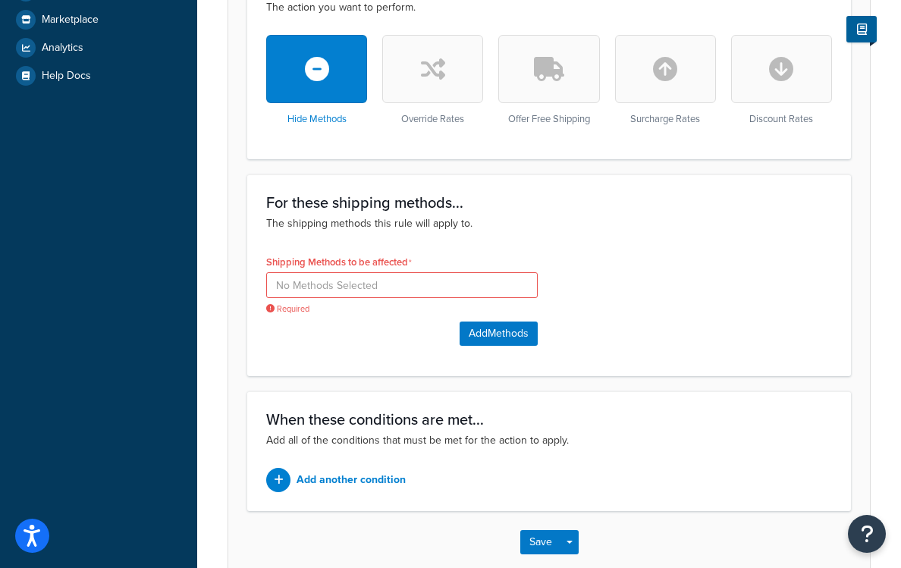
scroll to position [551, 0]
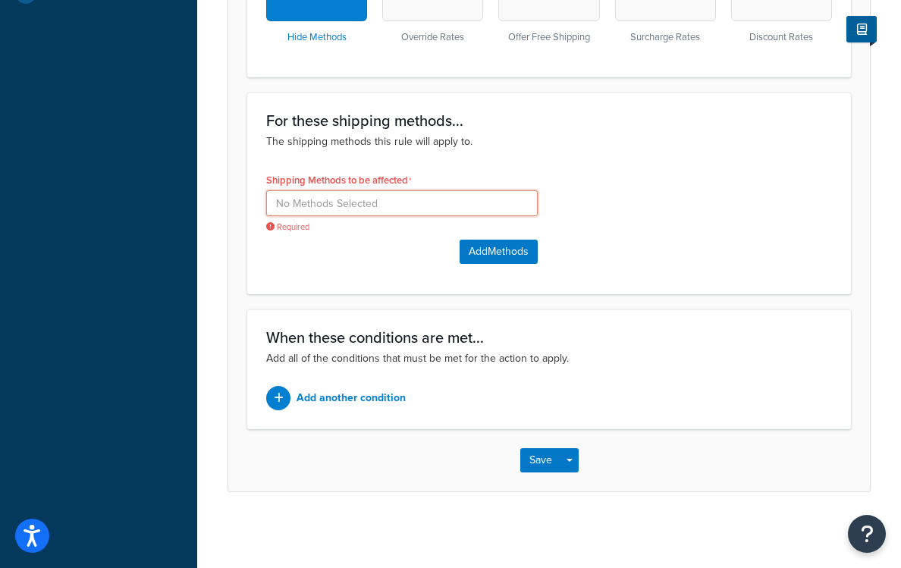
click at [382, 203] on input at bounding box center [402, 203] width 272 height 26
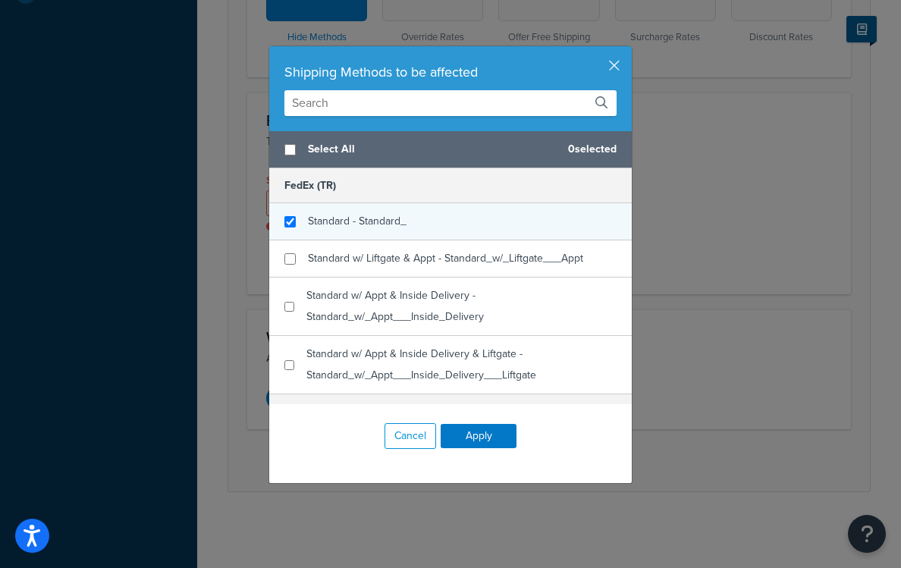
checkbox input "true"
click at [362, 225] on span "Standard - Standard_" at bounding box center [357, 221] width 99 height 16
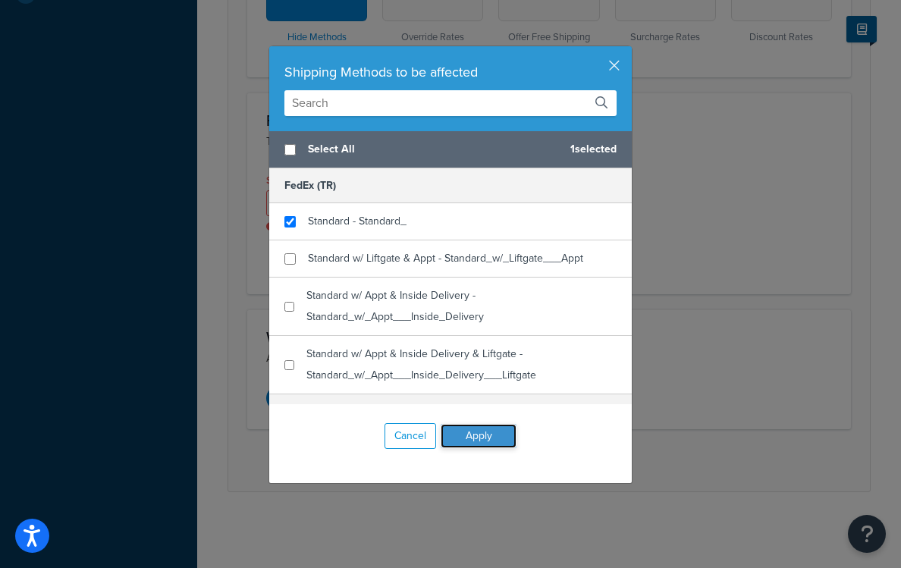
click at [476, 431] on button "Apply" at bounding box center [479, 436] width 76 height 24
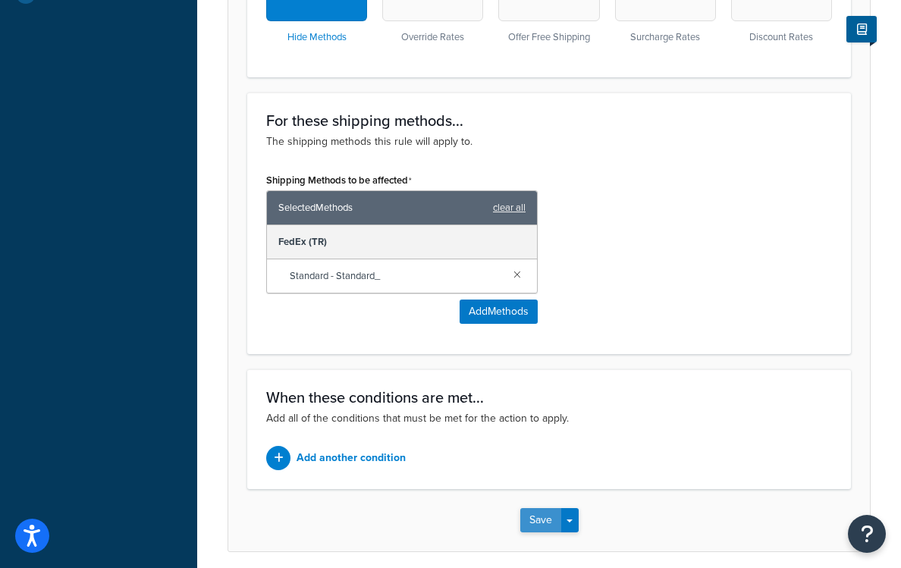
click at [536, 516] on button "Save" at bounding box center [540, 520] width 41 height 24
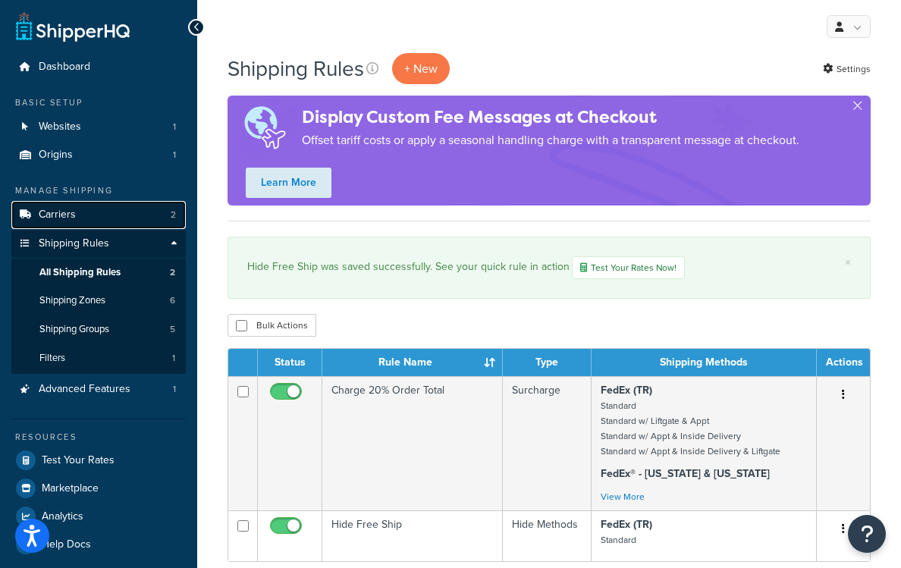
click at [74, 209] on span "Carriers" at bounding box center [57, 215] width 37 height 13
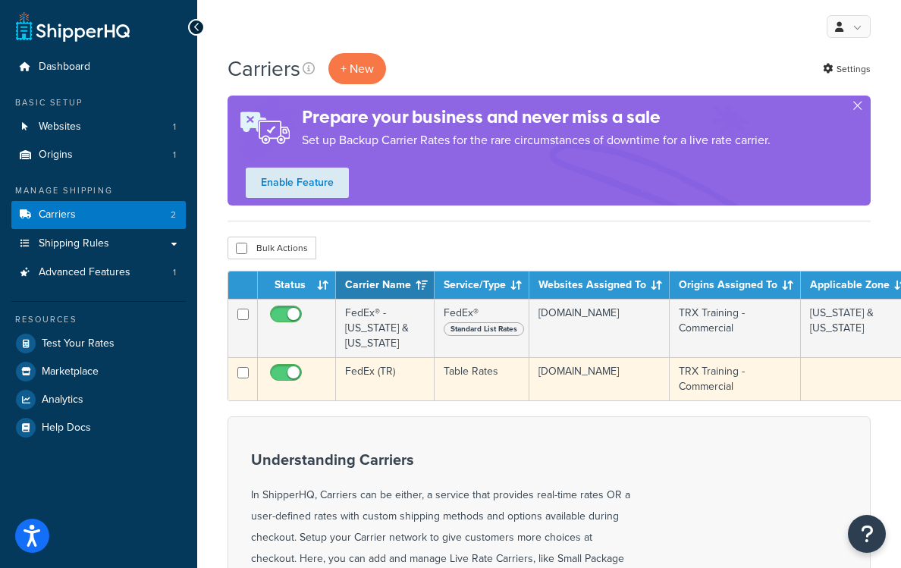
click at [385, 357] on td "FedEx (TR)" at bounding box center [385, 378] width 99 height 43
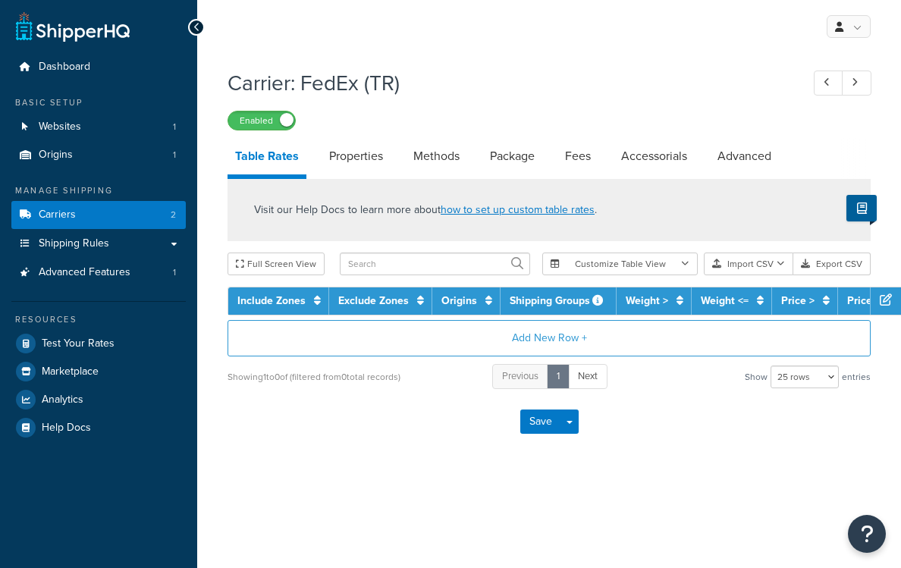
select select "25"
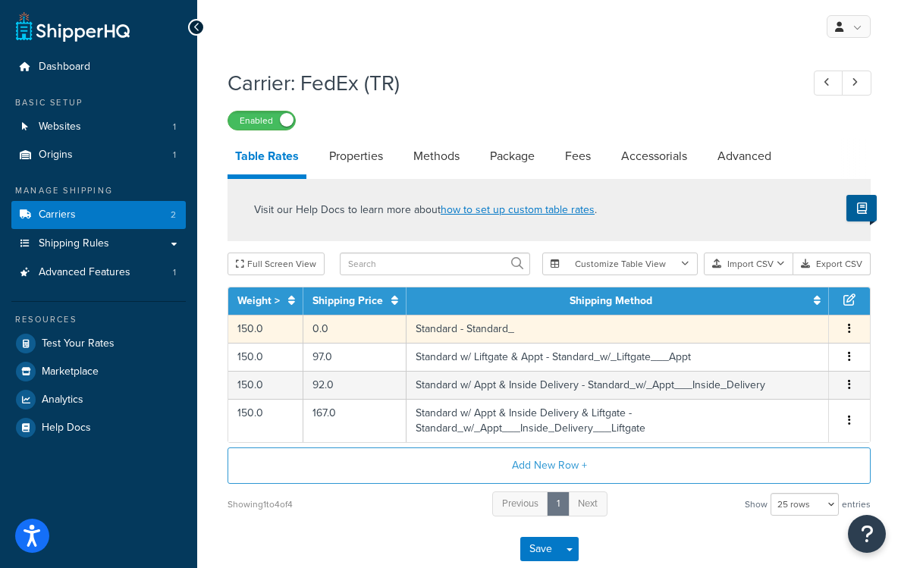
click at [366, 333] on td "0.0" at bounding box center [354, 329] width 103 height 28
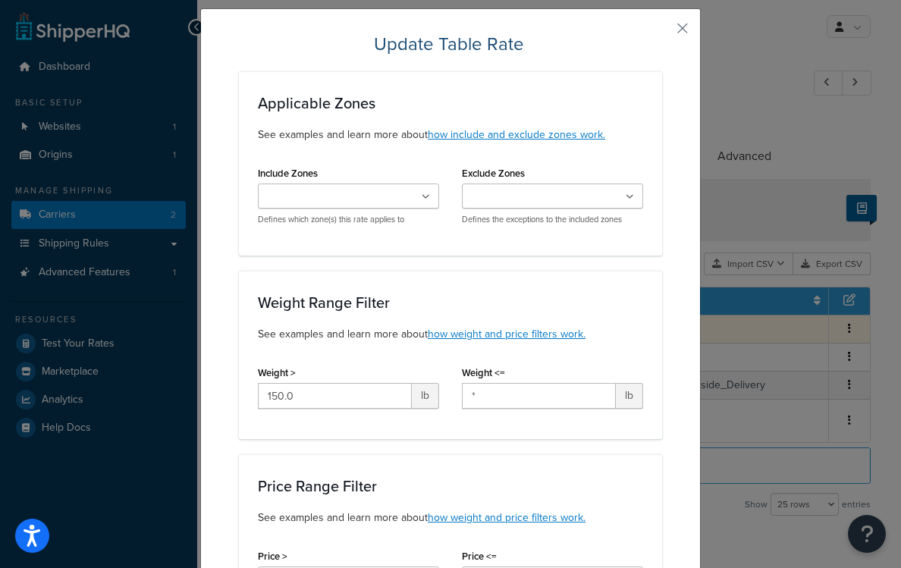
scroll to position [39, 0]
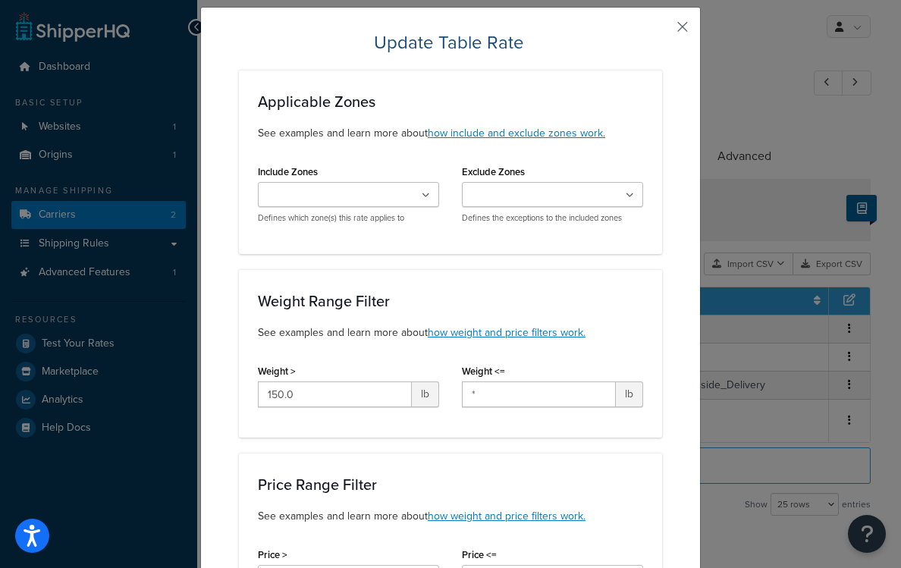
click at [662, 30] on button "button" at bounding box center [660, 32] width 4 height 4
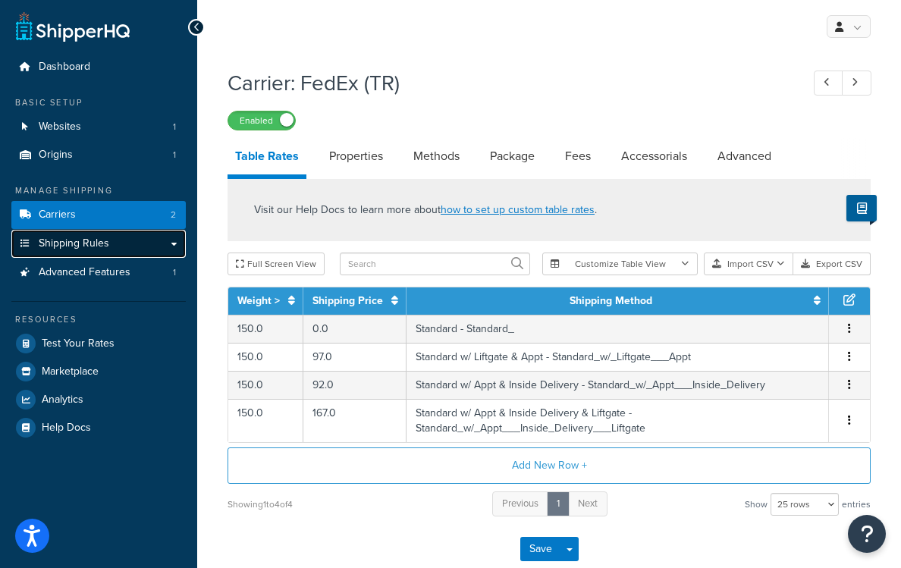
click at [116, 240] on link "Shipping Rules" at bounding box center [98, 244] width 174 height 28
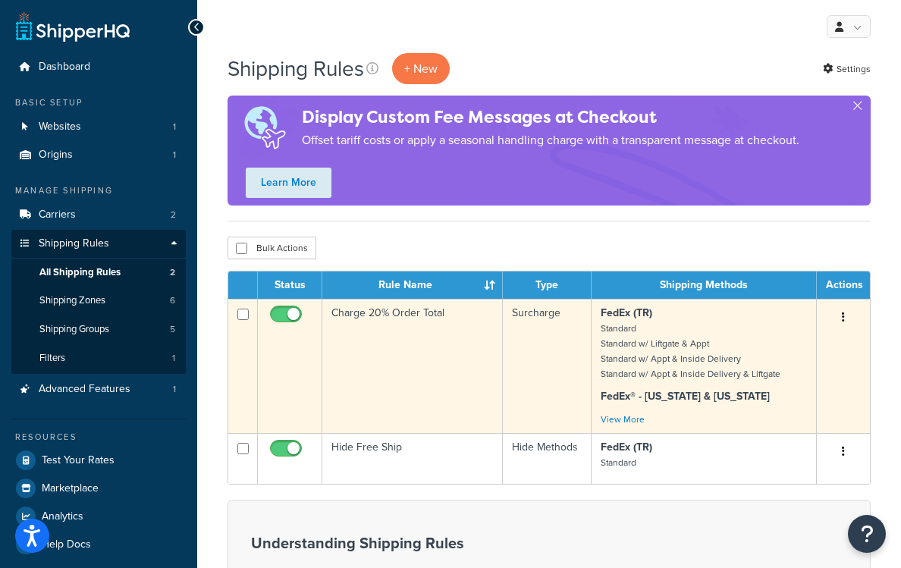
scroll to position [13, 0]
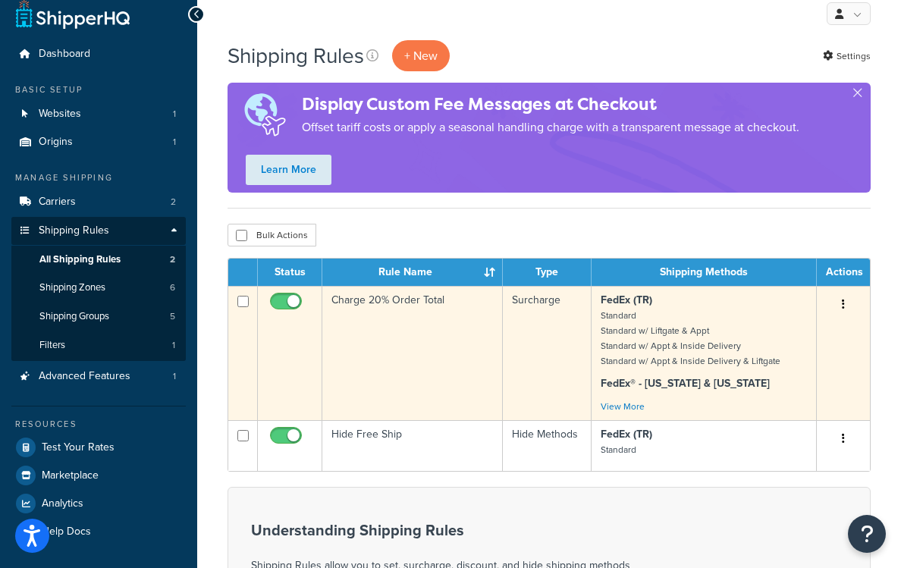
click at [843, 303] on icon "button" at bounding box center [843, 304] width 3 height 11
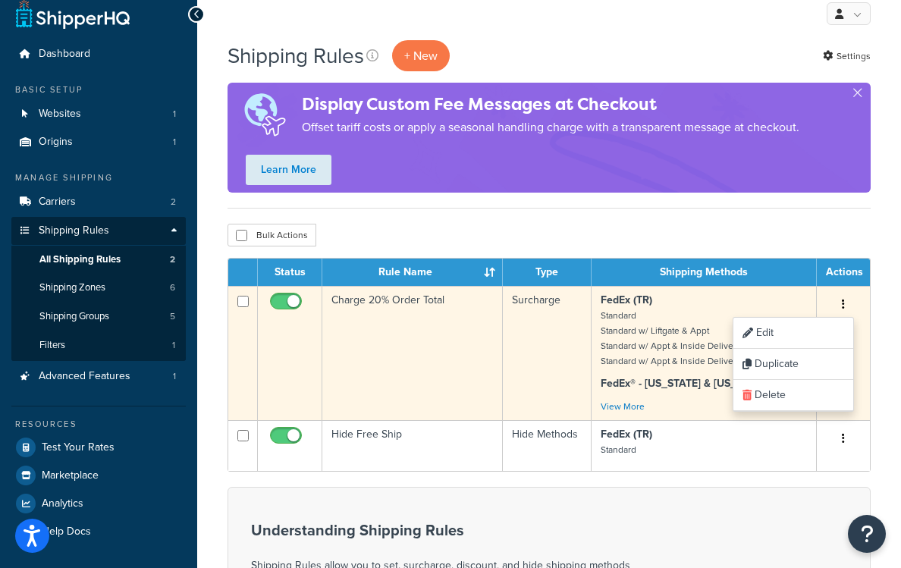
click at [775, 292] on td "FedEx (TR) Standard Standard w/ Liftgate & Appt Standard w/ Appt & Inside Deliv…" at bounding box center [704, 353] width 225 height 134
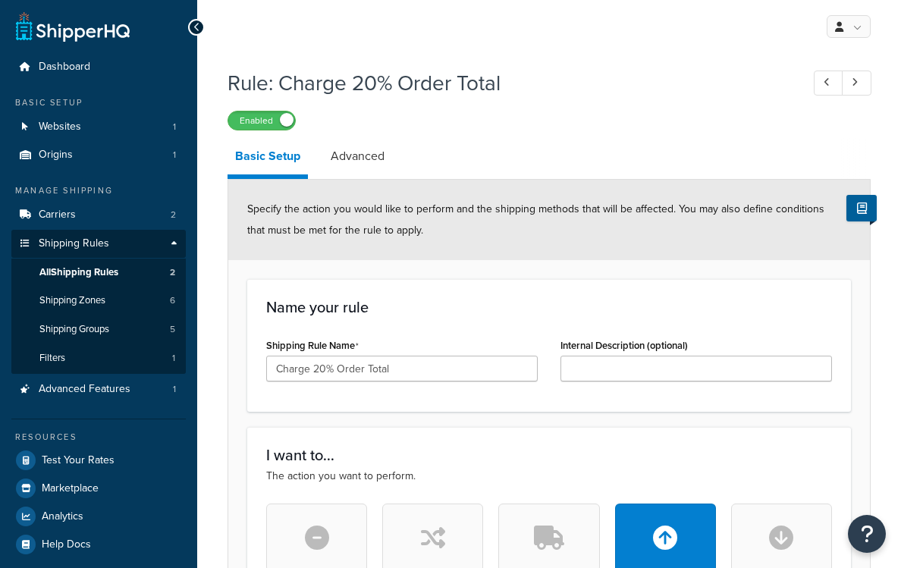
select select "PERCENTAGE"
select select "ORDER"
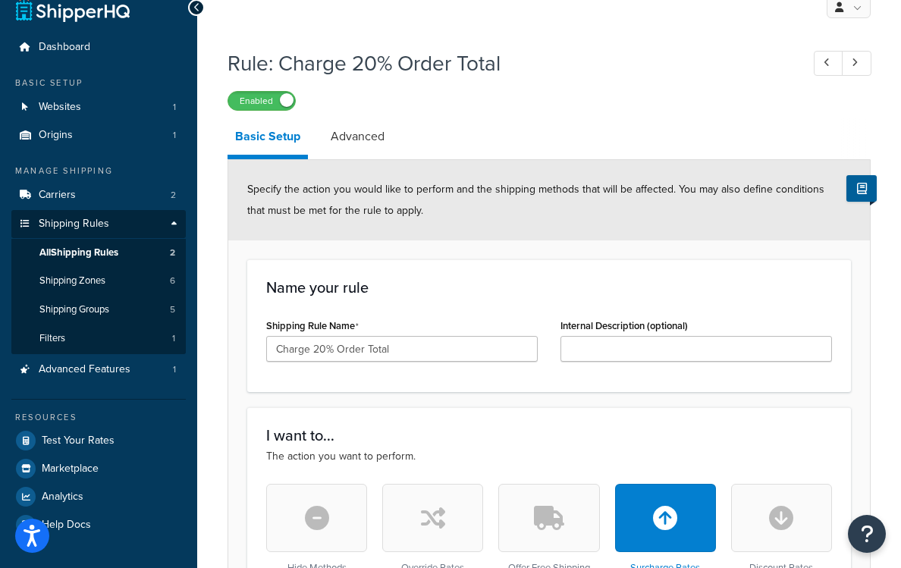
scroll to position [27, 0]
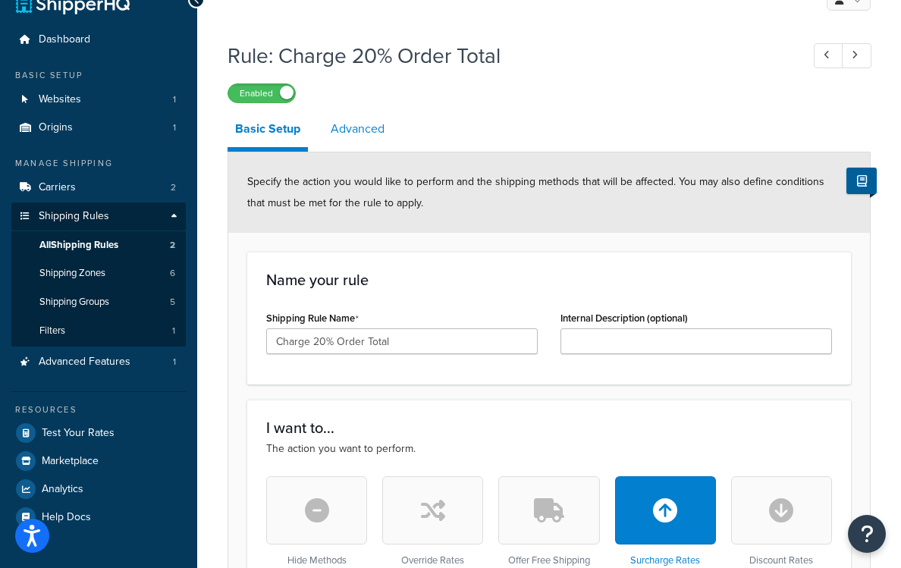
click at [372, 134] on link "Advanced" at bounding box center [357, 129] width 69 height 36
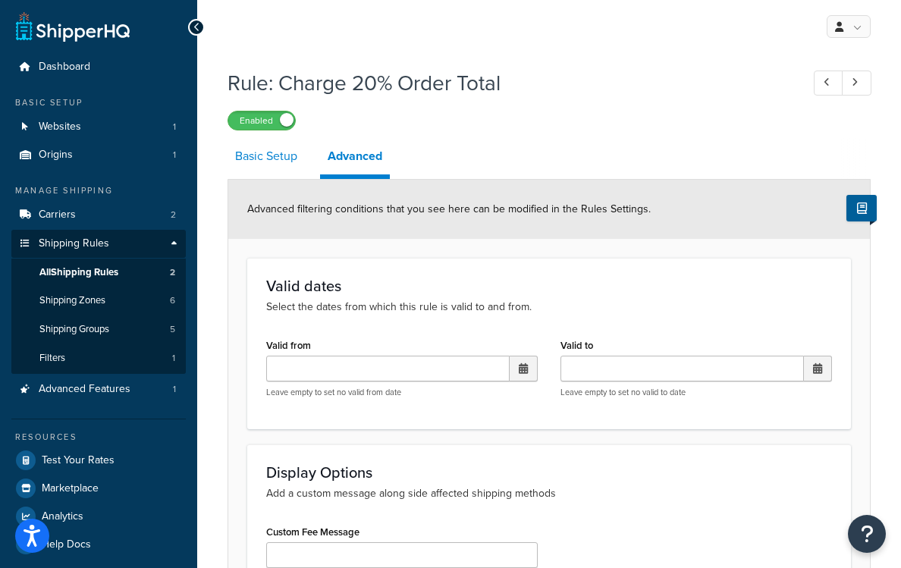
click at [258, 155] on link "Basic Setup" at bounding box center [266, 156] width 77 height 36
select select "PERCENTAGE"
select select "ORDER"
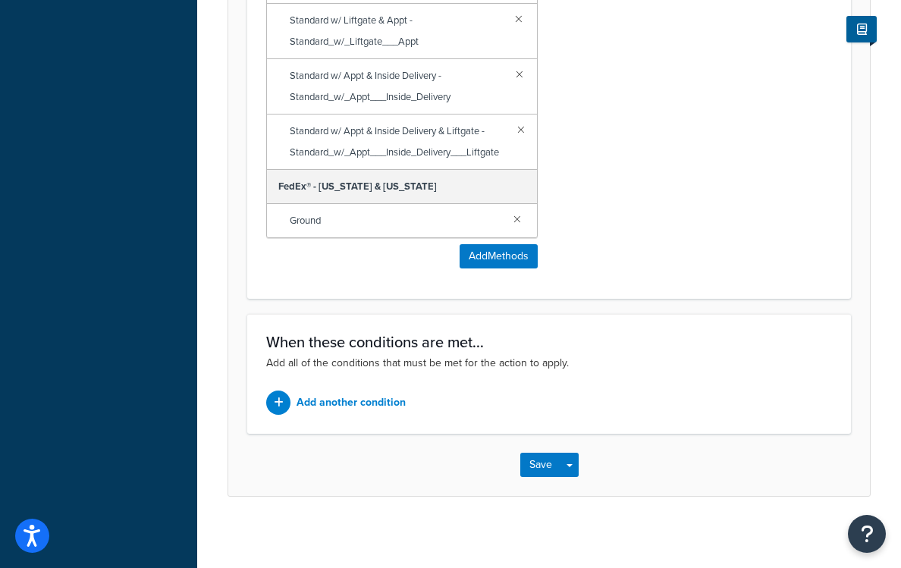
scroll to position [1041, 0]
click at [332, 401] on p "Add another condition" at bounding box center [351, 401] width 109 height 21
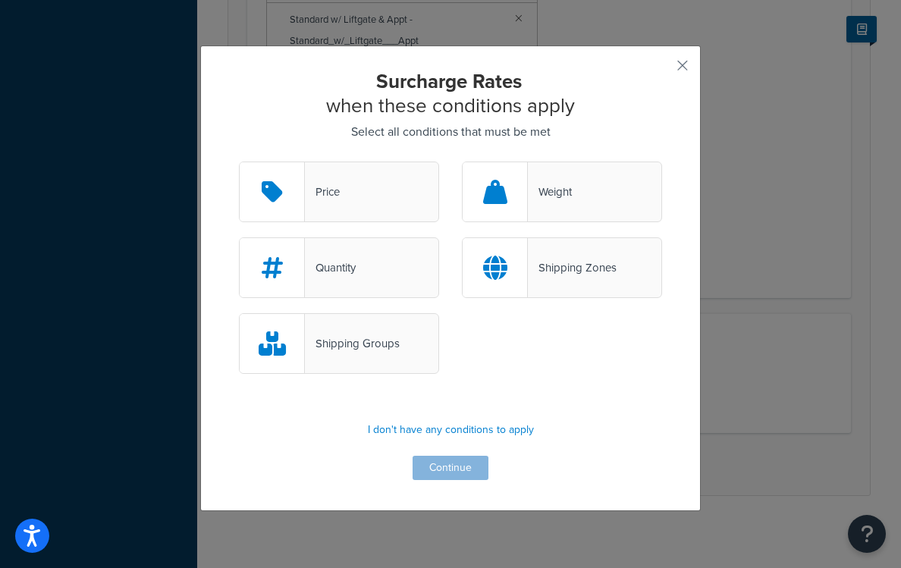
click at [677, 55] on div "Surcharge Rates when these conditions apply Select all conditions that must be …" at bounding box center [450, 279] width 501 height 466
click at [662, 69] on button "button" at bounding box center [660, 71] width 4 height 4
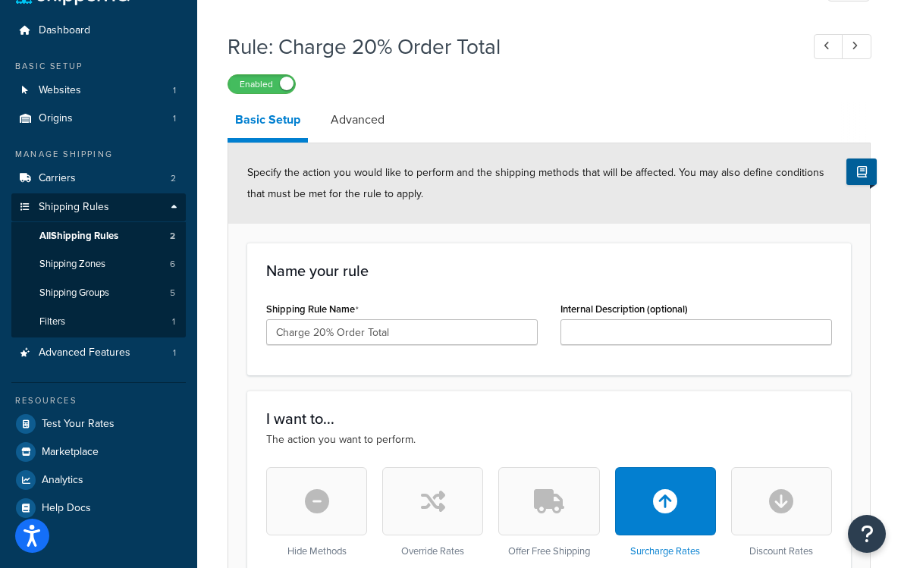
scroll to position [24, 0]
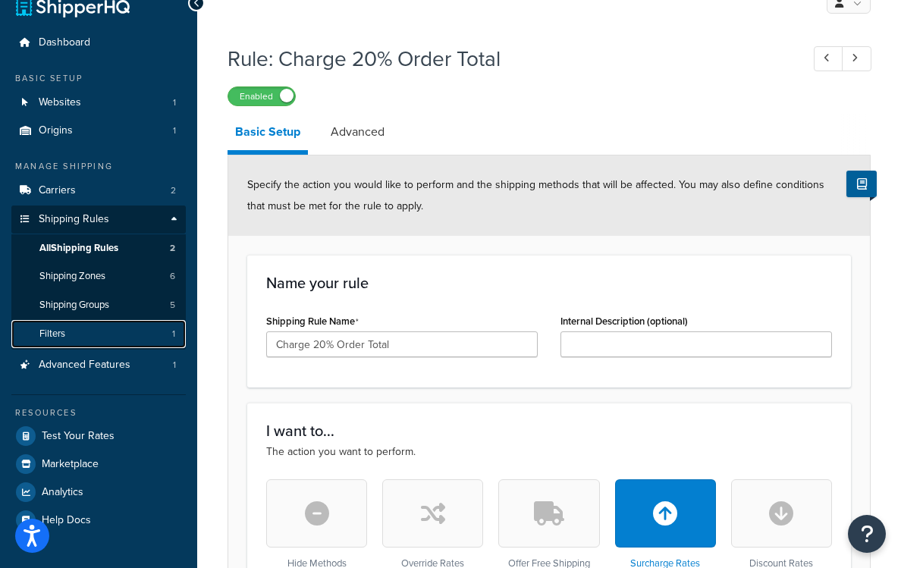
click at [109, 341] on link "Filters 1" at bounding box center [98, 334] width 174 height 28
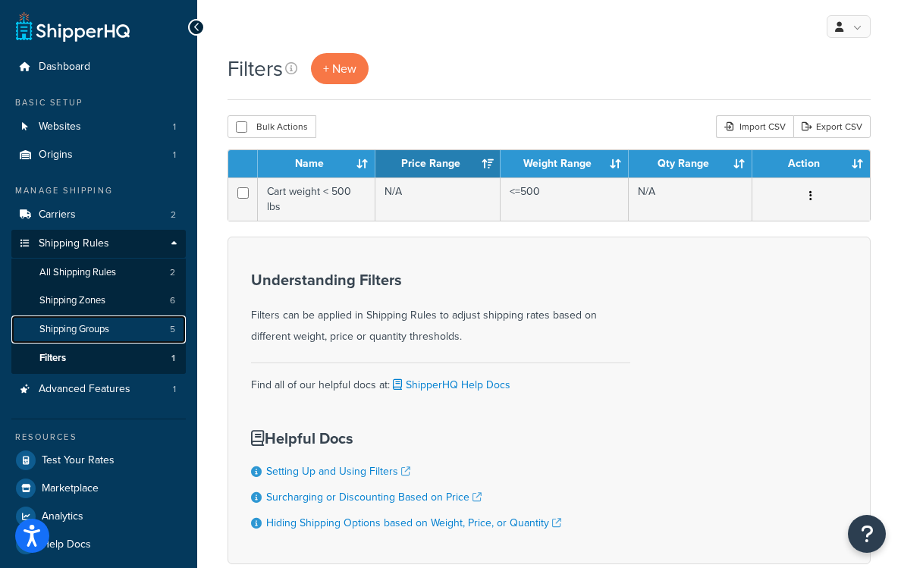
click at [98, 328] on span "Shipping Groups" at bounding box center [74, 329] width 70 height 13
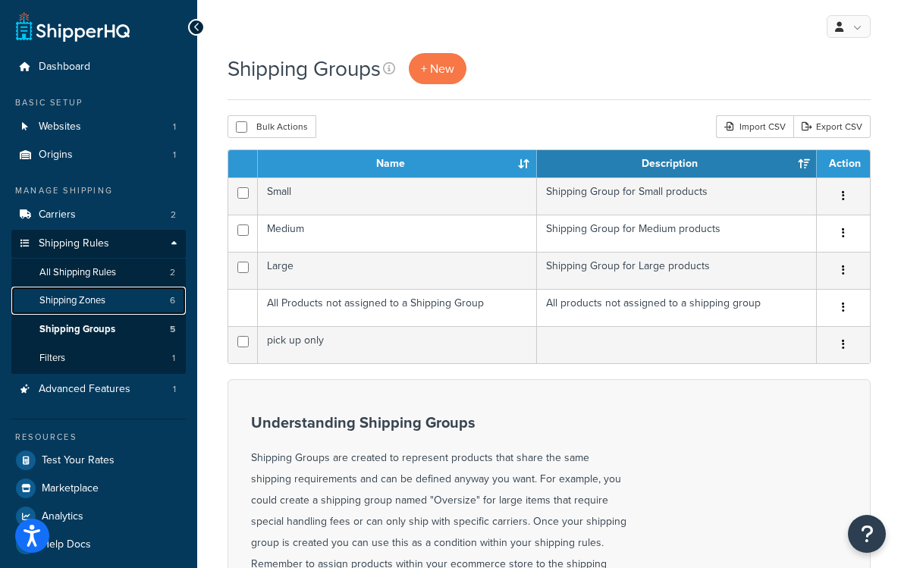
click at [107, 300] on link "Shipping Zones 6" at bounding box center [98, 301] width 174 height 28
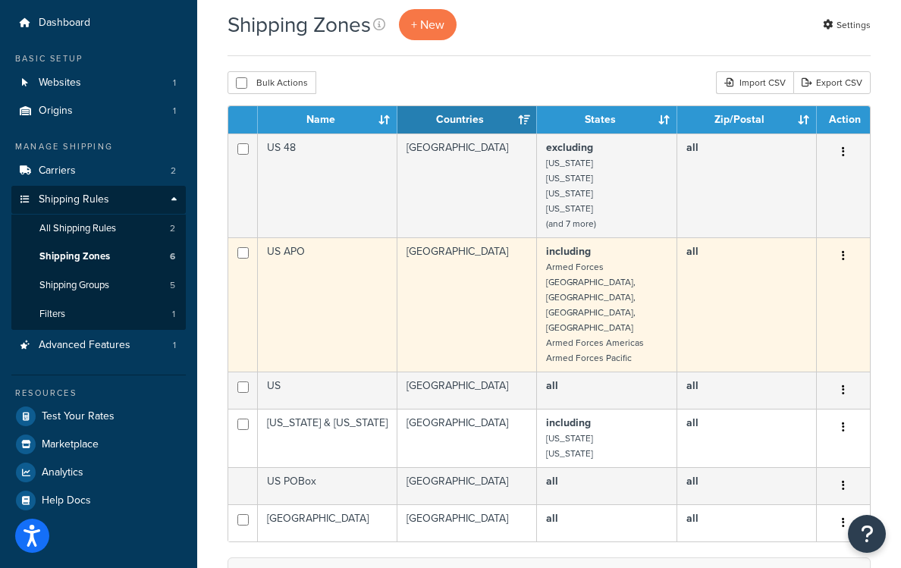
scroll to position [42, 0]
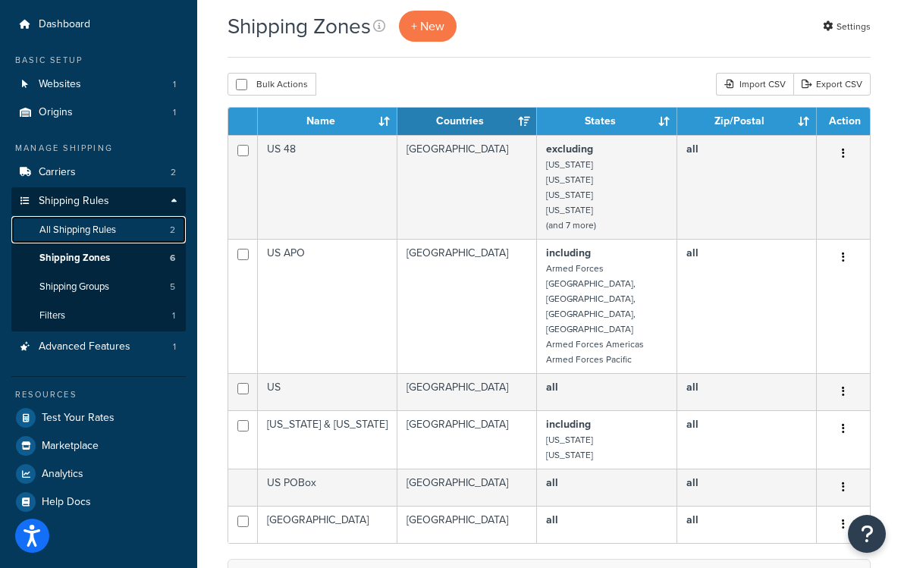
click at [91, 233] on span "All Shipping Rules" at bounding box center [77, 230] width 77 height 13
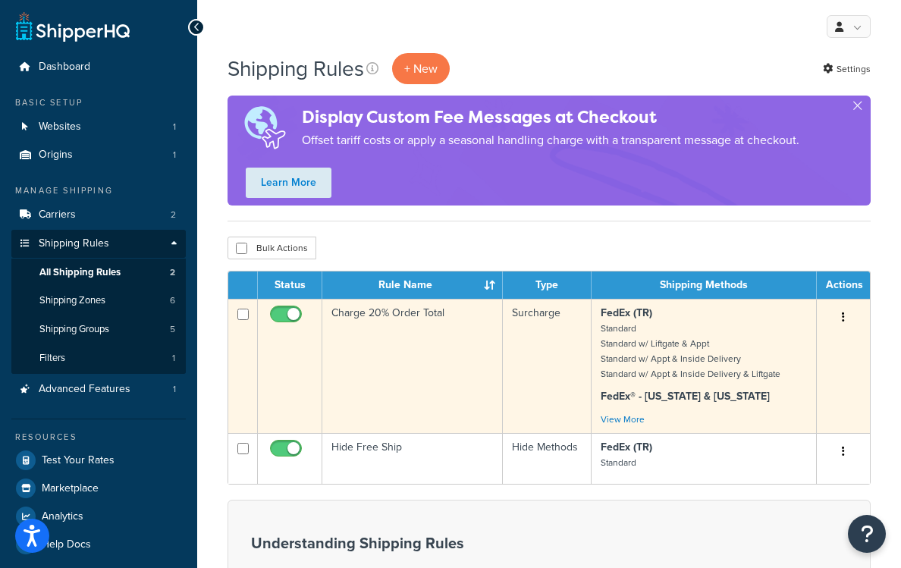
click at [453, 335] on td "Charge 20% Order Total" at bounding box center [412, 366] width 181 height 134
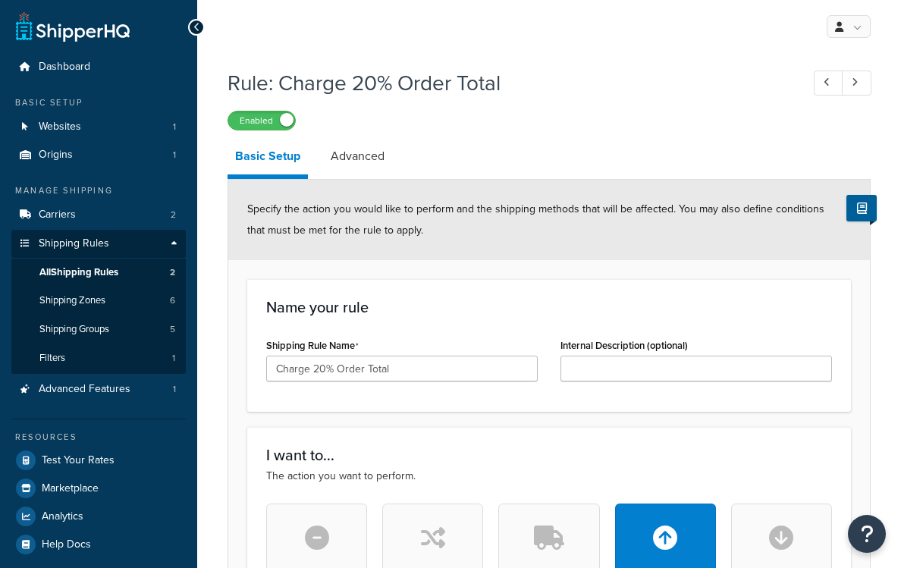
select select "PERCENTAGE"
select select "ORDER"
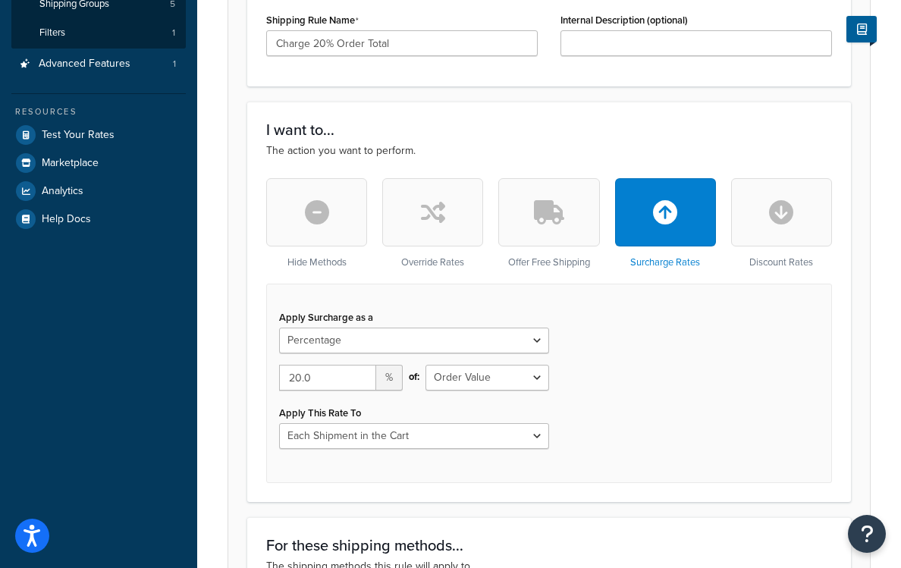
scroll to position [20, 0]
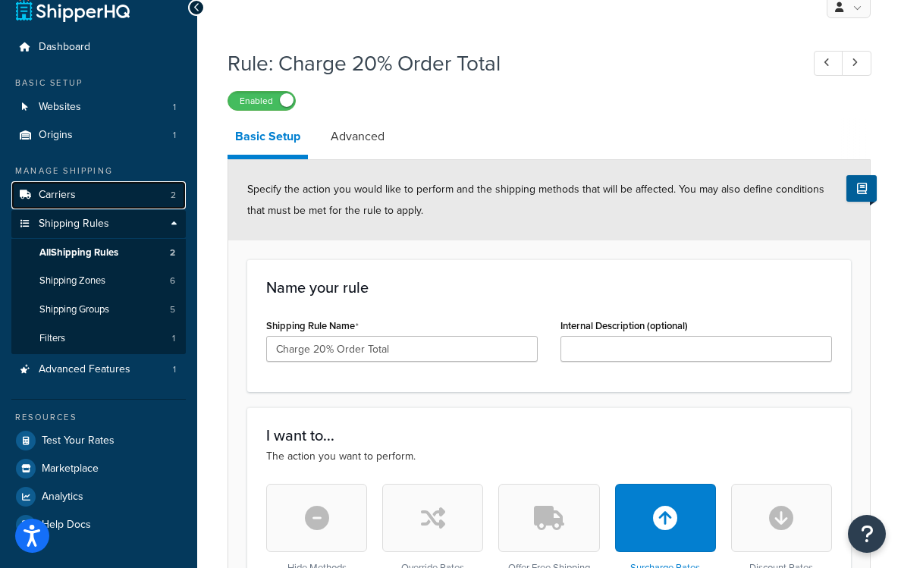
click at [87, 200] on link "Carriers 2" at bounding box center [98, 195] width 174 height 28
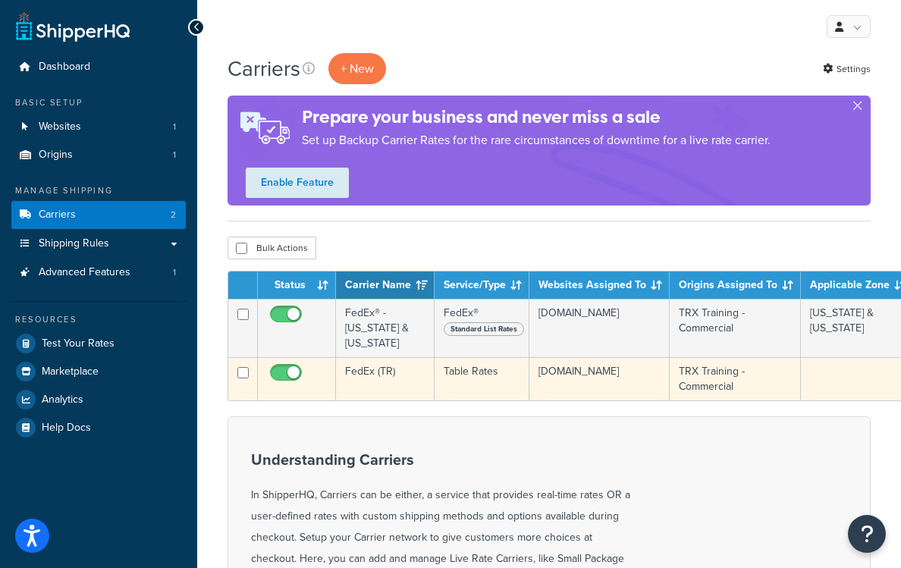
click at [382, 360] on td "FedEx (TR)" at bounding box center [385, 378] width 99 height 43
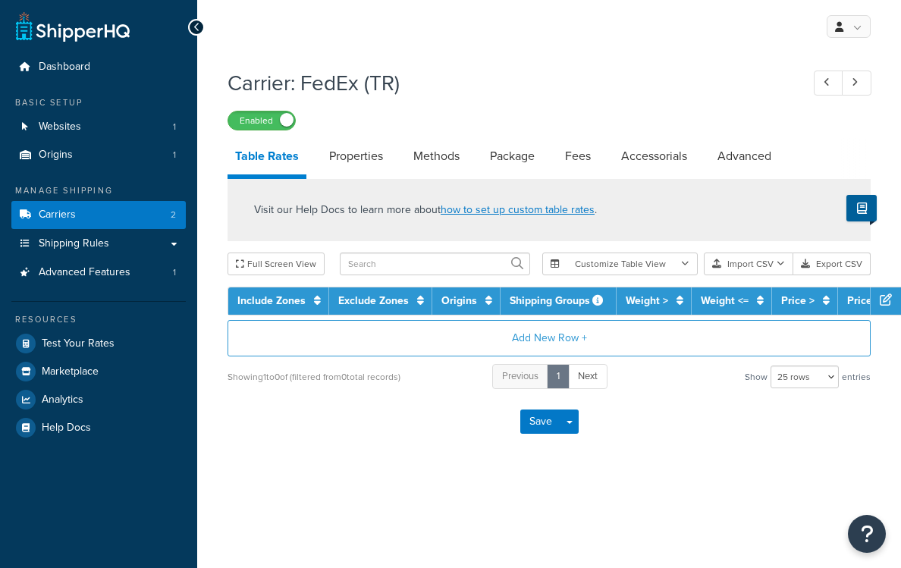
select select "25"
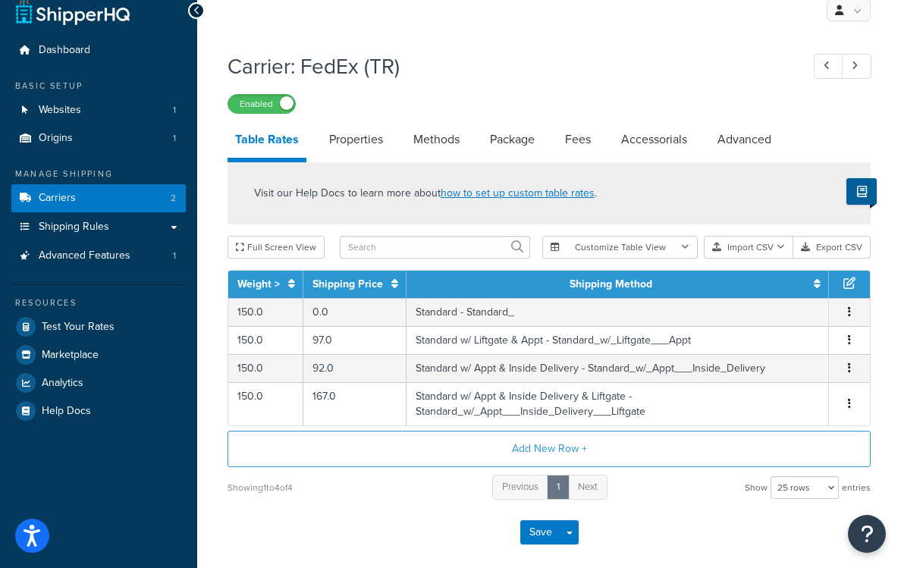
scroll to position [17, 0]
click at [451, 130] on link "Methods" at bounding box center [436, 139] width 61 height 36
select select "25"
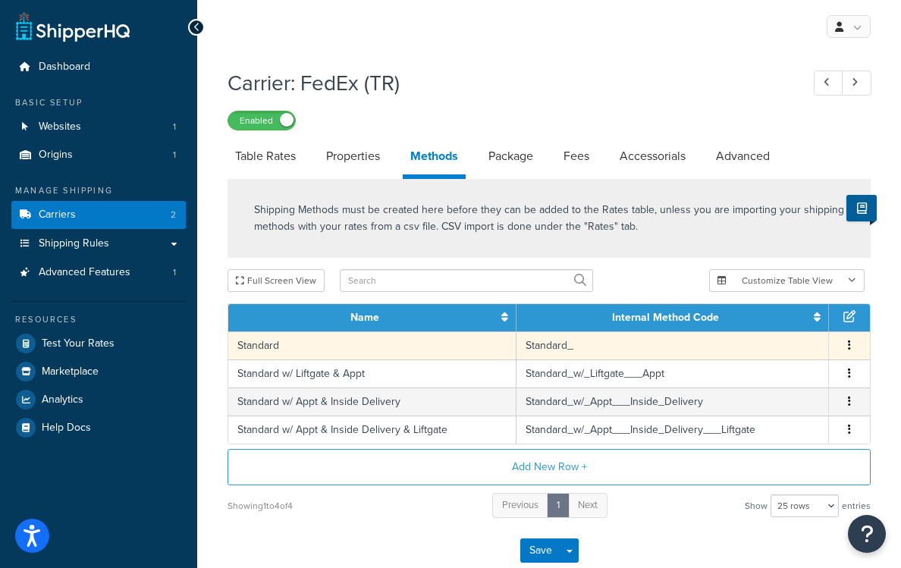
click at [561, 353] on td "Standard_" at bounding box center [673, 346] width 313 height 28
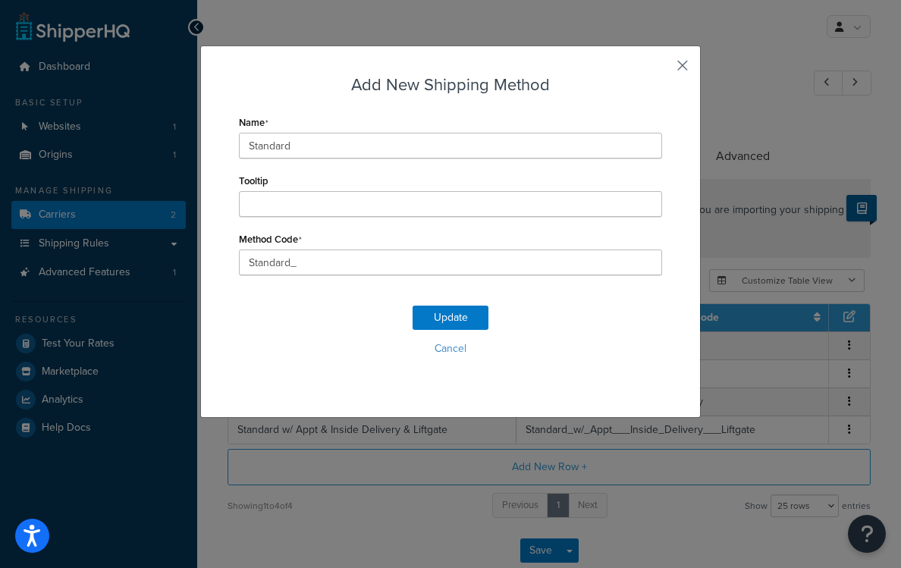
click at [662, 69] on button "button" at bounding box center [660, 71] width 4 height 4
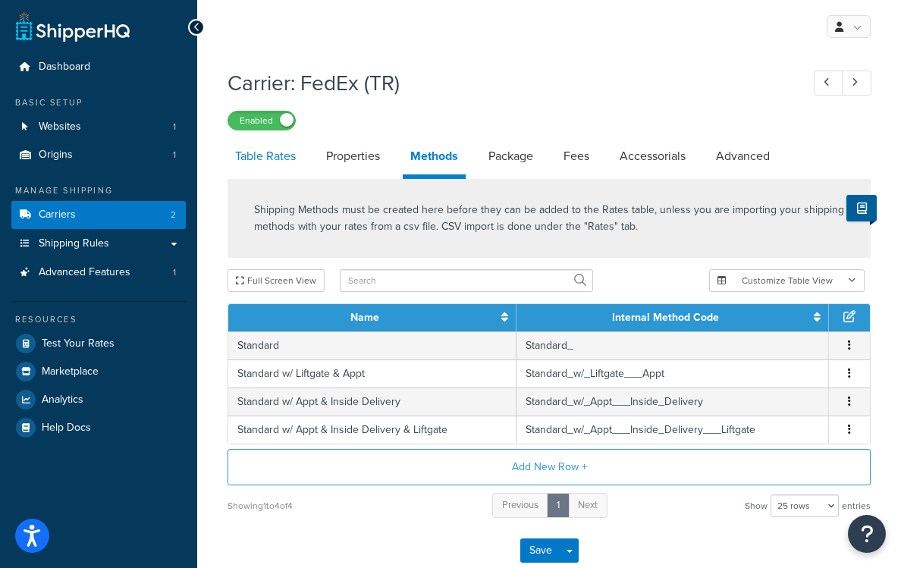
click at [282, 150] on link "Table Rates" at bounding box center [266, 156] width 76 height 36
select select "25"
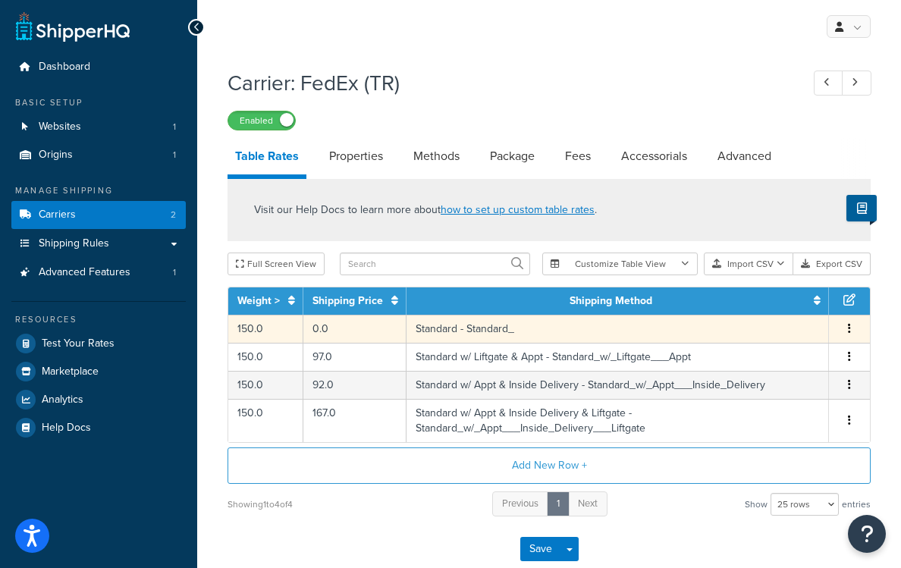
click at [490, 335] on td "Standard - Standard_" at bounding box center [618, 329] width 423 height 28
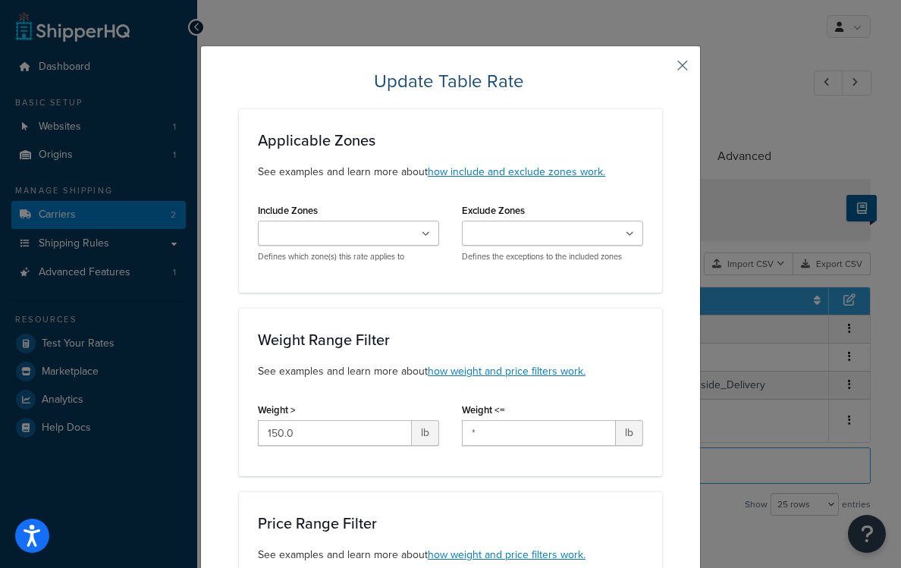
click at [662, 69] on button "button" at bounding box center [660, 71] width 4 height 4
